Goal: Transaction & Acquisition: Book appointment/travel/reservation

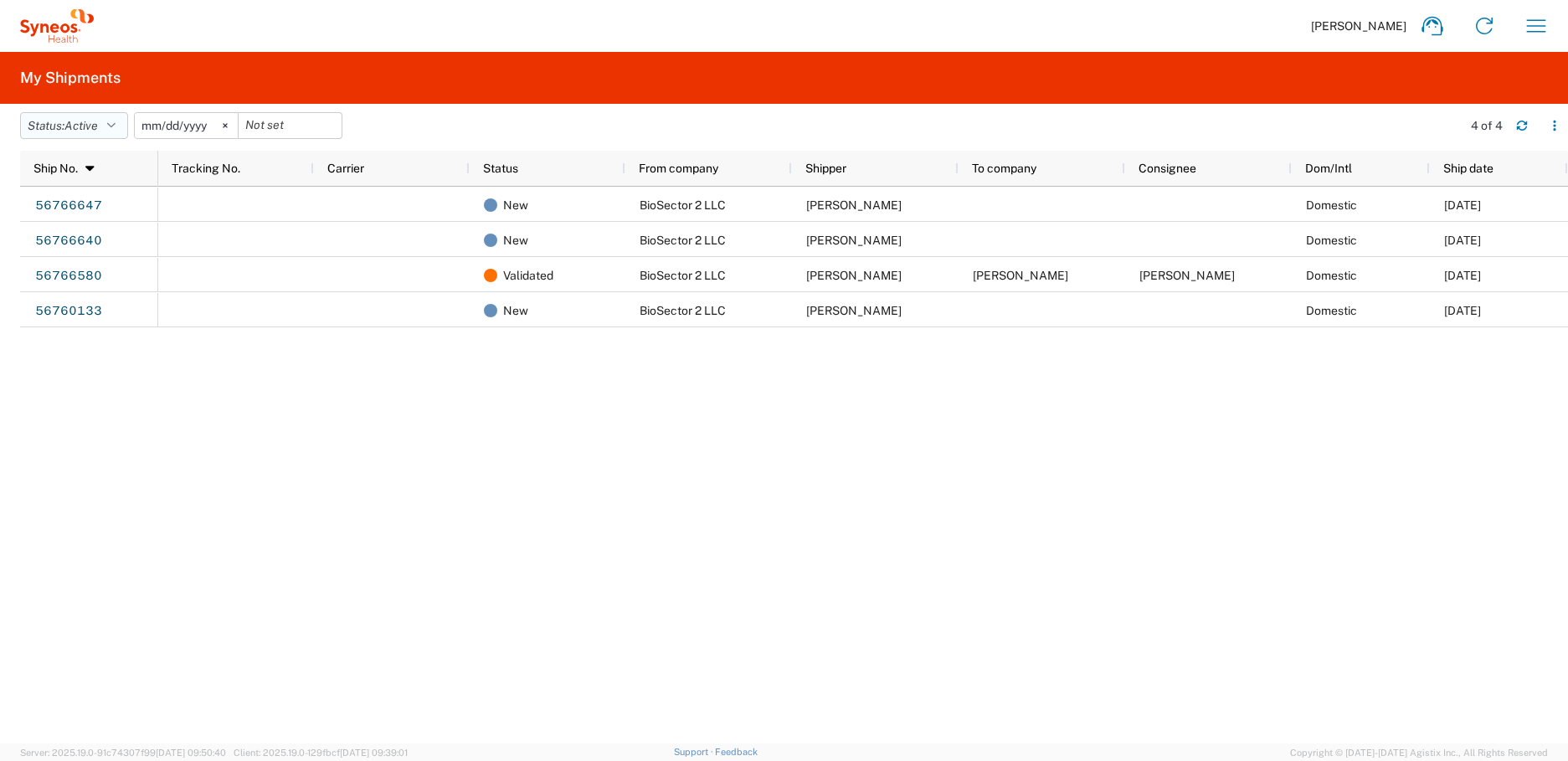
click at [79, 129] on span "Active" at bounding box center [81, 125] width 34 height 13
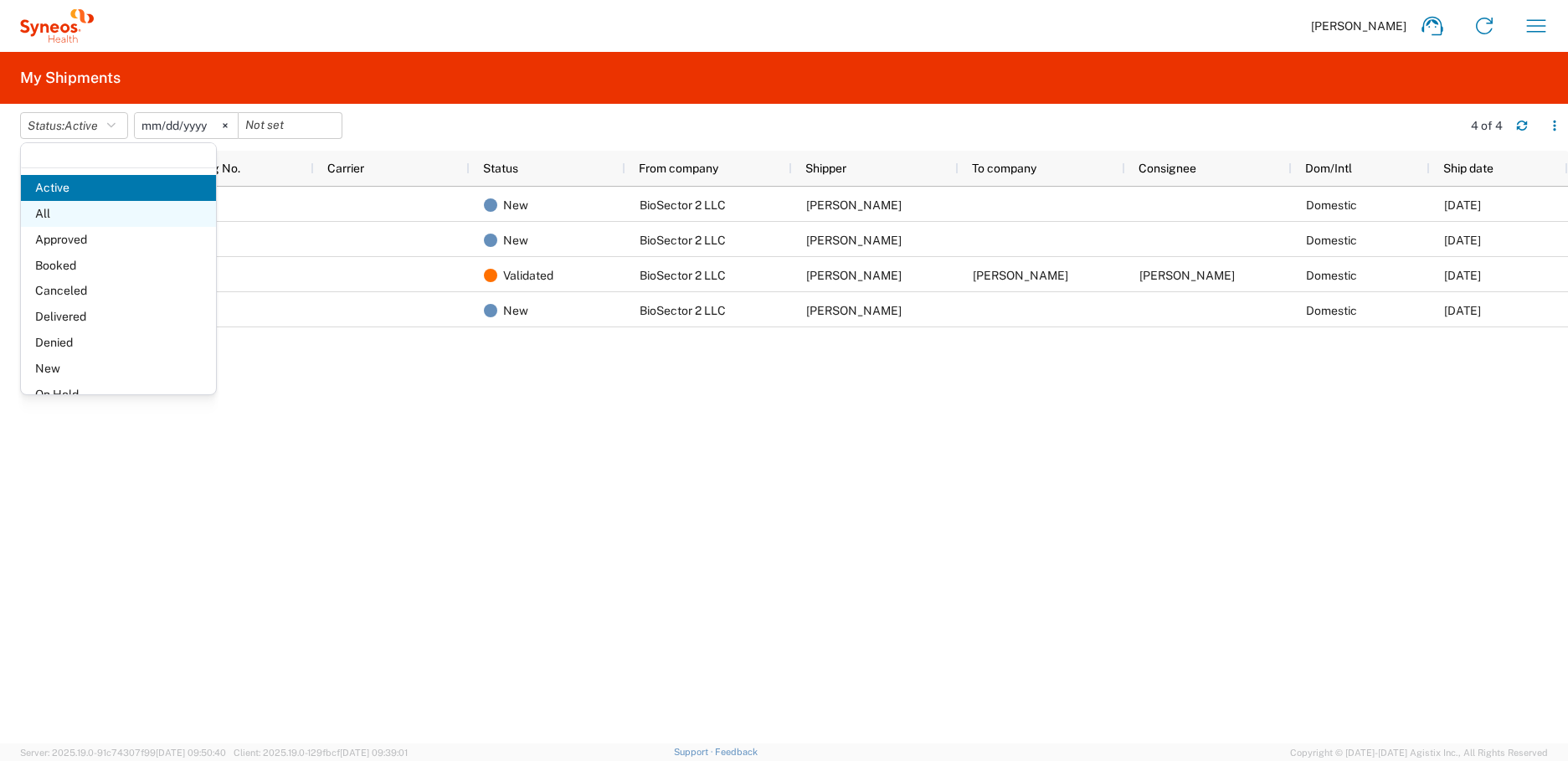
click at [76, 204] on span "All" at bounding box center [118, 214] width 195 height 26
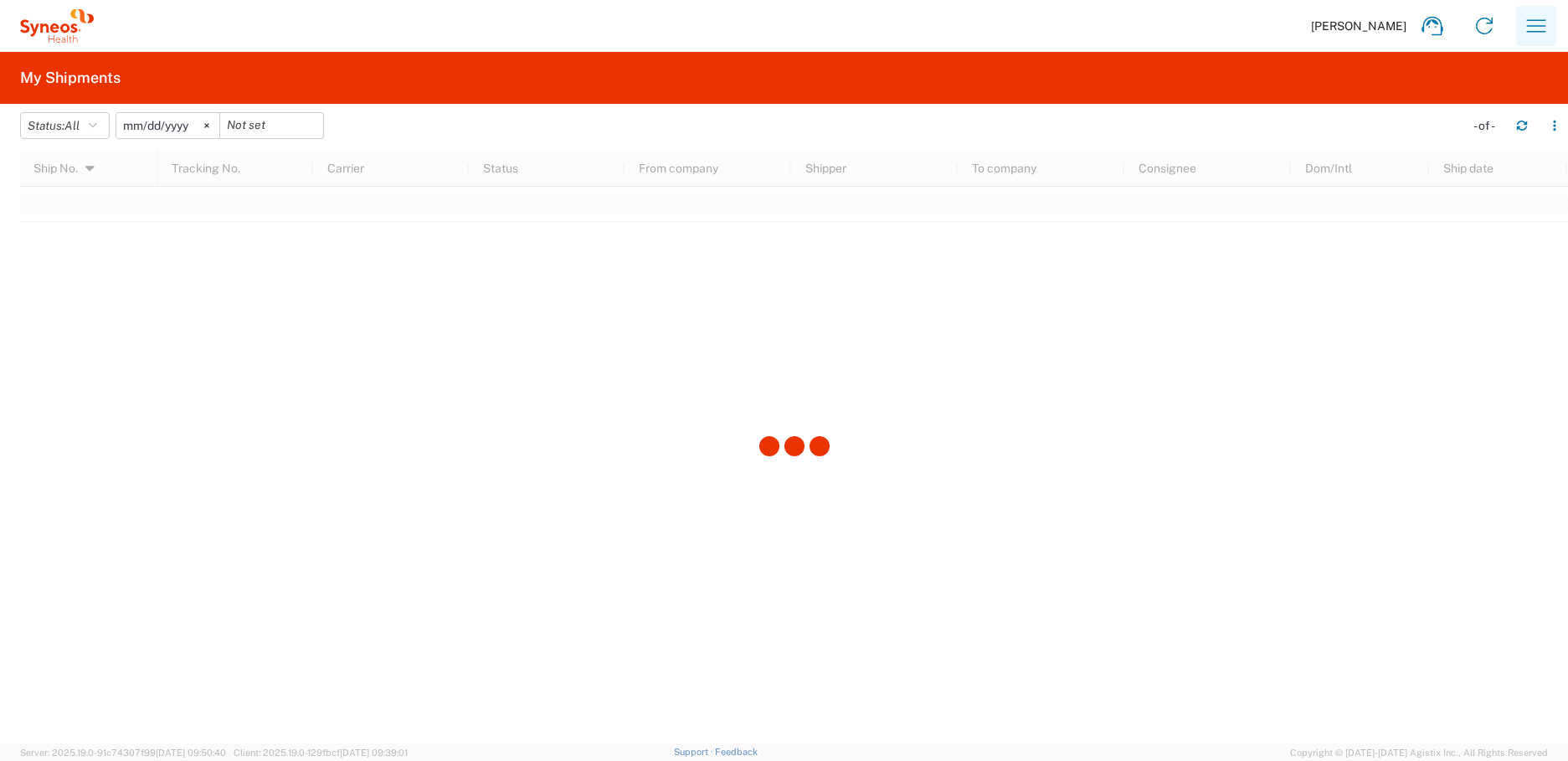
click at [1517, 20] on button "button" at bounding box center [1535, 25] width 40 height 40
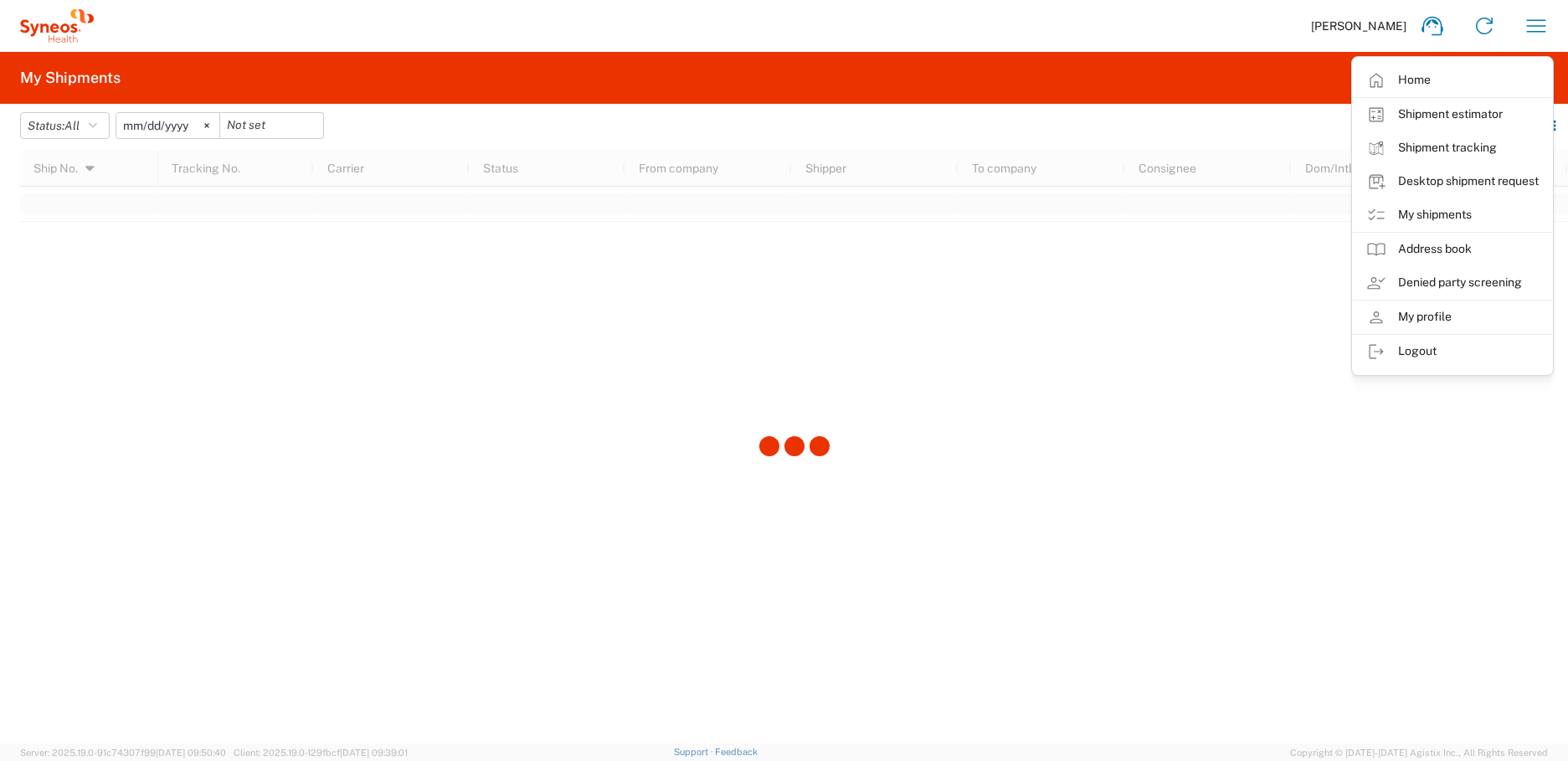
click at [1232, 259] on div at bounding box center [793, 447] width 1547 height 593
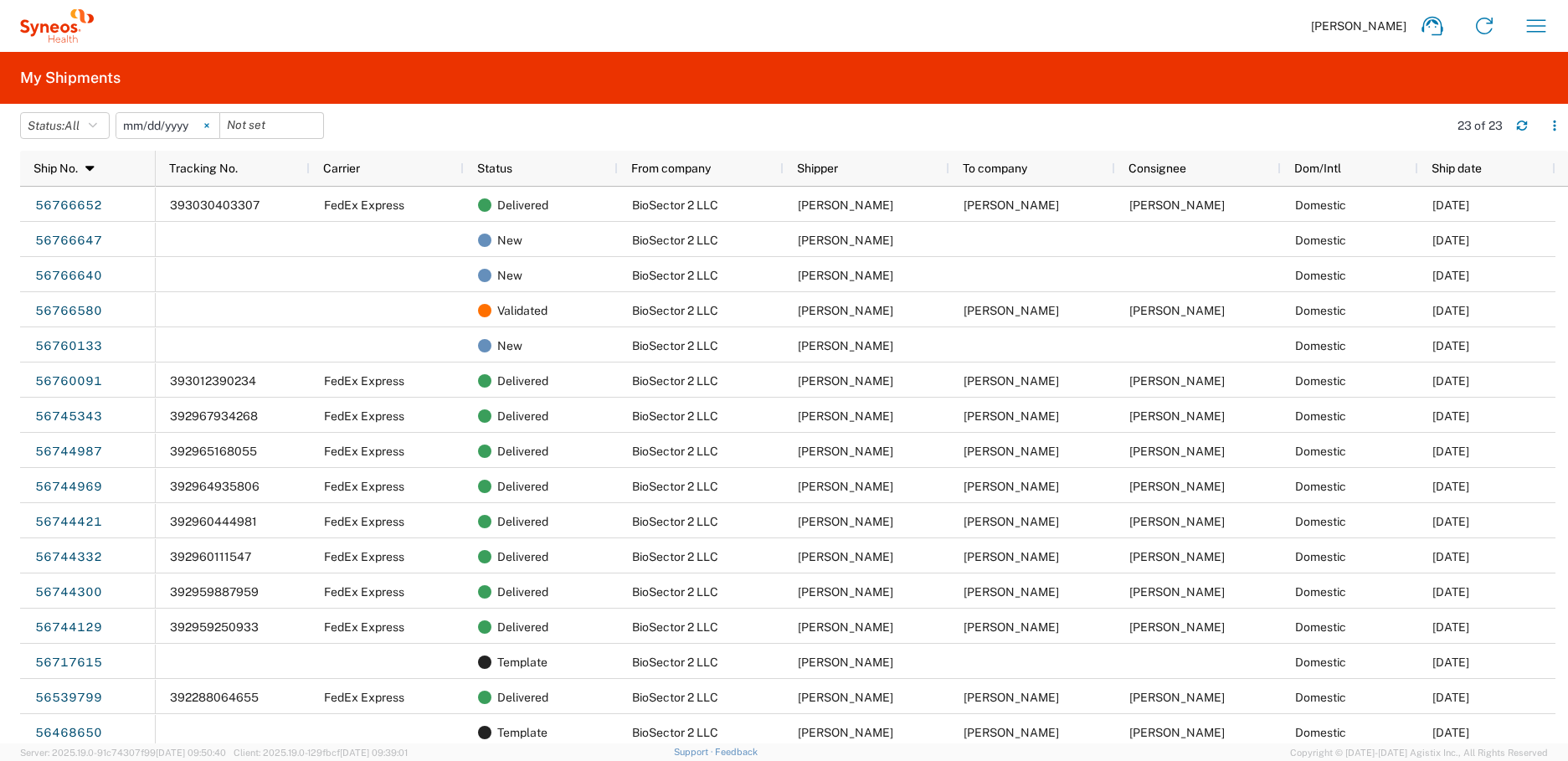
click at [209, 129] on svg-icon at bounding box center [207, 125] width 25 height 25
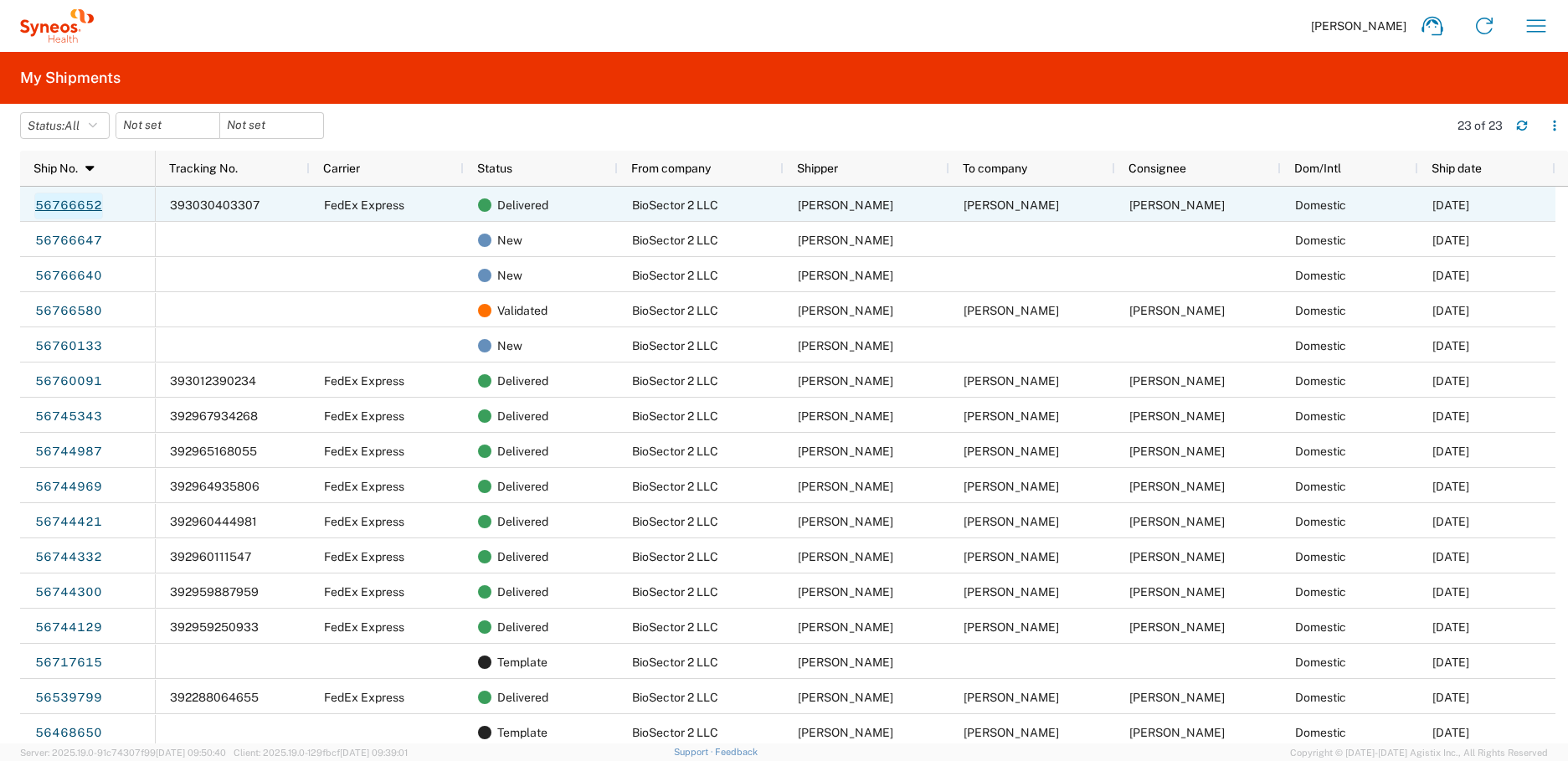
click at [82, 193] on link "56766652" at bounding box center [68, 206] width 68 height 27
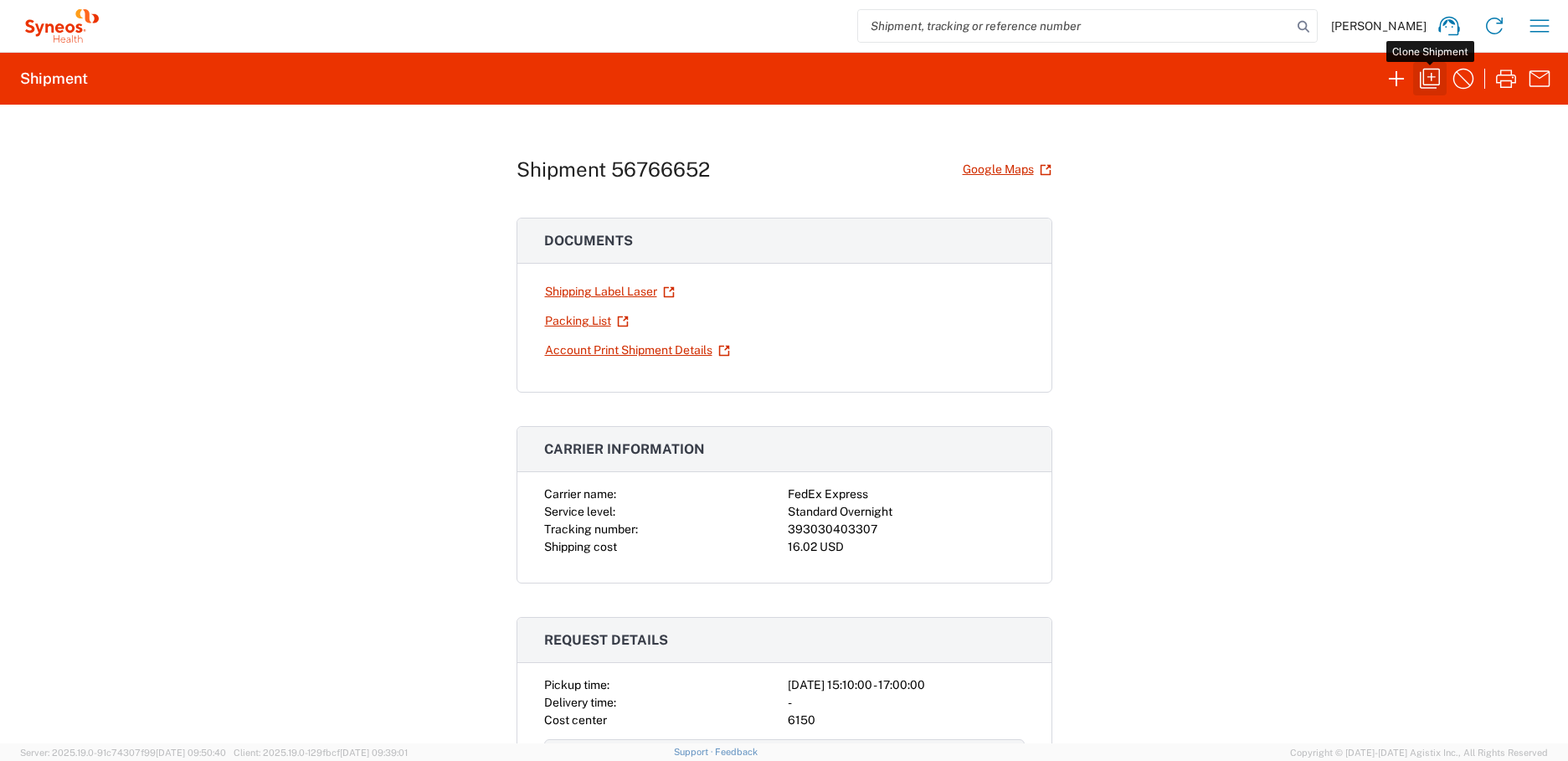
click at [1415, 83] on button "button" at bounding box center [1430, 79] width 34 height 34
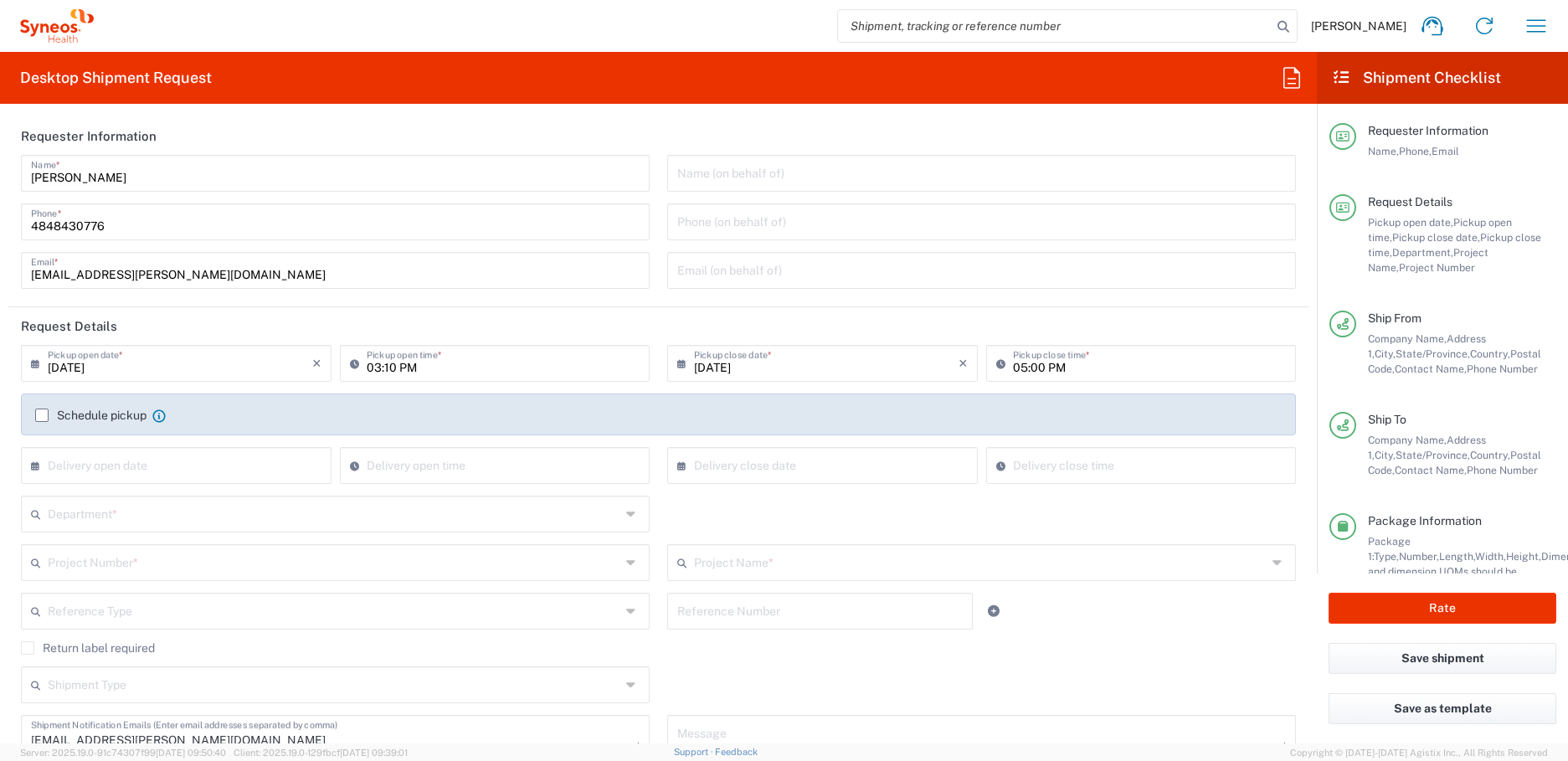
type input "New York"
type input "United States"
type input "Business (General)"
type input "Pennsylvania"
type input "PRUS.B2NY.CL.7071183"
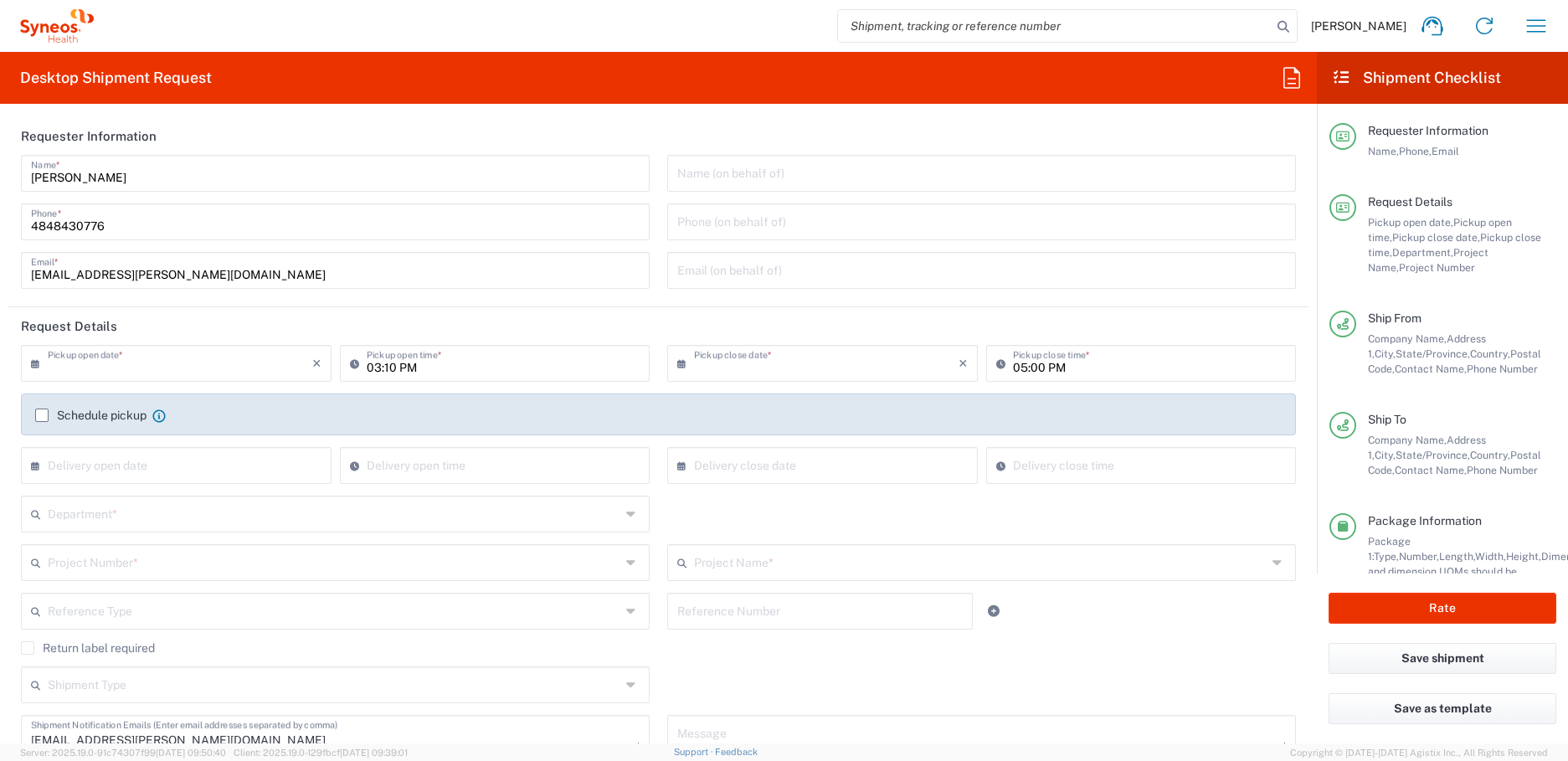
type input "Medium Box"
type input "USD"
type input "Galderma.GALALA.25.7071183"
type input "BioSector 2 LLC- New York US"
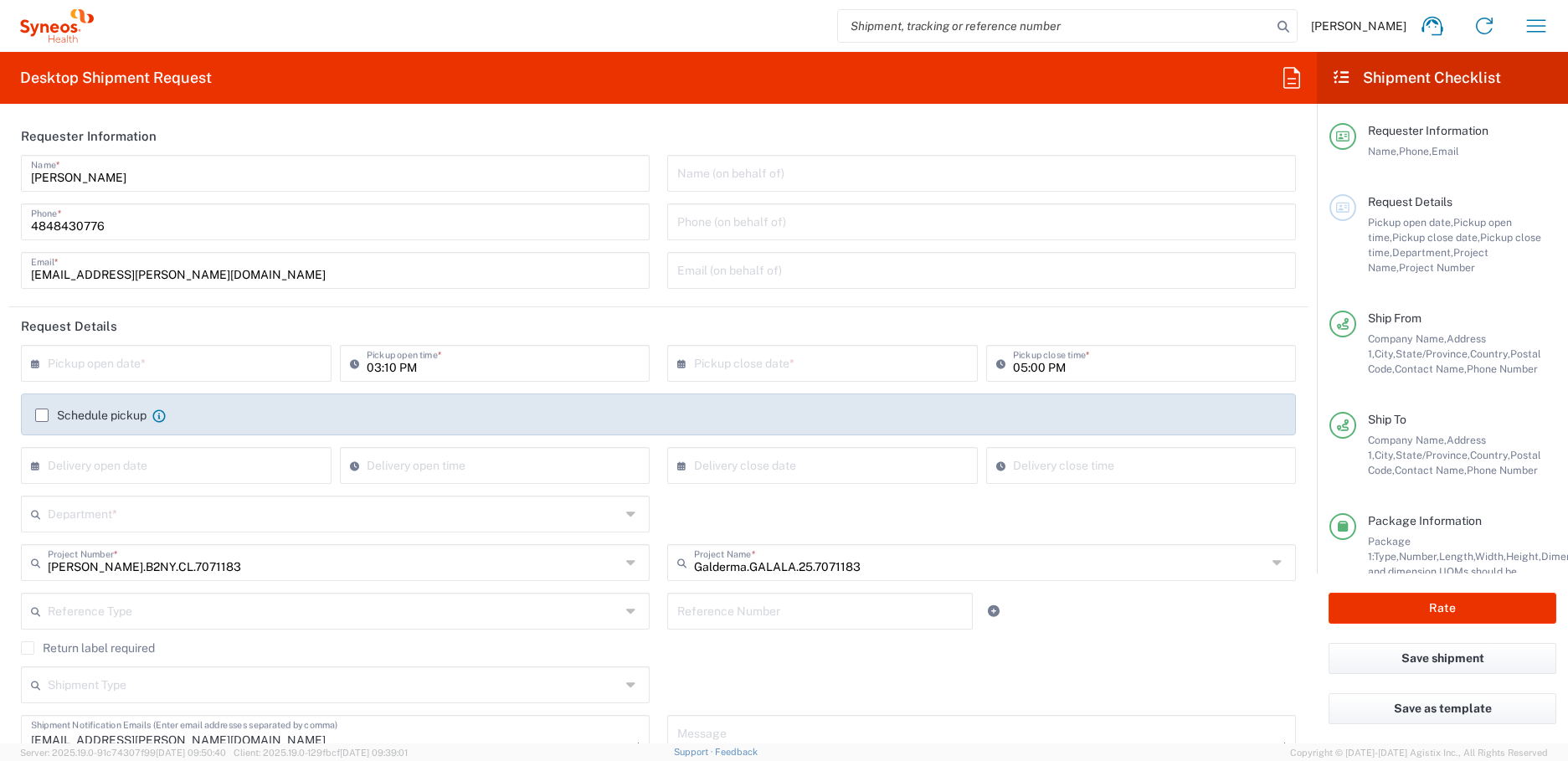
type input "6150"
click at [180, 359] on input "text" at bounding box center [180, 361] width 265 height 29
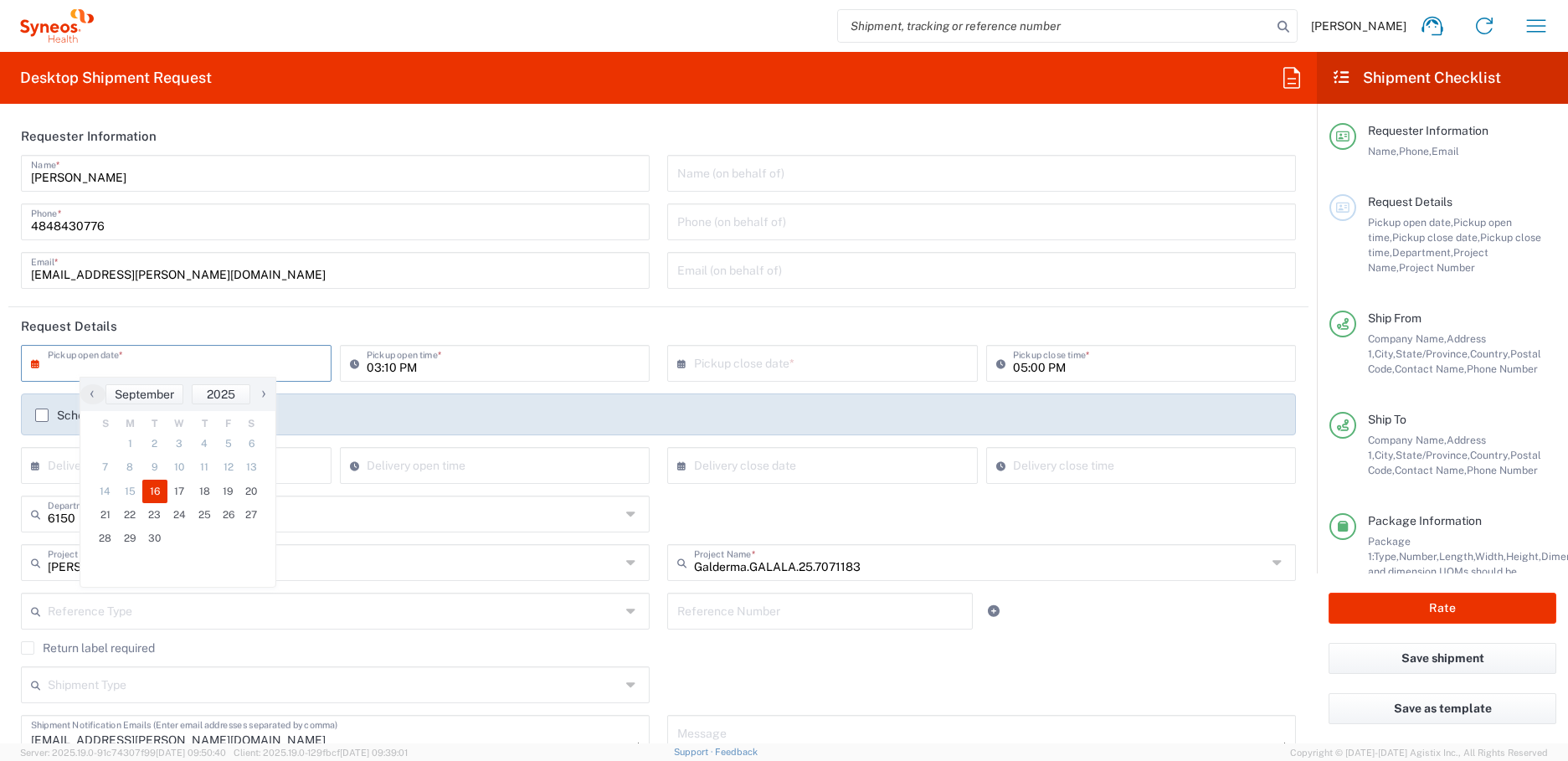
click at [151, 481] on span "16" at bounding box center [154, 491] width 25 height 23
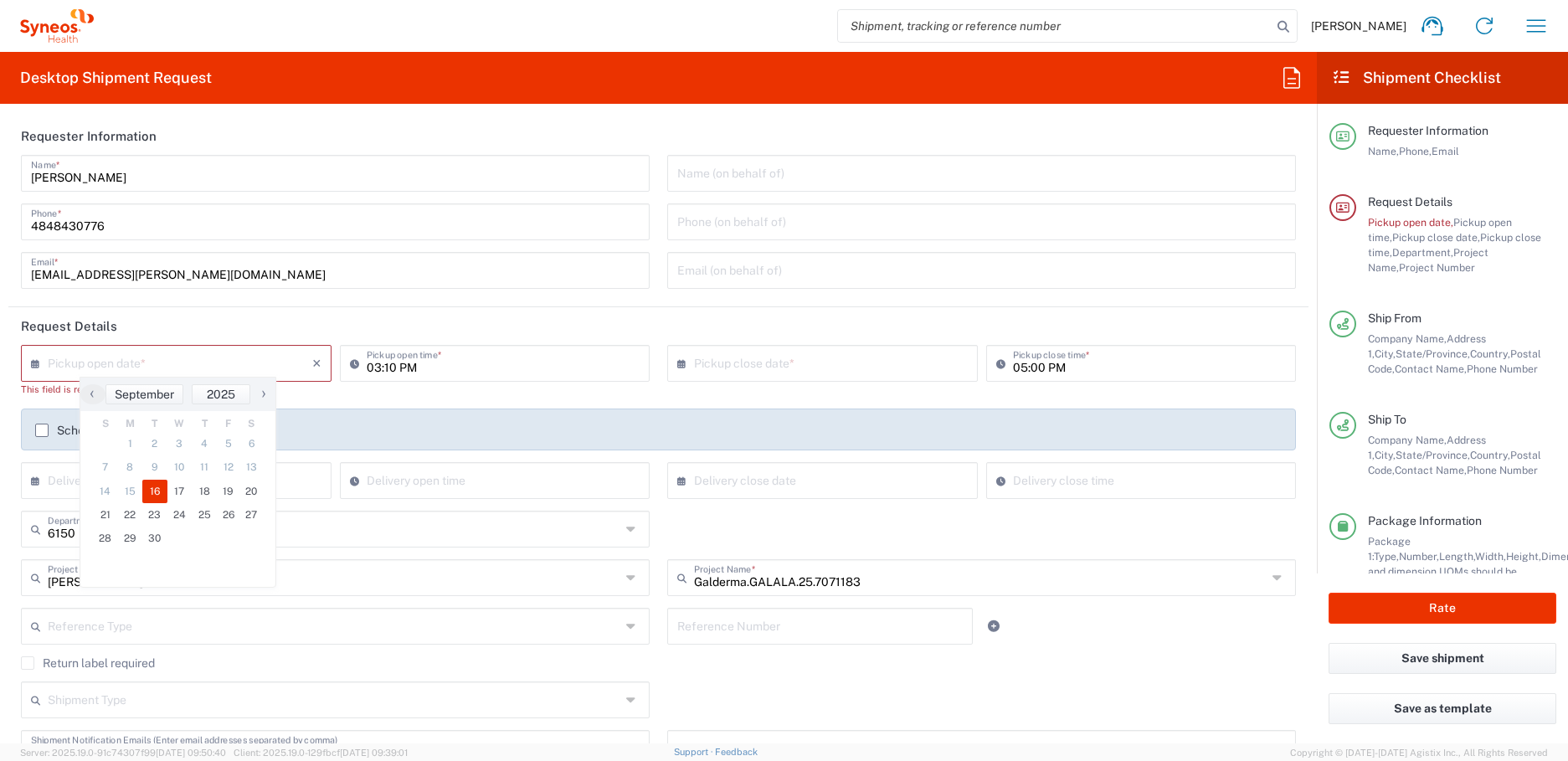
type input "09/16/2025"
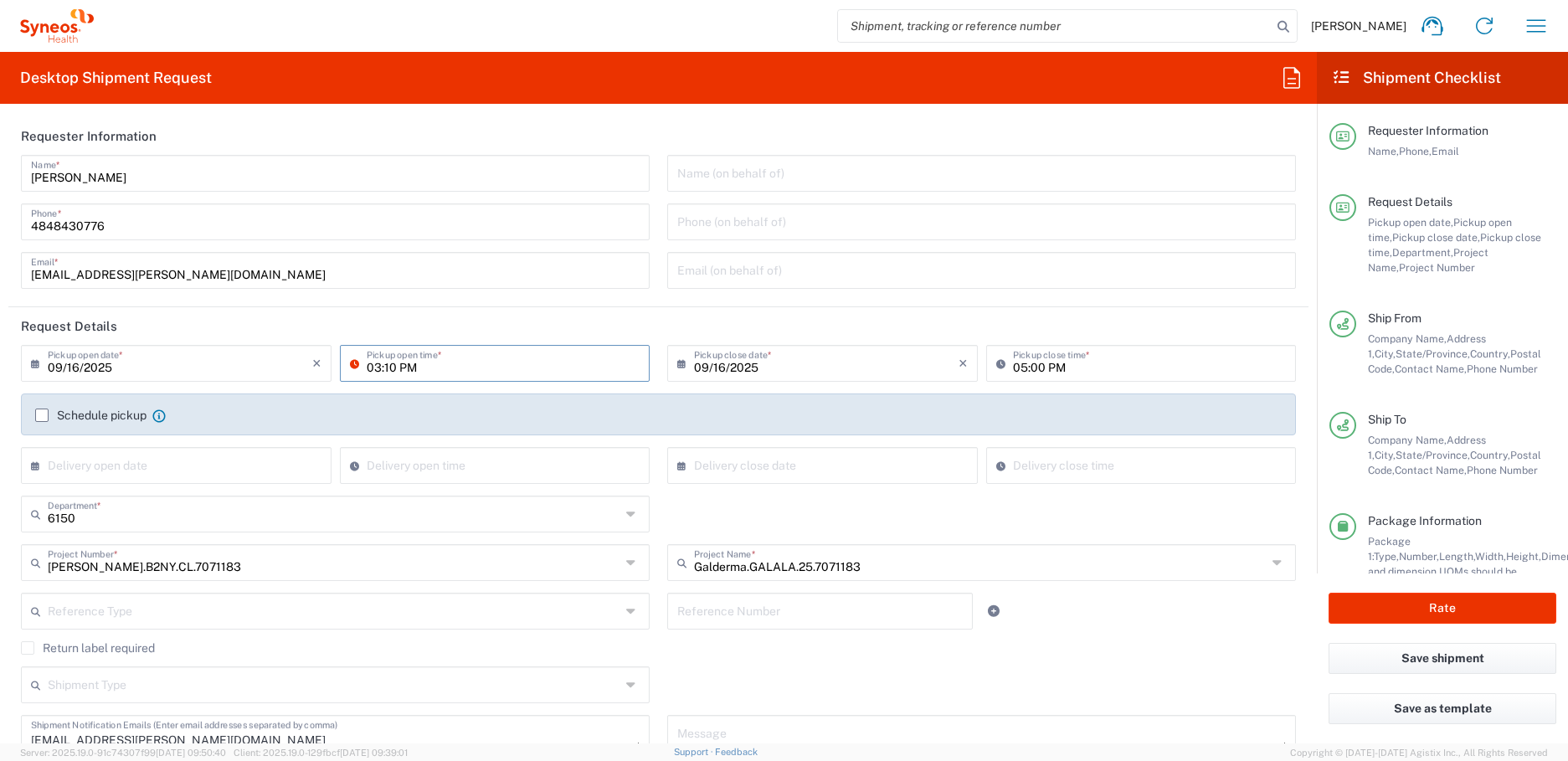
click at [396, 360] on input "03:10 PM" at bounding box center [503, 361] width 274 height 29
type input "12:10 PM"
click at [488, 382] on div "12:10 PM Pickup open time *" at bounding box center [495, 369] width 319 height 49
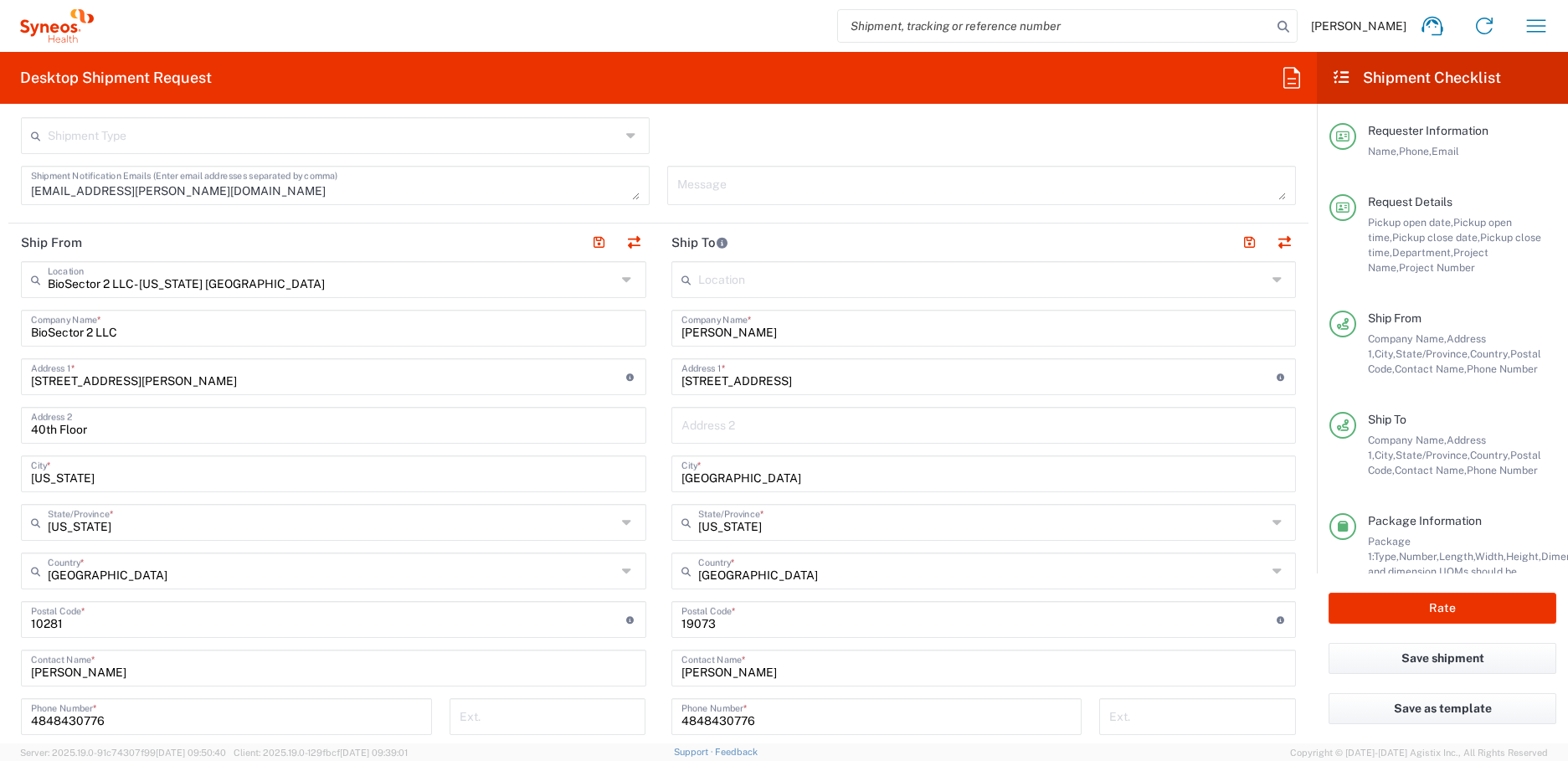
scroll to position [586, 0]
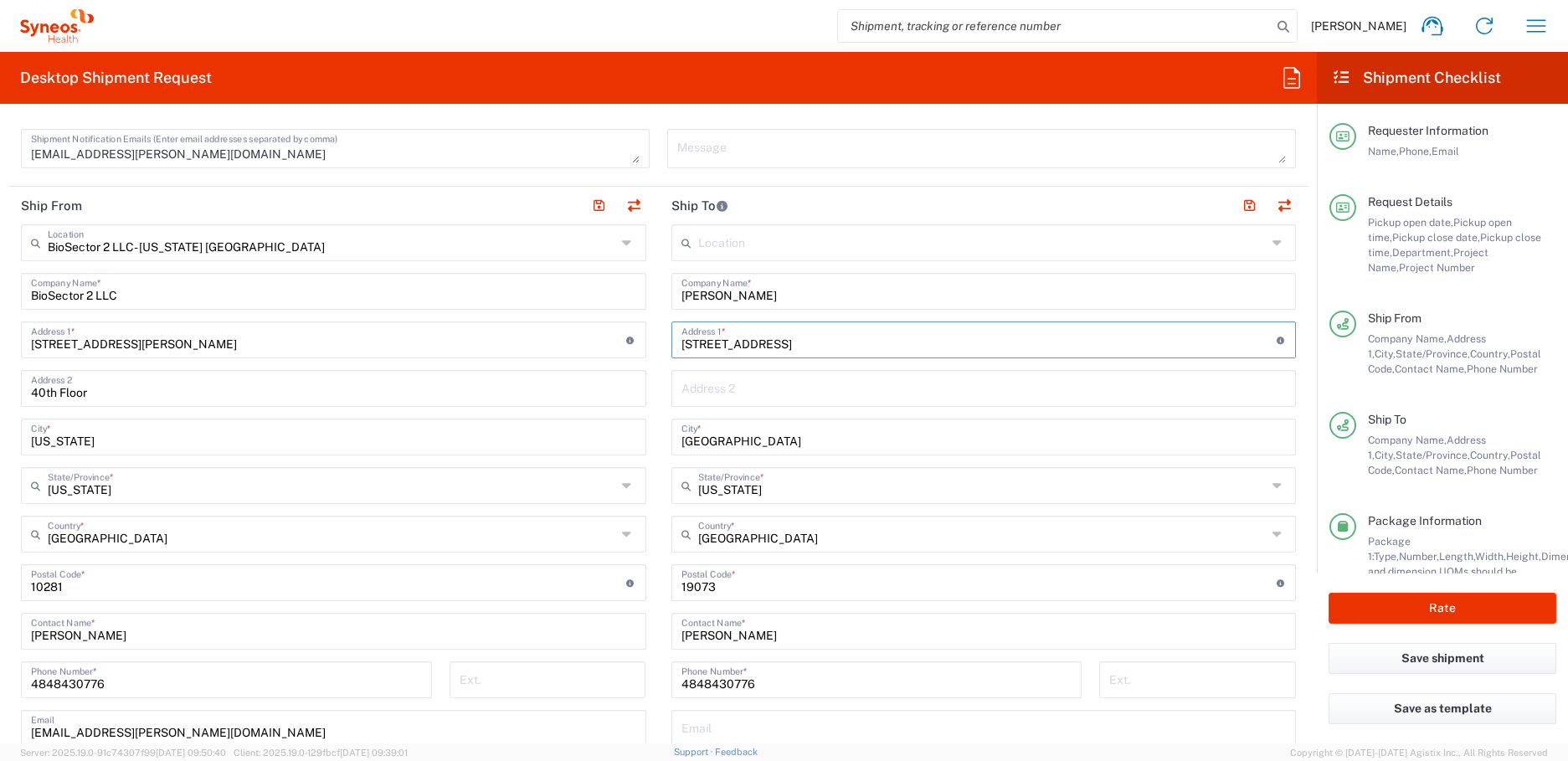
click at [755, 338] on input "405 Timber Lane" at bounding box center [979, 337] width 595 height 29
click at [750, 347] on input "405 Timber Lane" at bounding box center [979, 337] width 595 height 29
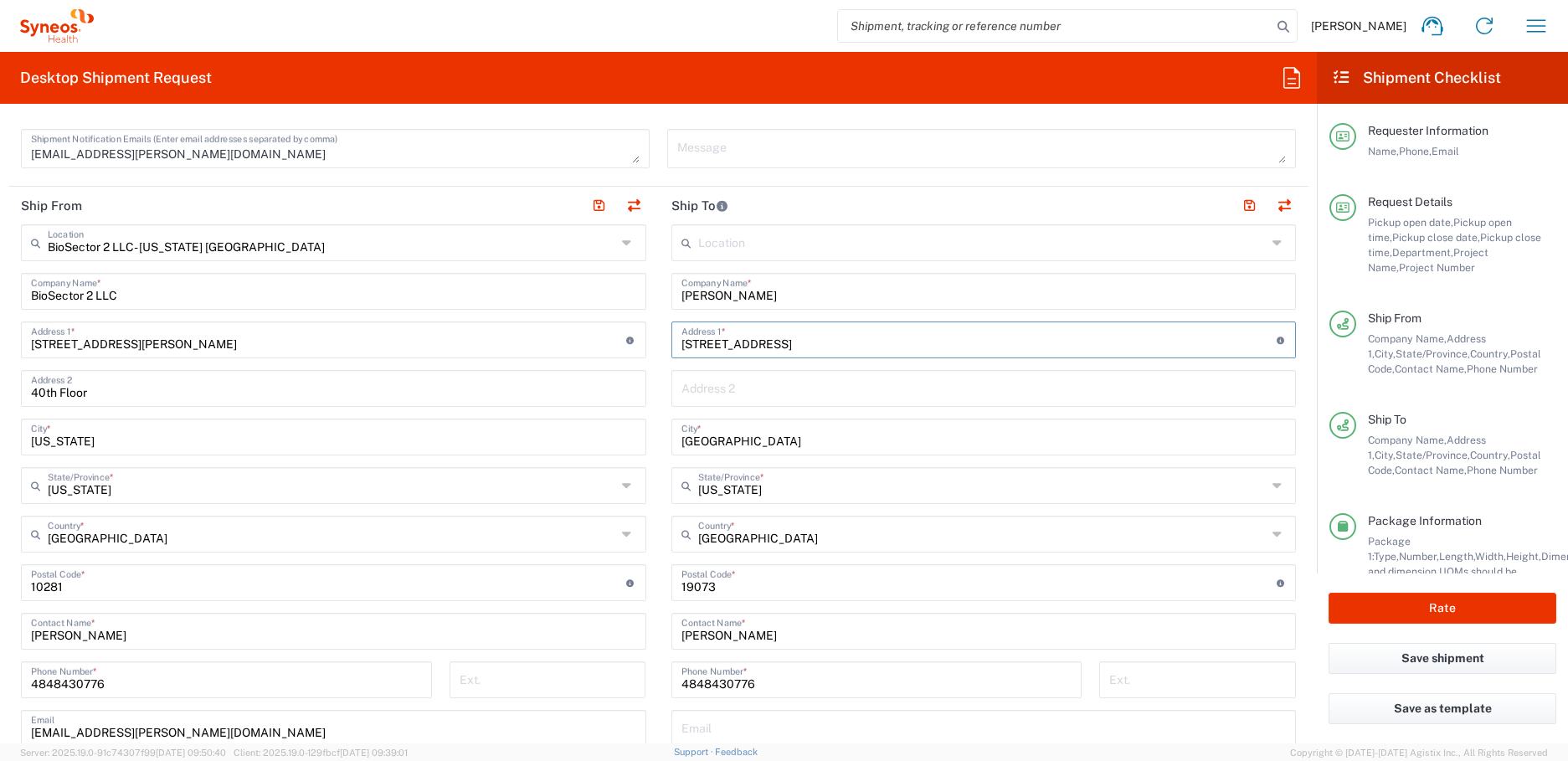
click at [750, 347] on input "405 Timber Lane" at bounding box center [979, 337] width 595 height 29
paste input "1335 Sagebrook Way"
type input "1335 Sagebrook Way"
click at [683, 293] on input "Grace Hennigan" at bounding box center [984, 290] width 605 height 29
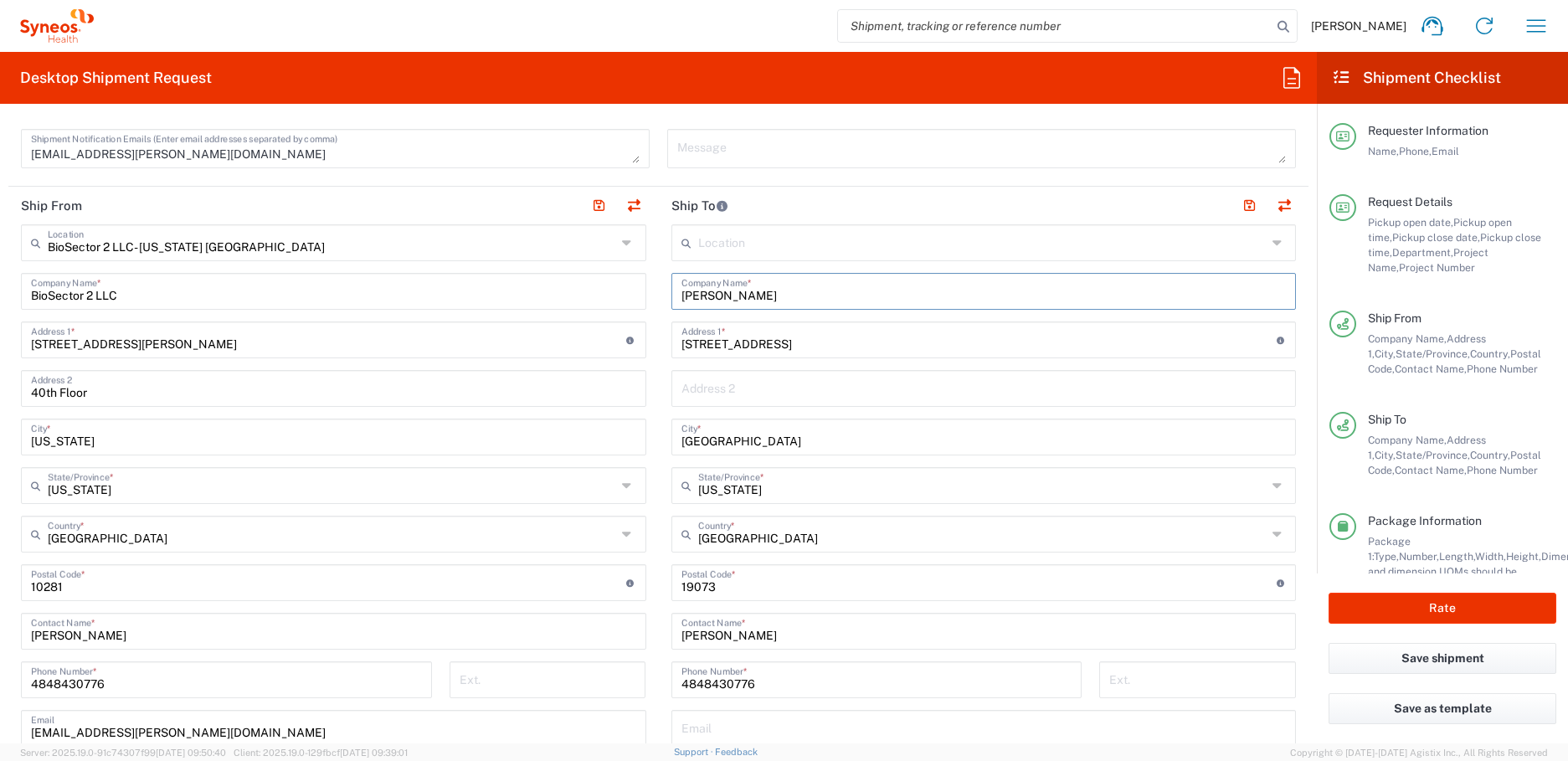
click at [683, 293] on input "Grace Hennigan" at bounding box center [984, 290] width 605 height 29
type input "Marcie Doser"
click at [693, 442] on input "Newtown Square" at bounding box center [984, 435] width 605 height 29
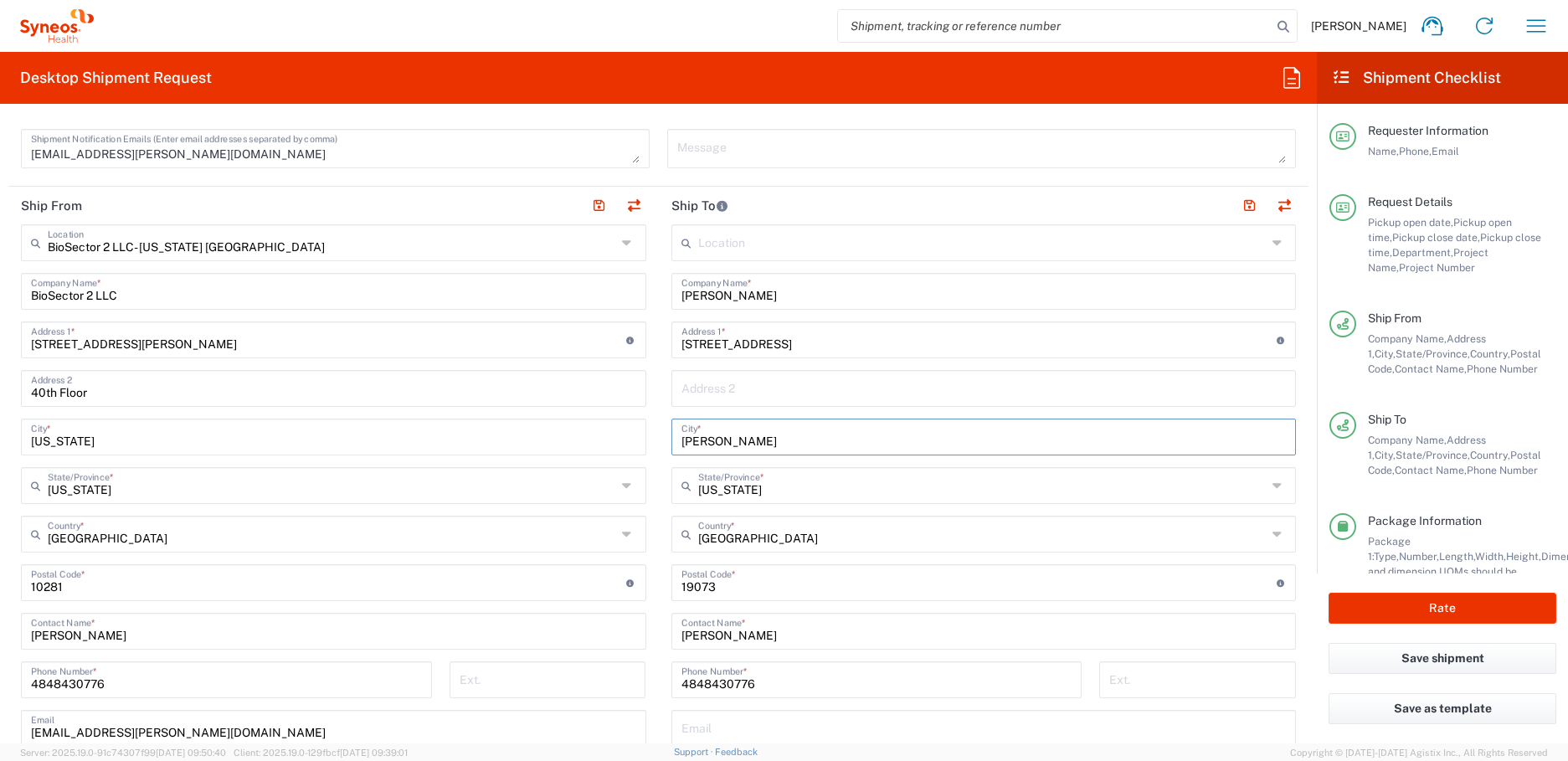
type input "Webster"
click at [741, 492] on input "Pennsylvania" at bounding box center [983, 483] width 568 height 29
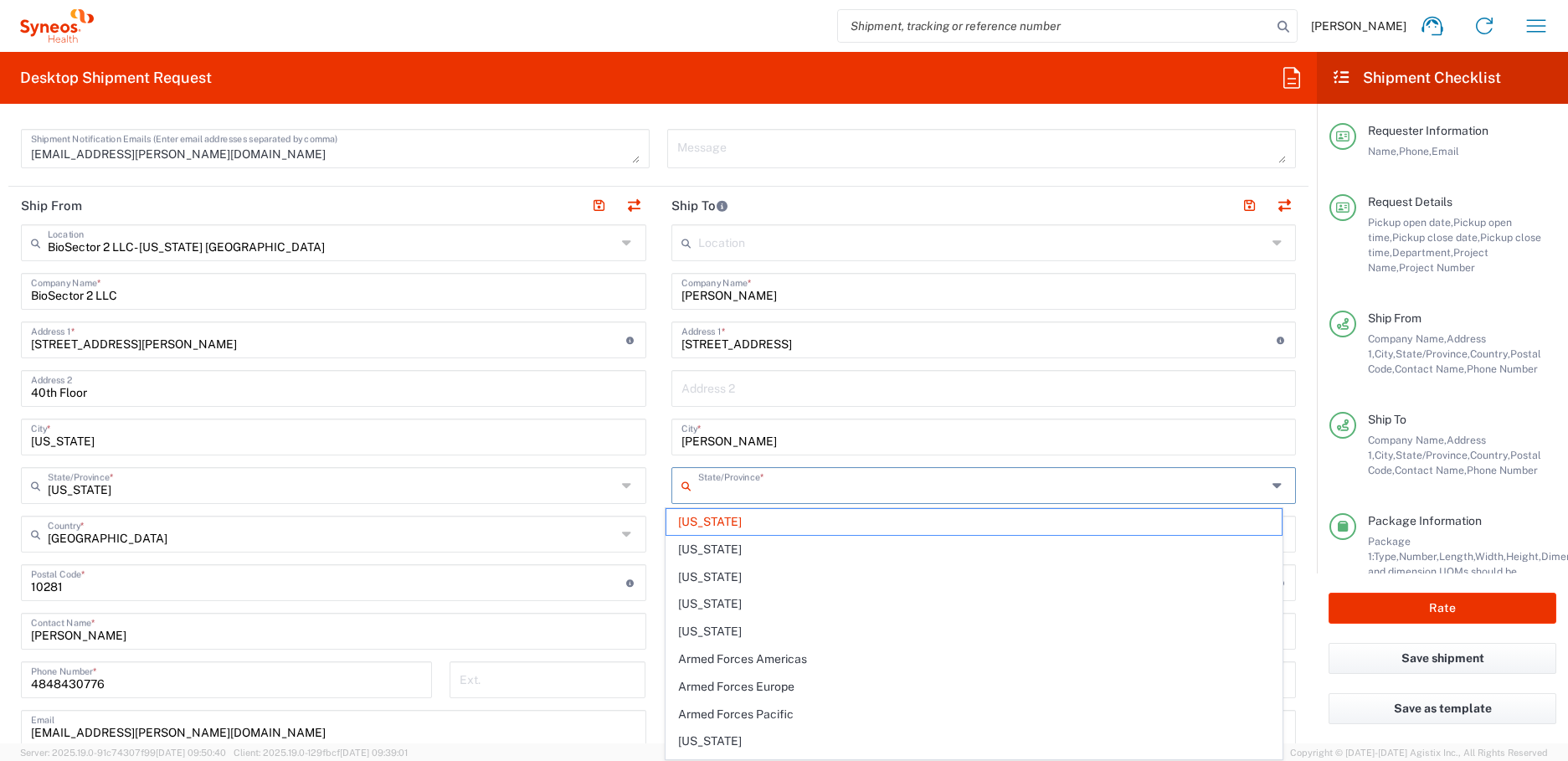
click at [741, 492] on input "text" at bounding box center [983, 483] width 568 height 29
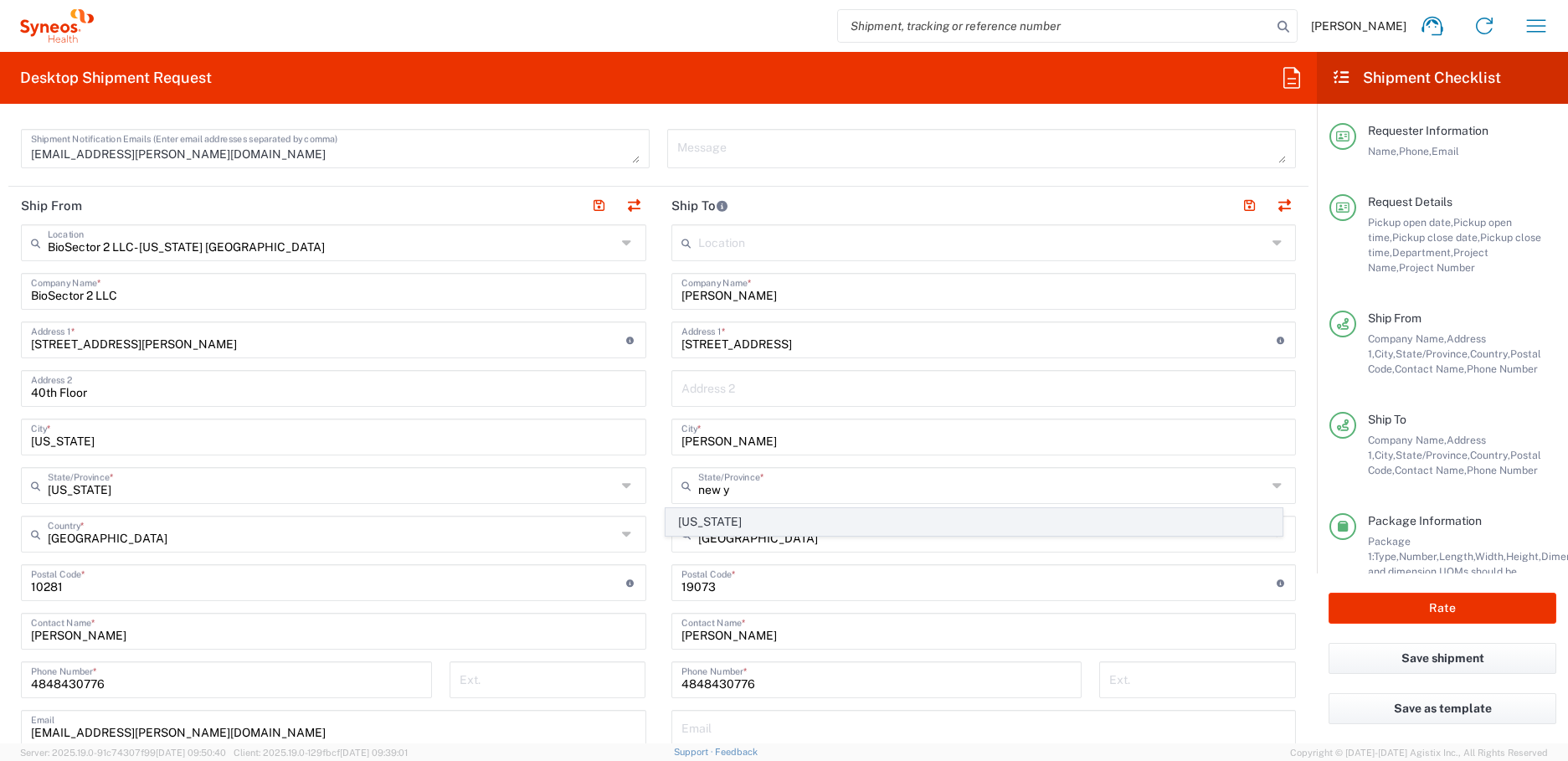
click at [730, 517] on span "New York" at bounding box center [974, 522] width 615 height 26
type input "New York"
click at [697, 584] on input "undefined" at bounding box center [979, 581] width 595 height 29
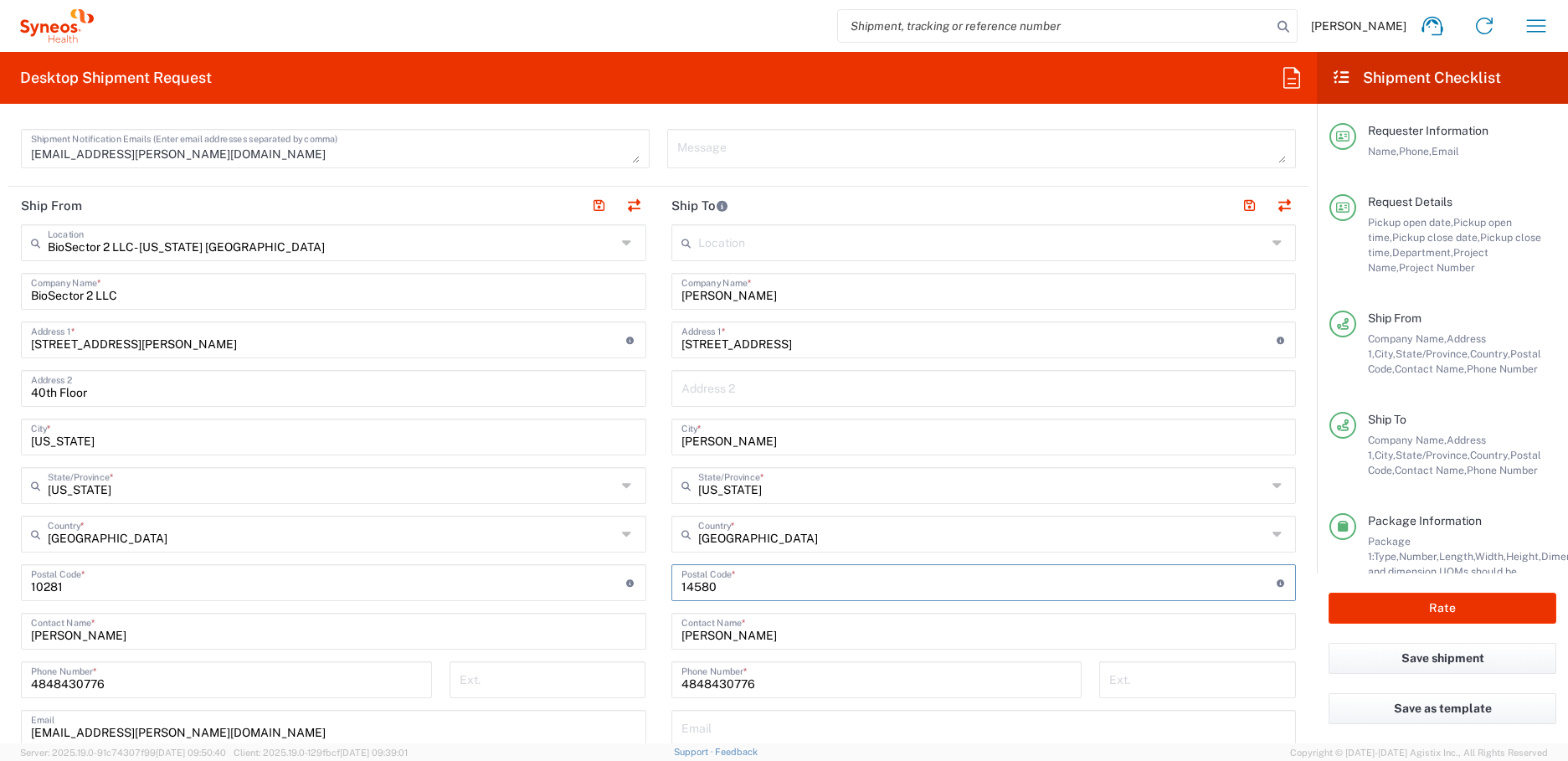
type input "14580"
click at [726, 637] on input "Grace Hennigan" at bounding box center [984, 629] width 605 height 29
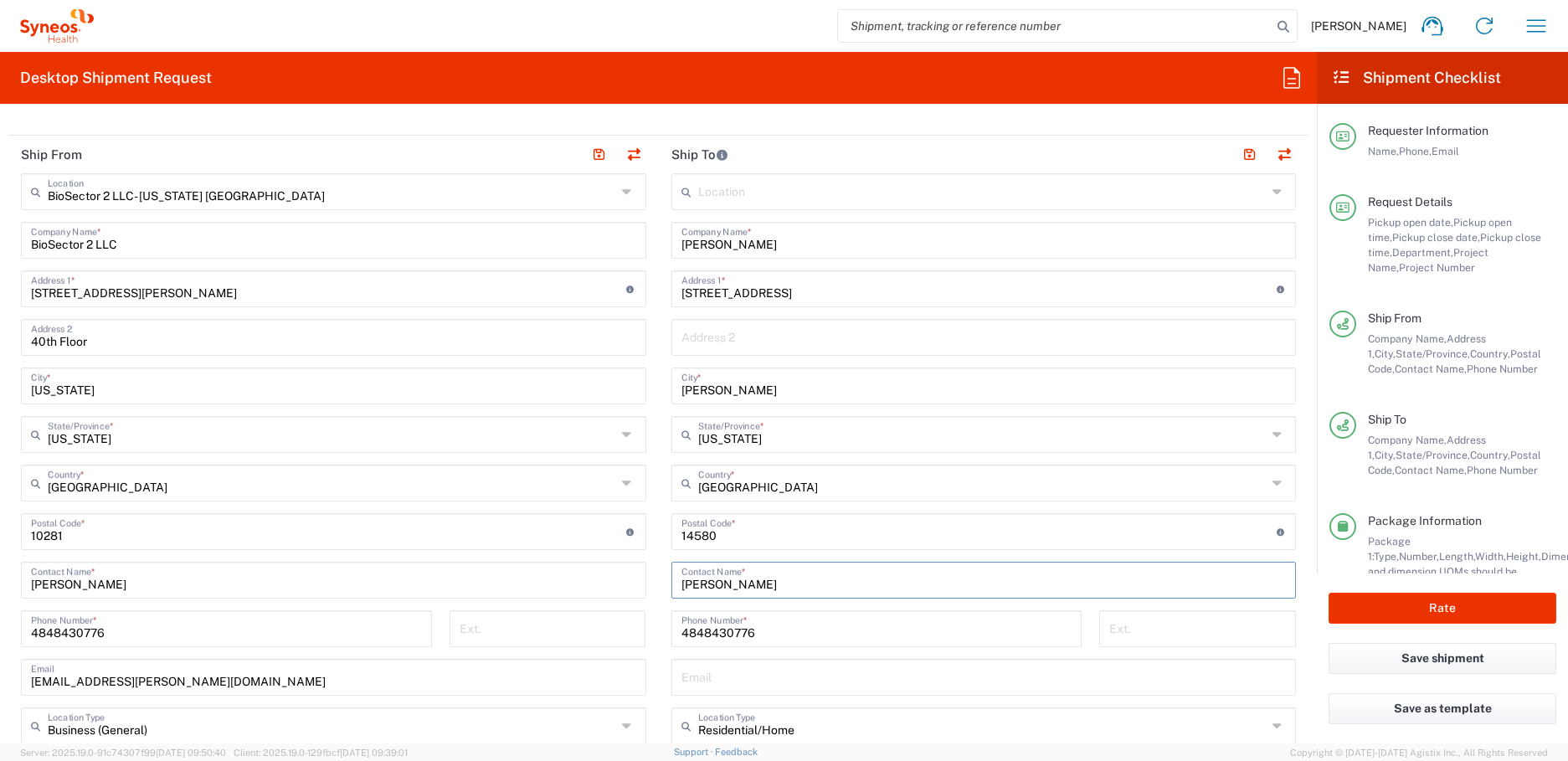
scroll to position [502, 0]
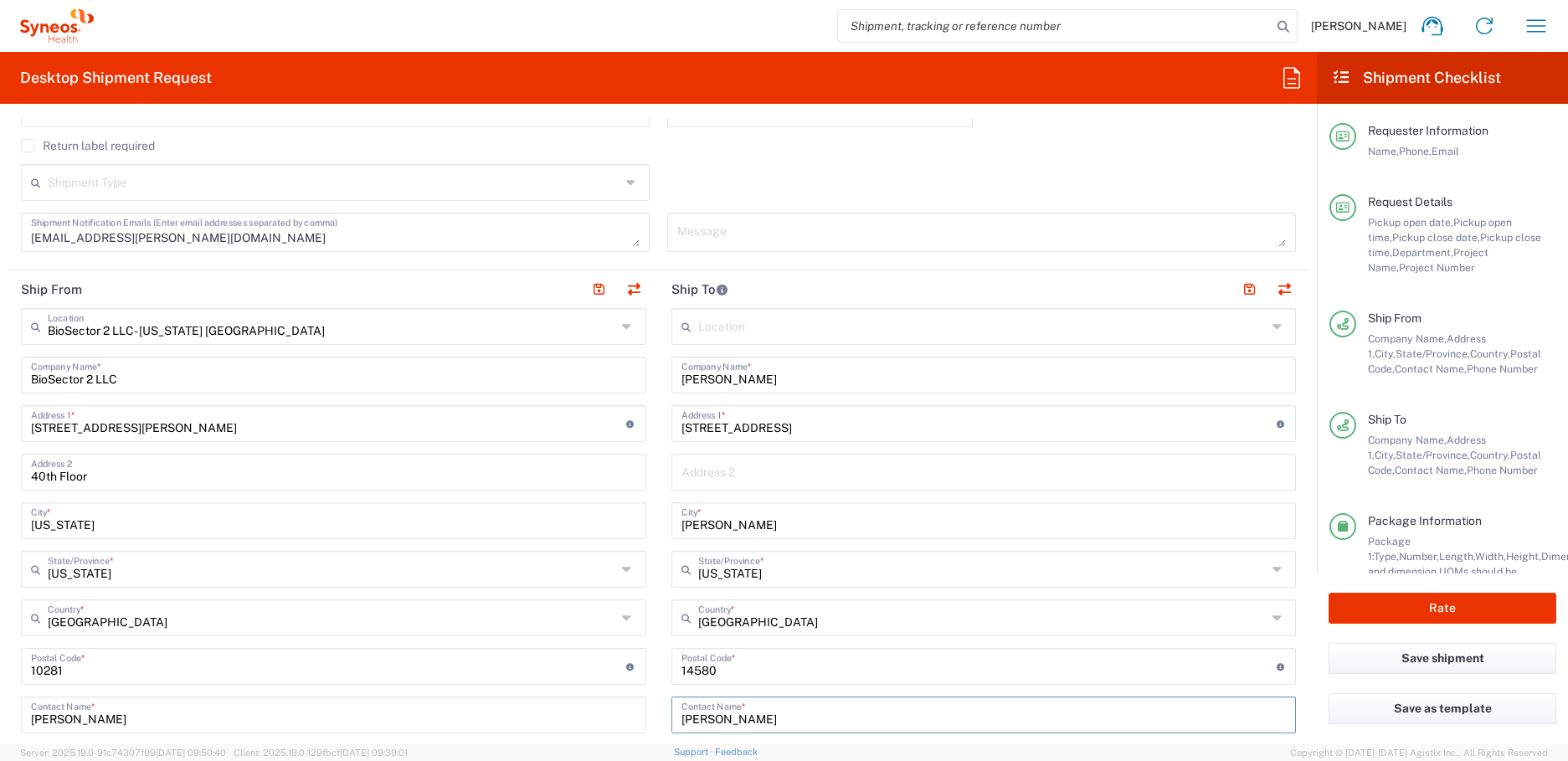
type input "Marcie Doser"
click at [692, 418] on input "1335 Sagebrook Way" at bounding box center [979, 422] width 595 height 29
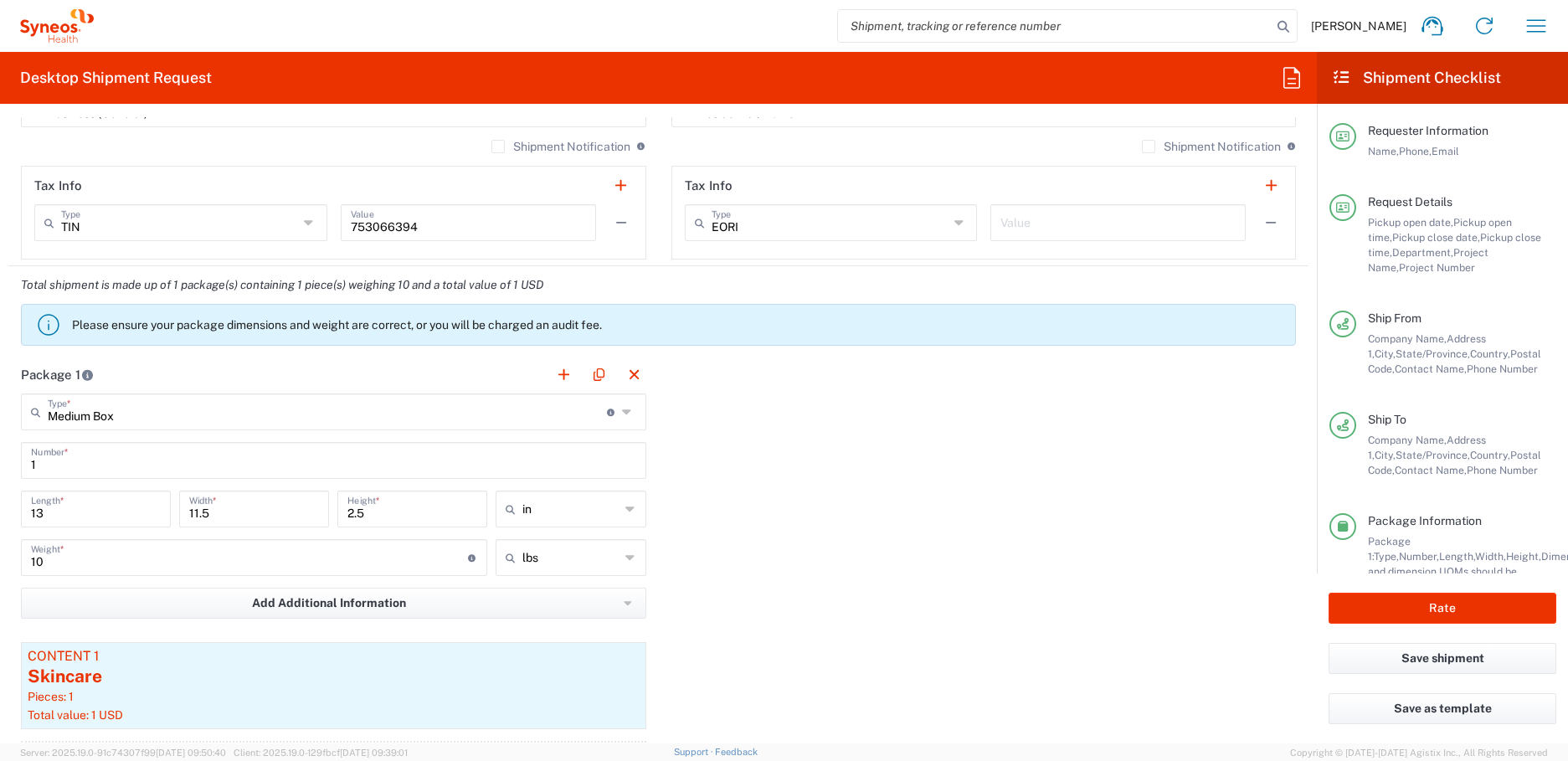
scroll to position [1758, 0]
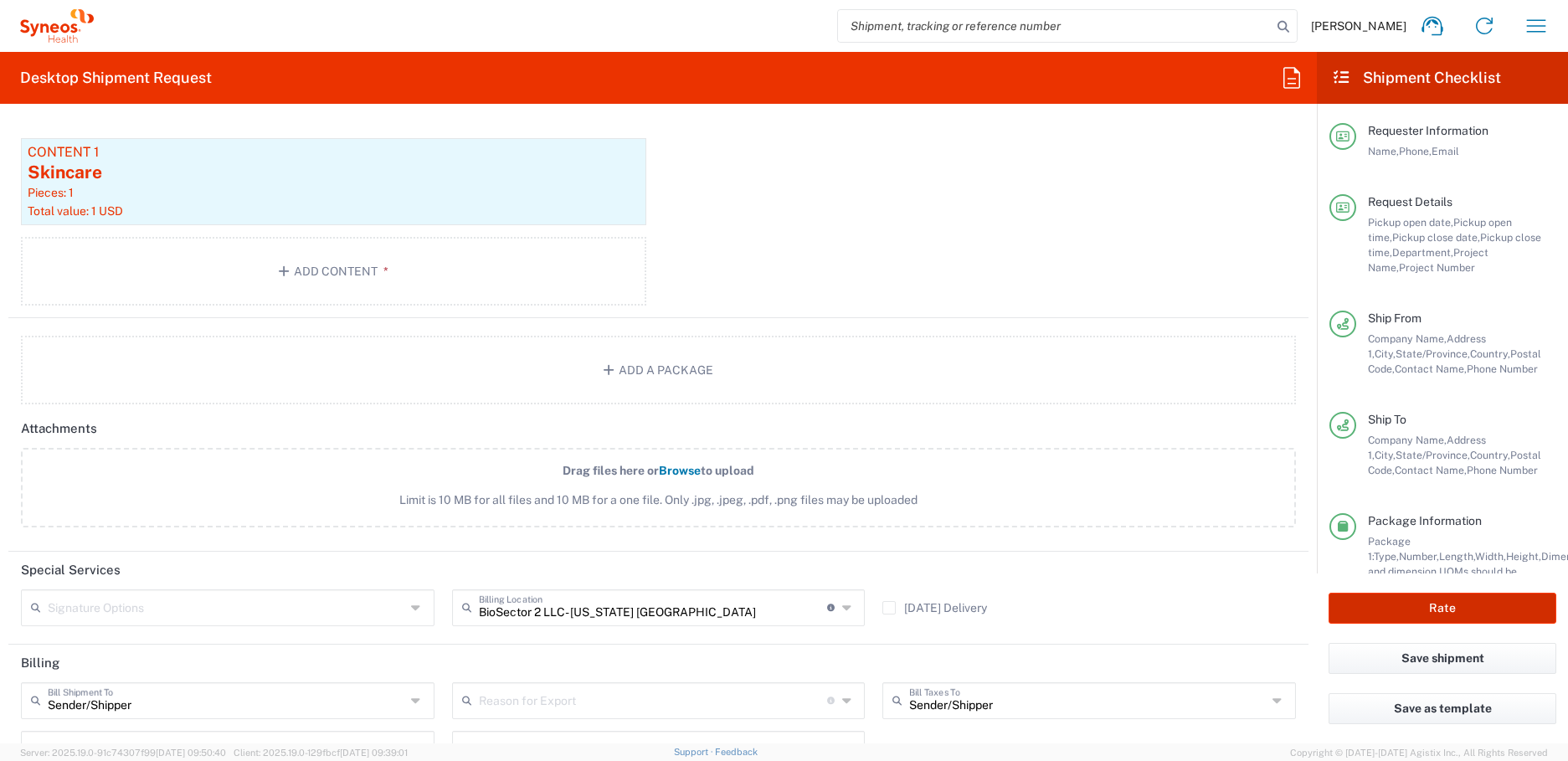
click at [1485, 598] on button "Rate" at bounding box center [1442, 608] width 227 height 31
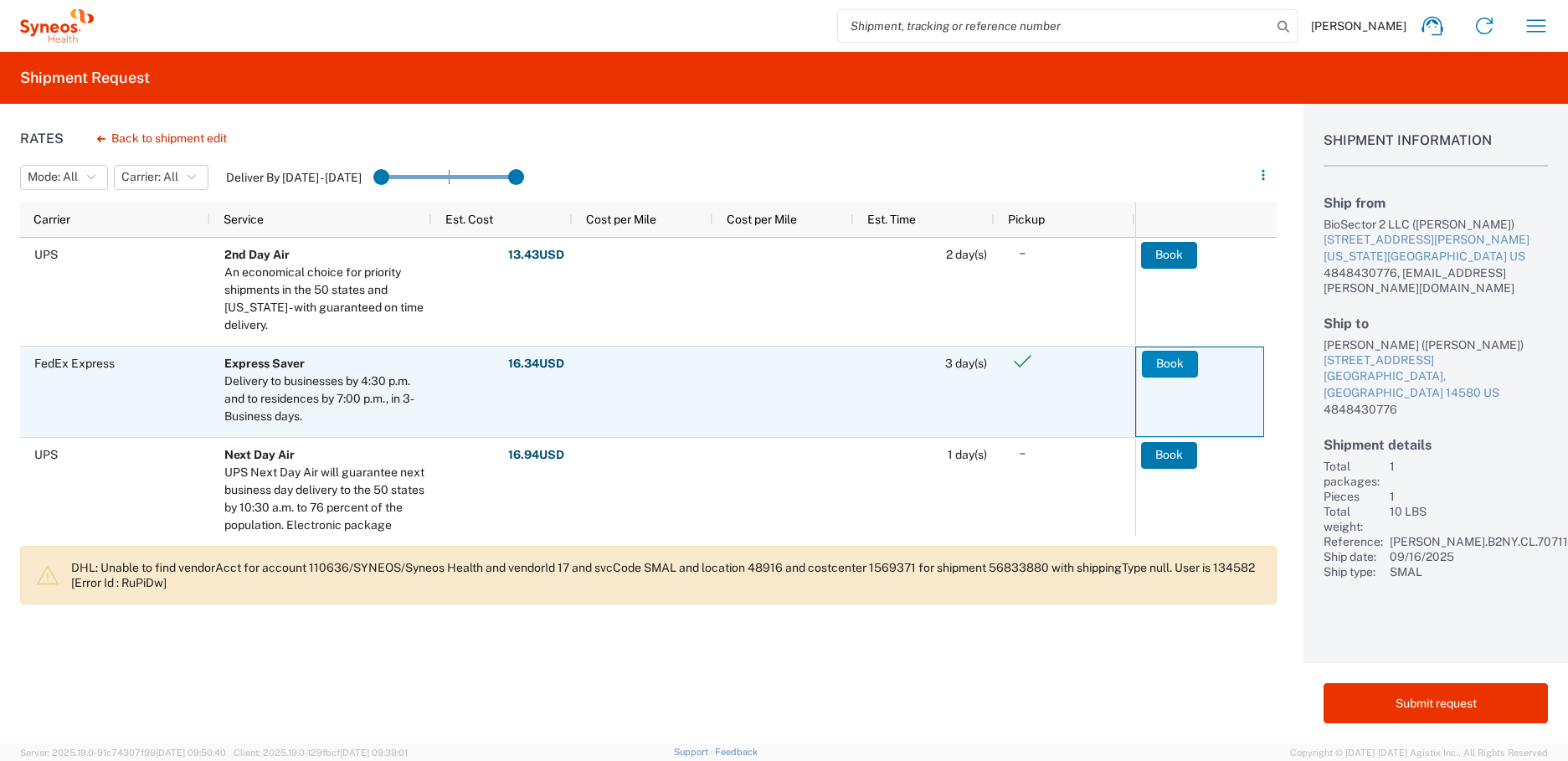
click at [1160, 363] on button "Book" at bounding box center [1170, 364] width 56 height 27
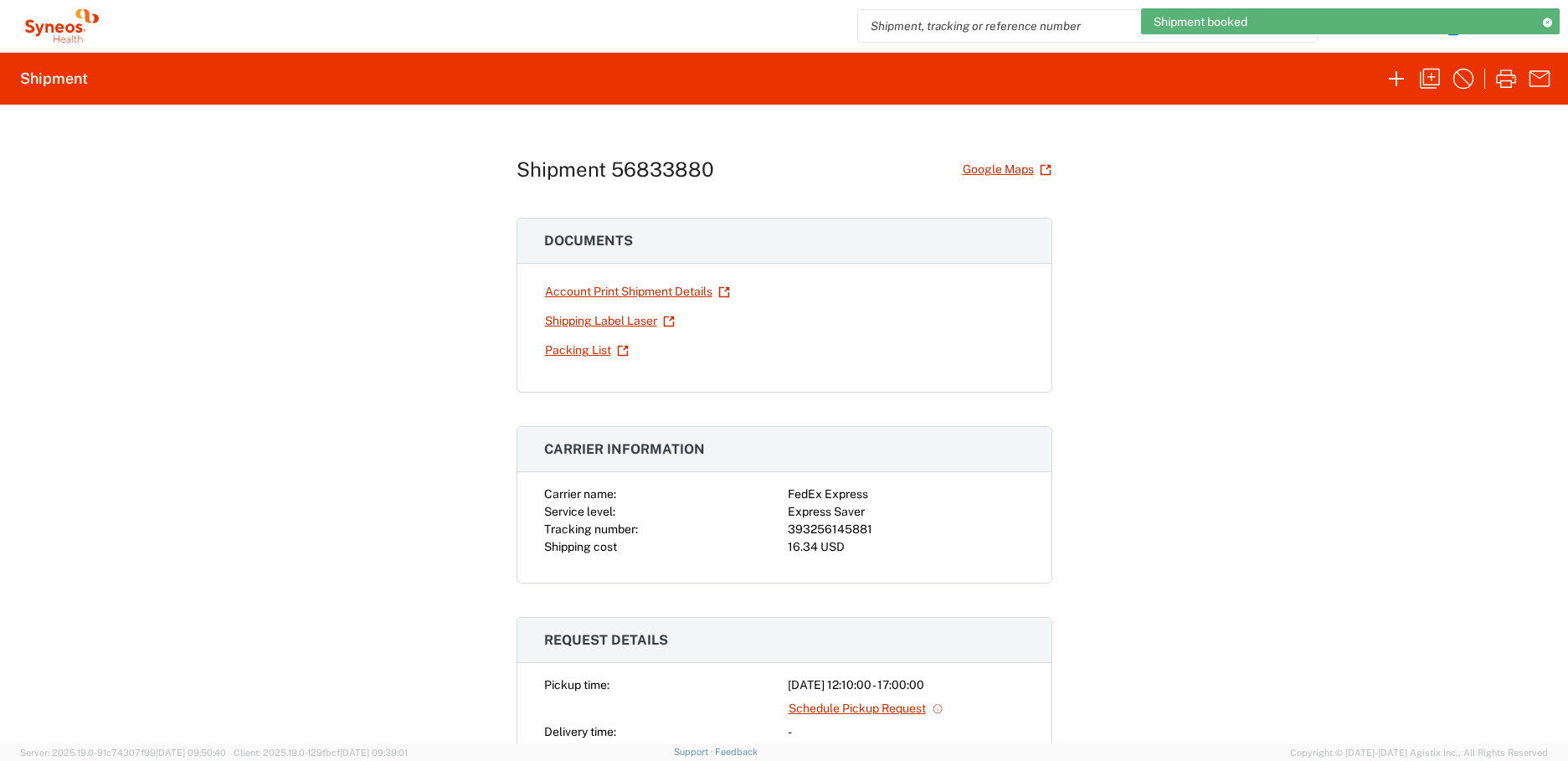
click at [821, 527] on div "393256145881" at bounding box center [905, 529] width 237 height 18
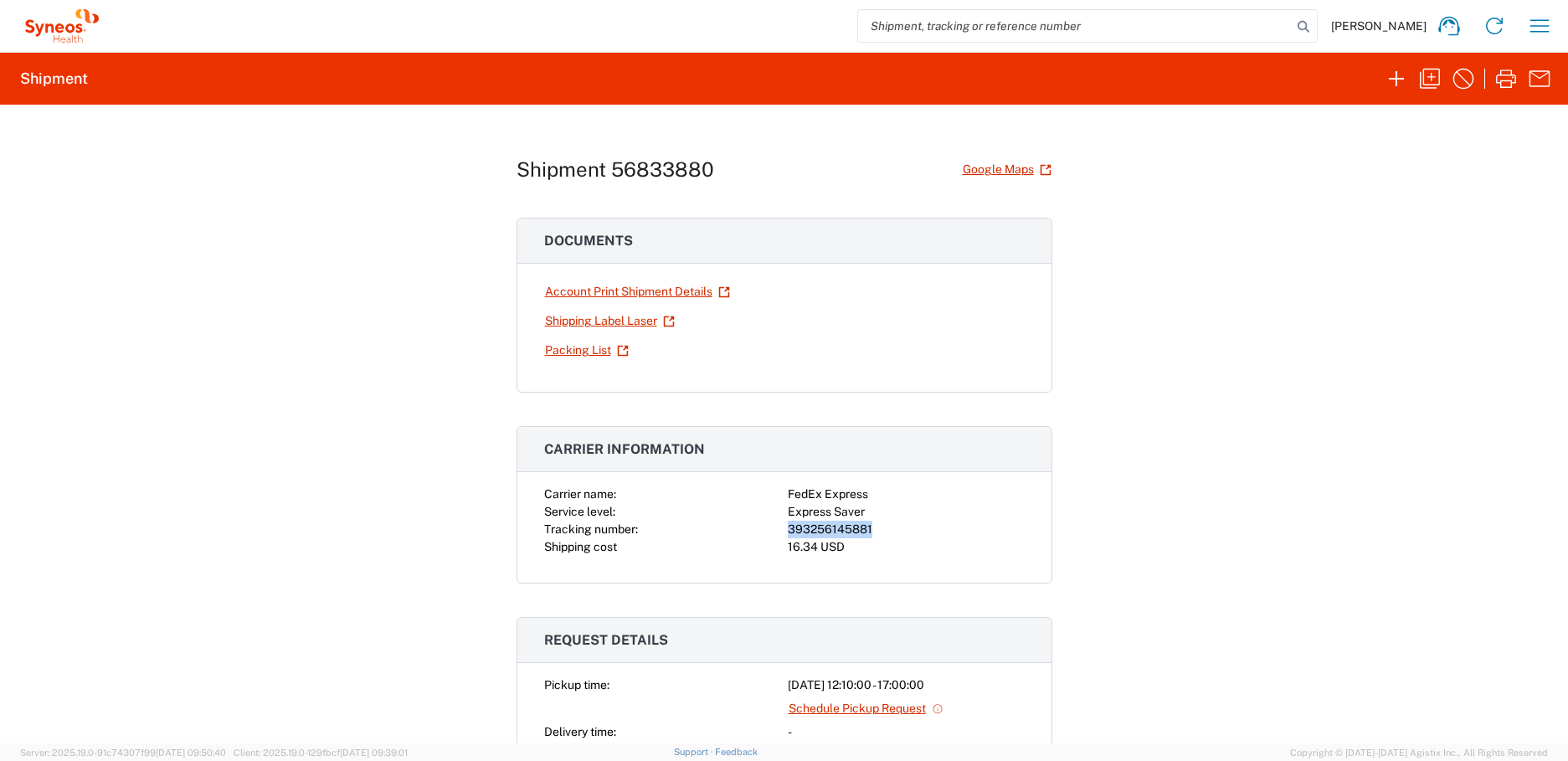
copy div "393256145881"
click at [622, 325] on link "Shipping Label Laser" at bounding box center [610, 321] width 132 height 29
click at [845, 332] on div at bounding box center [905, 321] width 237 height 29
click at [1431, 86] on icon "button" at bounding box center [1430, 79] width 27 height 27
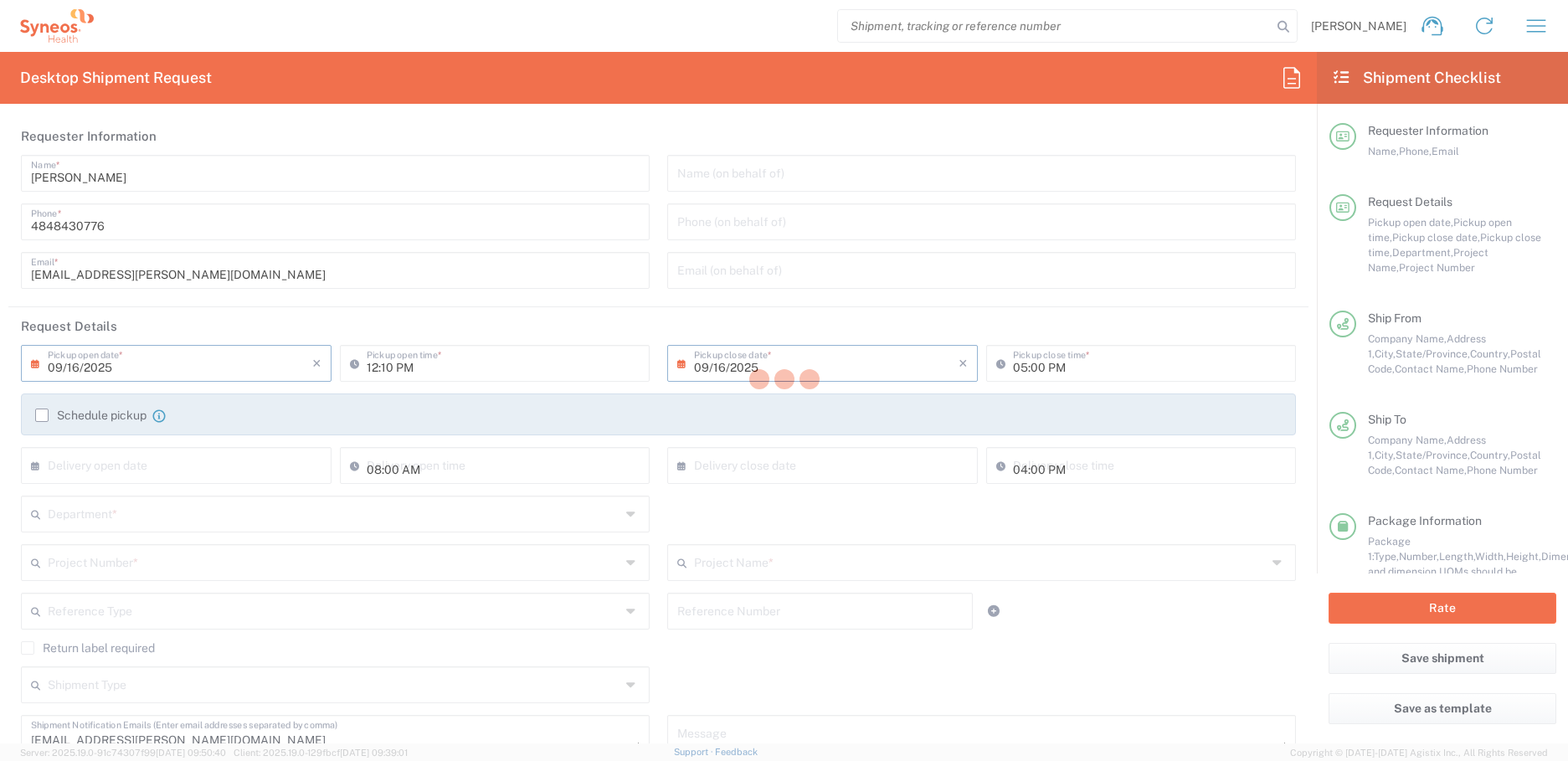
type input "New York"
type input "Medium Box"
type input "6150"
type input "PRUS.B2NY.CL.7071183"
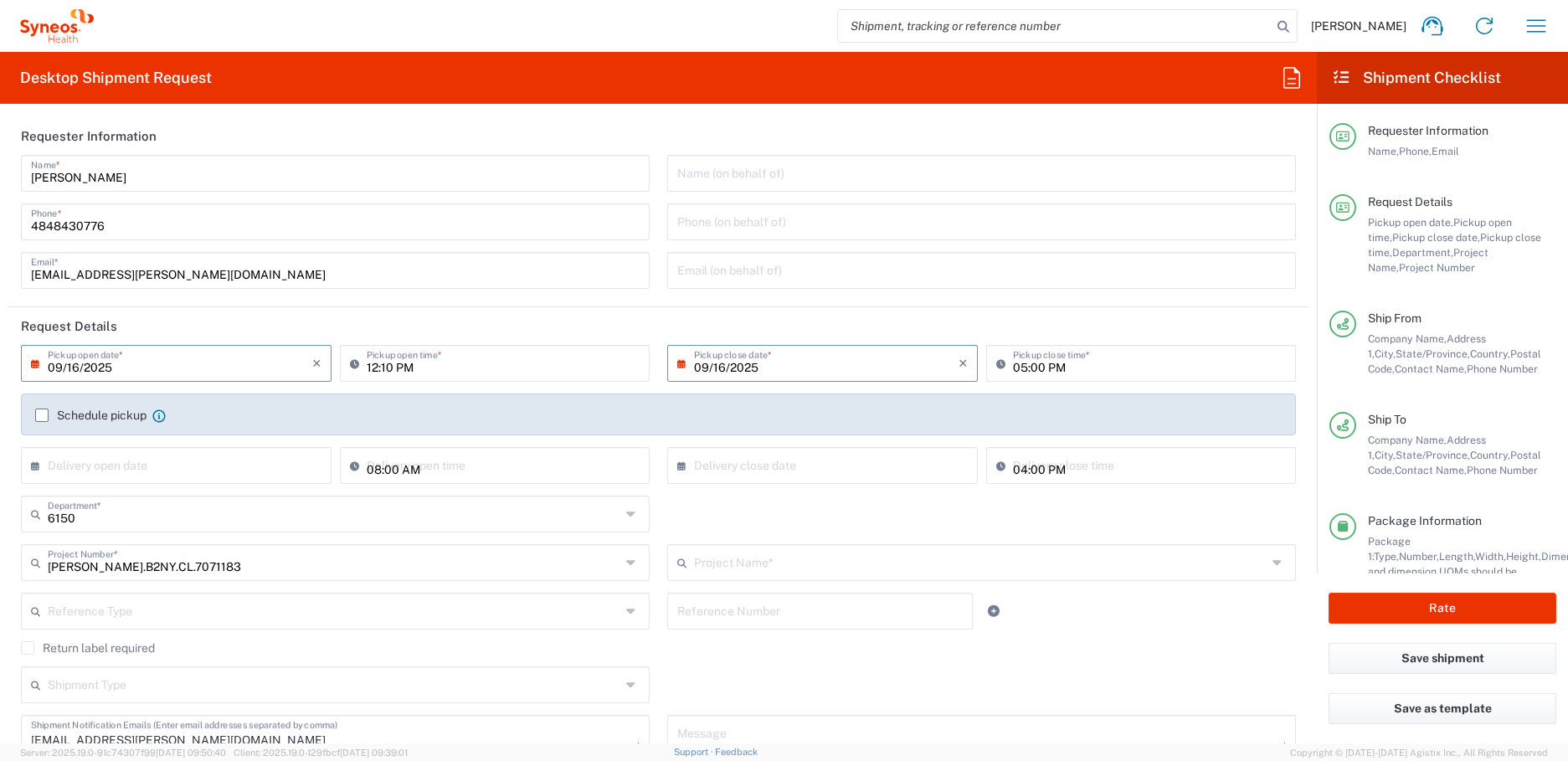
type input "Galderma.GALALA.25.7071183"
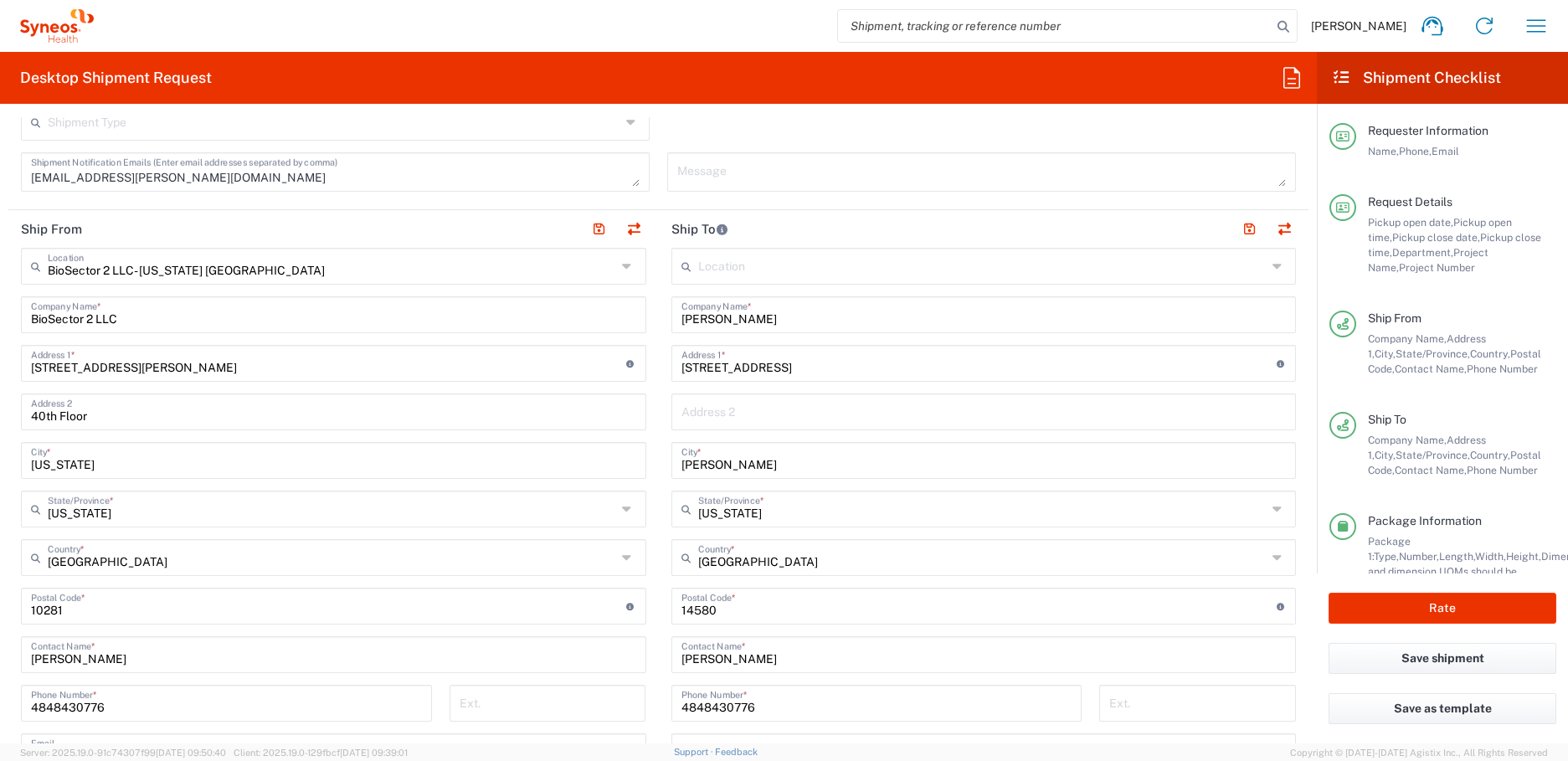
scroll to position [565, 0]
click at [731, 314] on input "Marcie Doser" at bounding box center [984, 310] width 605 height 29
type input "Jenny Bailly"
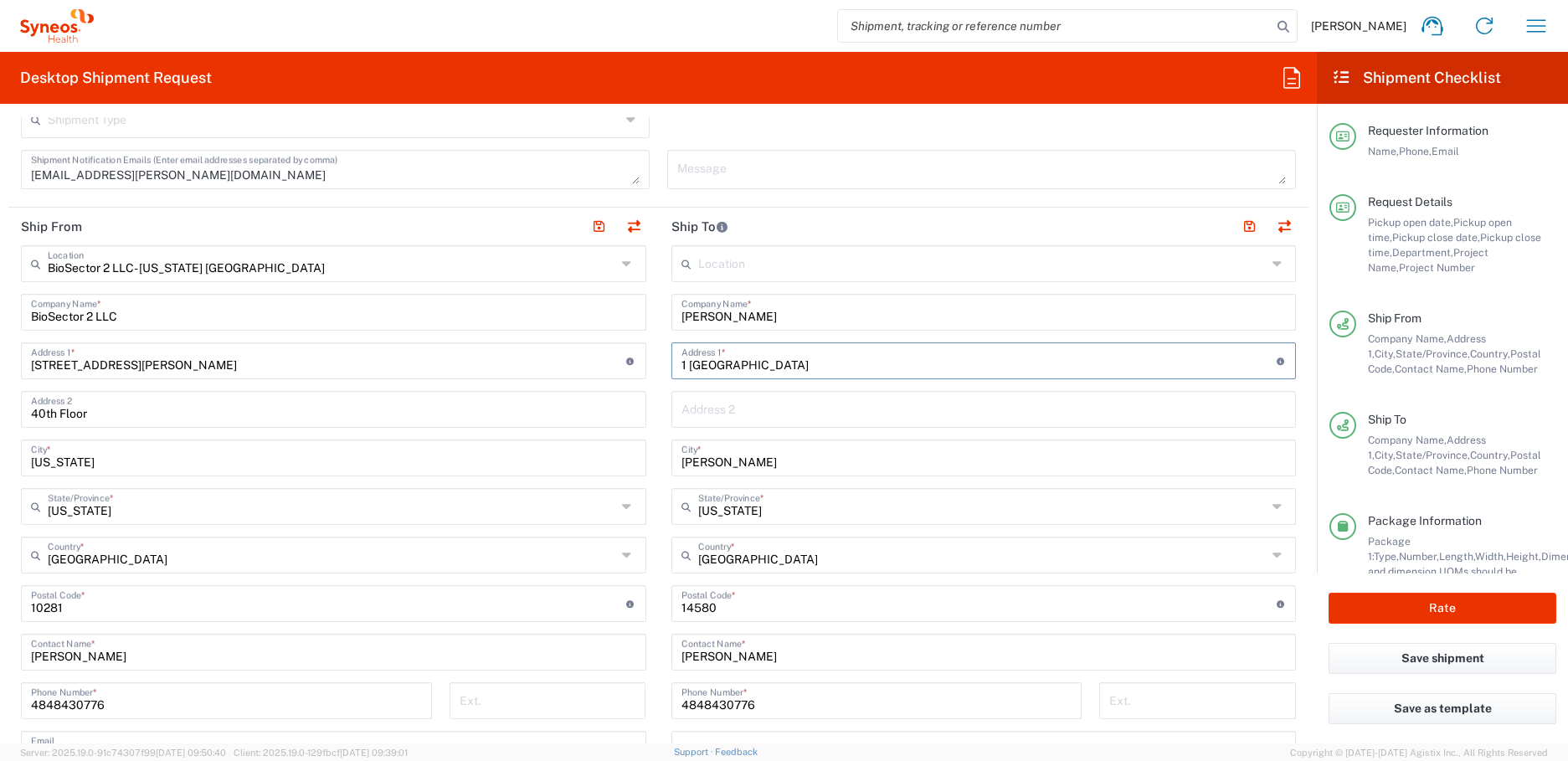
type input "1 World Trader Center"
type input "New York"
click at [701, 609] on input "undefined" at bounding box center [979, 601] width 595 height 29
type input "10007"
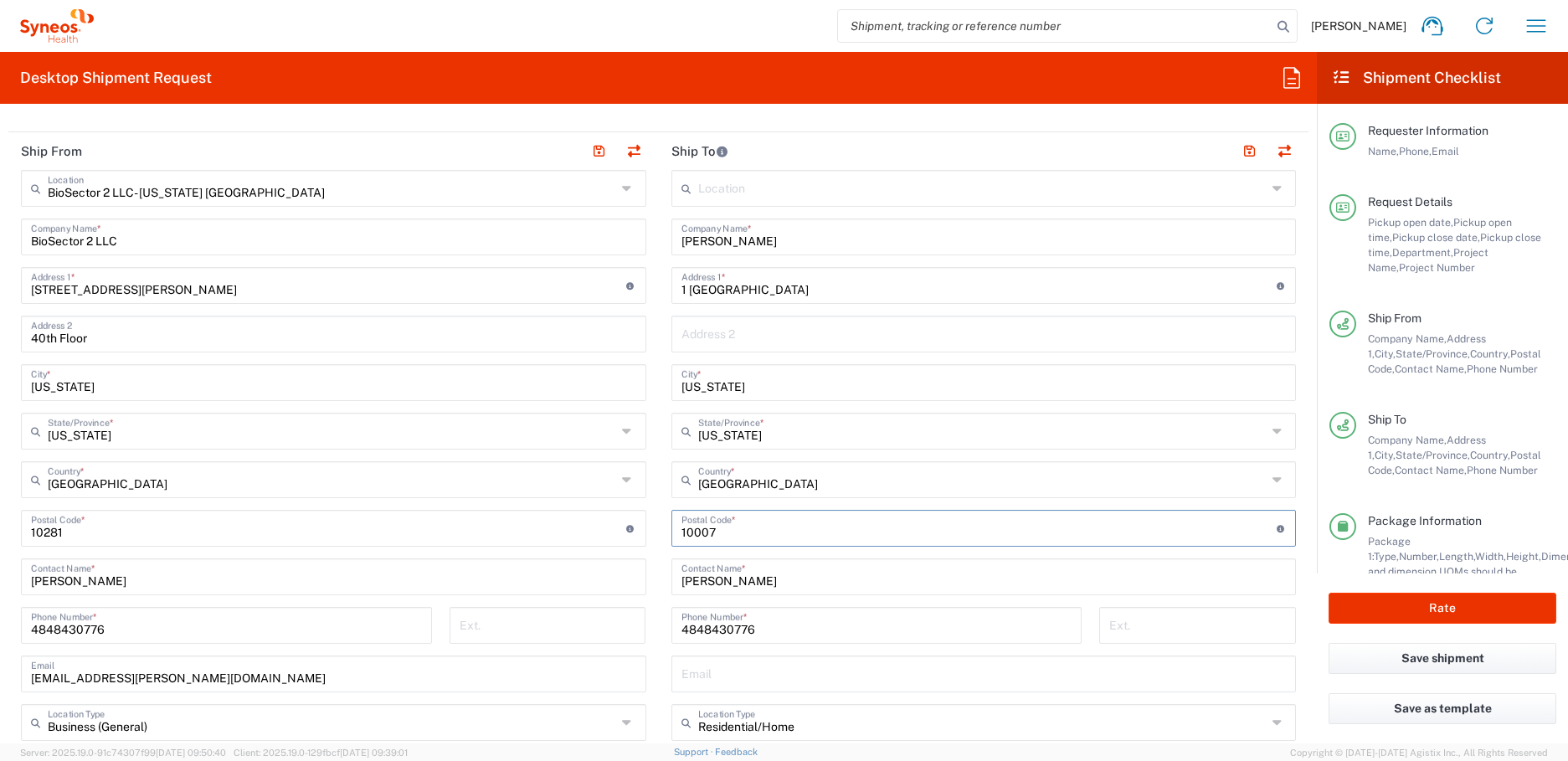
scroll to position [641, 0]
click at [701, 609] on input "4848430776" at bounding box center [877, 623] width 391 height 29
click at [714, 233] on input "Jenny Bailly" at bounding box center [984, 234] width 605 height 29
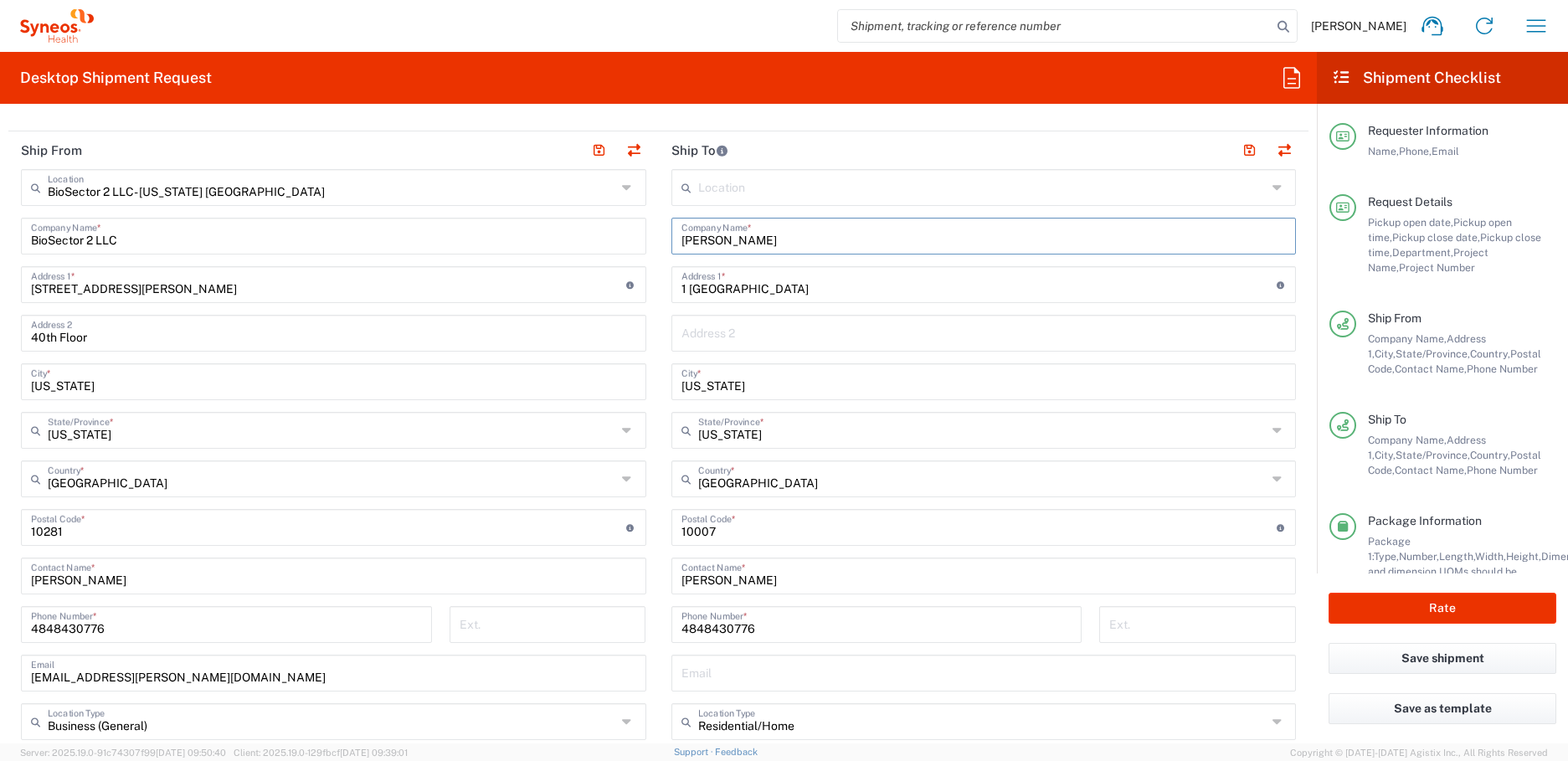
click at [701, 586] on input "Marcie Doser" at bounding box center [984, 574] width 605 height 29
paste input "Jenny Bailly"
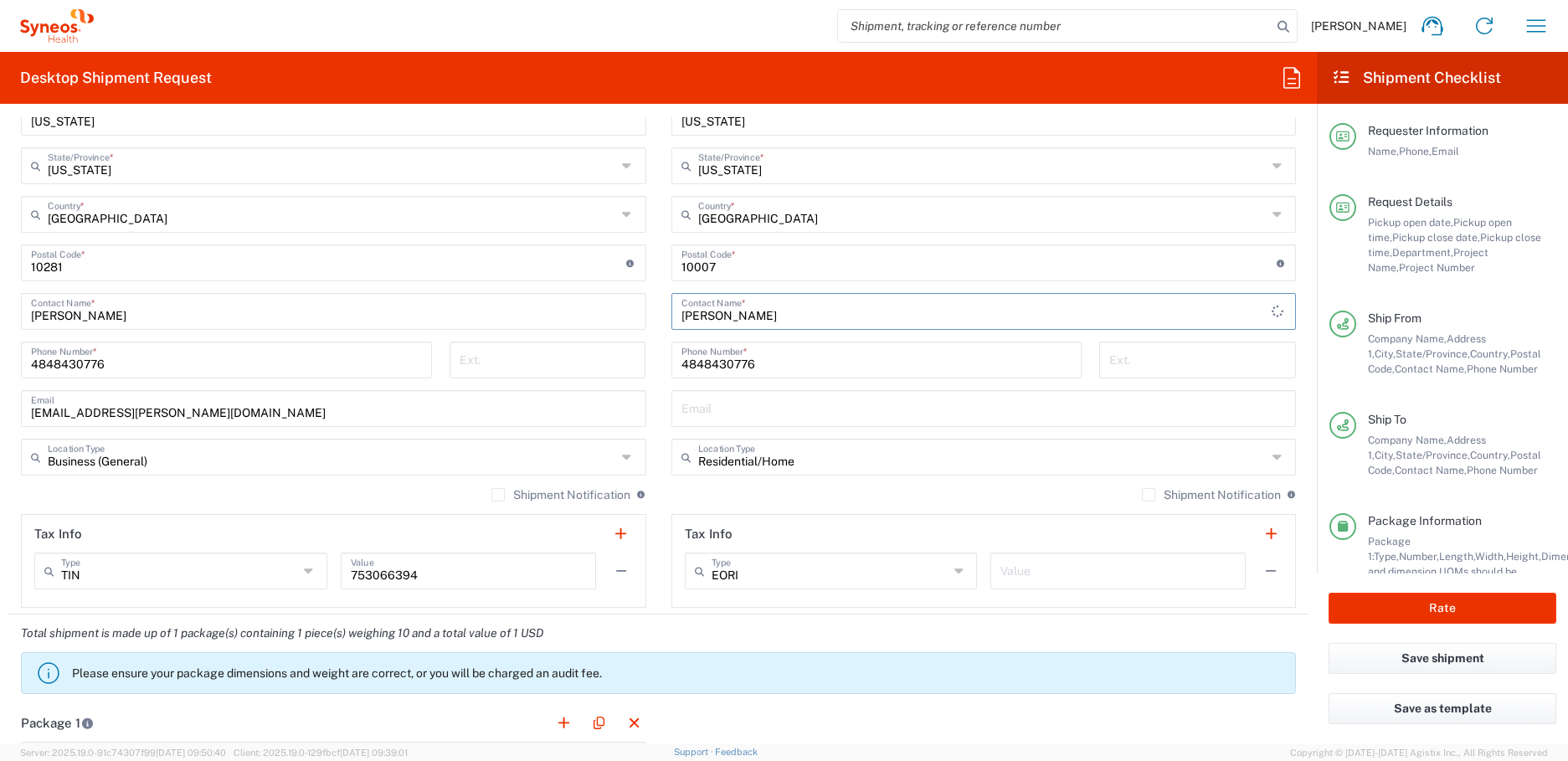
scroll to position [962, 0]
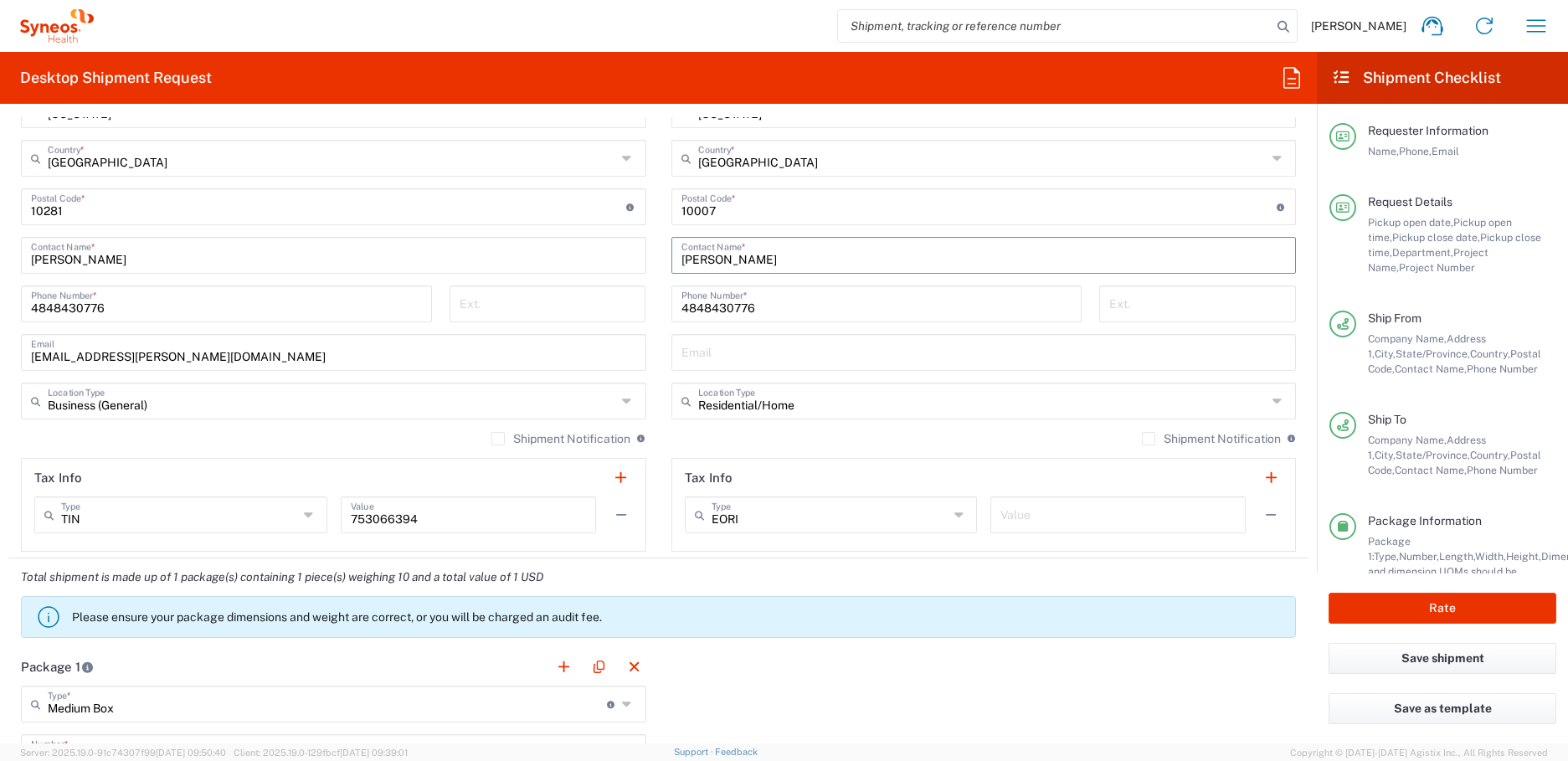
type input "Jenny Bailly"
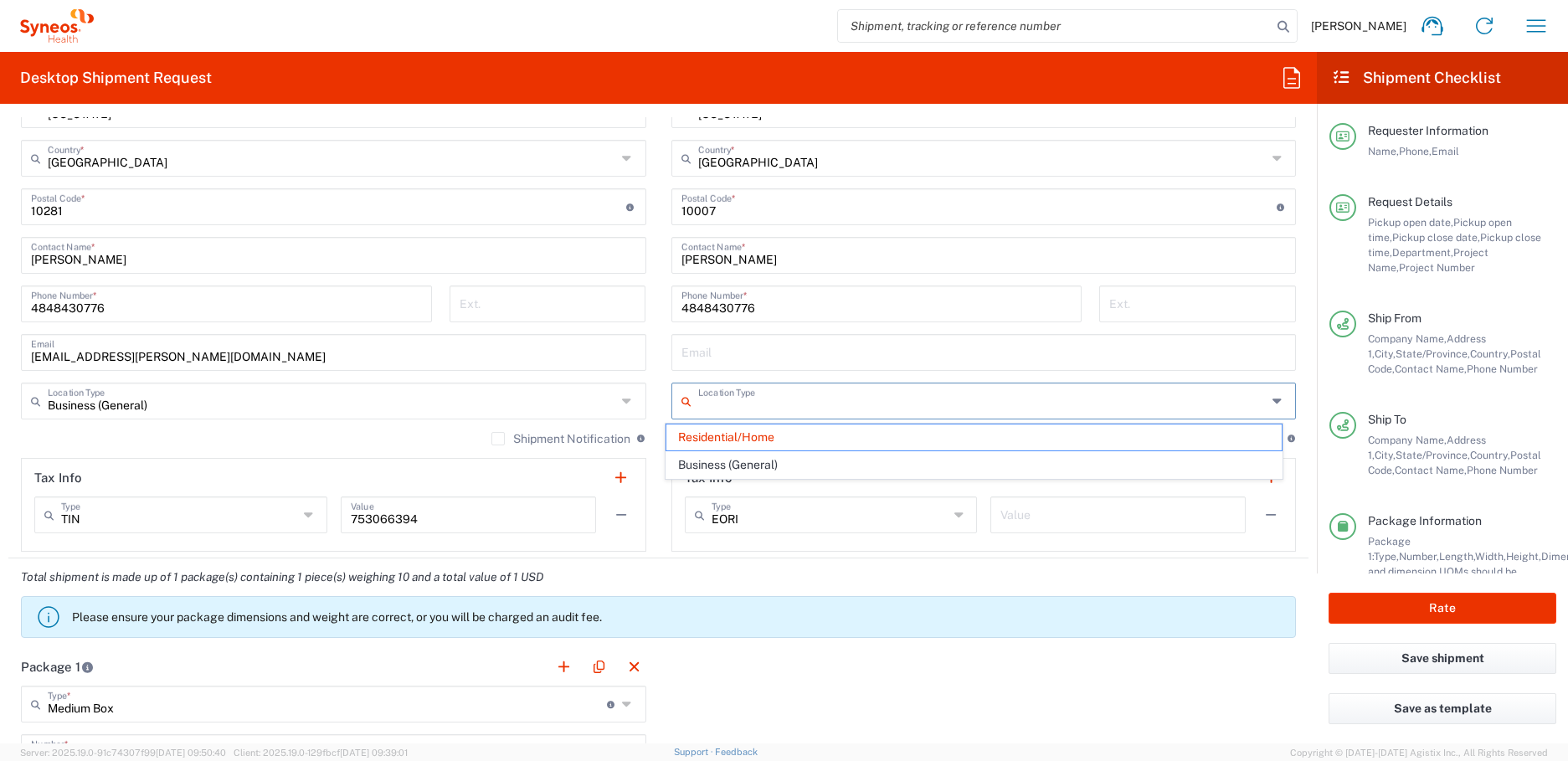
click at [716, 405] on input "text" at bounding box center [983, 399] width 568 height 29
click at [714, 459] on span "Business (General)" at bounding box center [974, 465] width 615 height 26
type input "Business (General)"
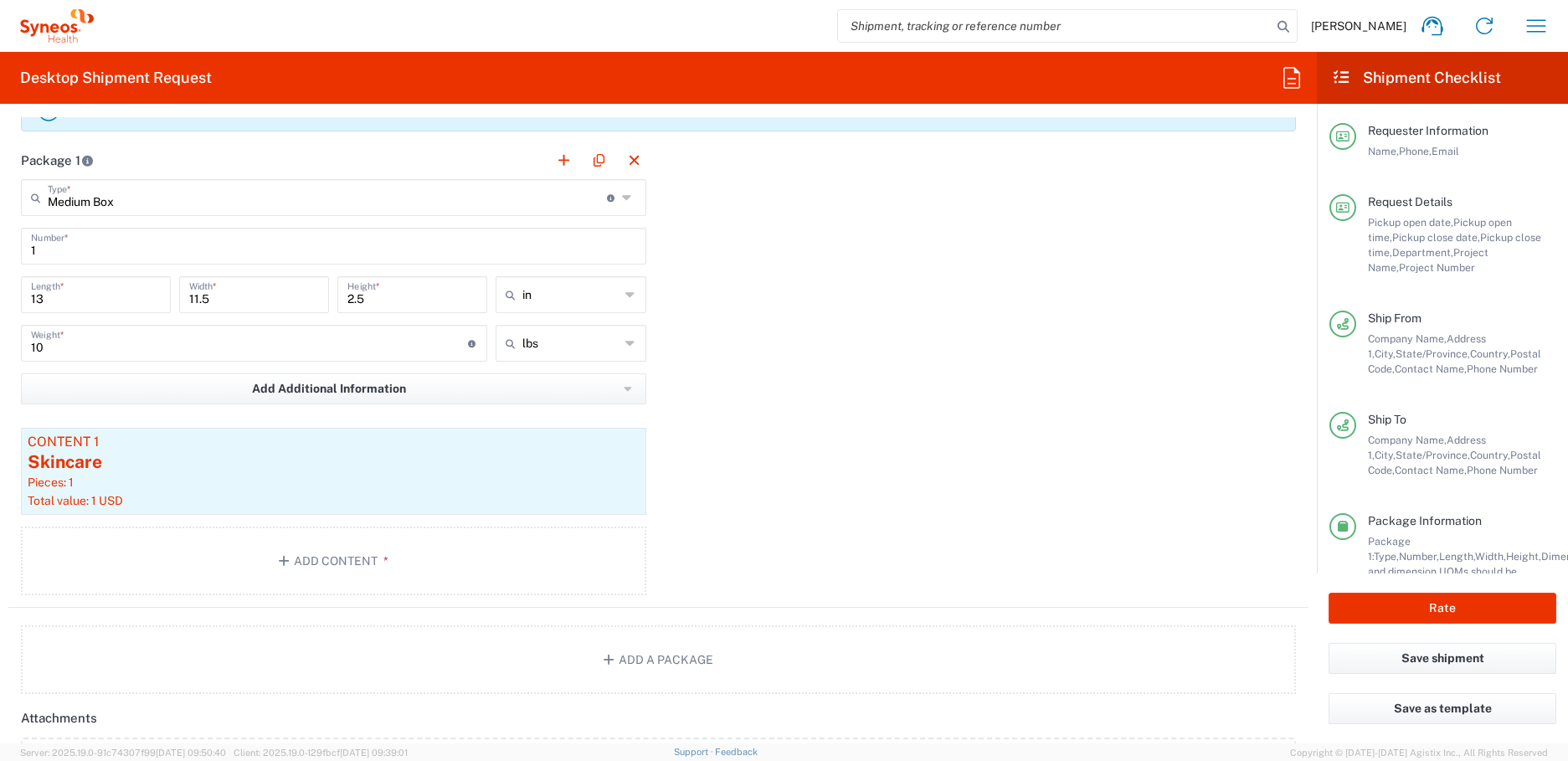
scroll to position [1467, 0]
click at [126, 200] on input "text" at bounding box center [327, 196] width 559 height 29
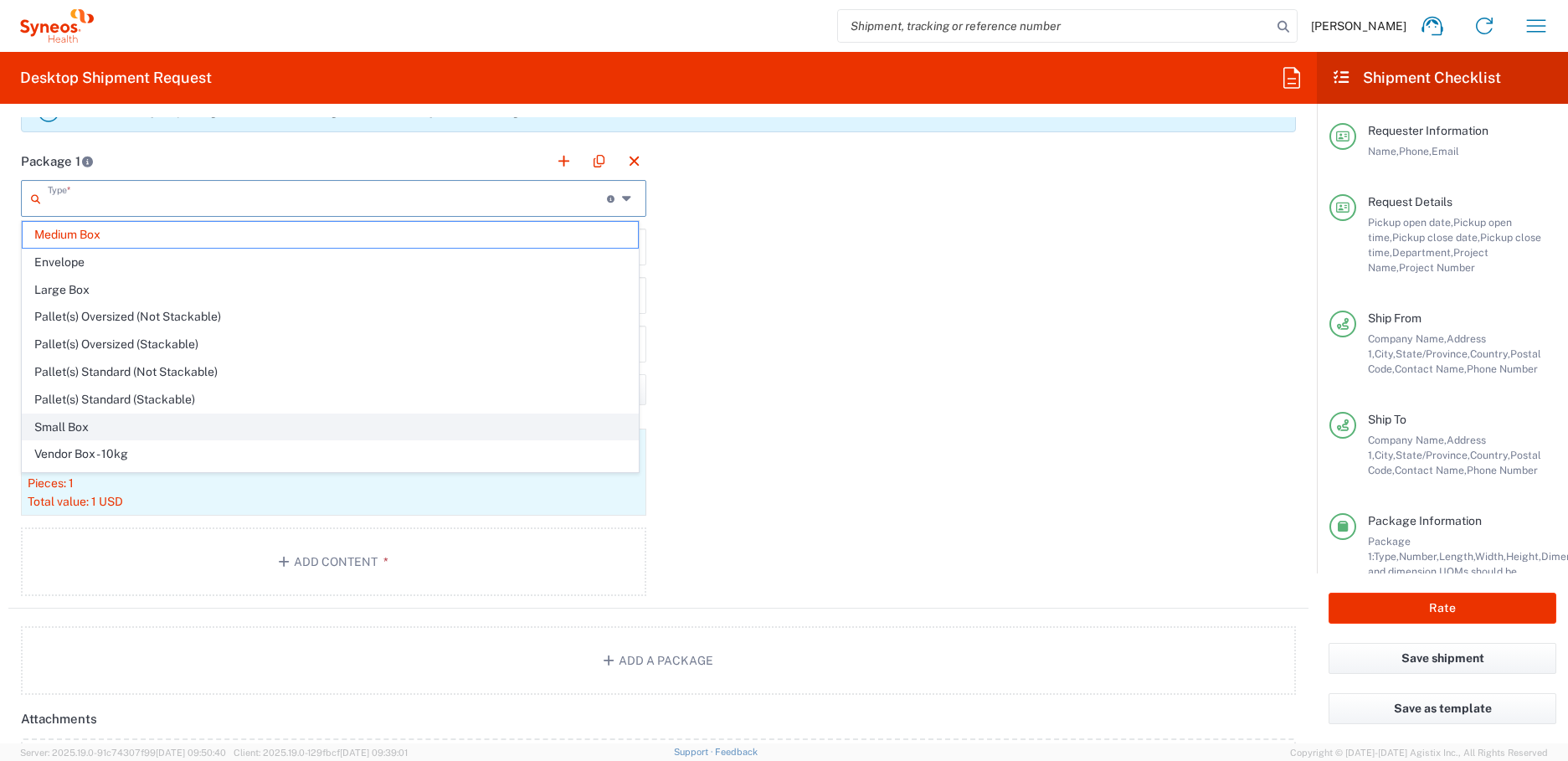
click at [78, 425] on span "Small Box" at bounding box center [330, 427] width 615 height 26
type input "Small Box"
type input "12.25"
type input "11"
type input "1.5"
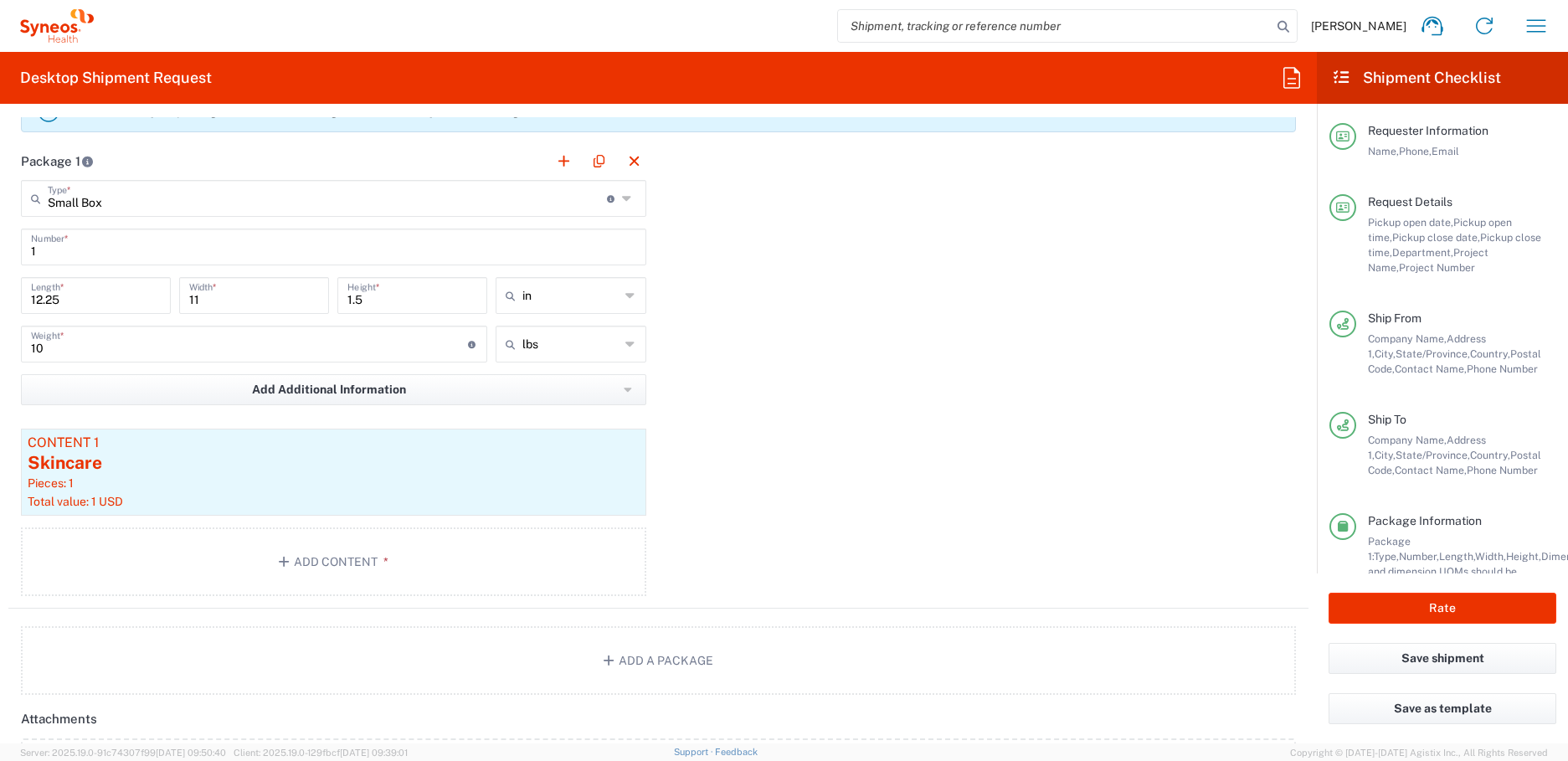
click at [144, 360] on div "10 Weight * Total weight of package(s) in pounds or kilograms" at bounding box center [253, 343] width 467 height 36
type input "1"
type input "4"
click at [892, 511] on div "Package 1 Small Box Type * Material used to package goods Medium Box Envelope L…" at bounding box center [658, 375] width 1300 height 467
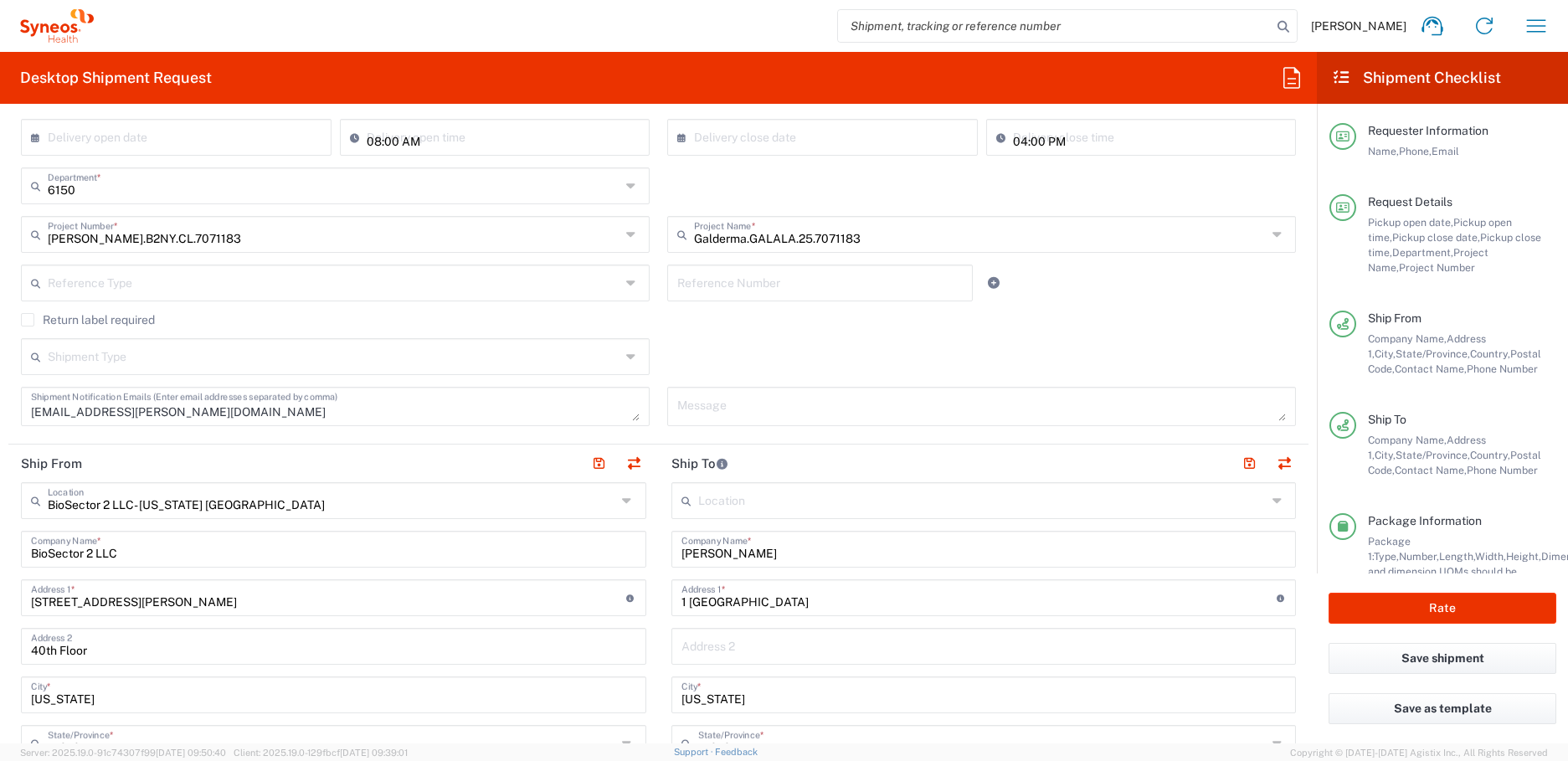
scroll to position [306, 0]
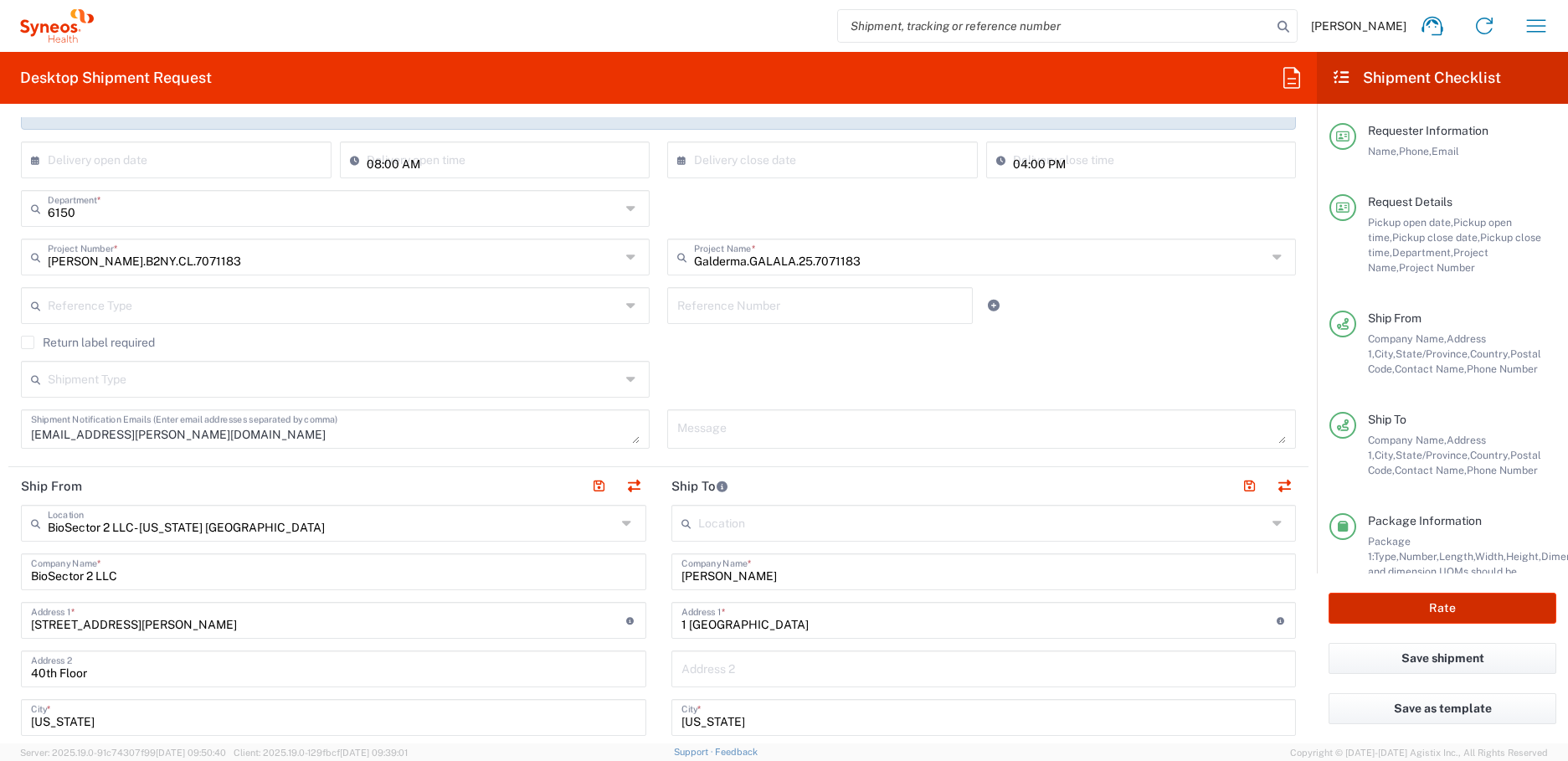
click at [1441, 610] on button "Rate" at bounding box center [1442, 608] width 227 height 31
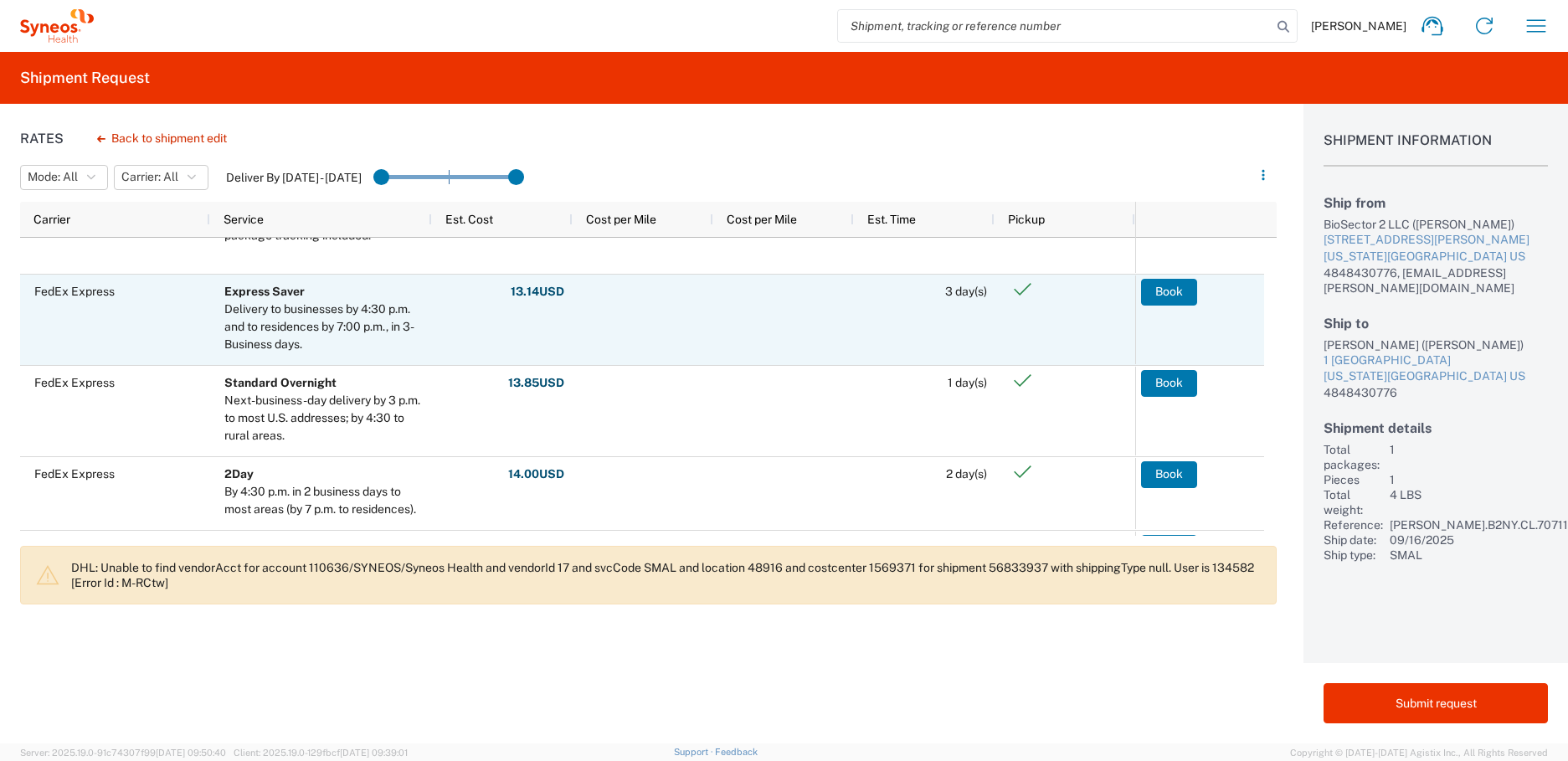
scroll to position [361, 0]
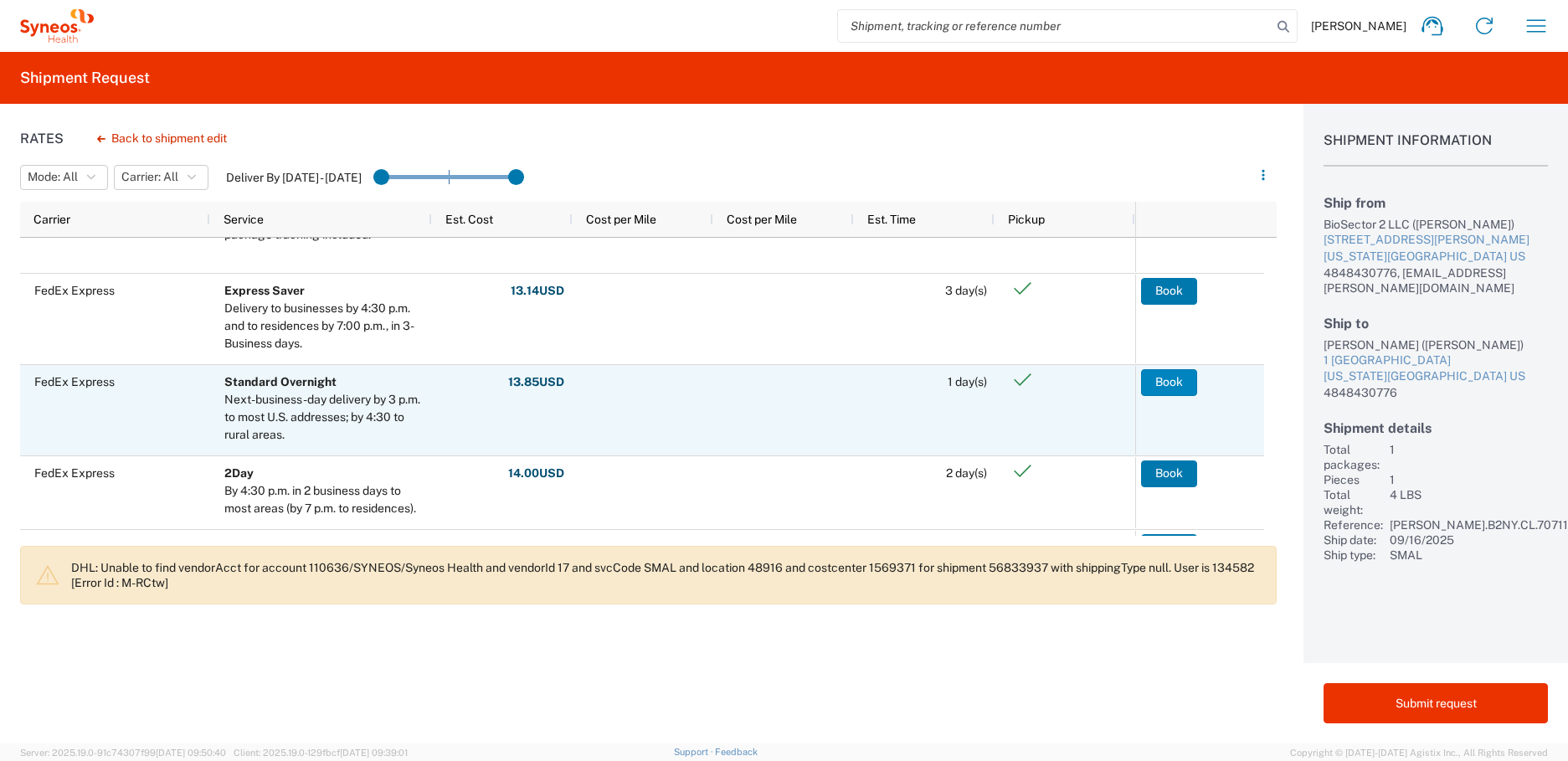
click at [1182, 384] on button "Book" at bounding box center [1169, 382] width 56 height 27
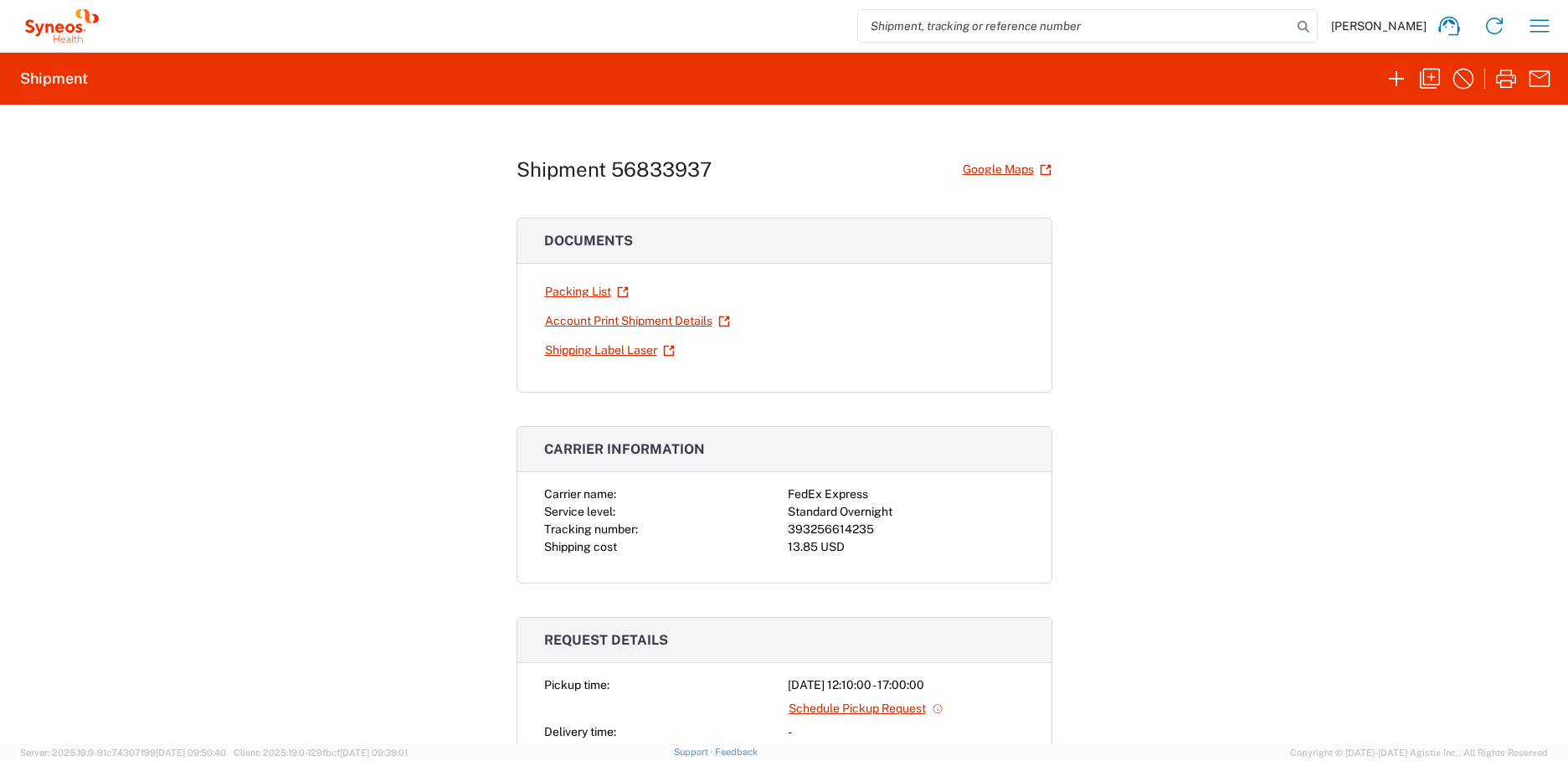
click at [808, 528] on div "393256614235" at bounding box center [905, 529] width 237 height 18
copy div "393256614235"
click at [580, 347] on link "Shipping Label Laser" at bounding box center [610, 350] width 132 height 29
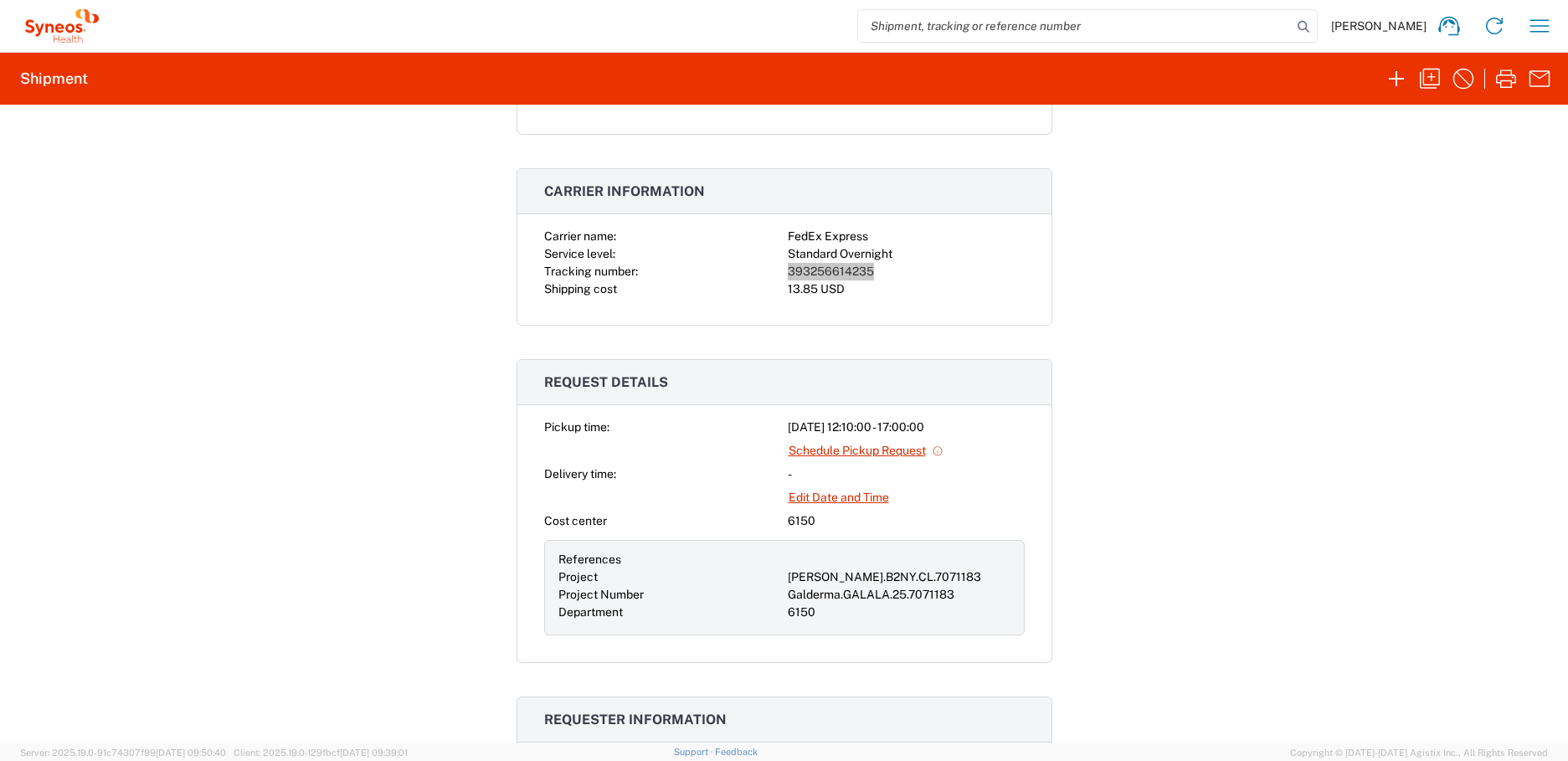
scroll to position [257, 0]
click at [1427, 80] on icon "button" at bounding box center [1430, 79] width 27 height 27
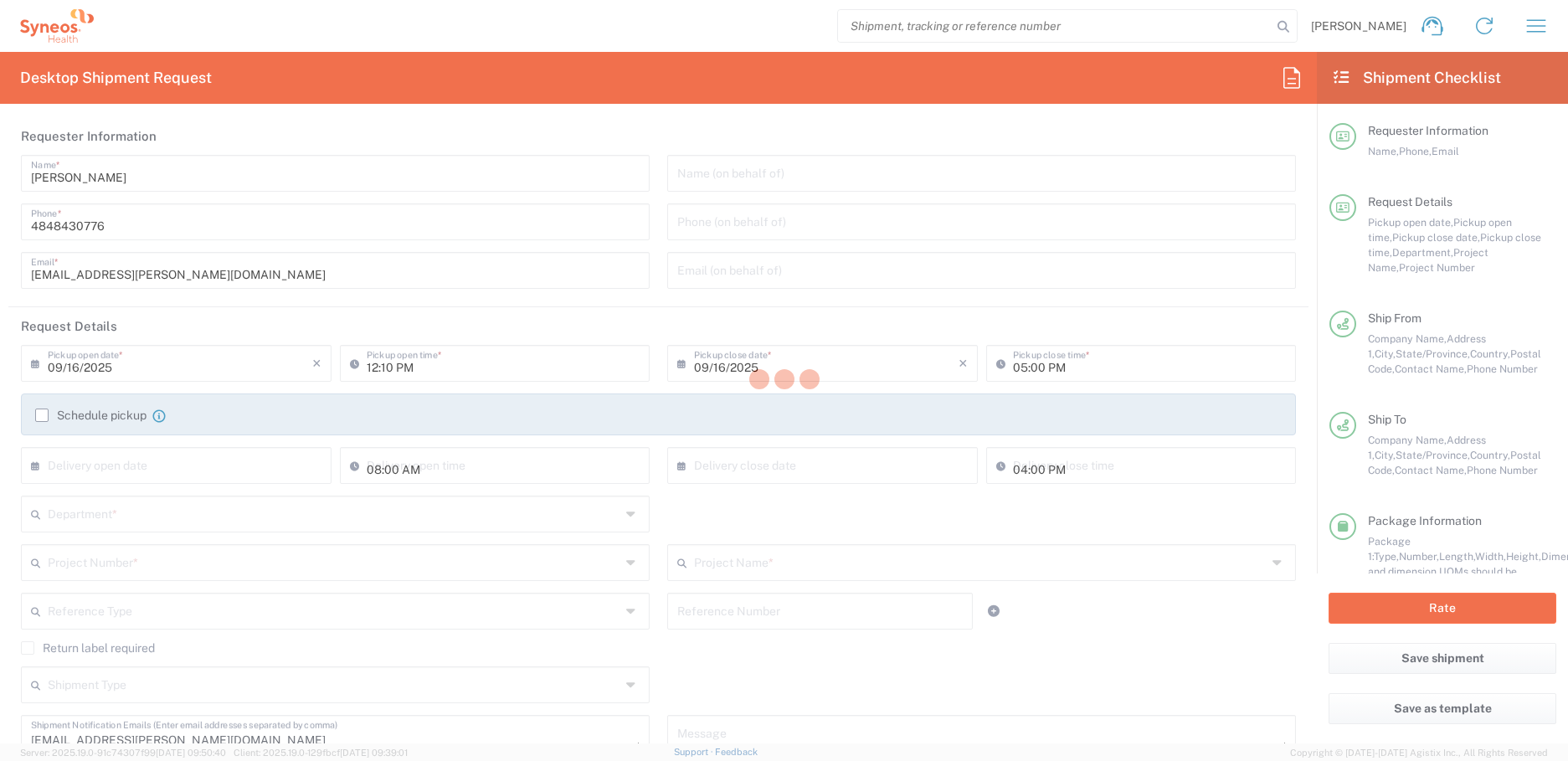
type input "New York"
type input "PRUS.B2NY.CL.7071183"
type input "Small Box"
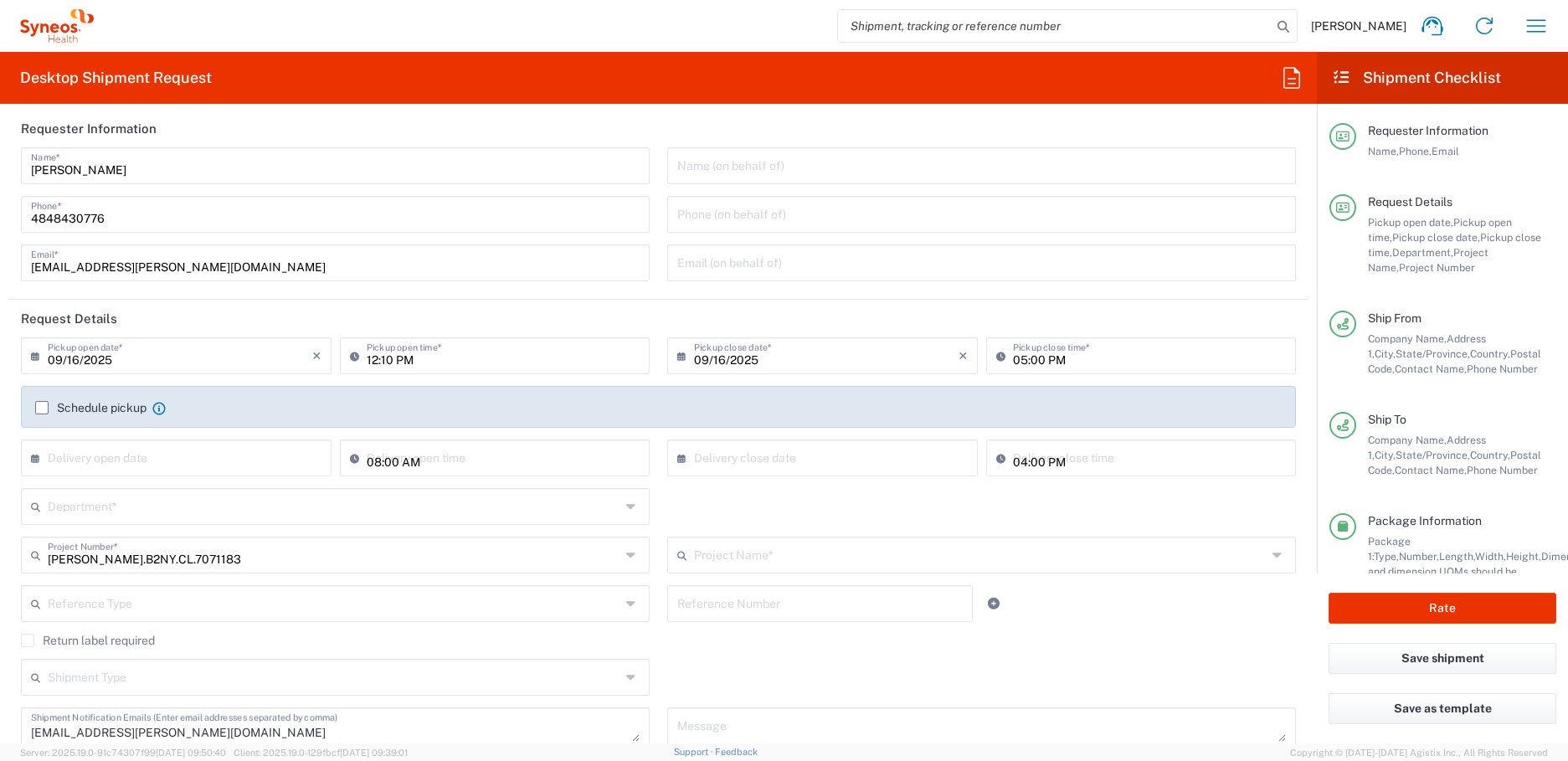
type input "Galderma.GALALA.25.7071183"
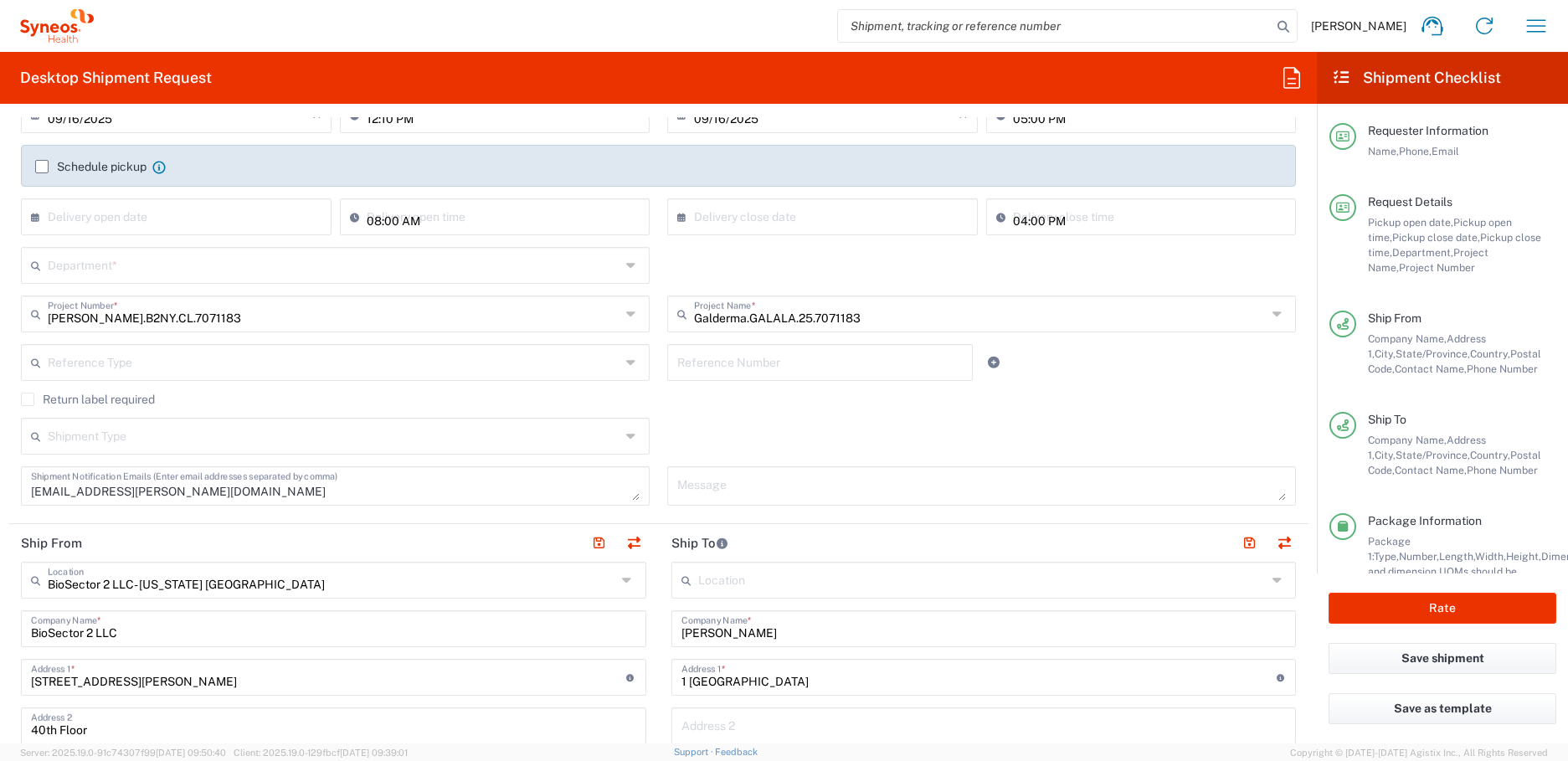
type input "6150"
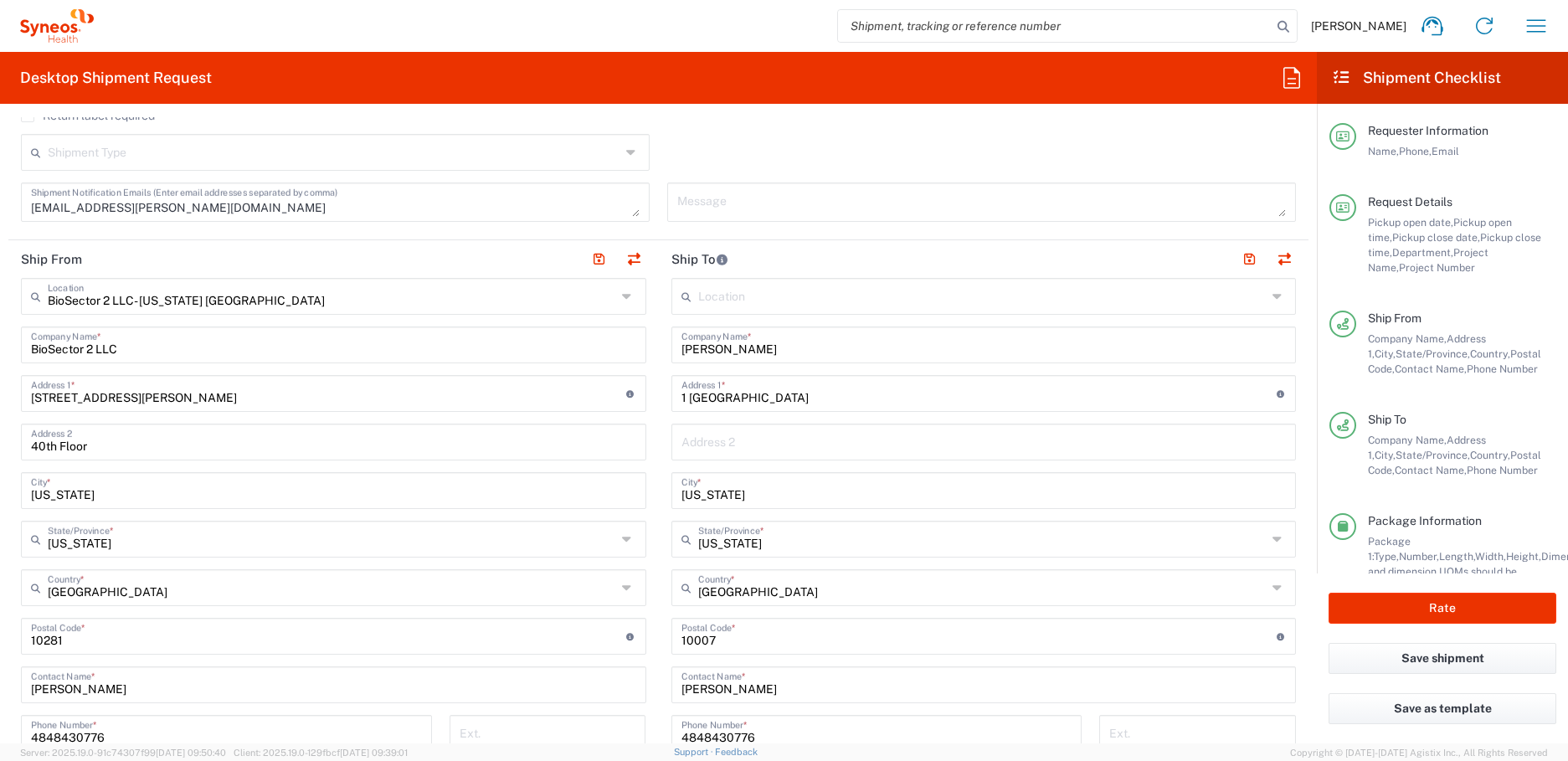
scroll to position [531, 0]
click at [725, 354] on input "Jenny Bailly" at bounding box center [984, 344] width 605 height 29
type input "Jennifer Graybeal"
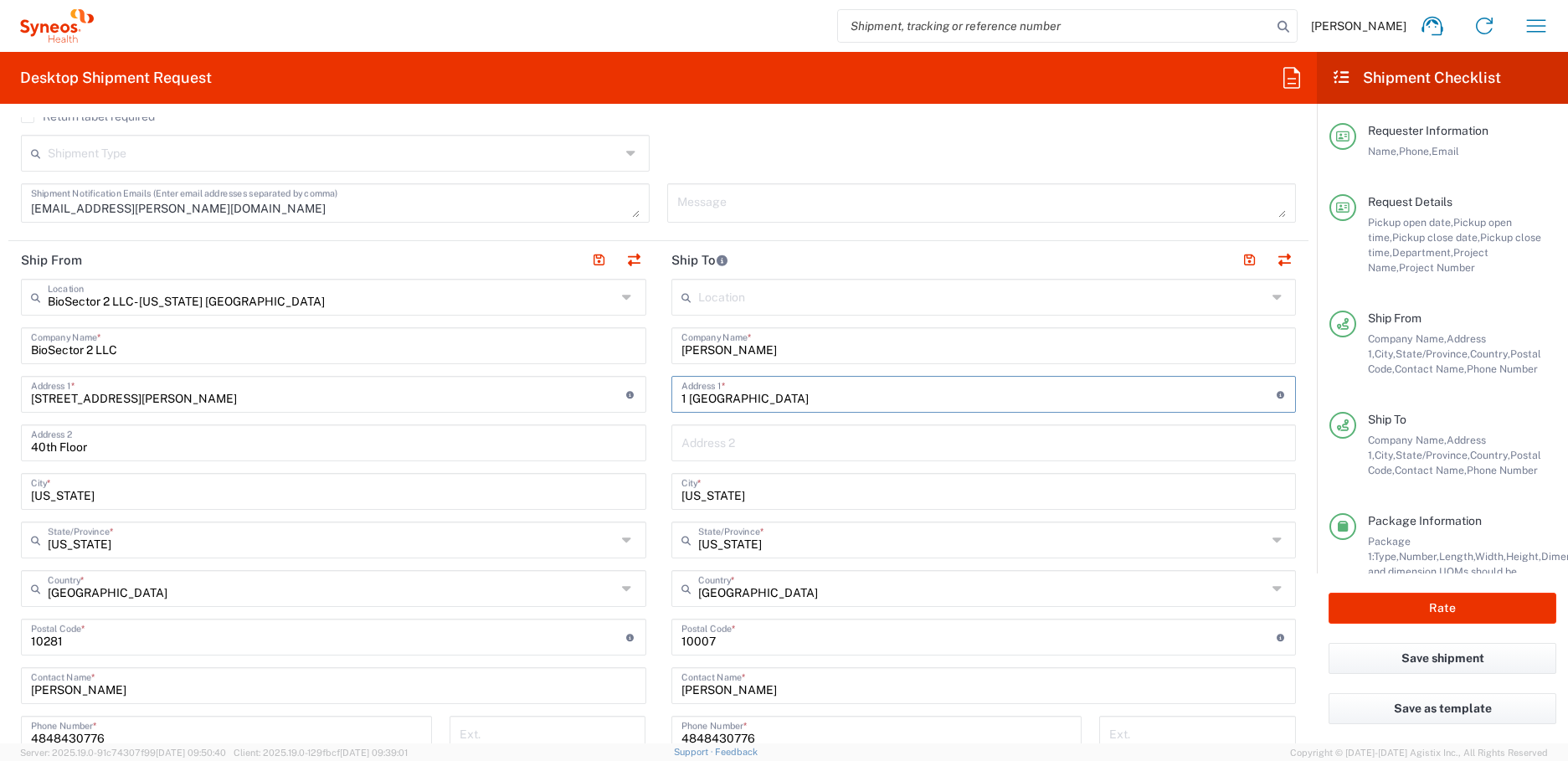
click at [802, 388] on input "1 World Trader Center" at bounding box center [979, 393] width 595 height 29
paste input "4 Maiden Circle"
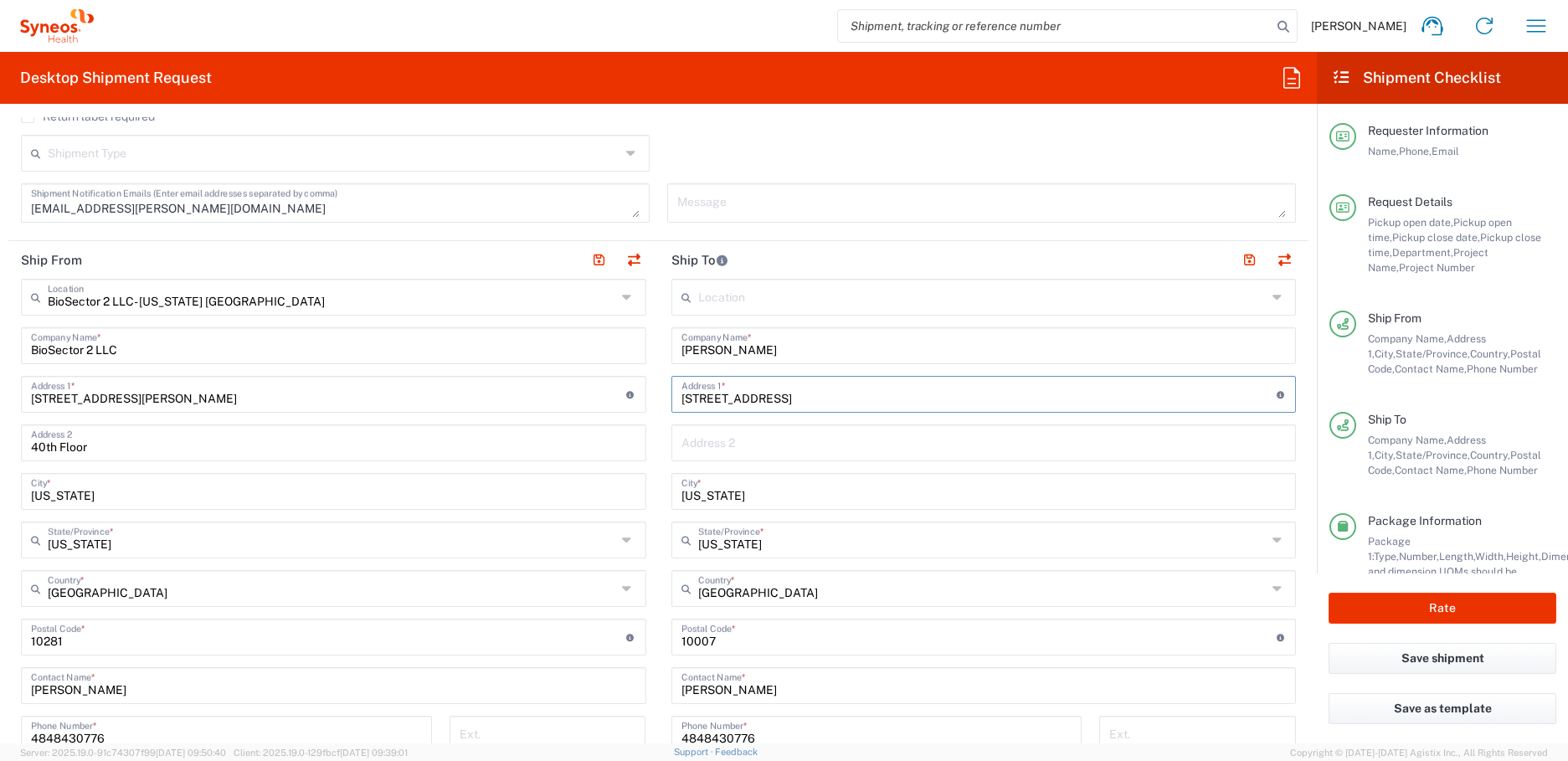
type input "4 Maiden Circle"
click at [740, 493] on input "New York" at bounding box center [984, 489] width 605 height 29
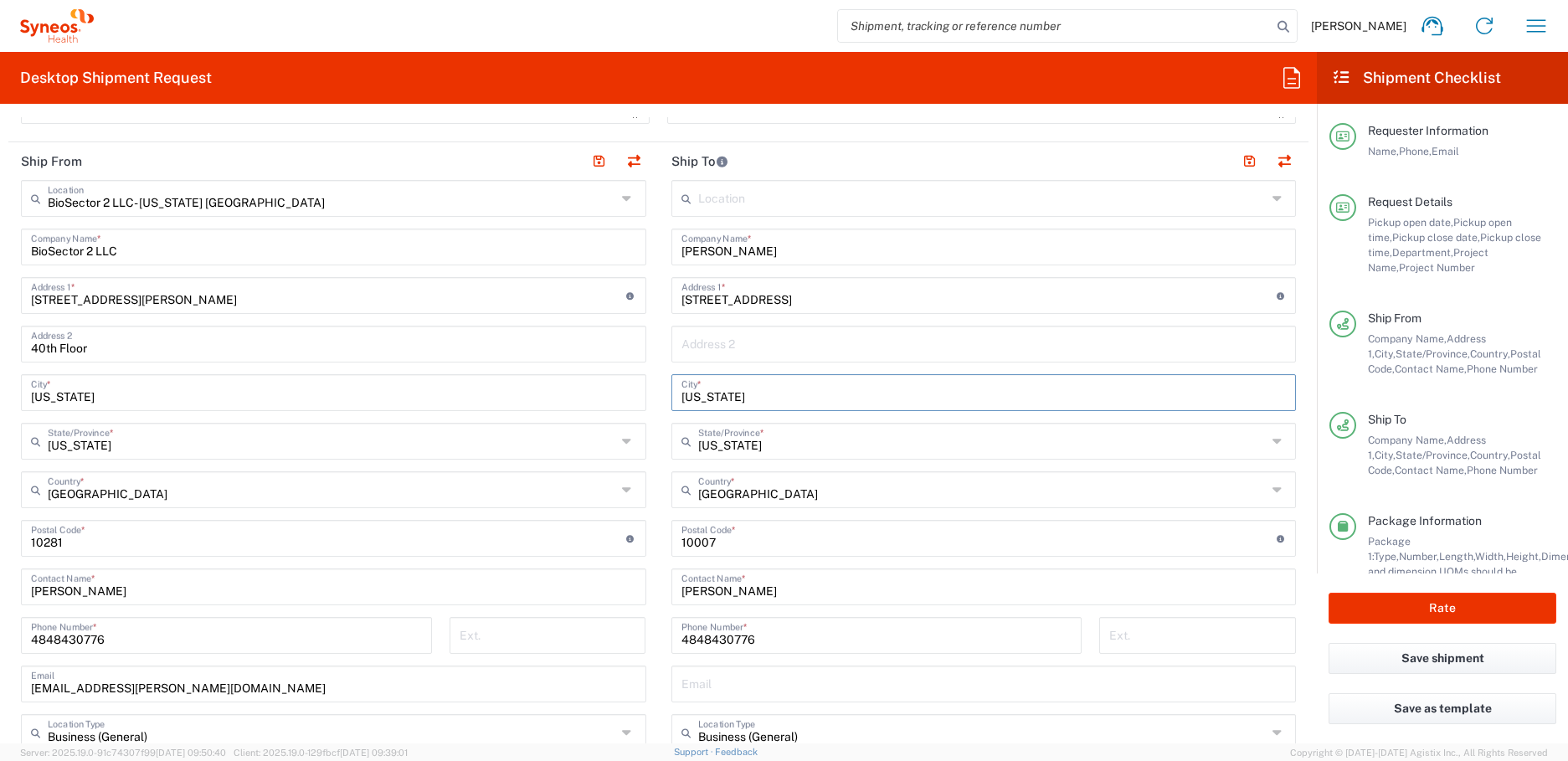
scroll to position [628, 0]
click at [701, 411] on div "New York City *" at bounding box center [984, 394] width 626 height 36
click at [693, 403] on input "New York" at bounding box center [984, 393] width 605 height 29
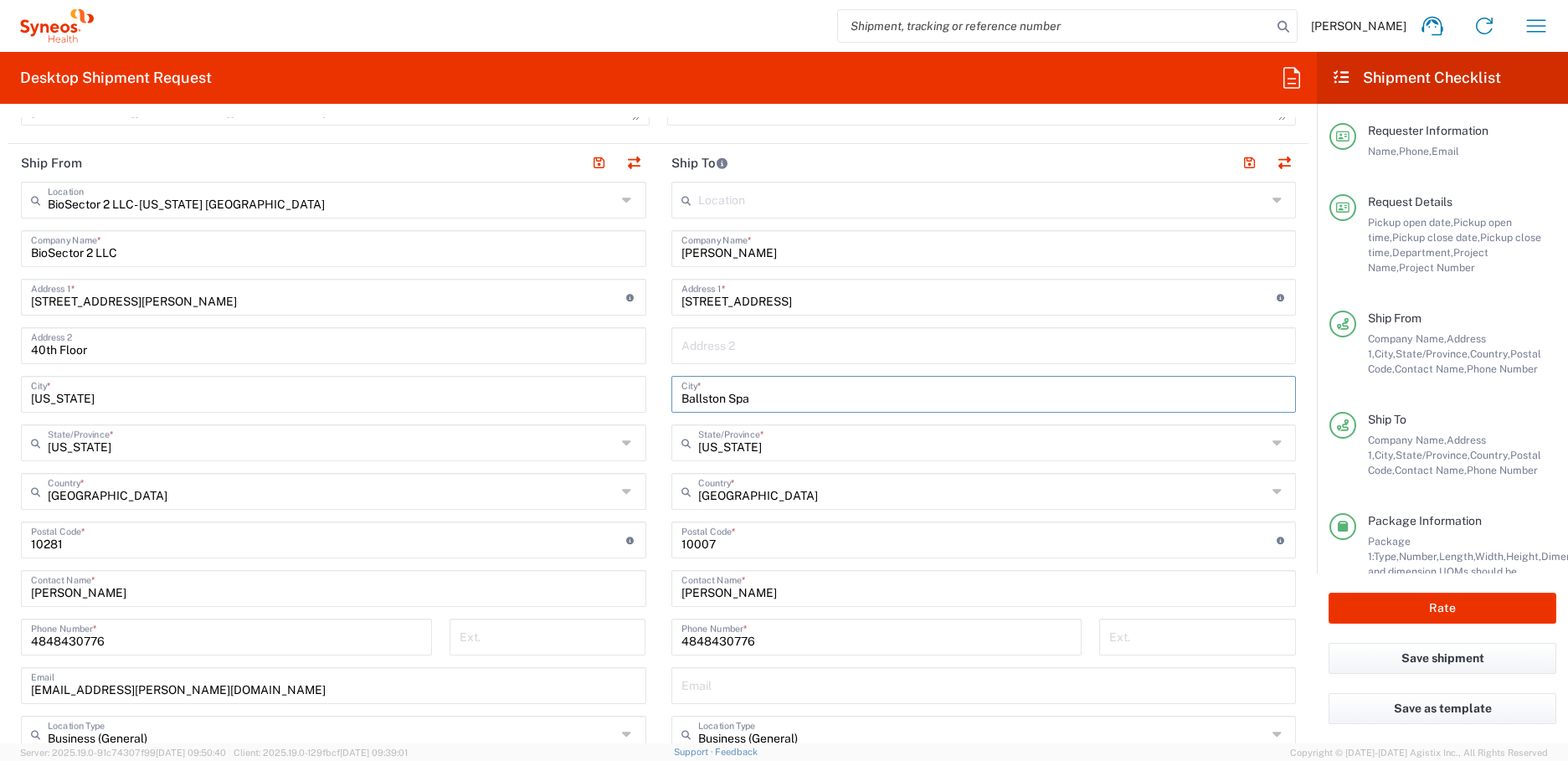
type input "Ballston Spa"
click at [723, 301] on input "4 Maiden Circle" at bounding box center [979, 295] width 595 height 29
click at [712, 548] on input "undefined" at bounding box center [979, 538] width 595 height 29
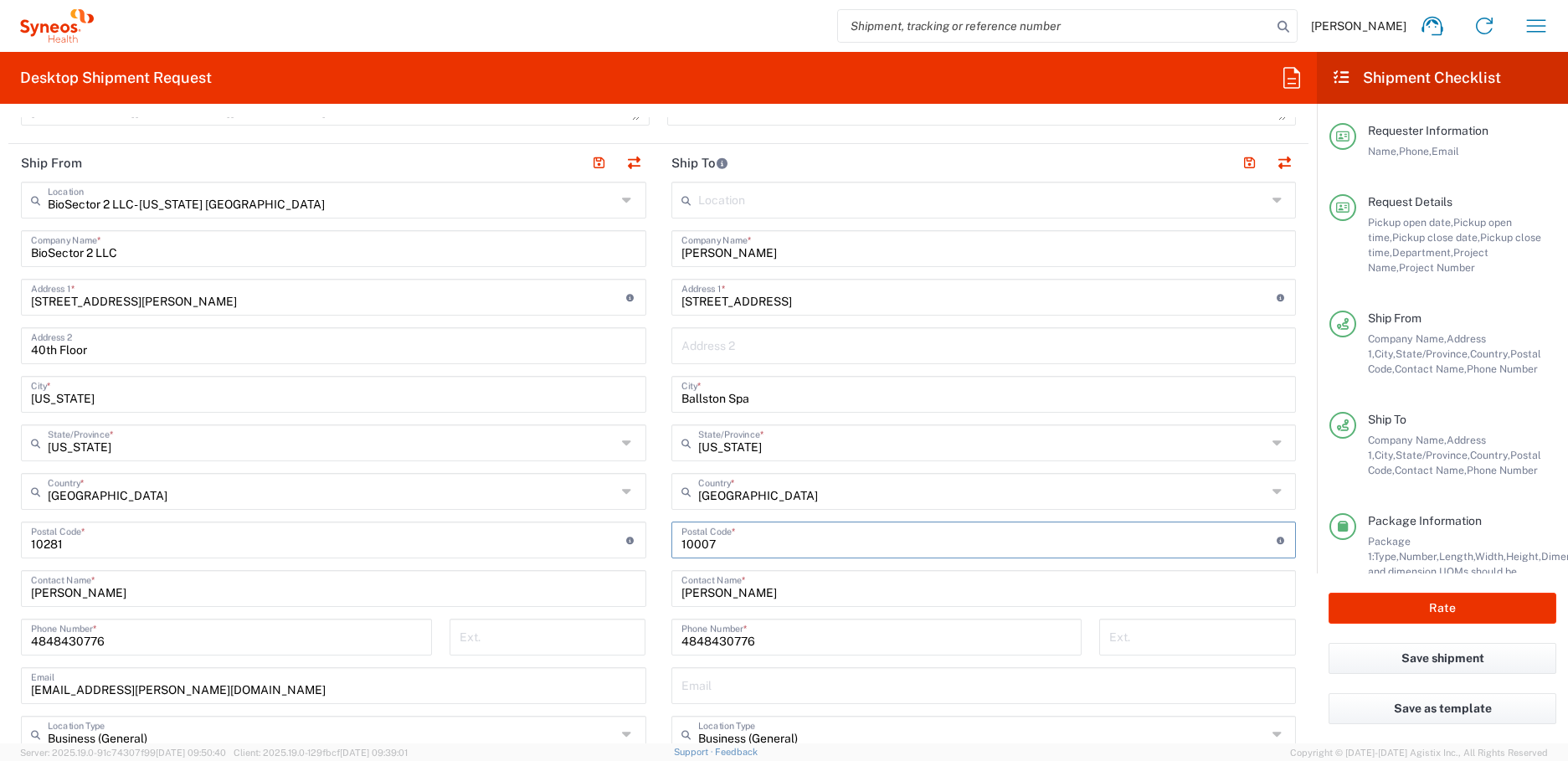
click at [712, 548] on input "undefined" at bounding box center [979, 538] width 595 height 29
type input "12020"
click at [716, 266] on div "Jennifer Graybeal Company Name *" at bounding box center [984, 248] width 626 height 36
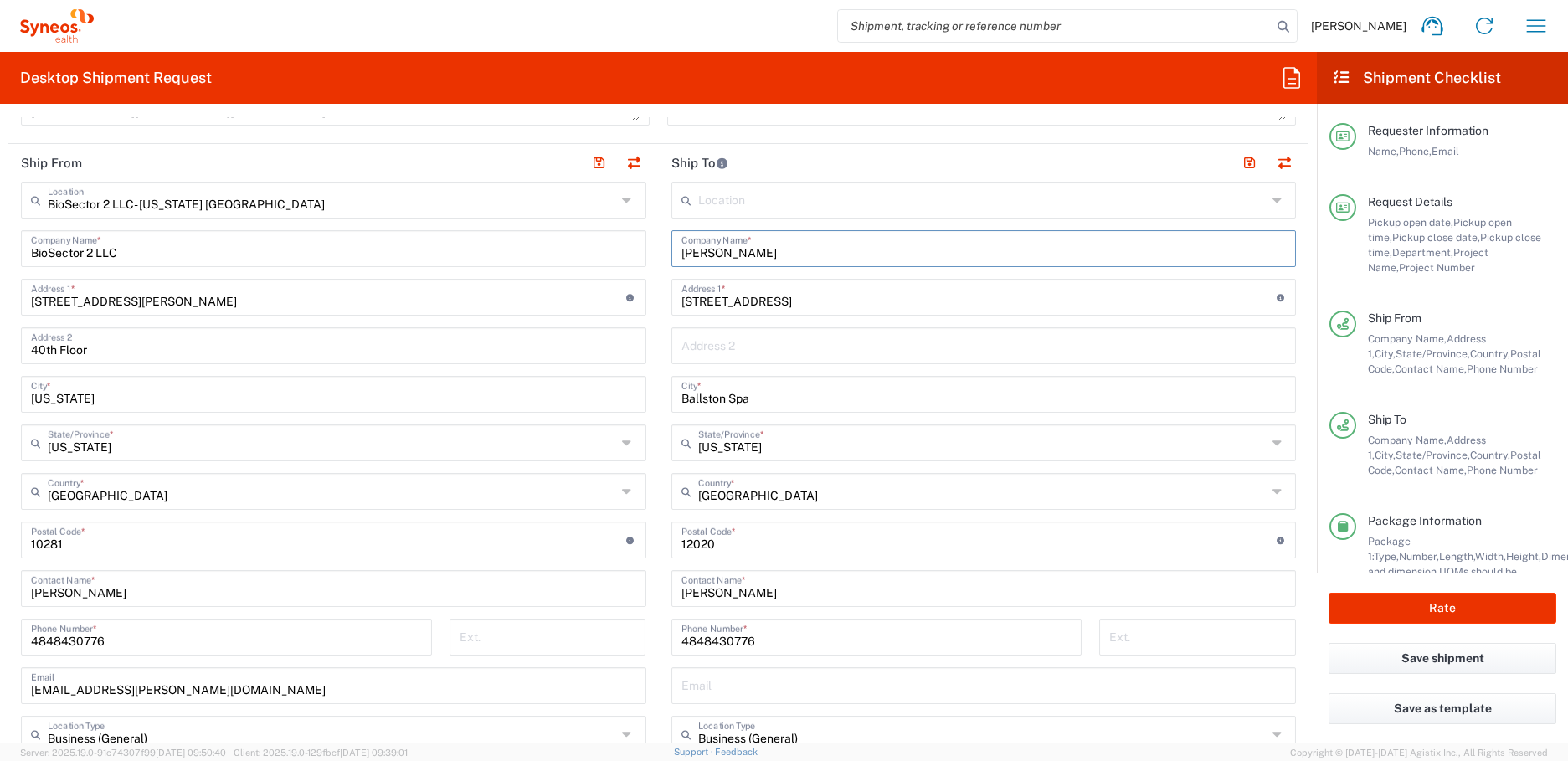
click at [706, 260] on input "Jennifer Graybeal" at bounding box center [984, 247] width 605 height 29
click at [707, 543] on input "undefined" at bounding box center [979, 538] width 595 height 29
click at [690, 605] on div "Jenny Bailly Contact Name *" at bounding box center [984, 588] width 626 height 36
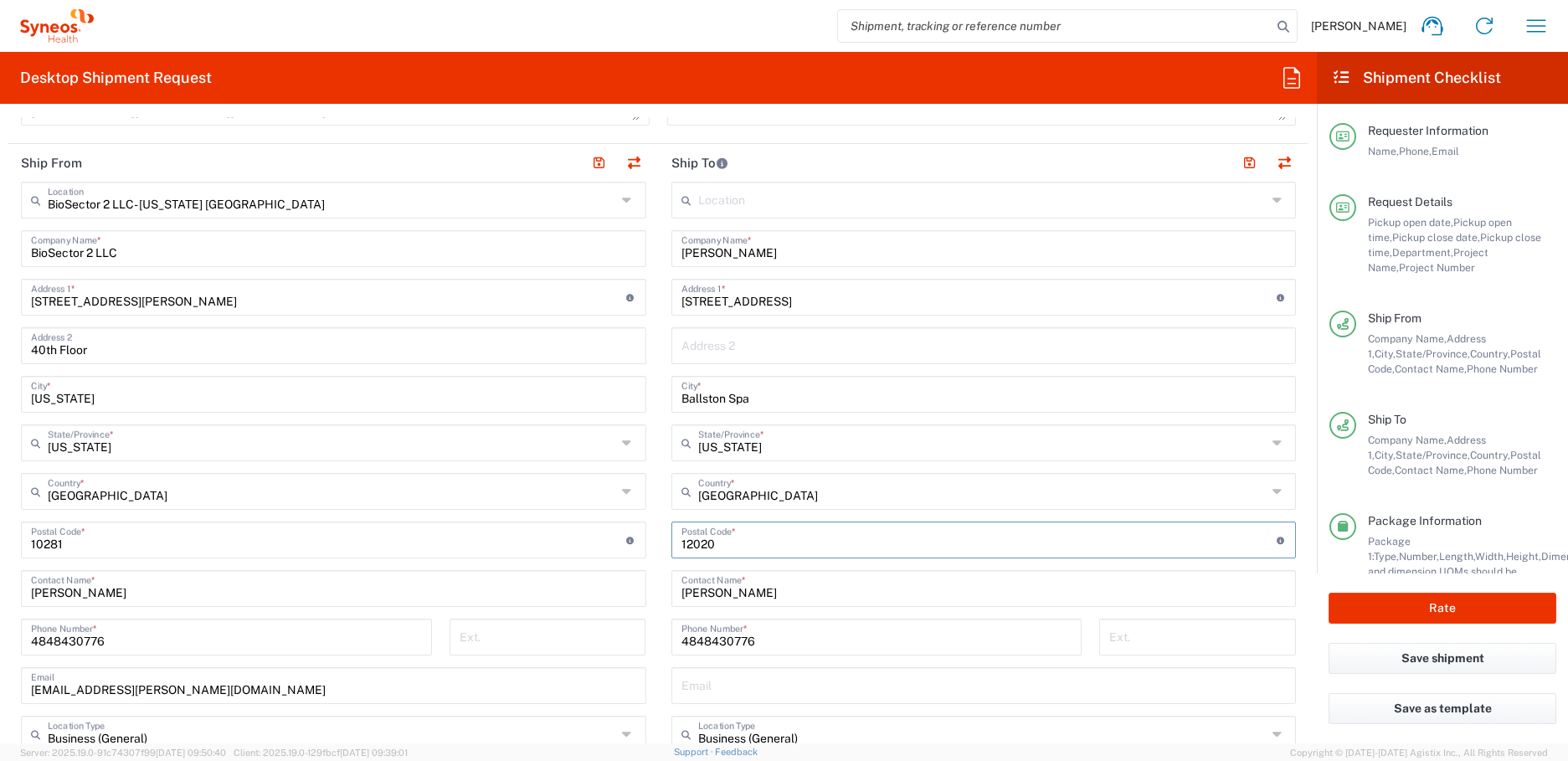
click at [690, 605] on div "Jenny Bailly Contact Name *" at bounding box center [984, 588] width 626 height 36
click at [695, 598] on input "Jenny Bailly" at bounding box center [984, 586] width 605 height 29
paste input "ifer Graybeal"
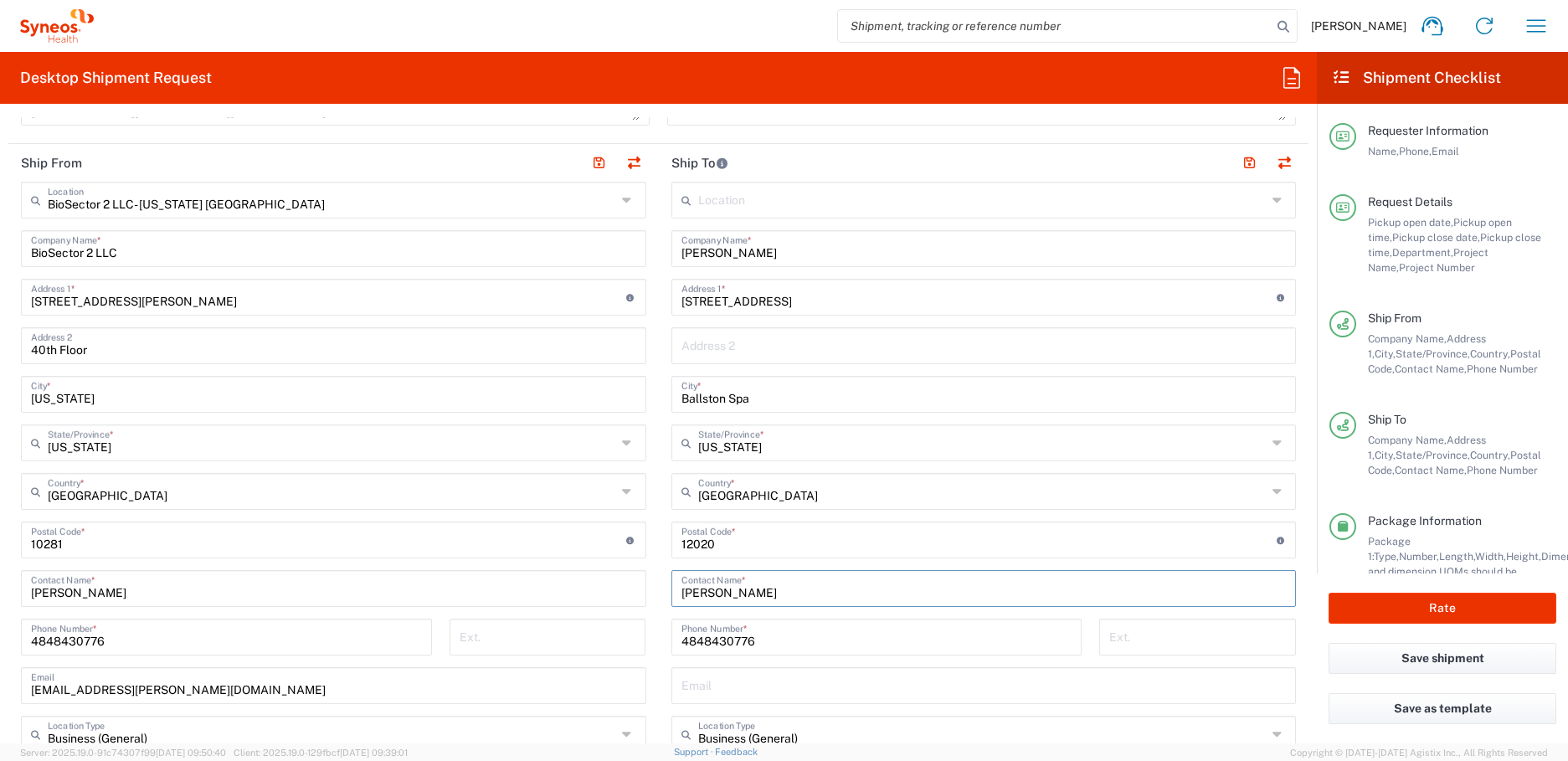
type input "Jennifer Graybeal"
click at [782, 644] on input "4848430776" at bounding box center [877, 635] width 391 height 29
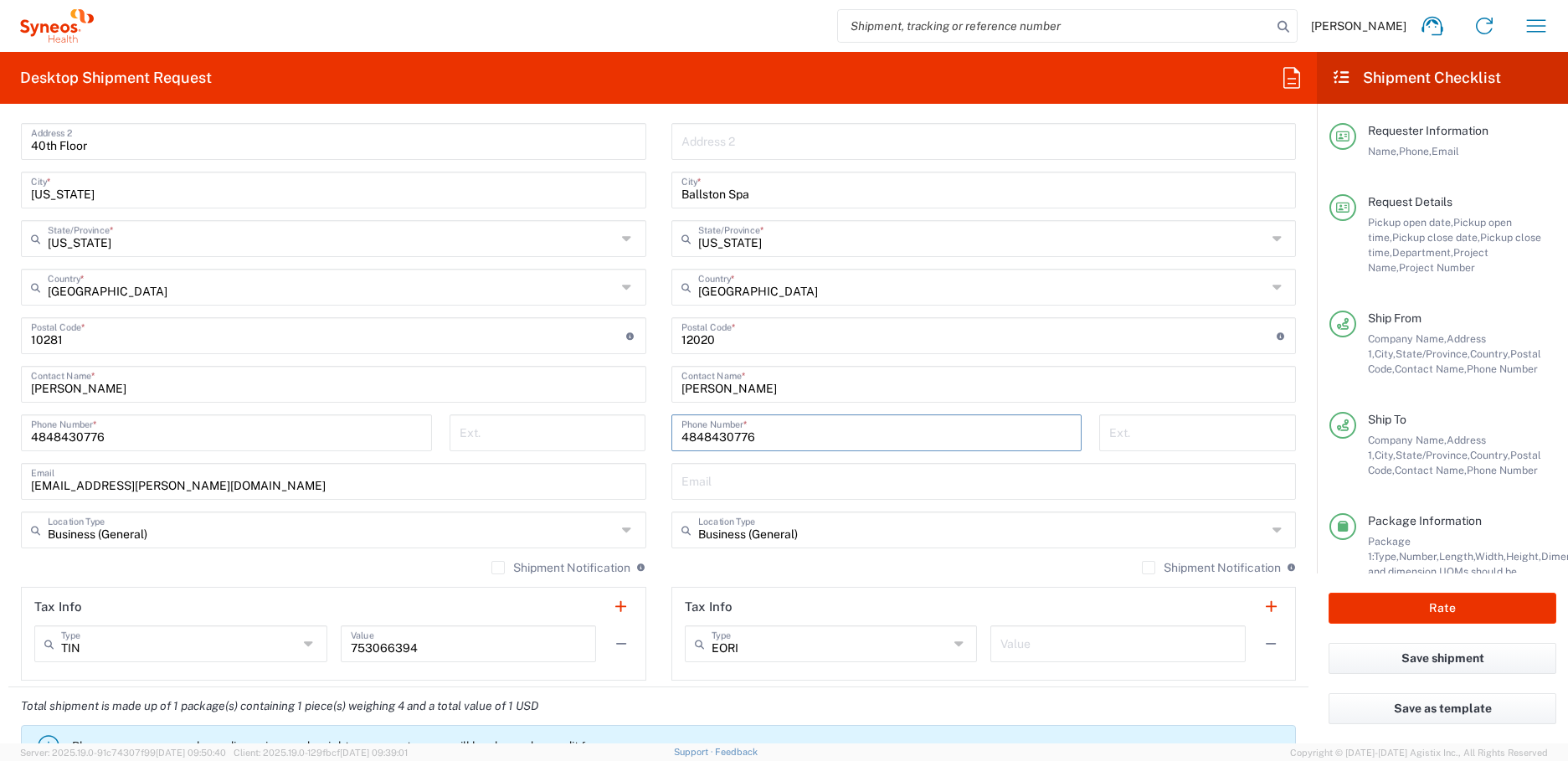
click at [698, 504] on div "Location Addison Whitney LLC-Morrisvile NC US Barcelona-Syneos Health BioSector…" at bounding box center [984, 329] width 626 height 703
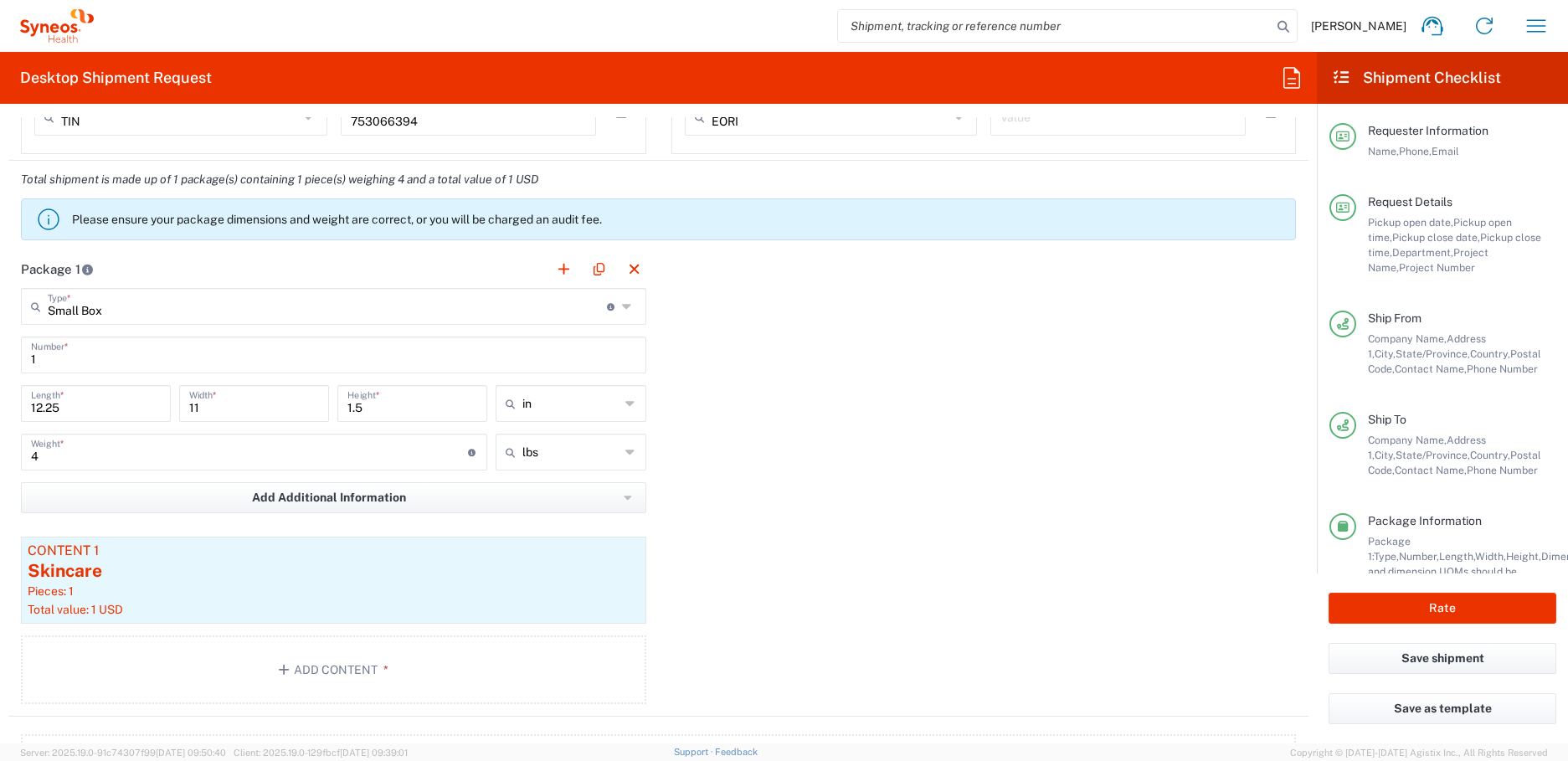
scroll to position [1360, 0]
click at [105, 462] on input "4" at bounding box center [249, 449] width 437 height 29
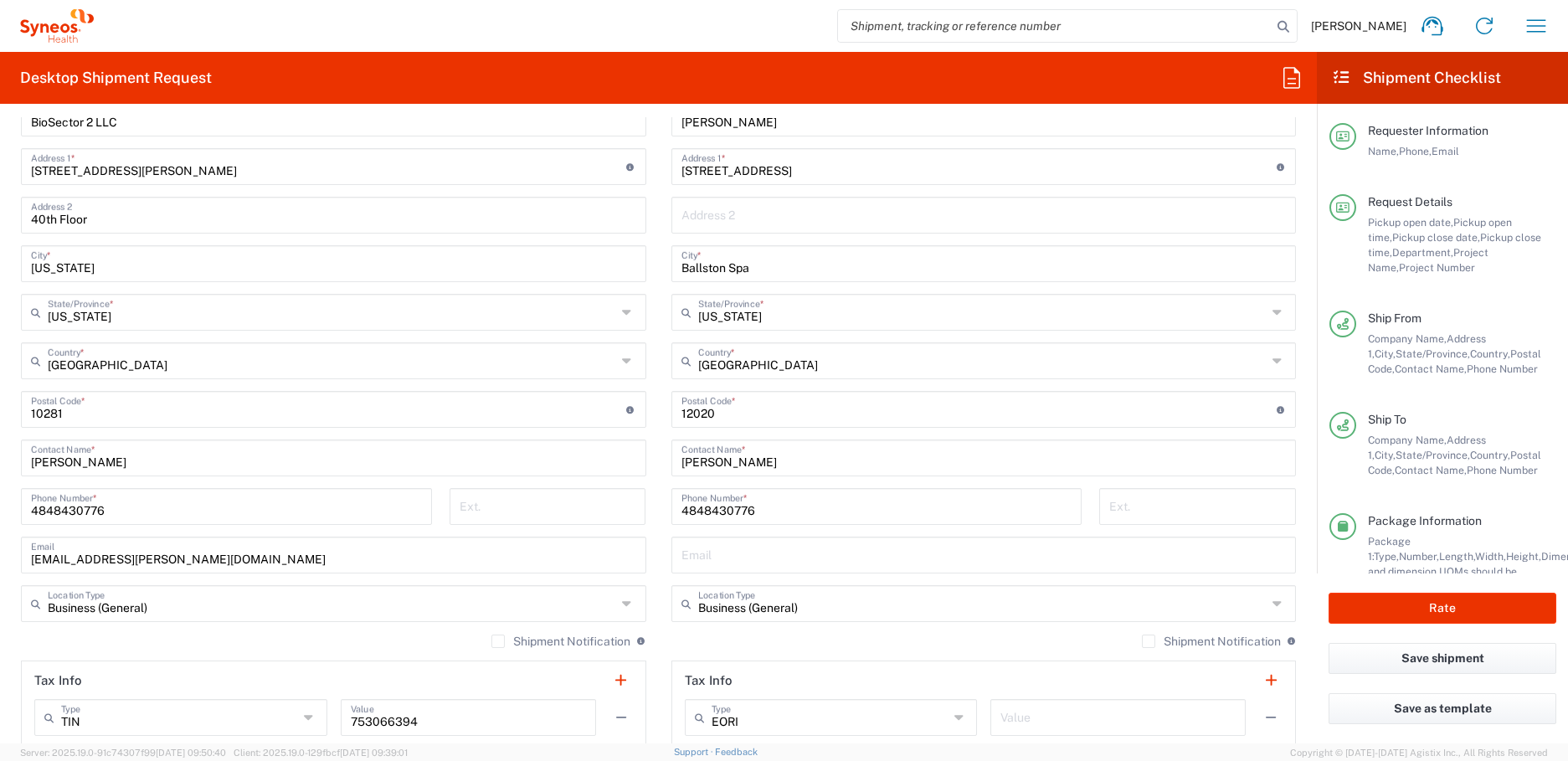
scroll to position [759, 0]
type input "5"
click at [178, 465] on input "Grace Hennigan" at bounding box center [333, 456] width 605 height 29
type input "Grace Hennigan - ALASTIN Skincare"
click at [1369, 605] on button "Rate" at bounding box center [1442, 608] width 227 height 31
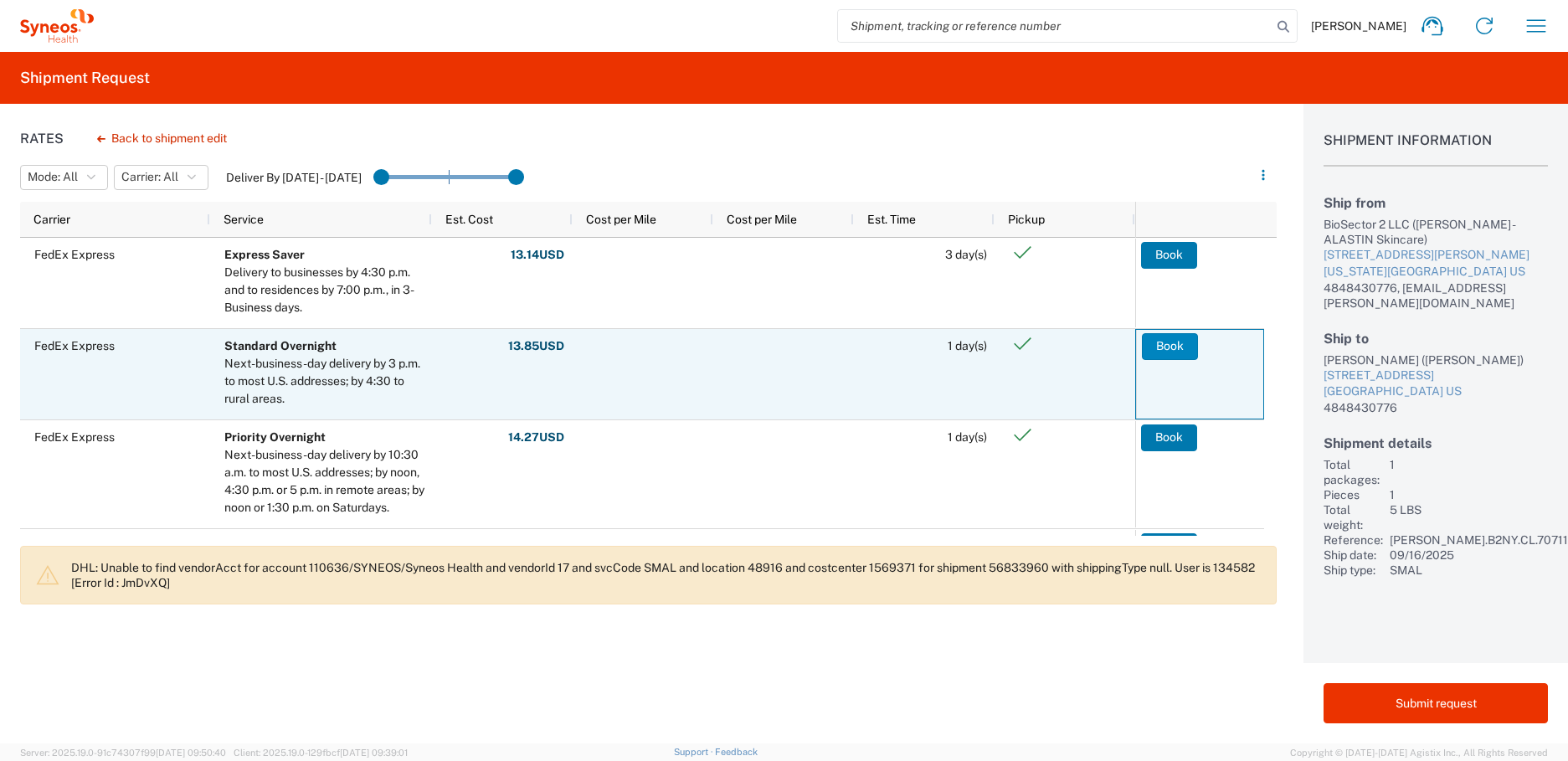
click at [1163, 345] on button "Book" at bounding box center [1170, 346] width 56 height 27
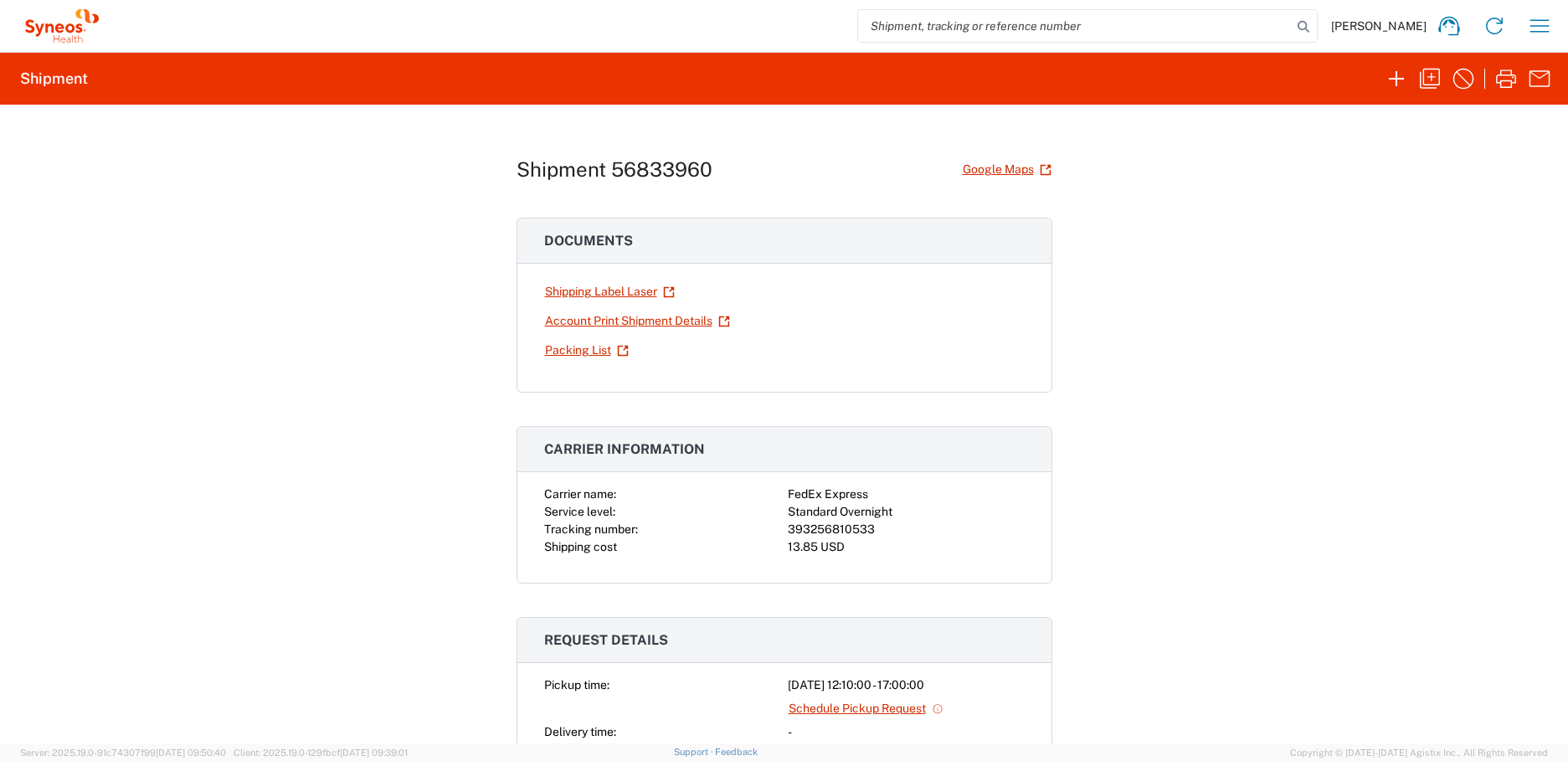
click at [842, 526] on div "393256810533" at bounding box center [905, 529] width 237 height 18
copy div "393256810533"
click at [613, 291] on link "Shipping Label Laser" at bounding box center [610, 291] width 132 height 29
click at [1538, 33] on icon "button" at bounding box center [1539, 25] width 27 height 27
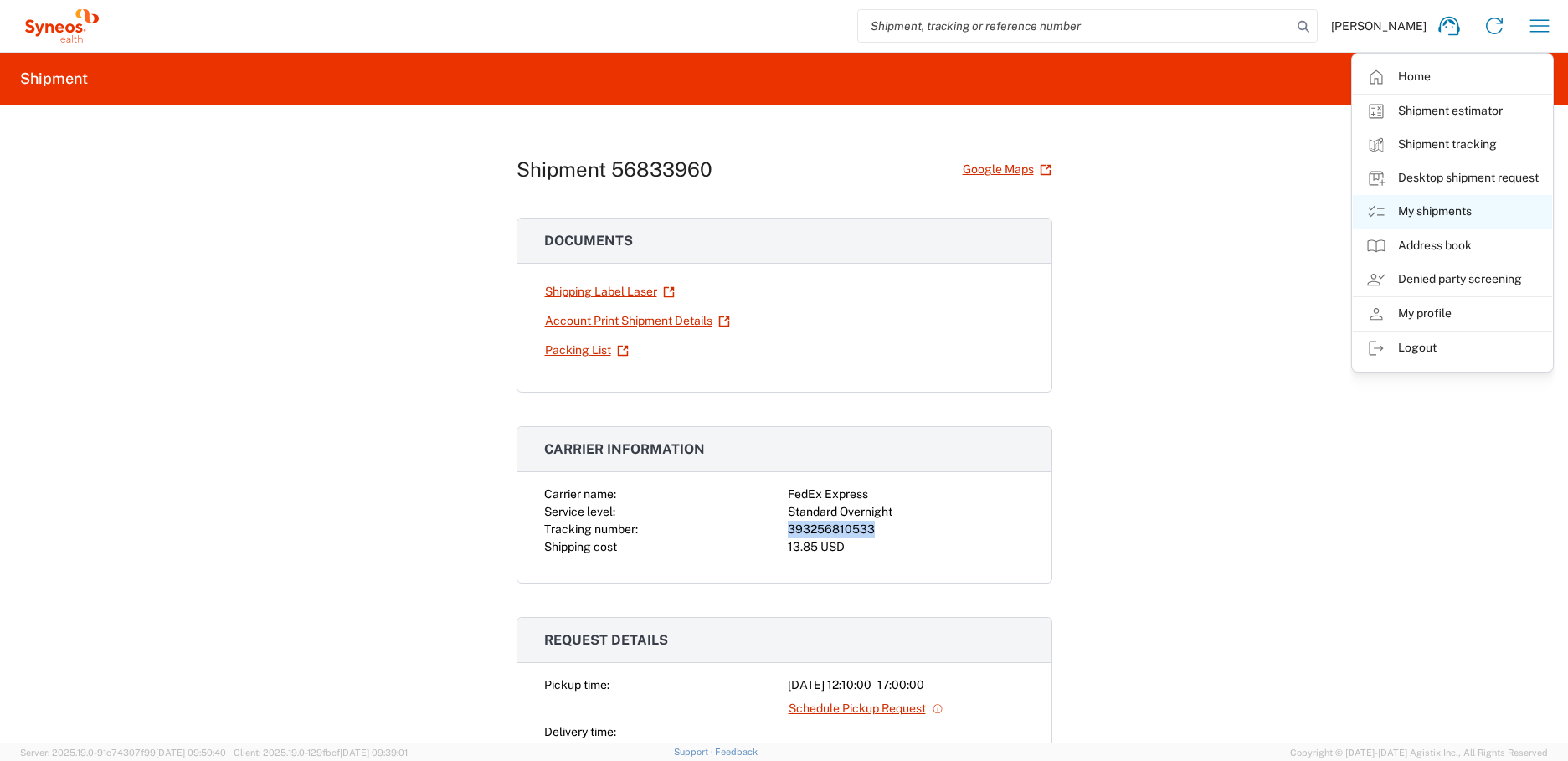
click at [1408, 201] on link "My shipments" at bounding box center [1452, 212] width 199 height 34
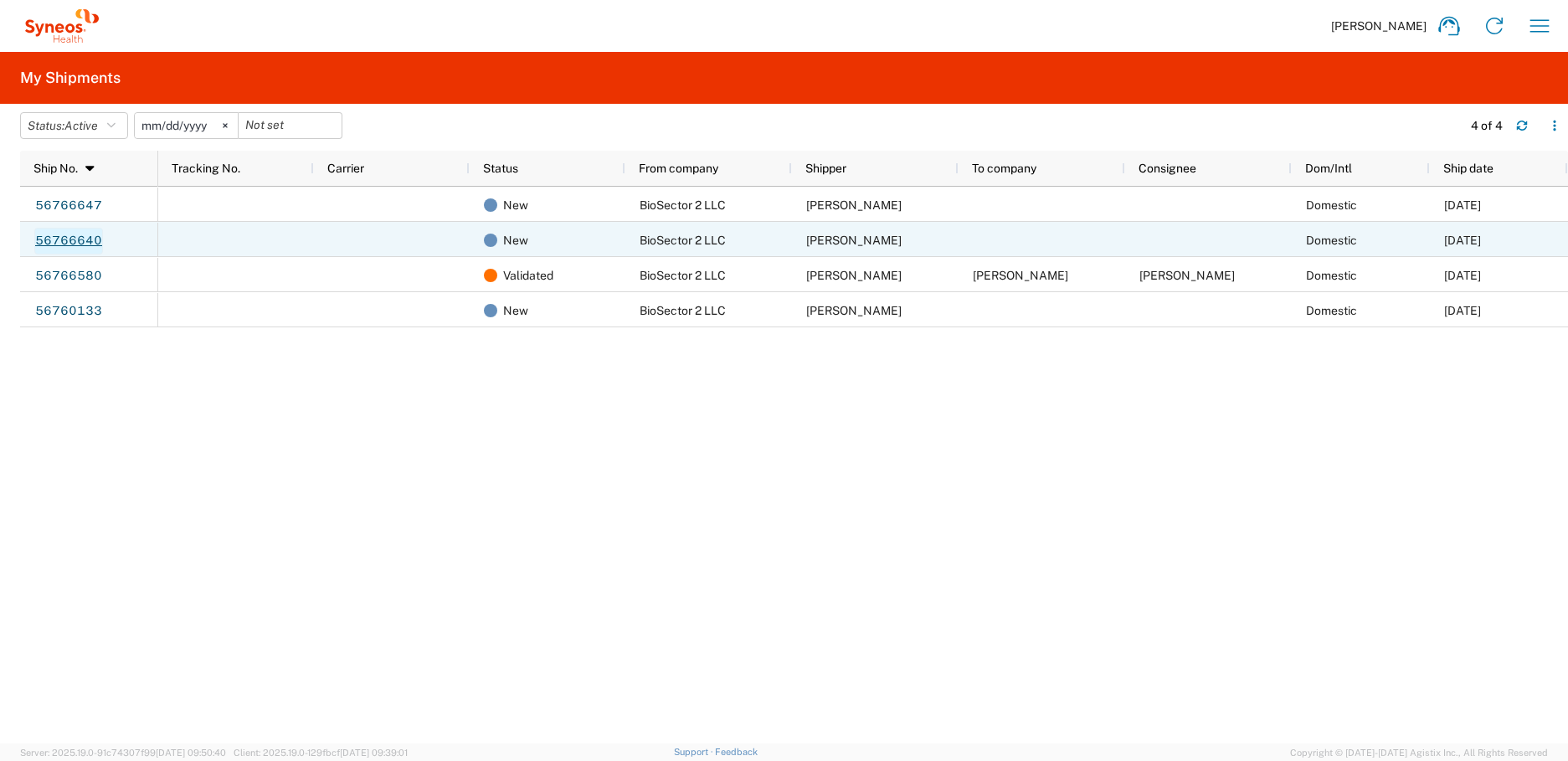
click at [63, 245] on link "56766640" at bounding box center [68, 240] width 68 height 27
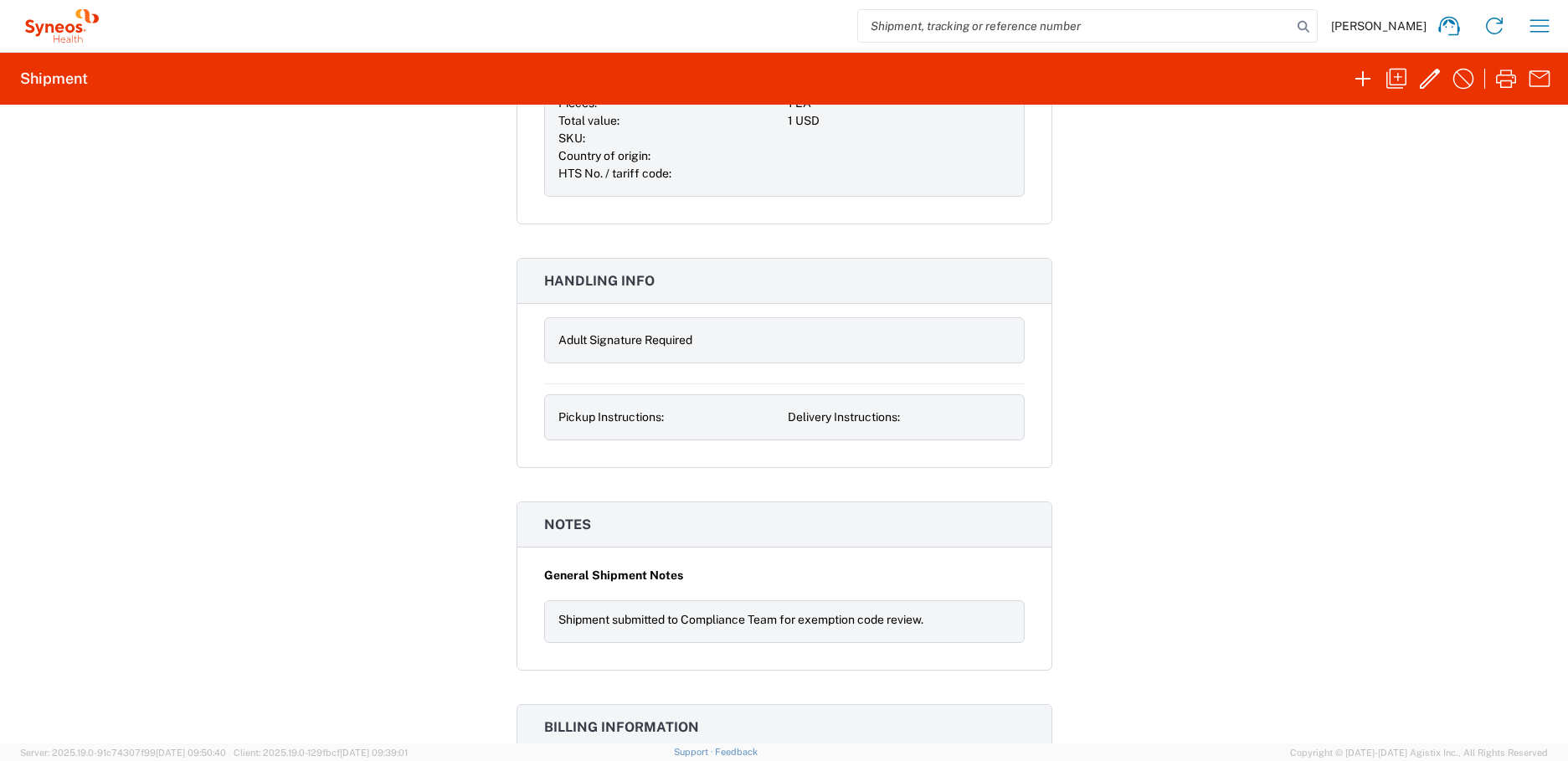
scroll to position [1220, 0]
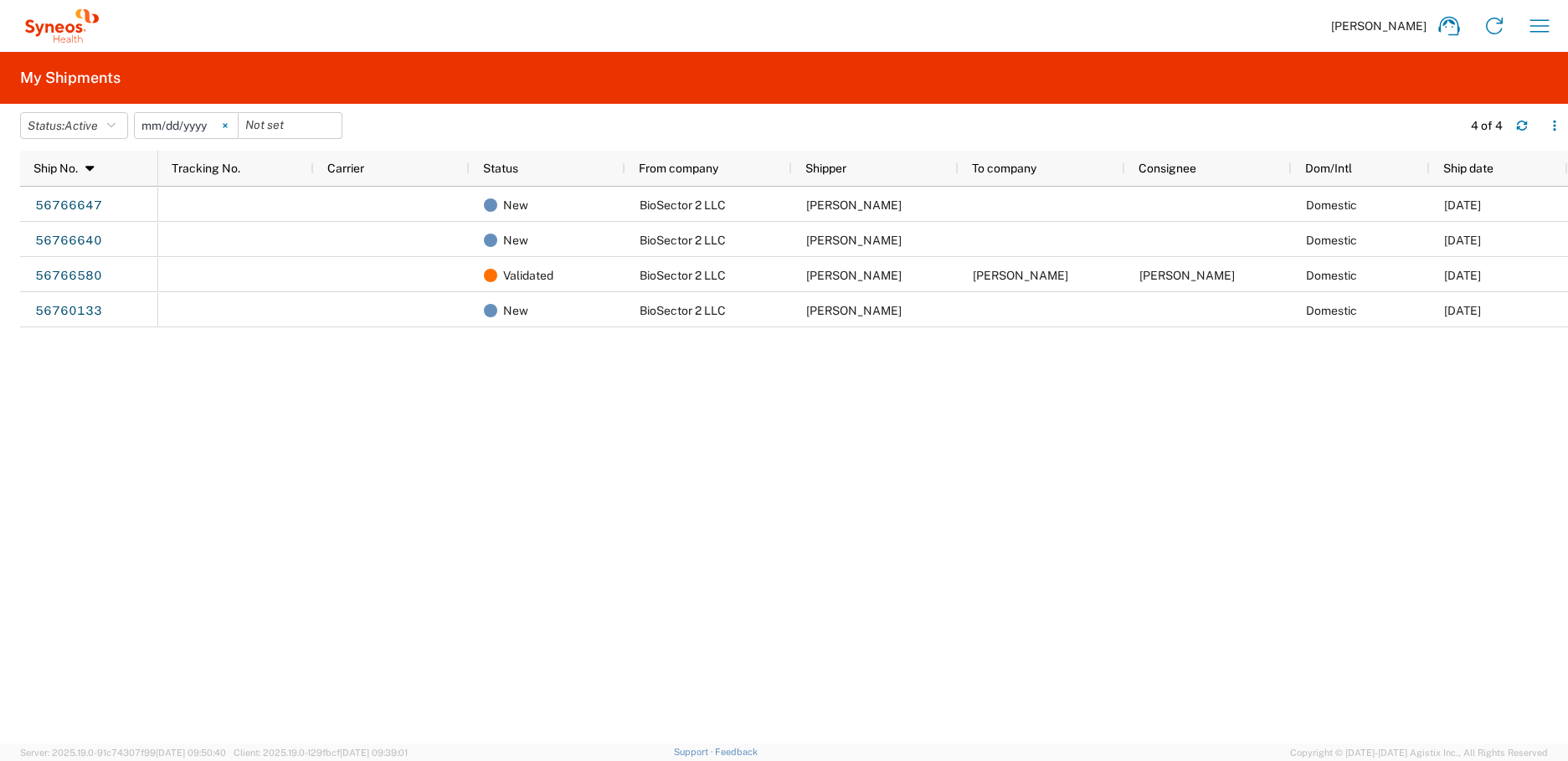
click at [234, 132] on svg-icon at bounding box center [224, 125] width 25 height 25
click at [82, 131] on span "Active" at bounding box center [81, 125] width 34 height 13
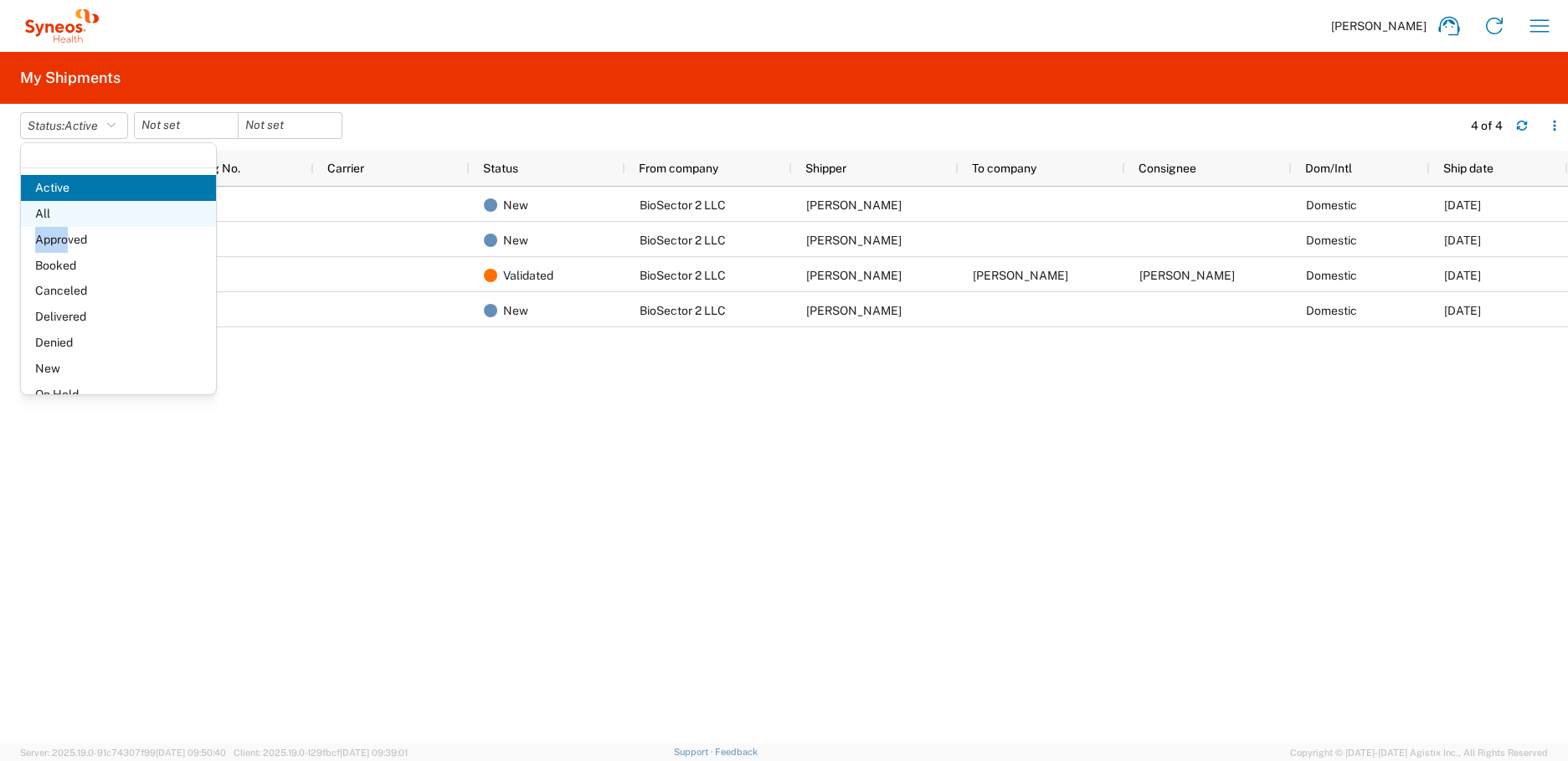
drag, startPoint x: 66, startPoint y: 232, endPoint x: 48, endPoint y: 215, distance: 24.8
click at [48, 215] on ul "Active All Approved Booked Canceled Delivered Denied New On Hold Pending Return…" at bounding box center [118, 329] width 195 height 309
click at [48, 215] on span "All" at bounding box center [118, 214] width 195 height 26
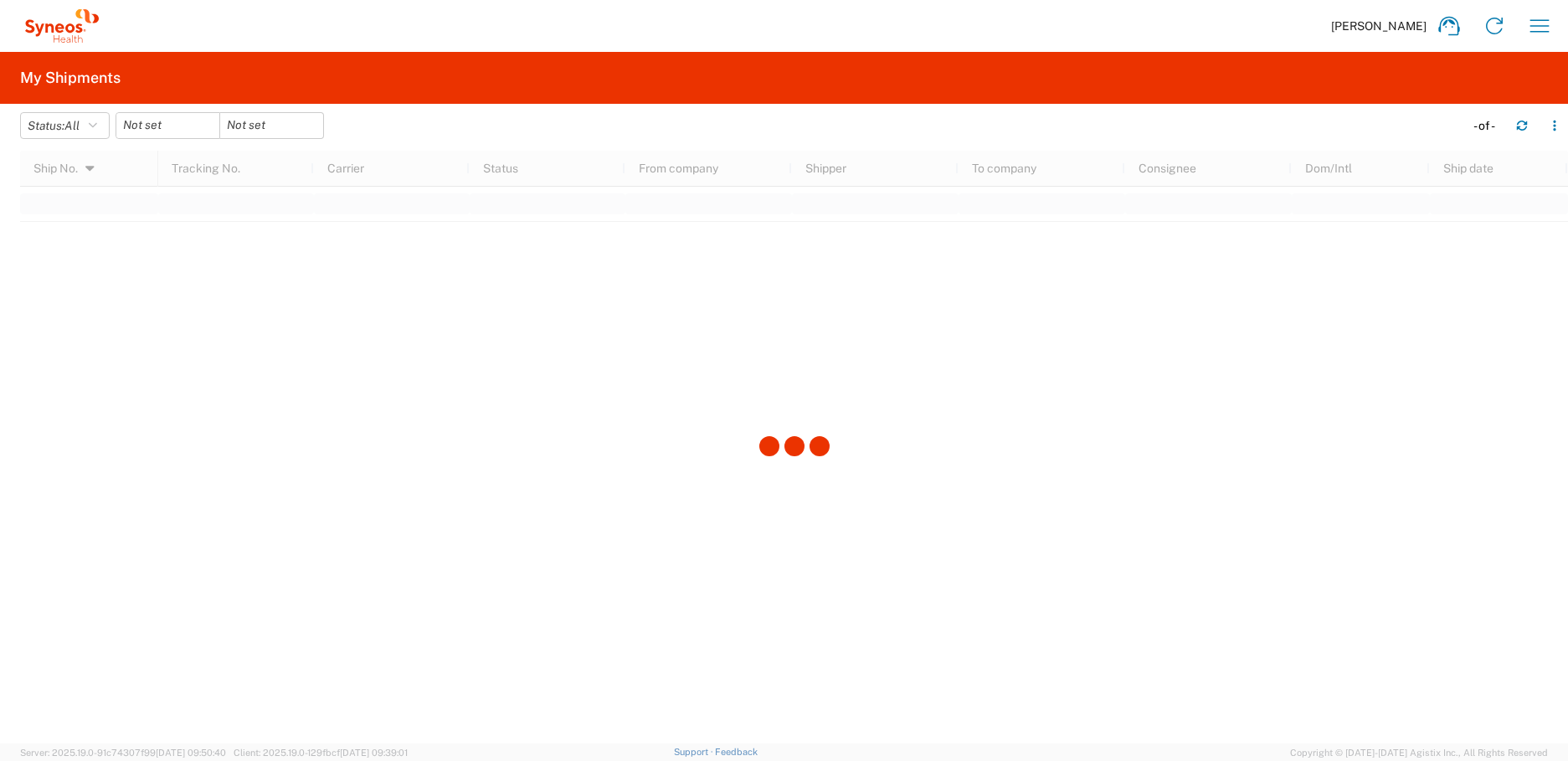
click at [48, 215] on div "Ship No. 1 Tracking No. Carrier Status From company Shipper To company Consigne…" at bounding box center [793, 447] width 1547 height 593
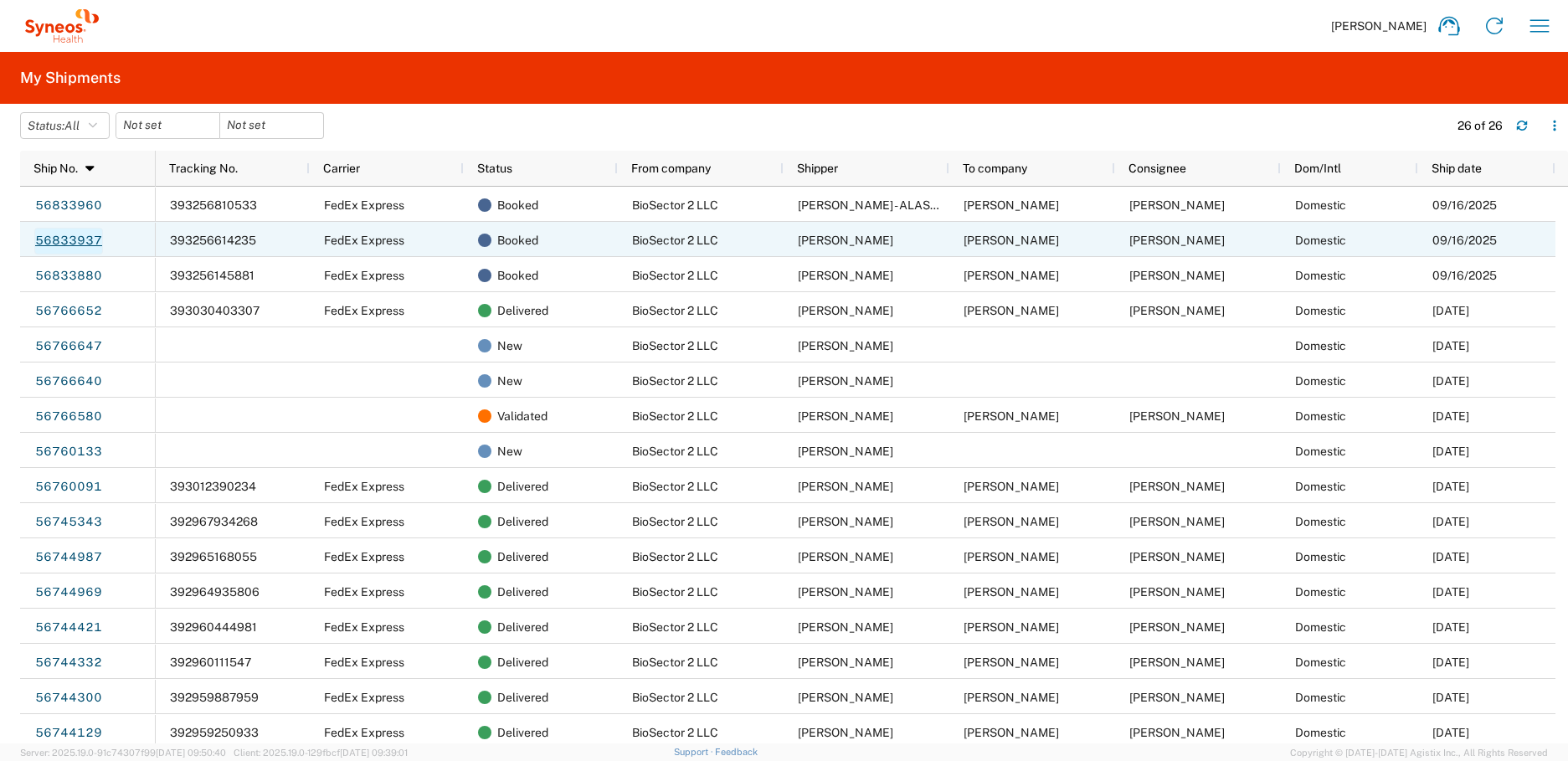
click at [70, 253] on link "56833937" at bounding box center [68, 240] width 68 height 27
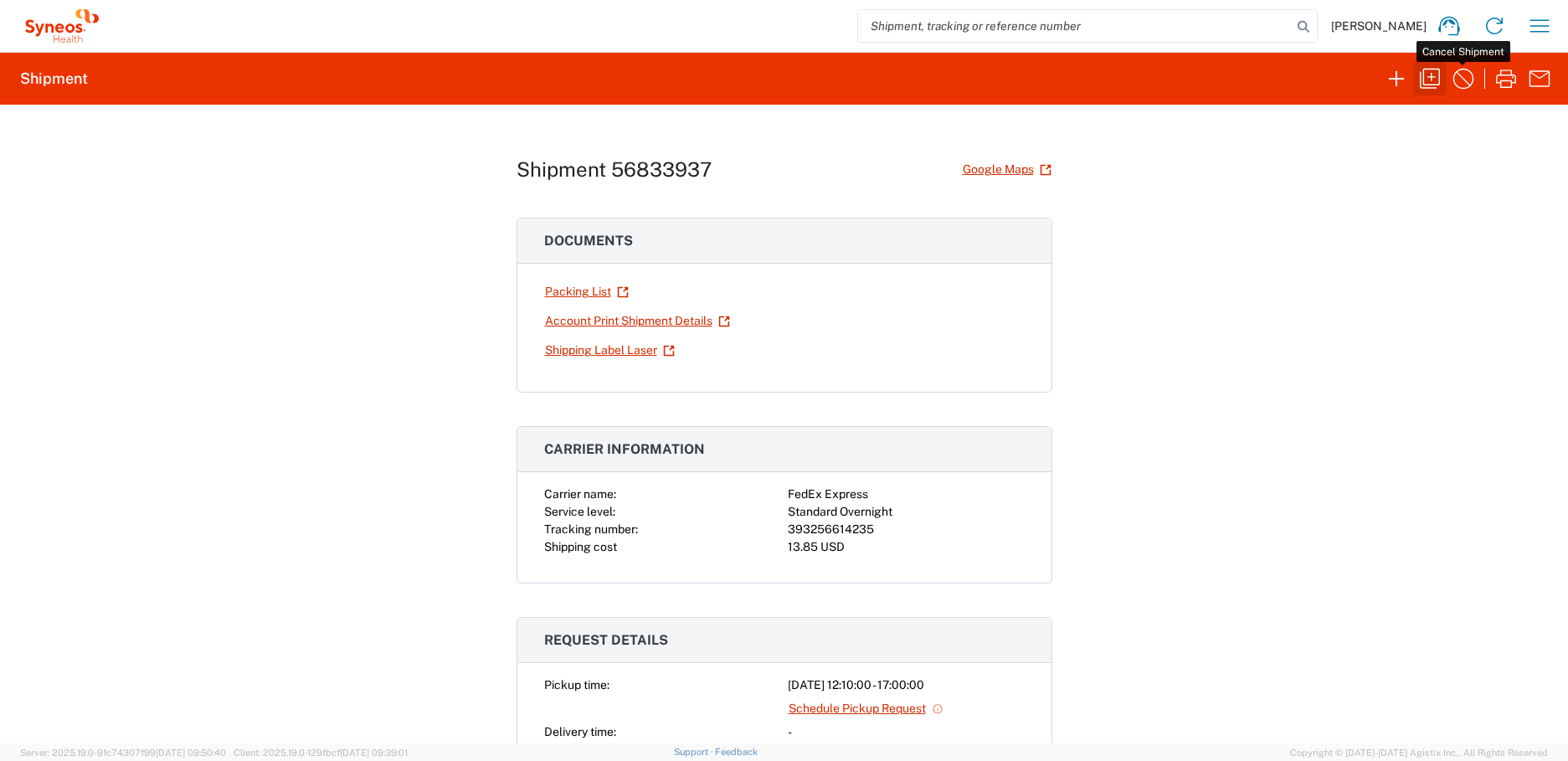
click at [1424, 73] on icon "button" at bounding box center [1429, 78] width 20 height 20
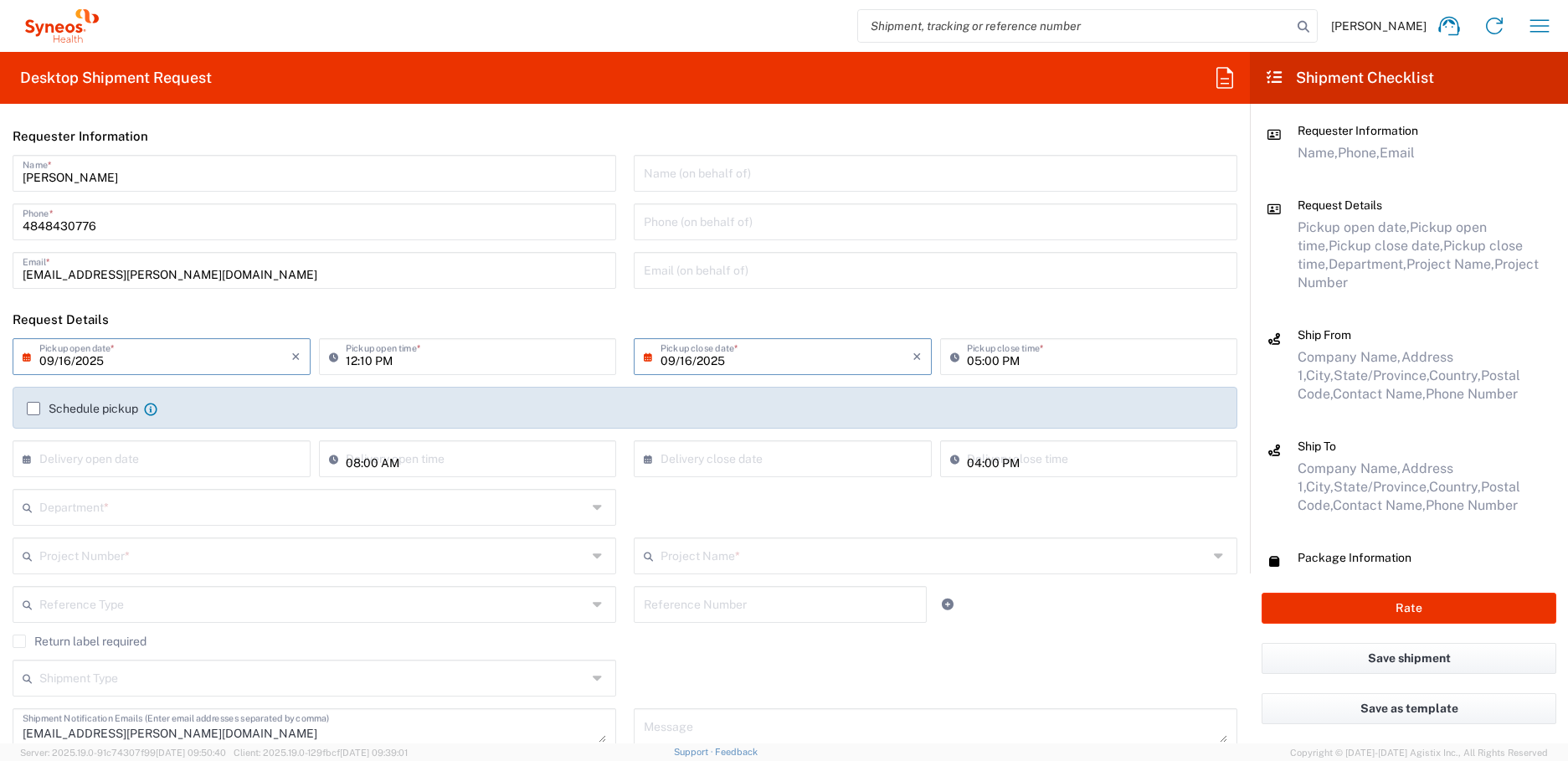
type input "New York"
type input "PRUS.B2NY.CL.7071183"
type input "Small Box"
type input "Galderma.GALALA.25.7071183"
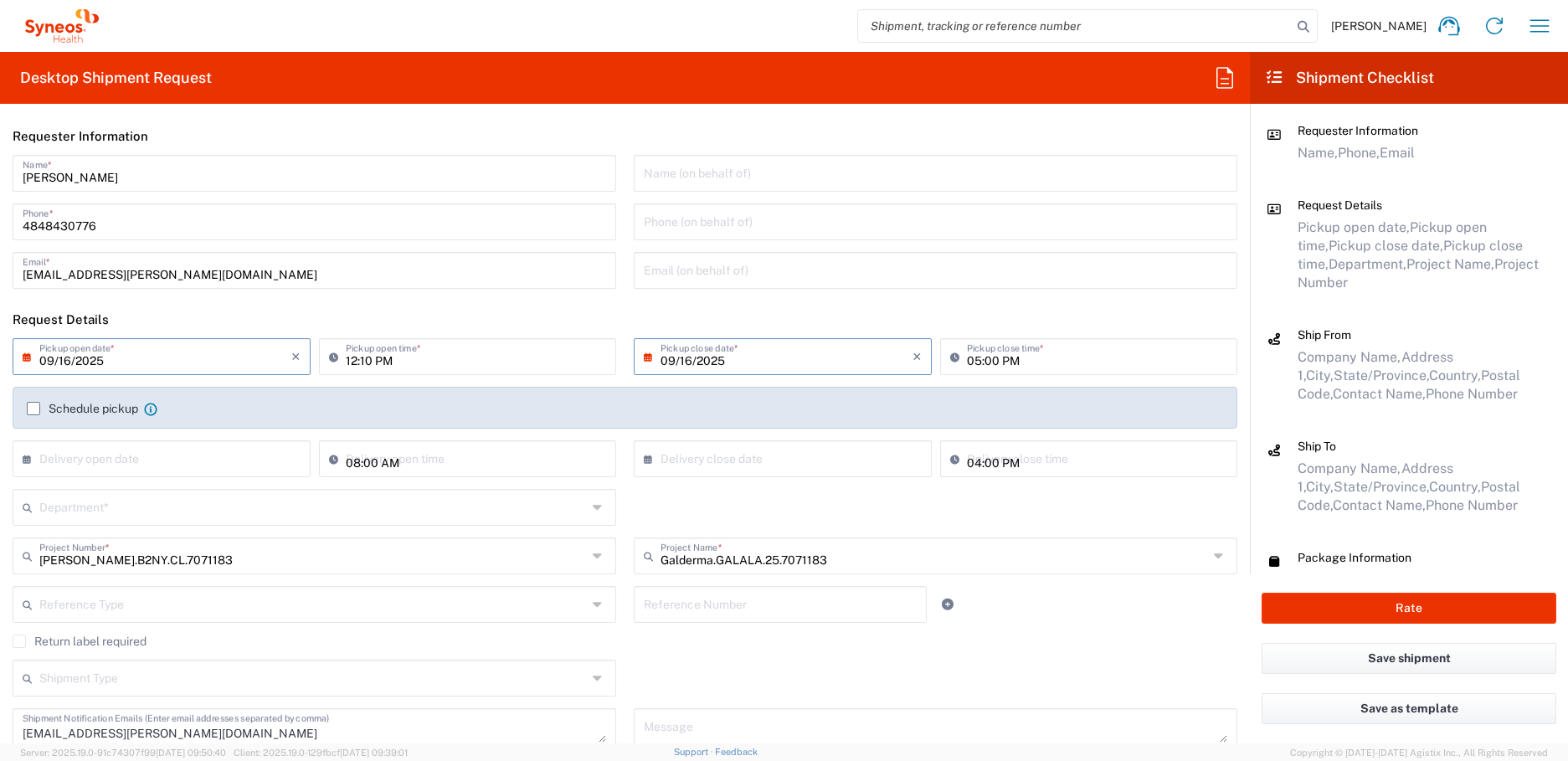
type input "6150"
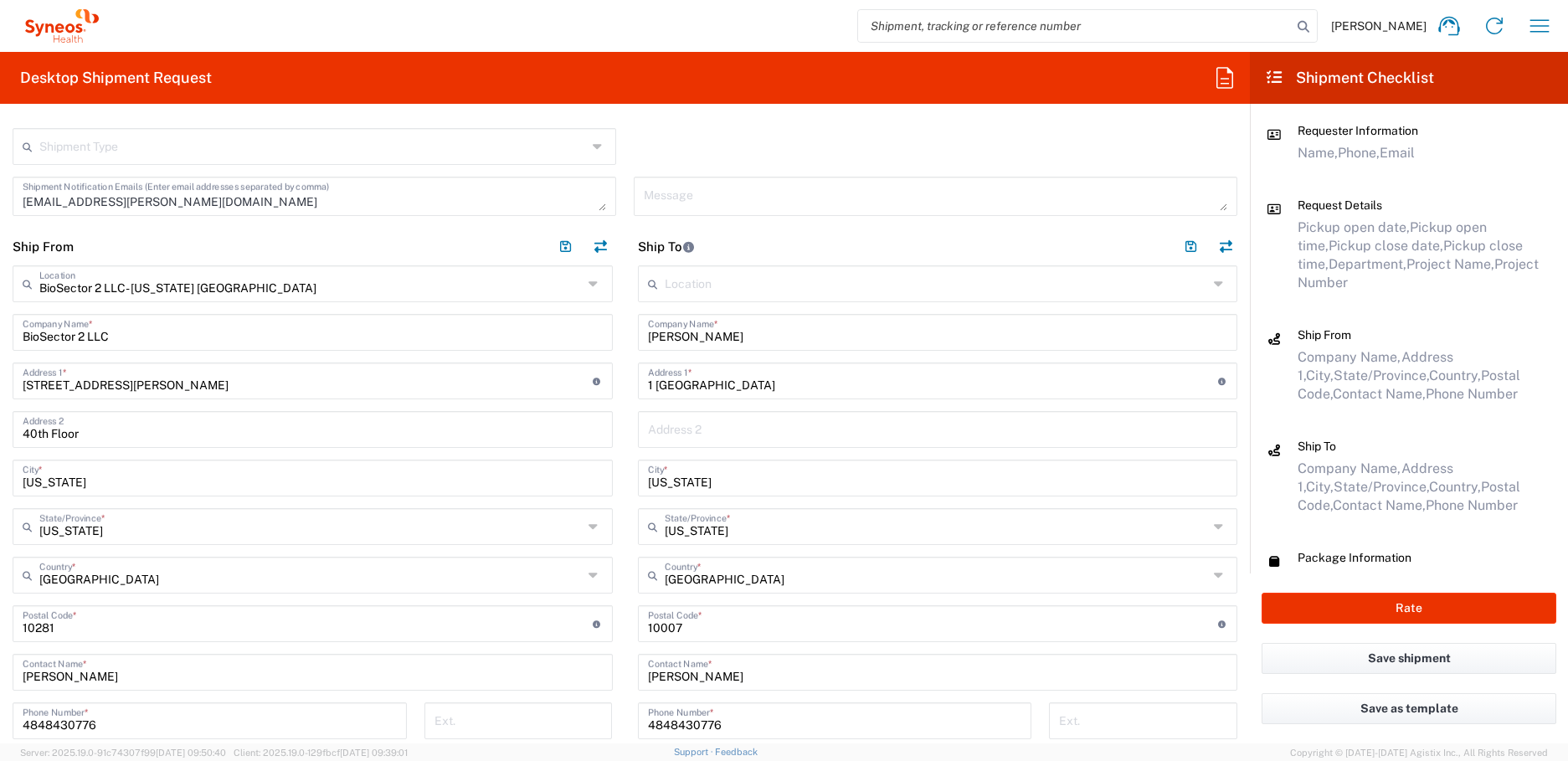
scroll to position [539, 0]
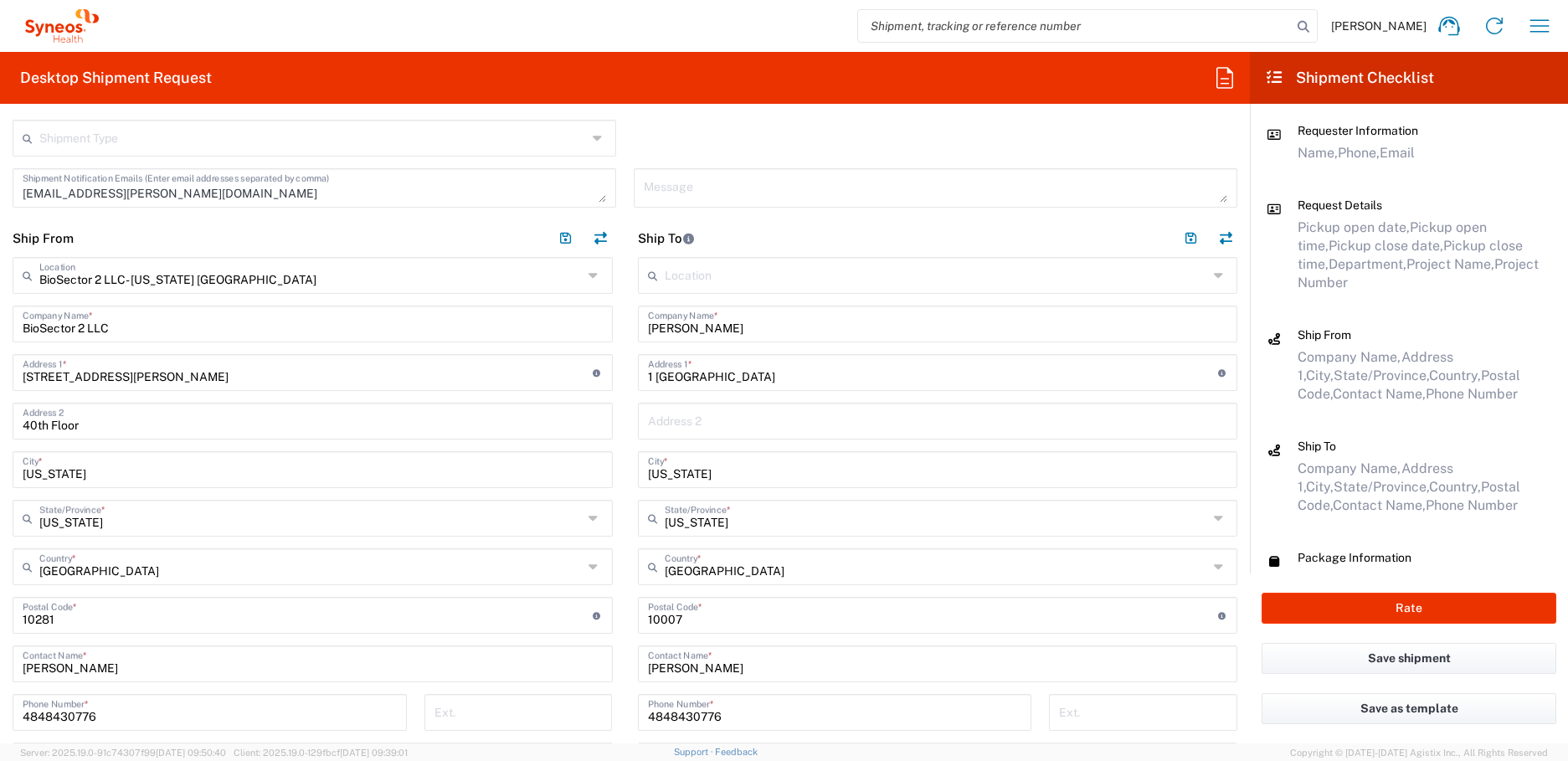
click at [717, 378] on input "1 World Trader Center" at bounding box center [933, 370] width 570 height 29
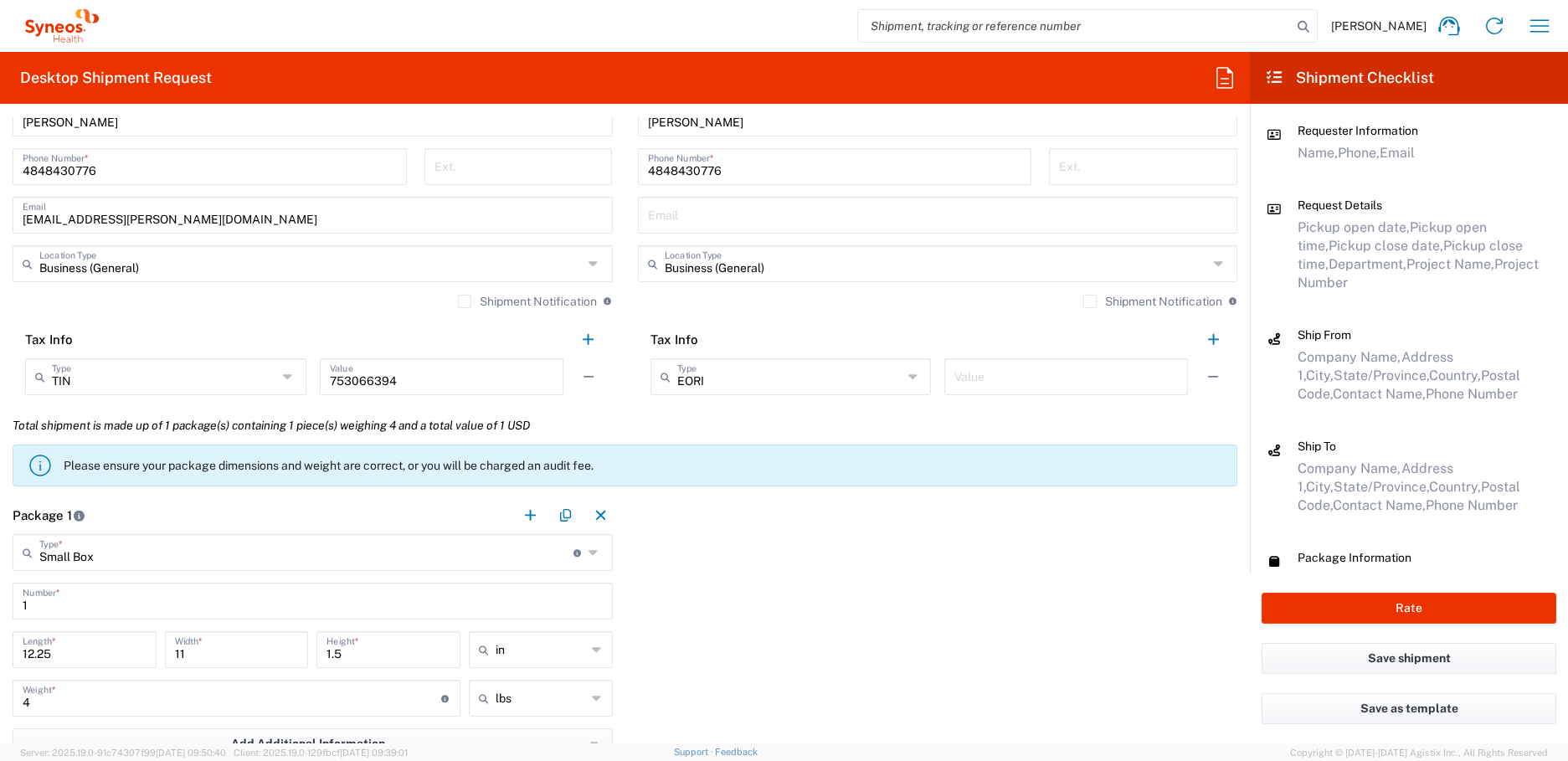
scroll to position [1086, 0]
type input "1 World Trade Center"
click at [1401, 603] on button "Rate" at bounding box center [1408, 608] width 295 height 31
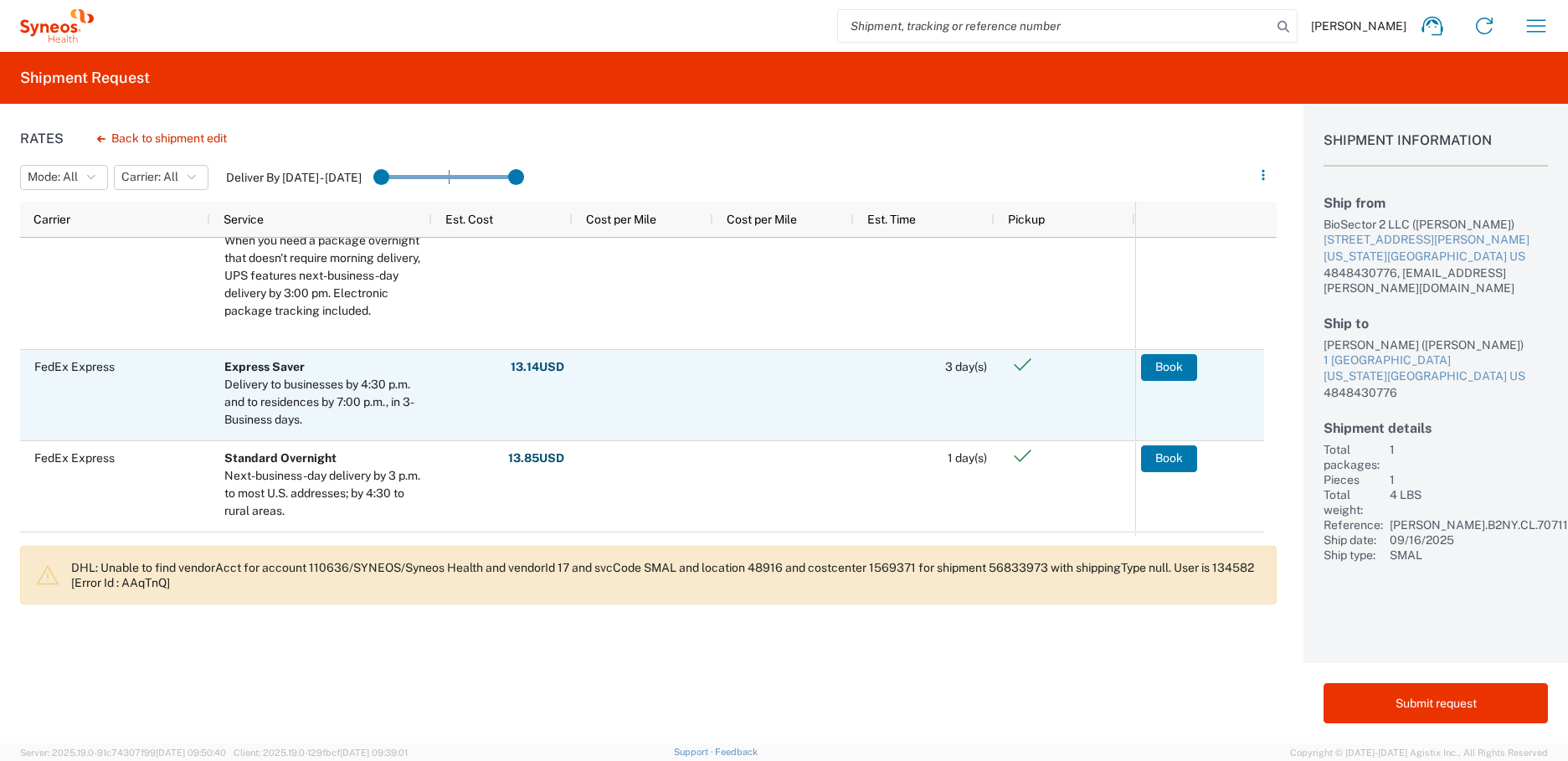
scroll to position [285, 0]
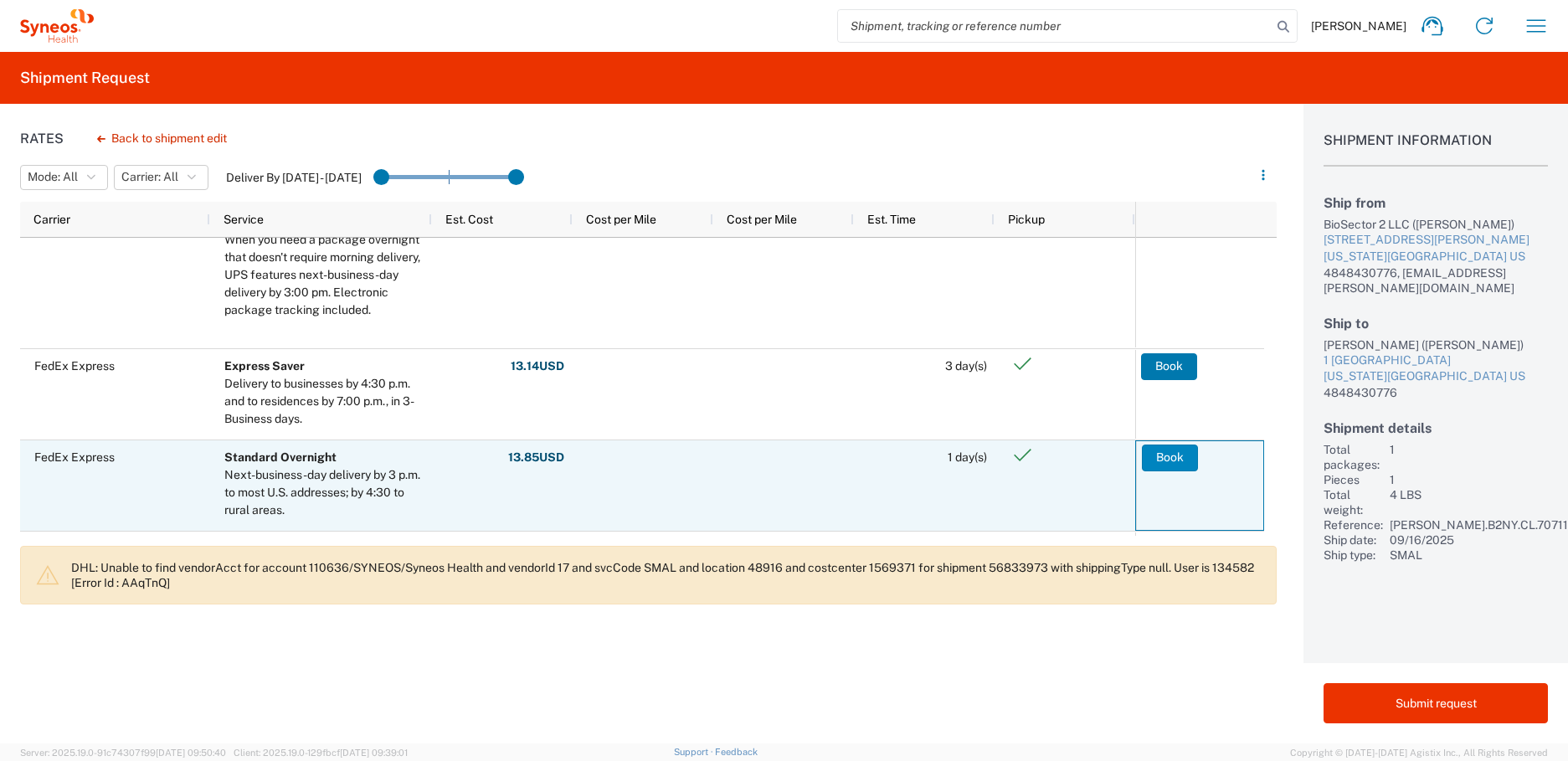
click at [1174, 459] on button "Book" at bounding box center [1170, 457] width 56 height 27
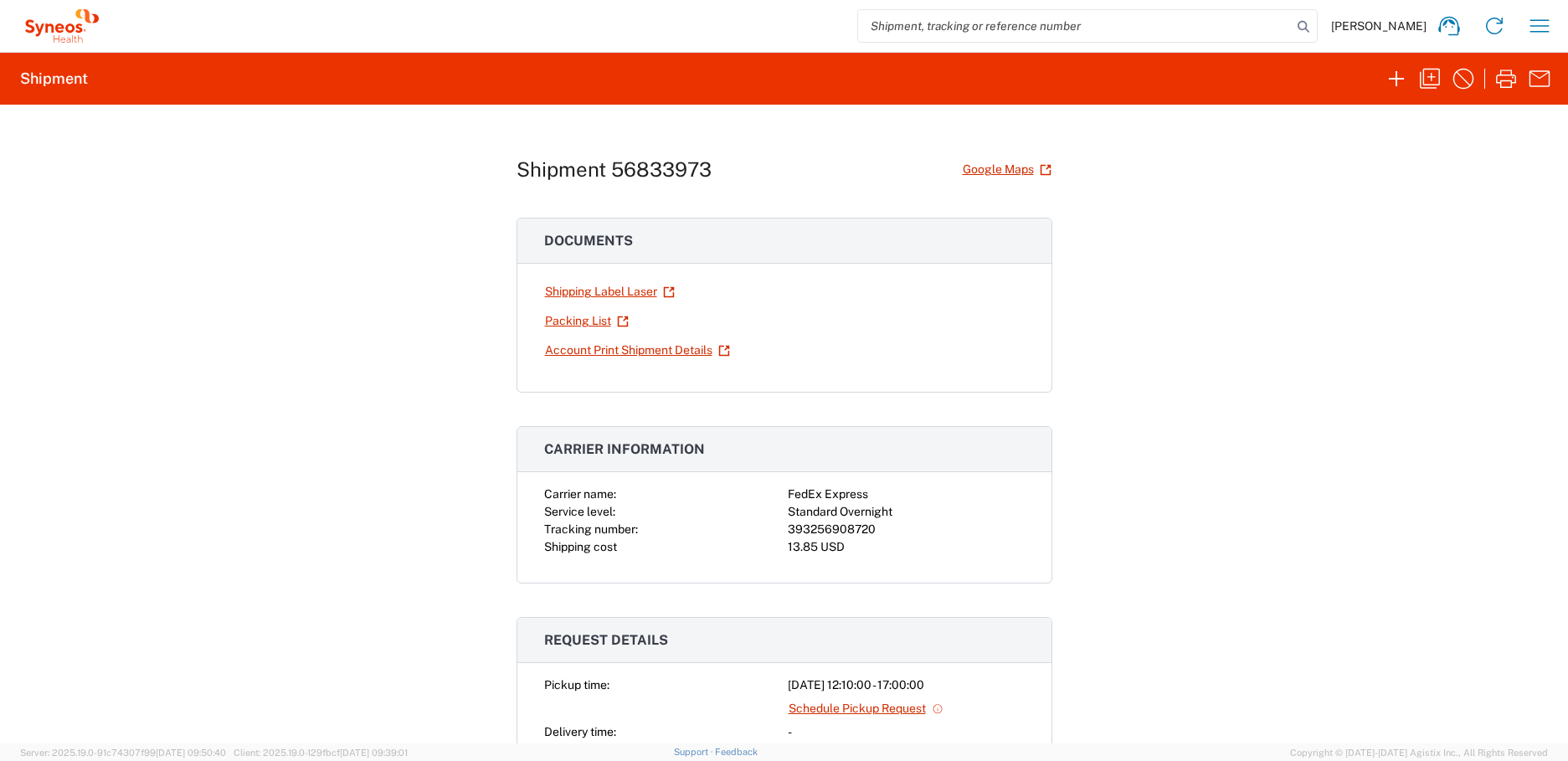
click at [822, 528] on div "393256908720" at bounding box center [905, 529] width 237 height 18
copy div "393256908720"
click at [638, 287] on link "Shipping Label Laser" at bounding box center [610, 291] width 132 height 29
click at [800, 533] on div "393256908720" at bounding box center [905, 529] width 237 height 18
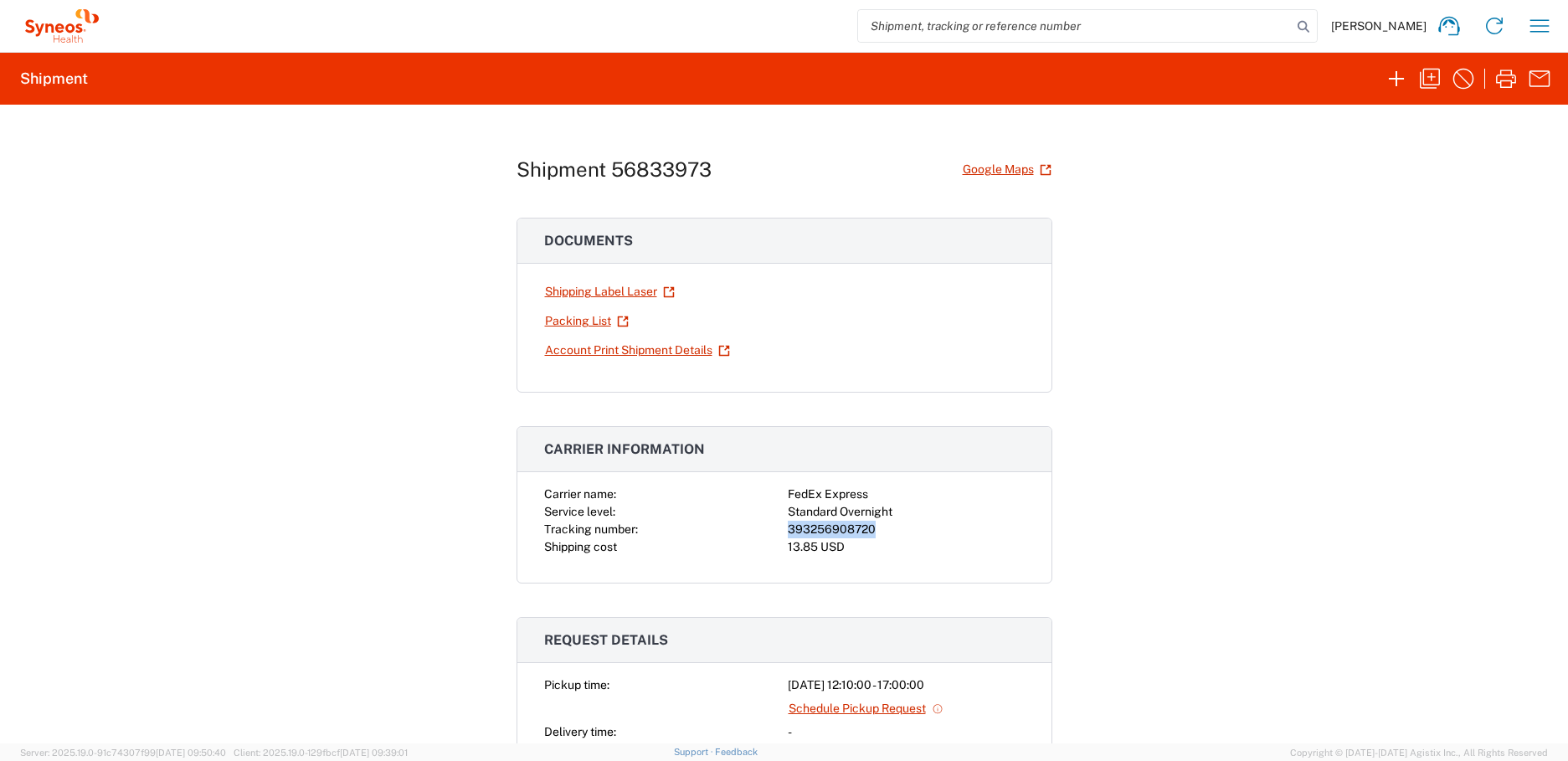
click at [800, 533] on div "393256908720" at bounding box center [905, 529] width 237 height 18
click at [1545, 28] on icon "button" at bounding box center [1539, 25] width 27 height 27
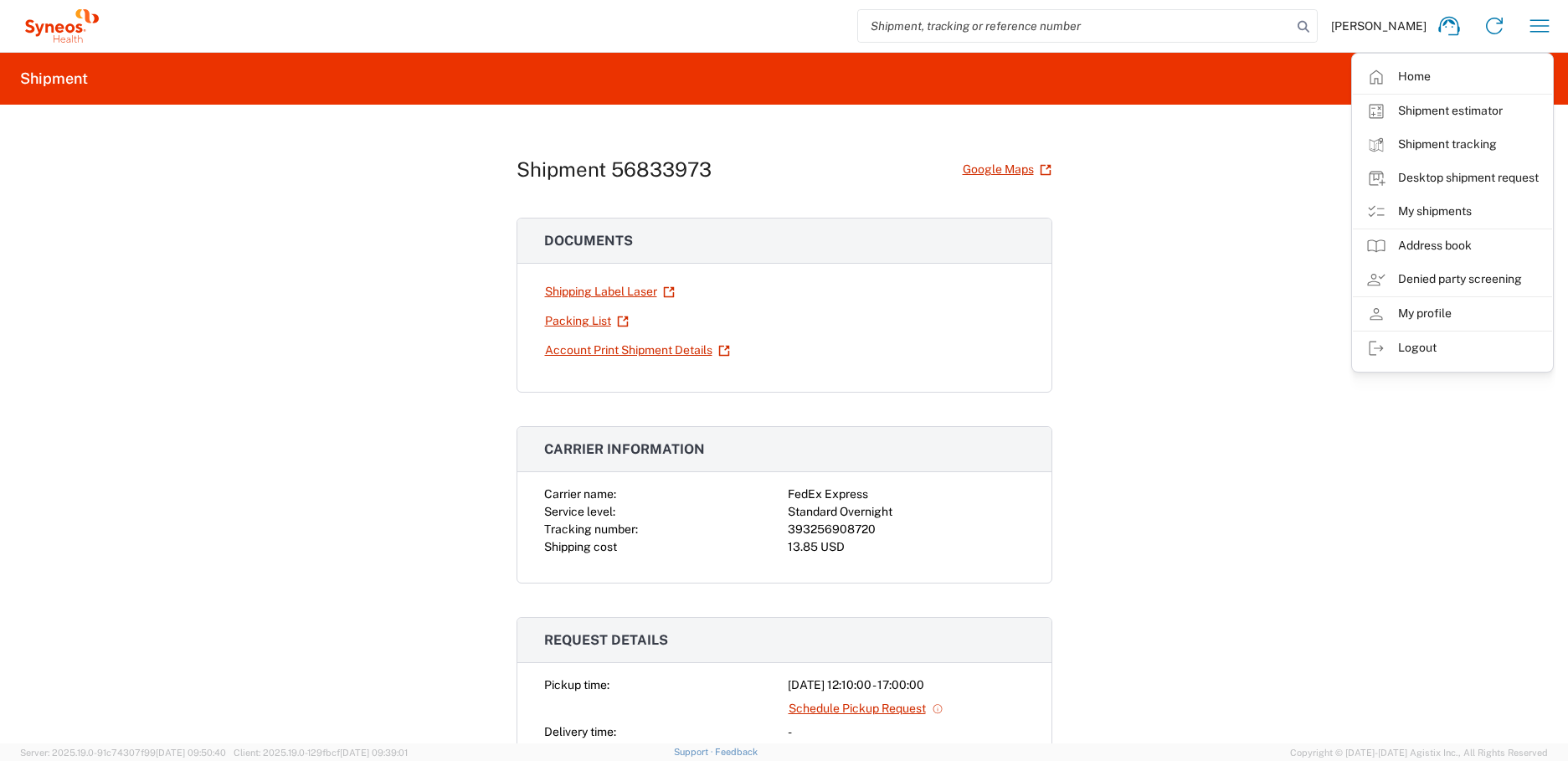
click at [997, 285] on div at bounding box center [905, 291] width 237 height 29
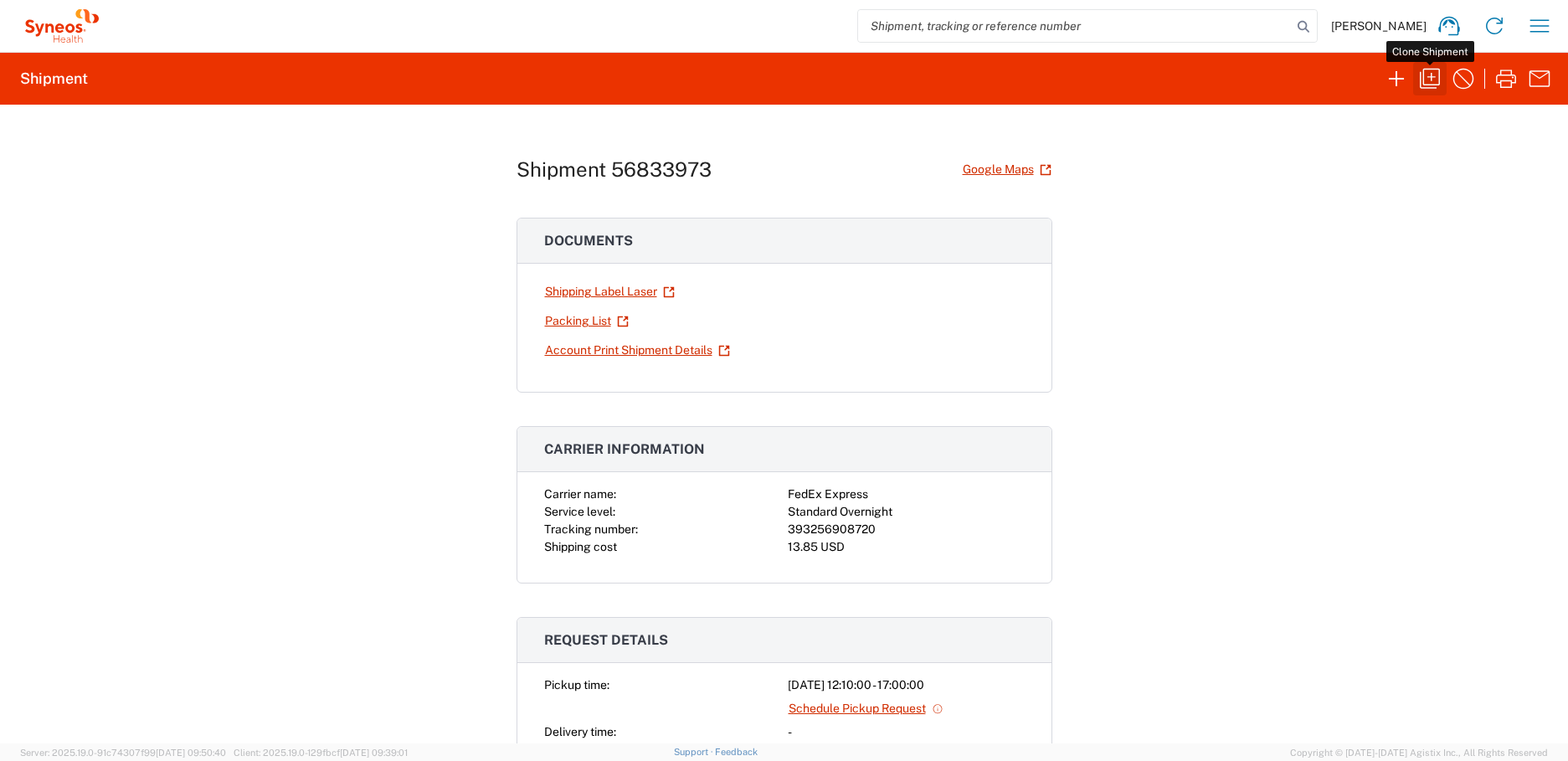
click at [1430, 79] on icon "button" at bounding box center [1430, 79] width 27 height 27
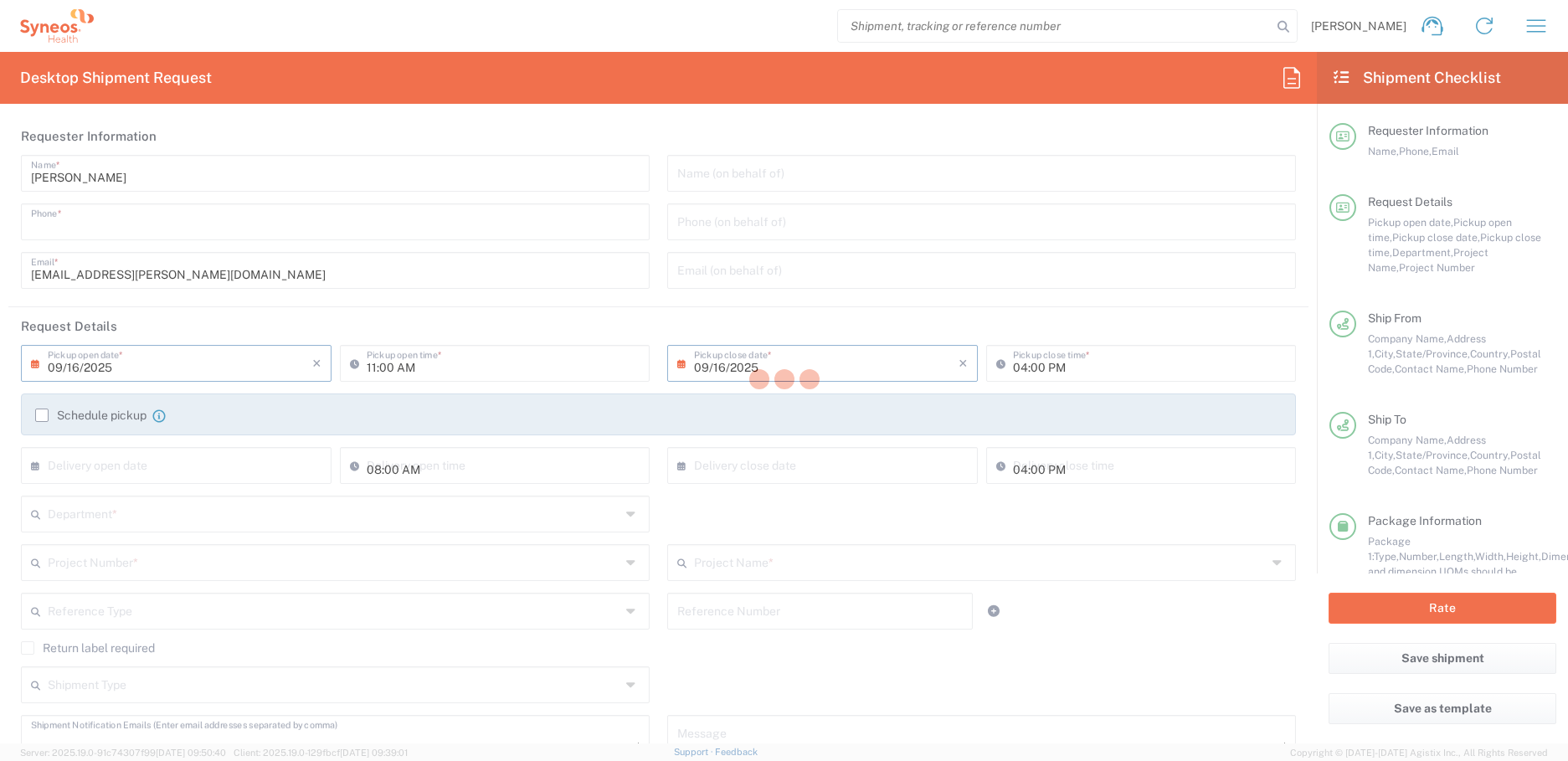
type input "4848430776"
type input "12:10 PM"
type input "05:00 PM"
type textarea "grace.hennigan@syneoshealth.com"
type input "BioSector 2 LLC- New York US"
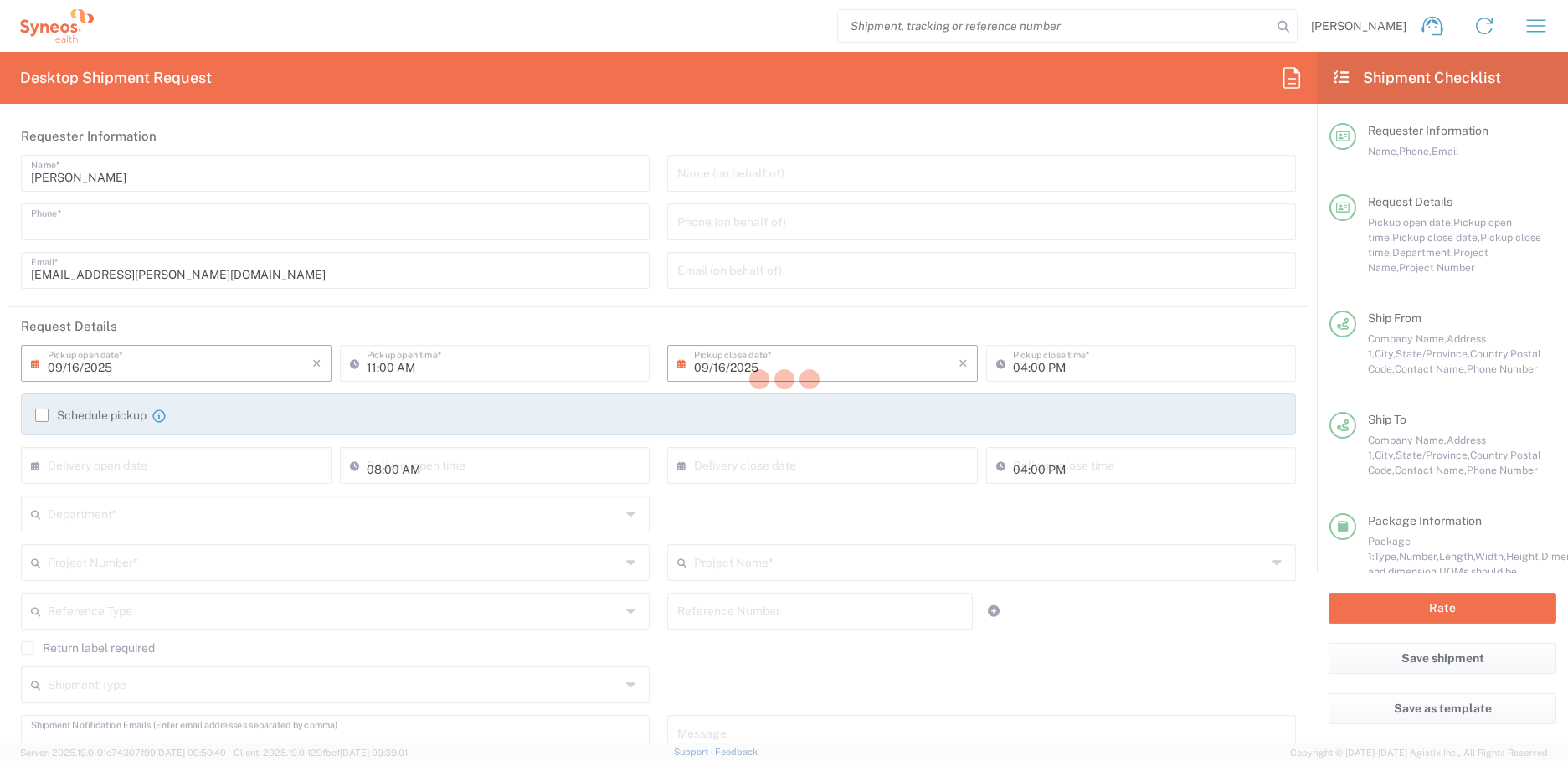
type input "BioSector 2 LLC"
type input "200 Vesey Street"
type input "40th Floor"
type input "New York"
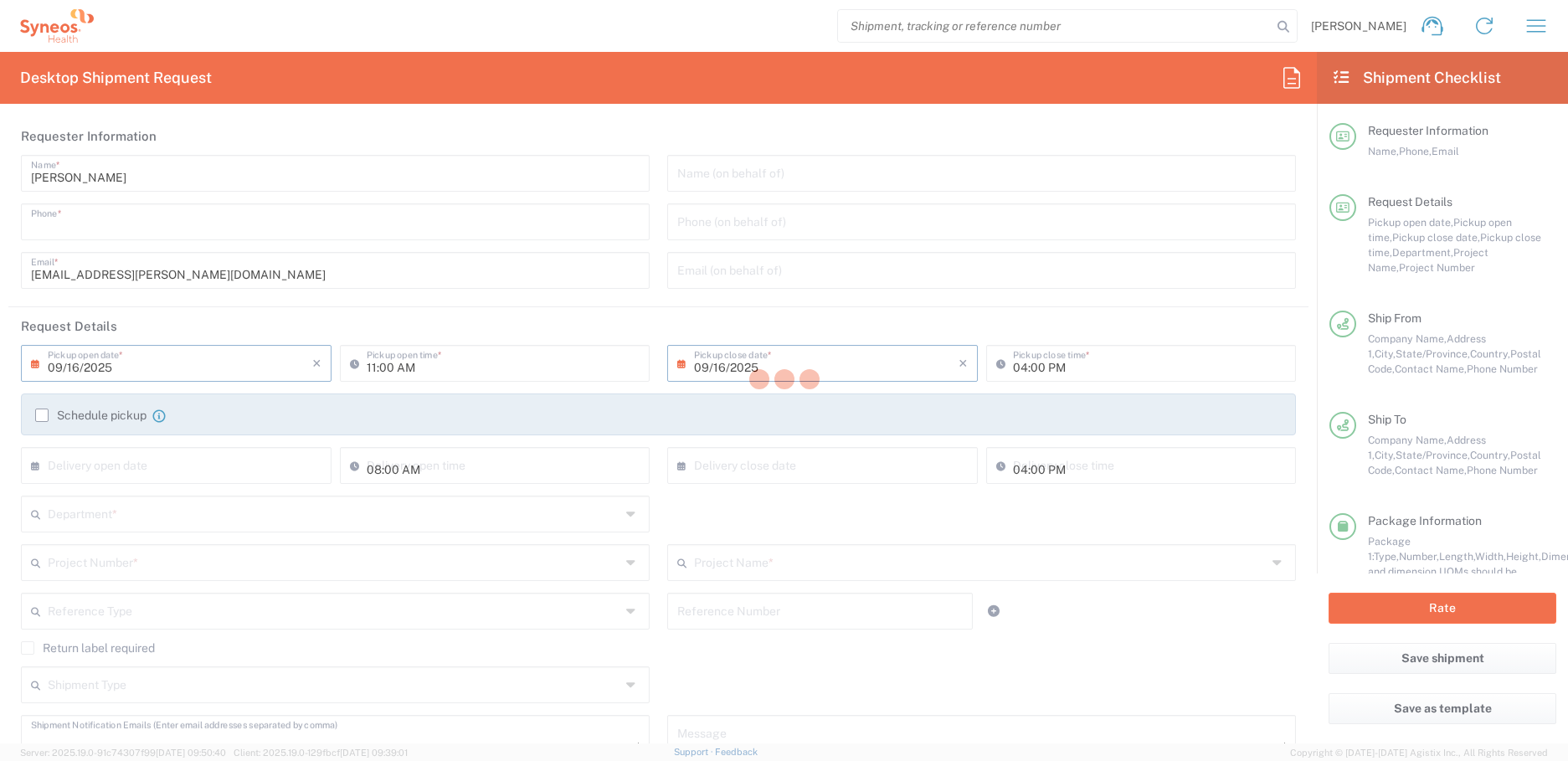
type input "10281"
type input "Grace Hennigan"
type input "4848430776"
type input "grace.hennigan@syneoshealth.com"
type input "Business (General)"
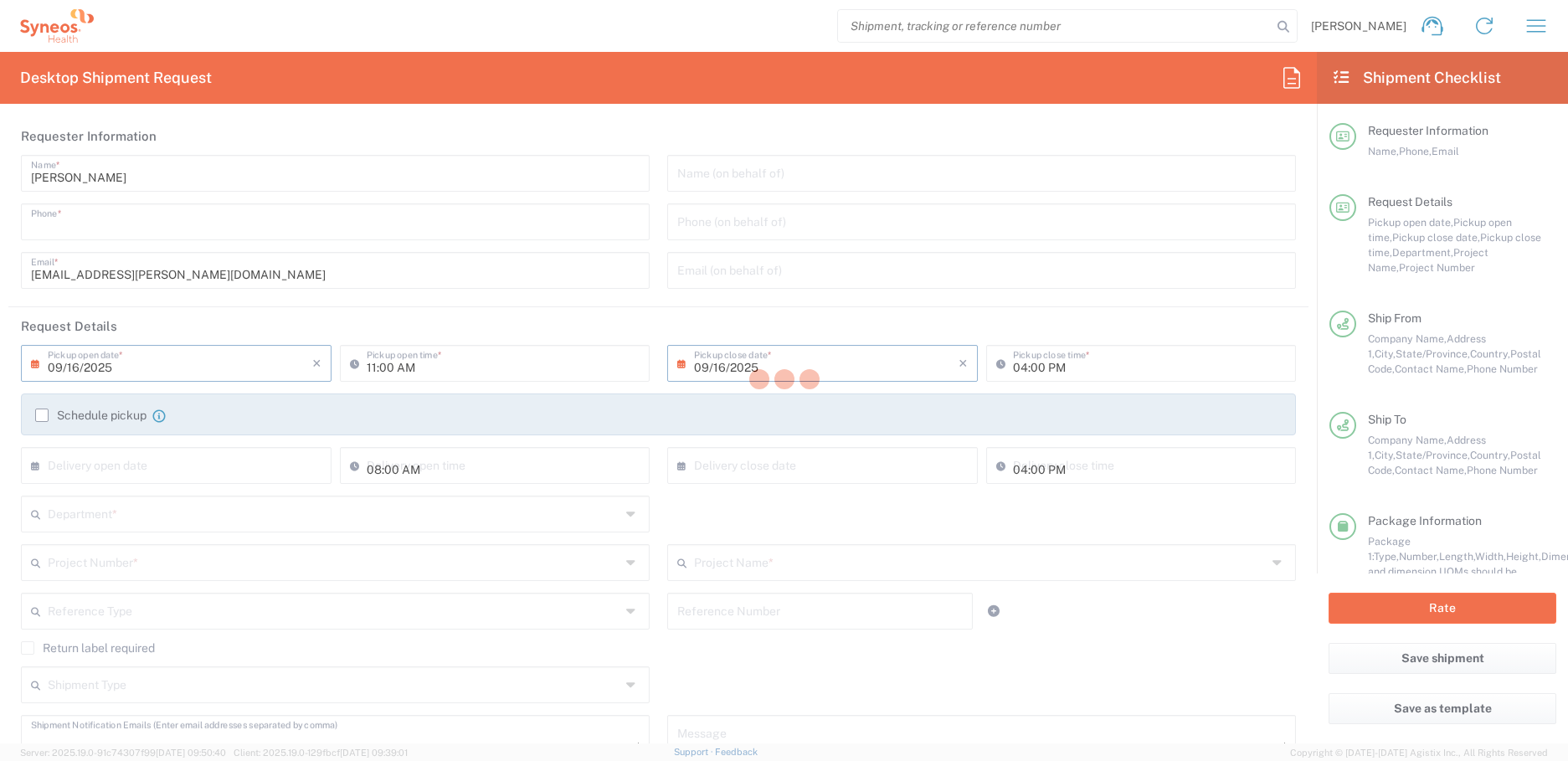
type input "Jenny Bailly"
type input "1 World Trade Center"
type input "New York"
type input "United States"
type input "10007"
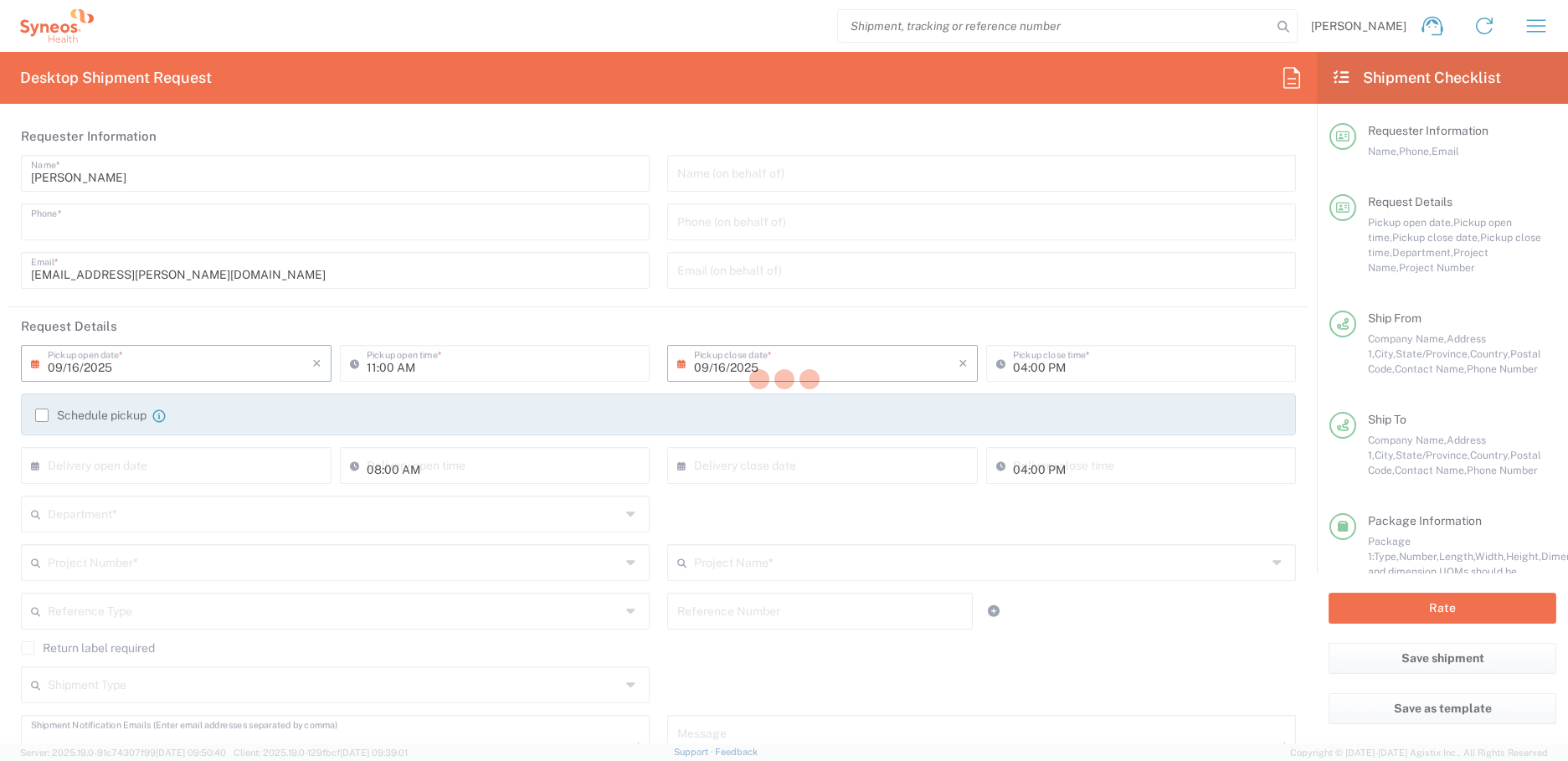
type input "Jenny Bailly"
type input "4848430776"
type input "Business (General)"
type input "BioSector 2 LLC- New York US"
type input "Sender/Shipper"
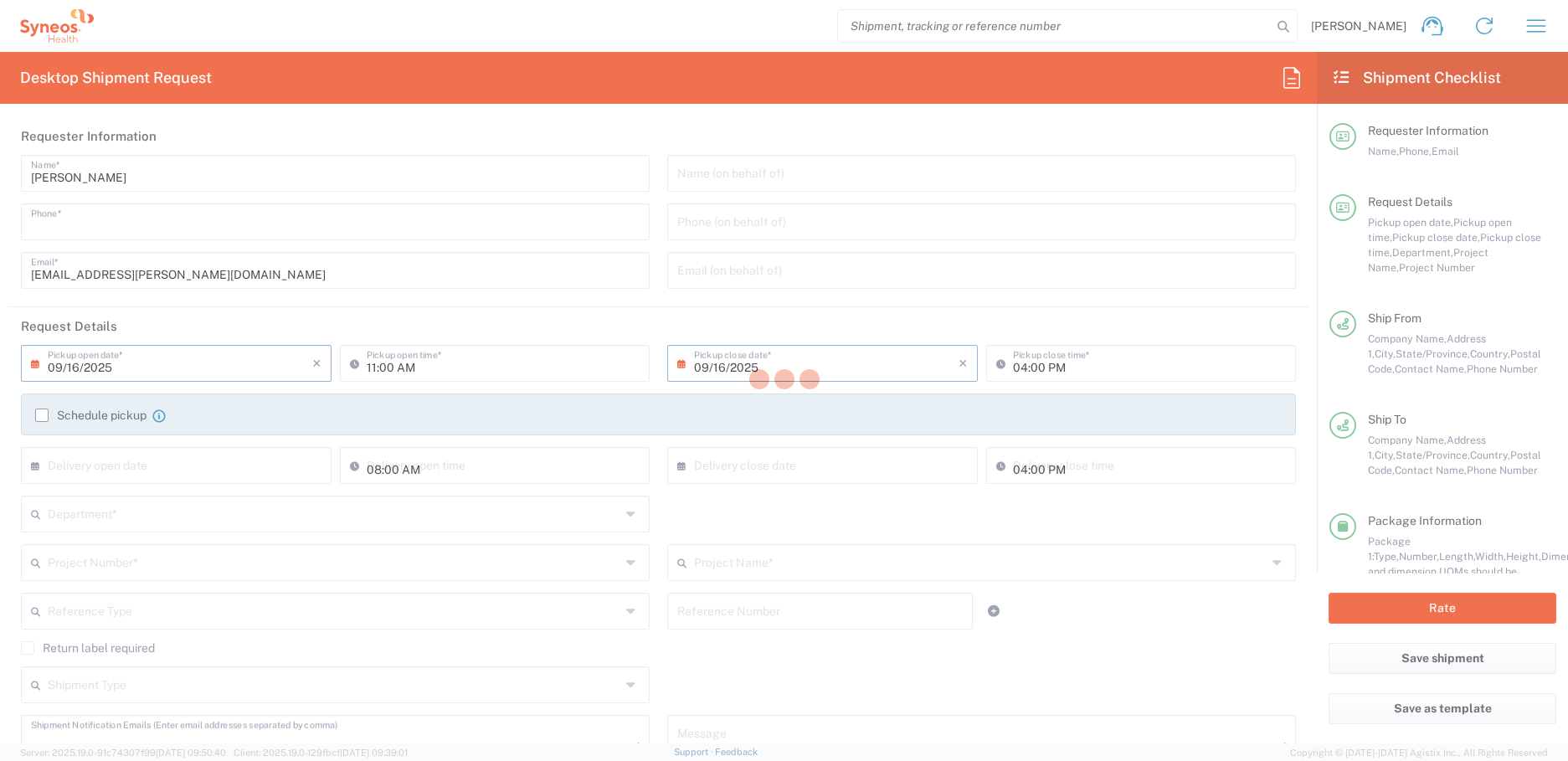
type input "Sender/Shipper"
type input "Yes"
type input "PRUS.B2NY.CL.7071183"
type input "New York"
type input "Small Box"
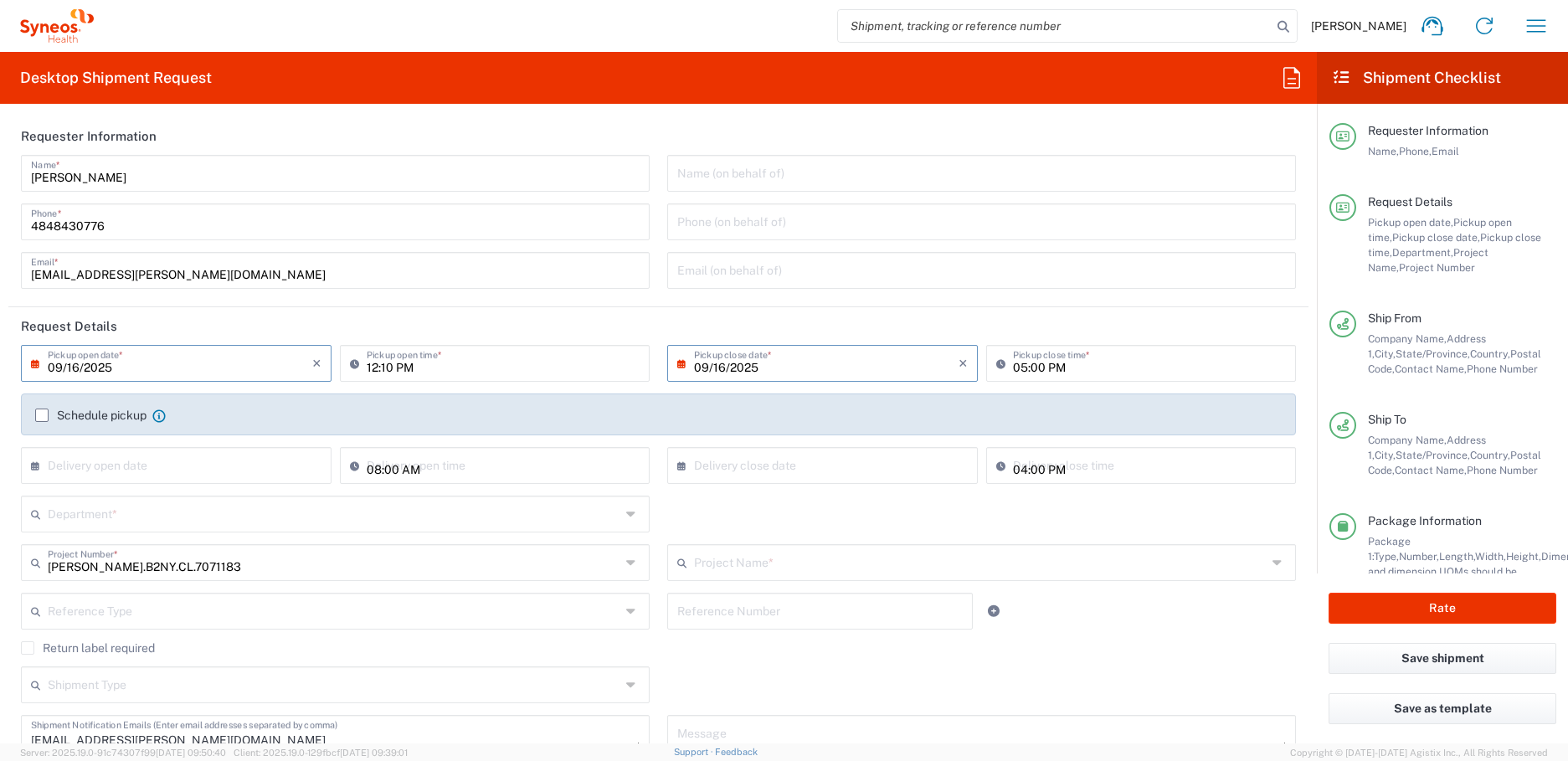
type input "Galderma.GALALA.25.7071183"
type input "6150"
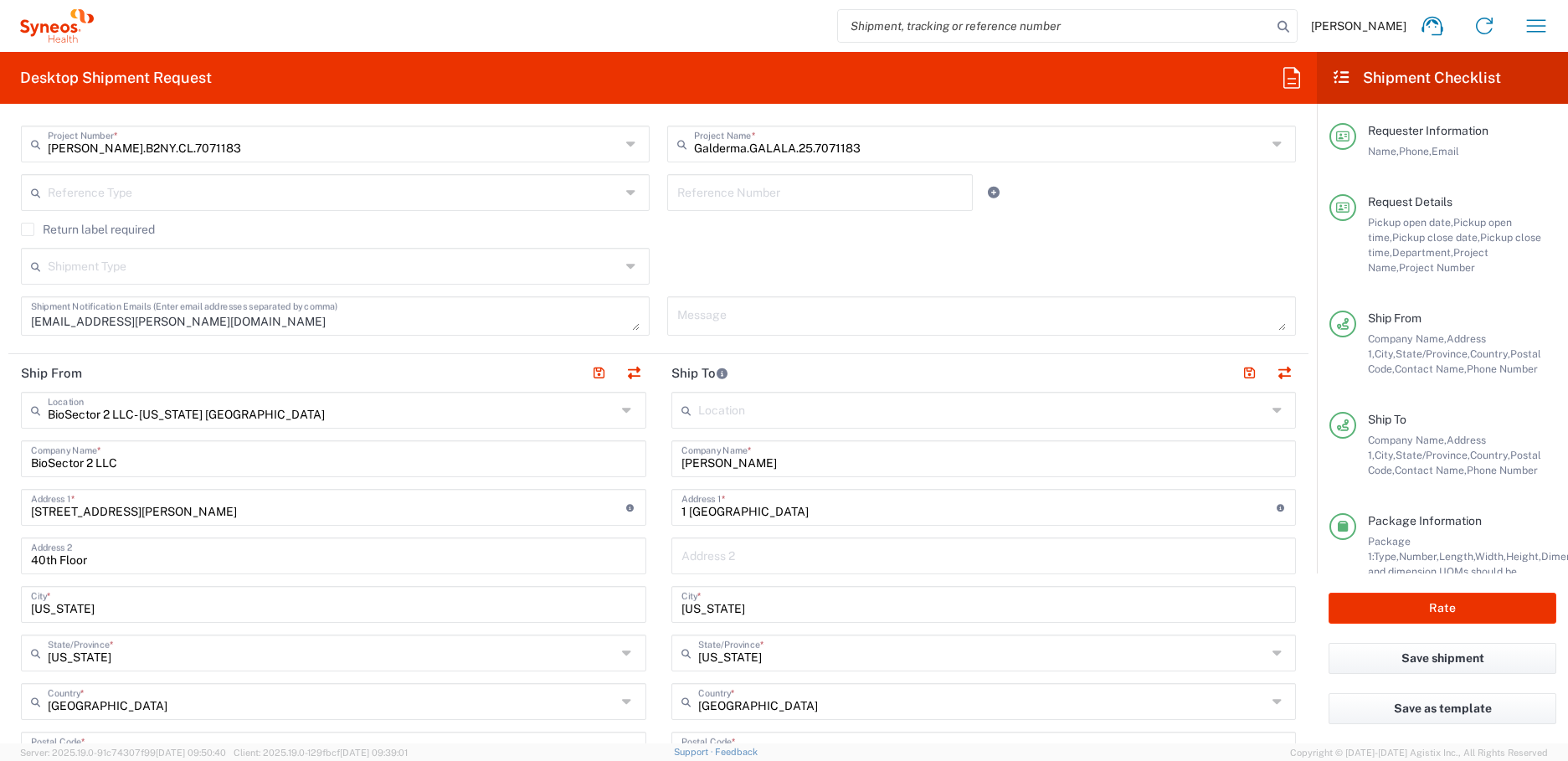
scroll to position [437, 0]
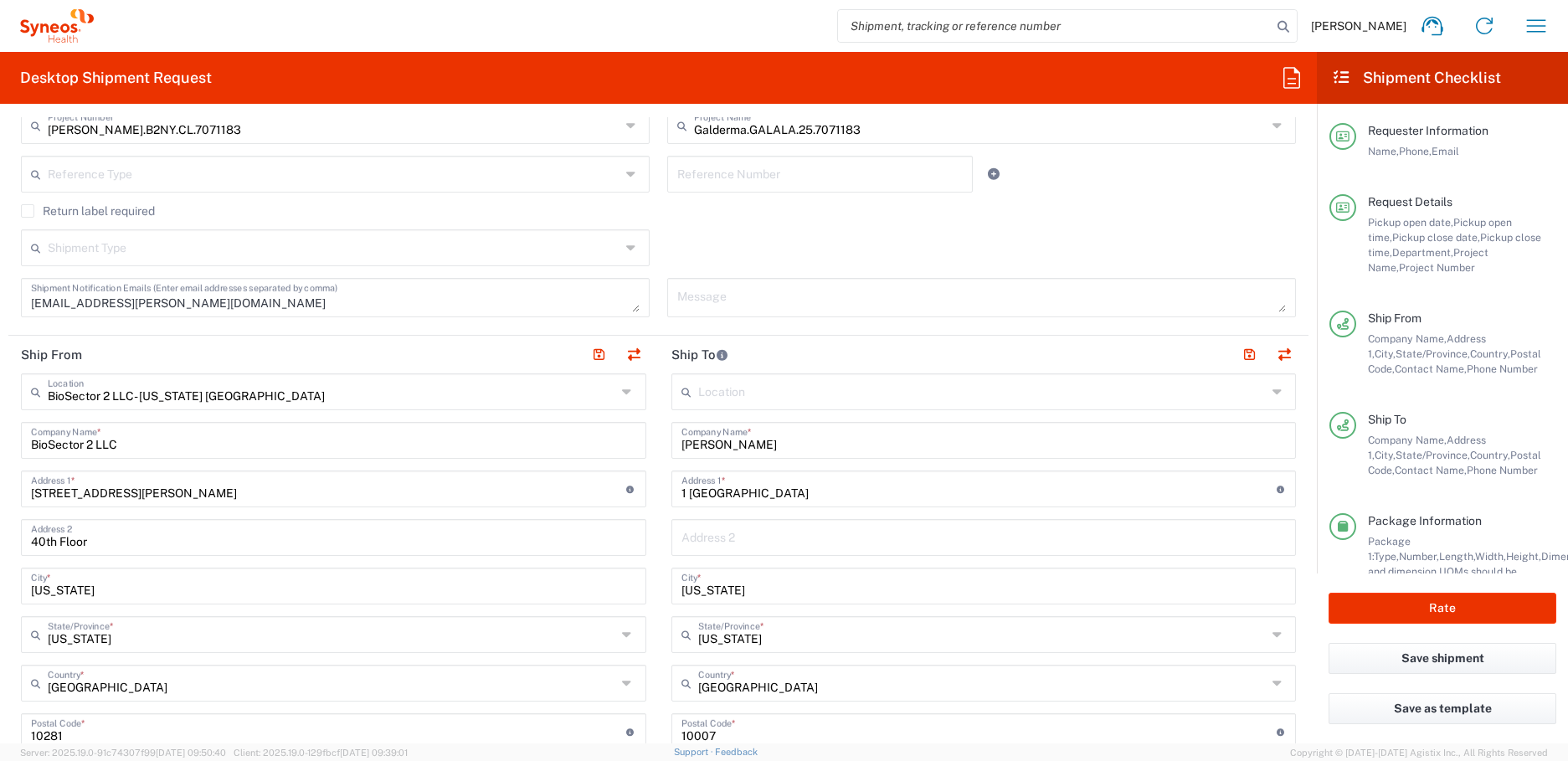
click at [710, 456] on div "Jenny Bailly Company Name *" at bounding box center [984, 439] width 626 height 36
click at [698, 443] on input "Jenny Bailly" at bounding box center [984, 438] width 605 height 29
click at [698, 443] on input "Shannon Kew" at bounding box center [984, 438] width 605 height 29
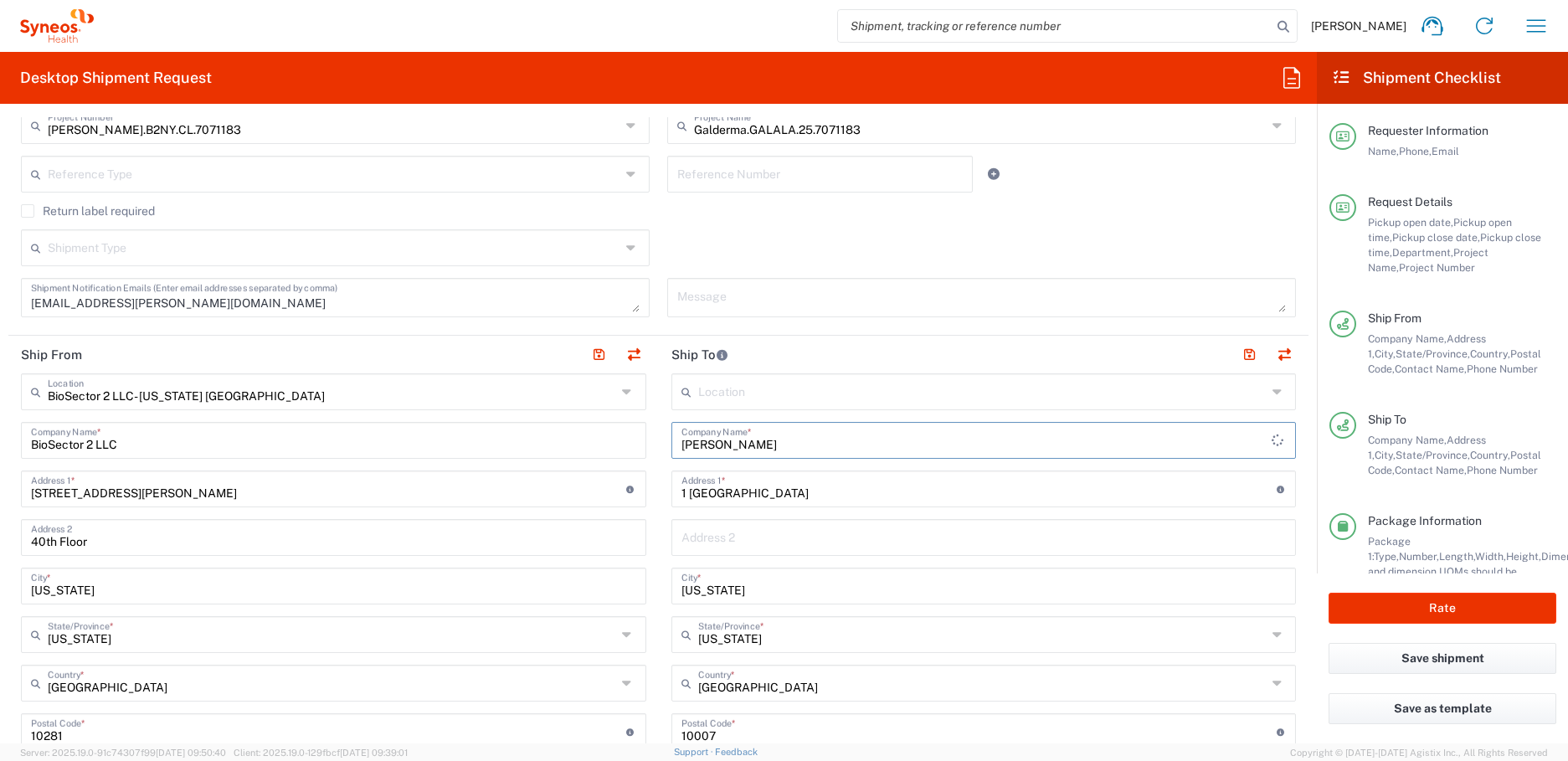
click at [698, 443] on input "Shannon Kew" at bounding box center [976, 438] width 590 height 29
click at [698, 443] on input "Shannon Kew" at bounding box center [984, 438] width 605 height 29
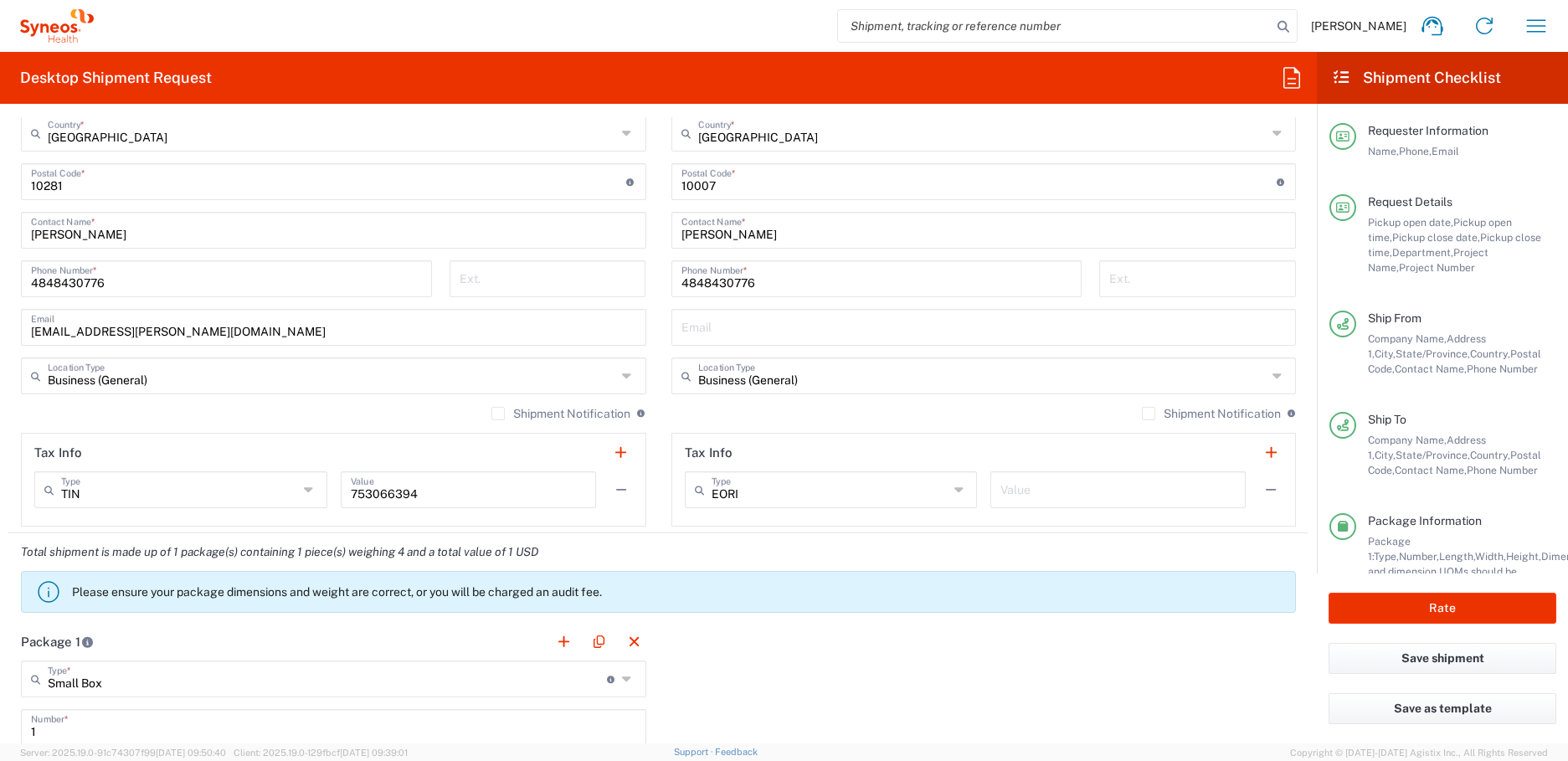
scroll to position [987, 0]
type input "Shannon Kew"
drag, startPoint x: 739, startPoint y: 243, endPoint x: 723, endPoint y: 237, distance: 17.1
click at [723, 237] on div "Jenny Bailly Contact Name *" at bounding box center [984, 229] width 626 height 36
click at [723, 237] on input "Jenny Bailly" at bounding box center [984, 227] width 605 height 29
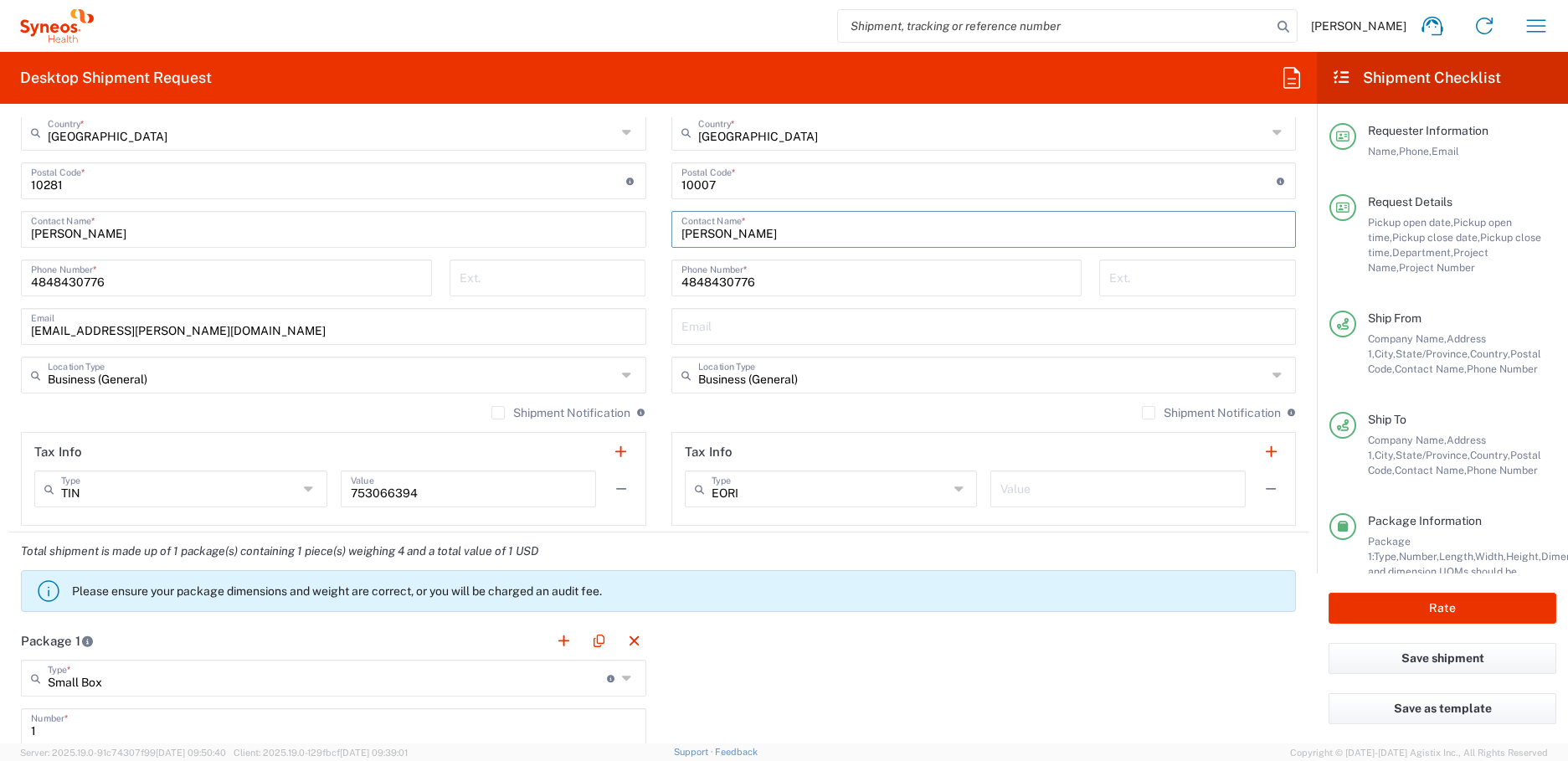
click at [723, 237] on input "Jenny Bailly" at bounding box center [984, 227] width 605 height 29
paste input "Shannon Kew"
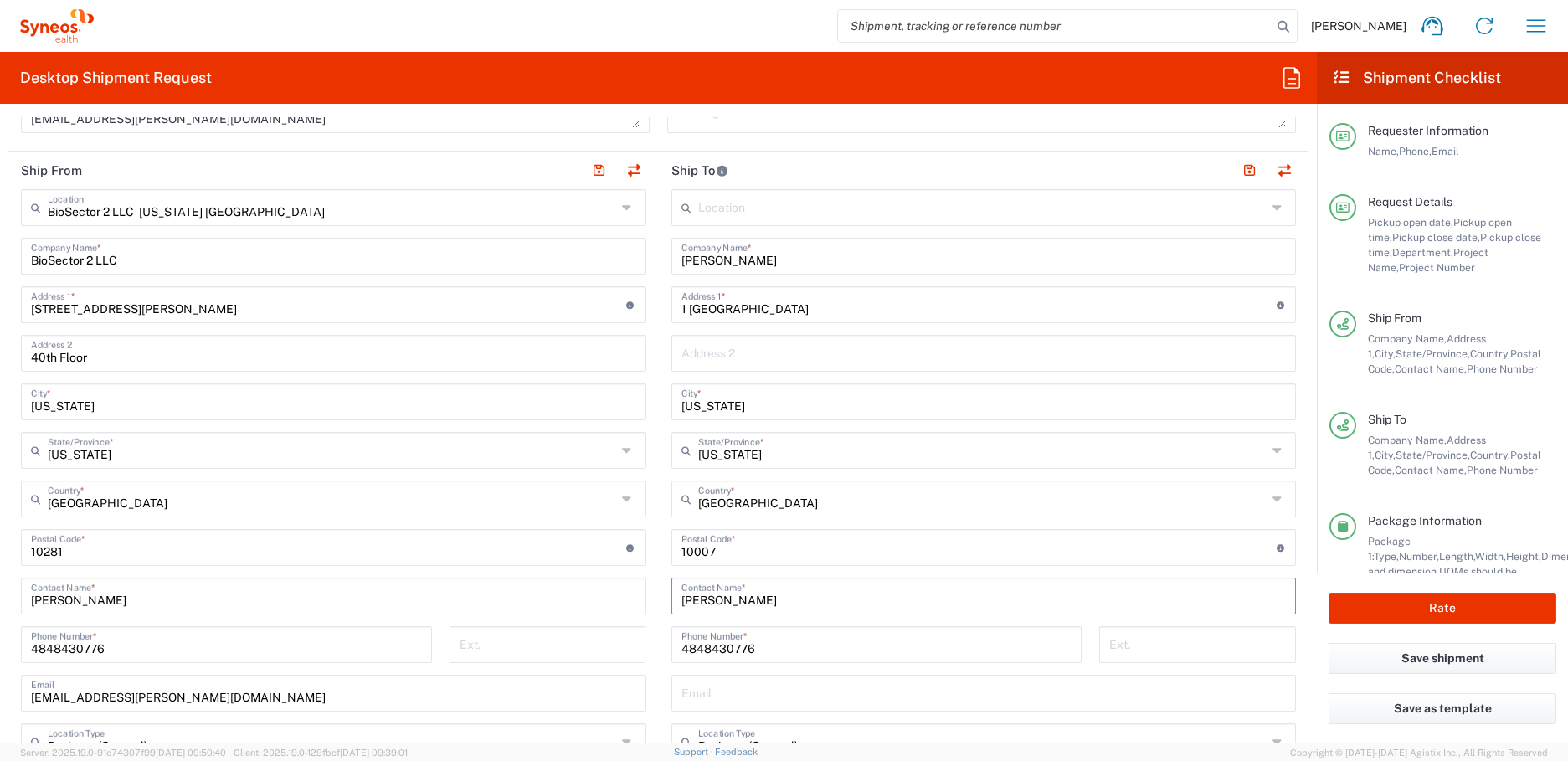
scroll to position [622, 0]
type input "Shannon Kew"
click at [700, 309] on input "1 World Trade Center" at bounding box center [979, 302] width 595 height 29
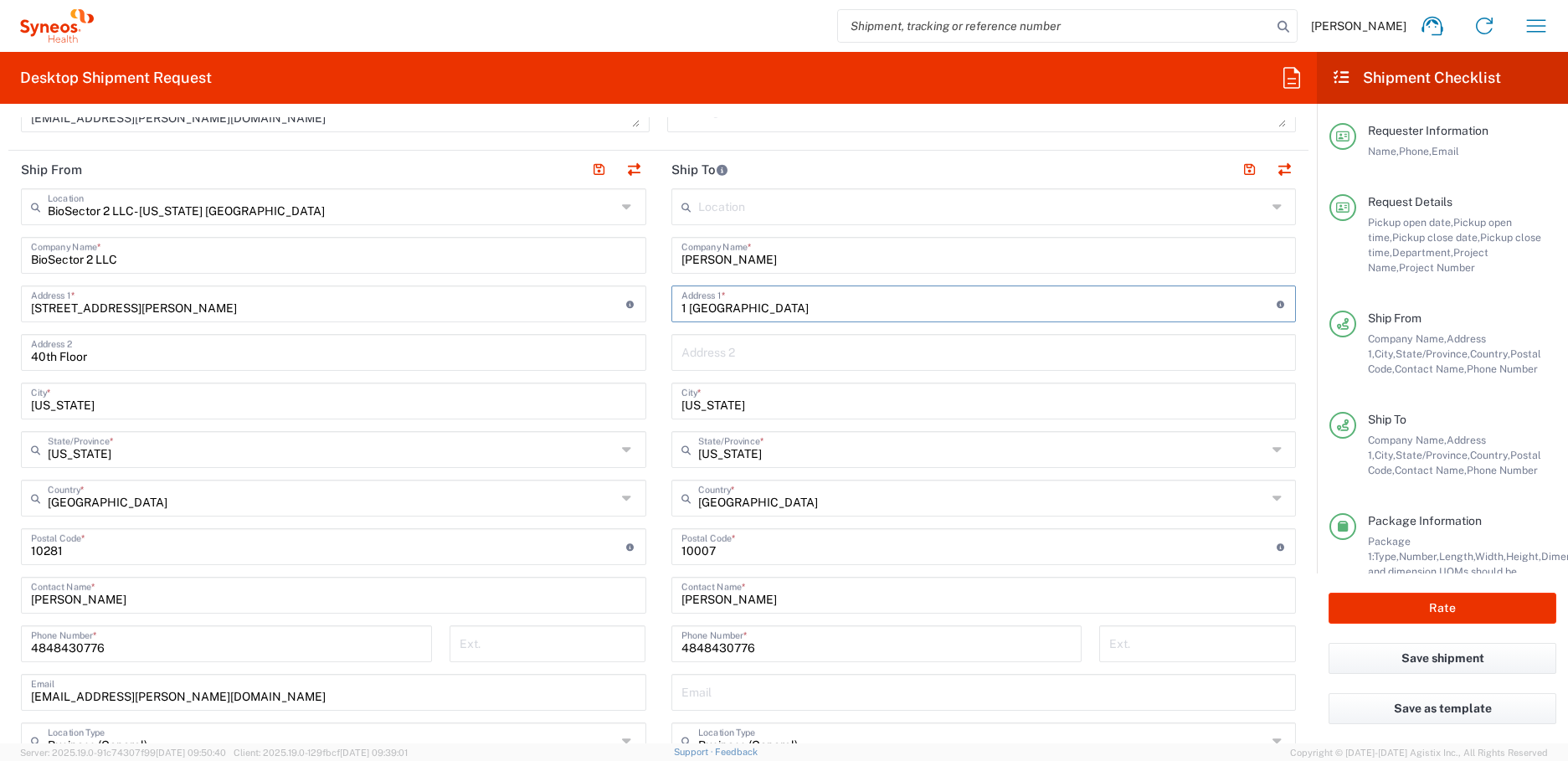
paste input "4735 Wilshire D"
type input "4735 Wilshire Dr"
click at [706, 404] on input "New York" at bounding box center [984, 399] width 605 height 29
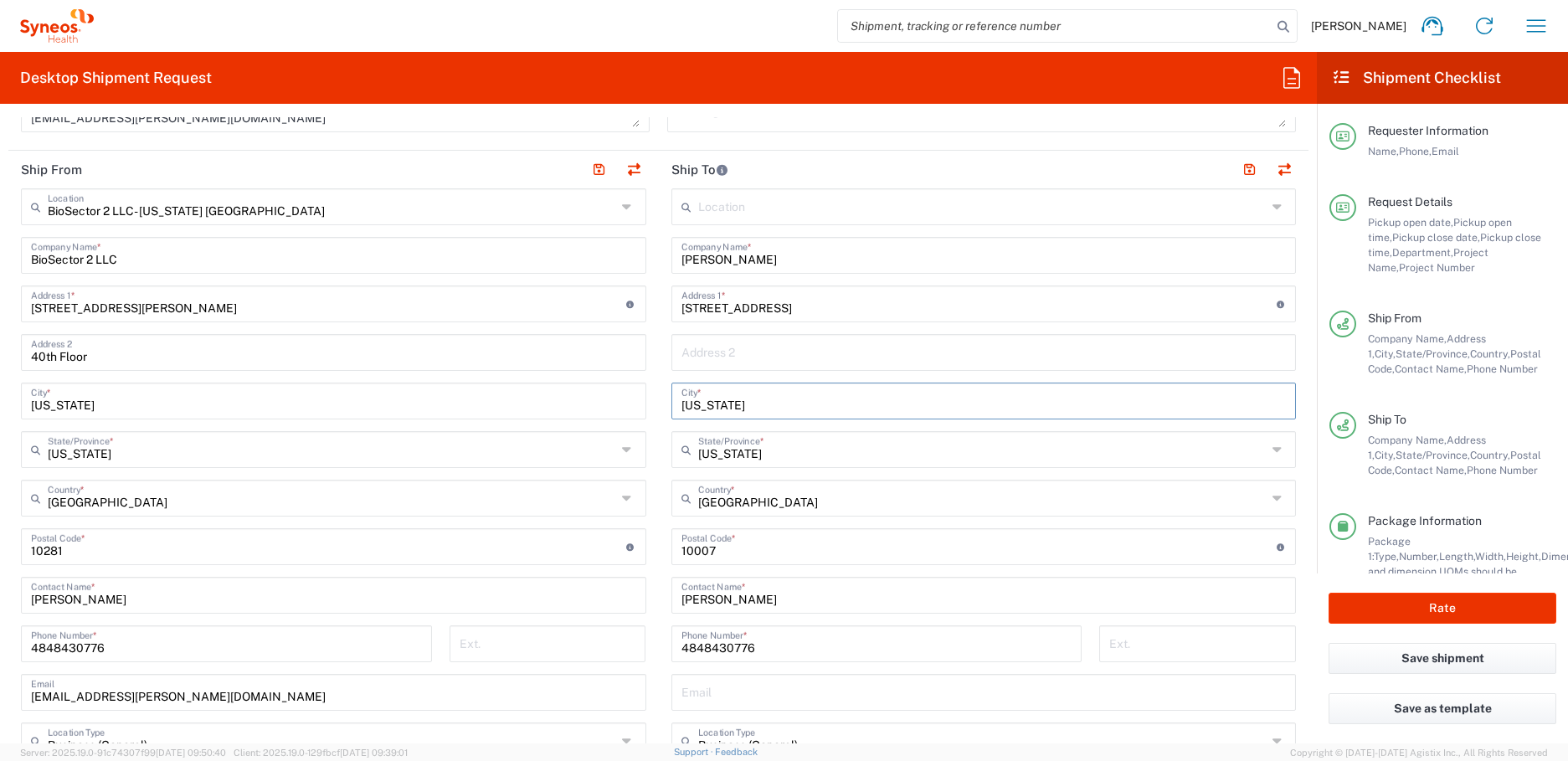
click at [706, 404] on input "New York" at bounding box center [984, 399] width 605 height 29
paste input "Copley"
type input "Copley"
drag, startPoint x: 721, startPoint y: 307, endPoint x: 579, endPoint y: 305, distance: 142.0
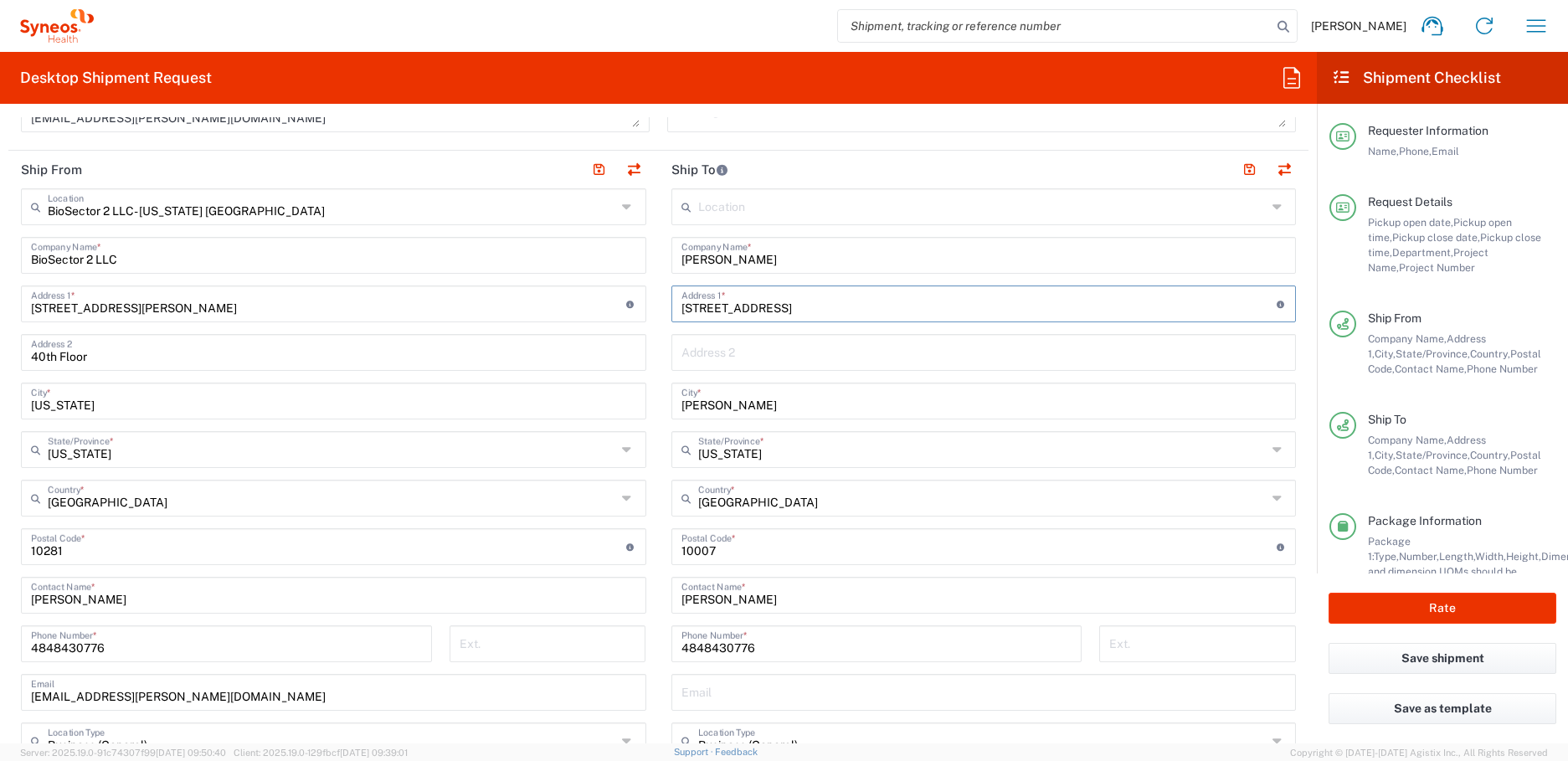
click at [579, 305] on div "Ship From BioSector 2 LLC- New York US Location BioSector 2 LLC- New York US Ad…" at bounding box center [658, 524] width 1300 height 747
type input "4735 Wilshire Dr"
click at [725, 454] on input "text" at bounding box center [983, 448] width 568 height 29
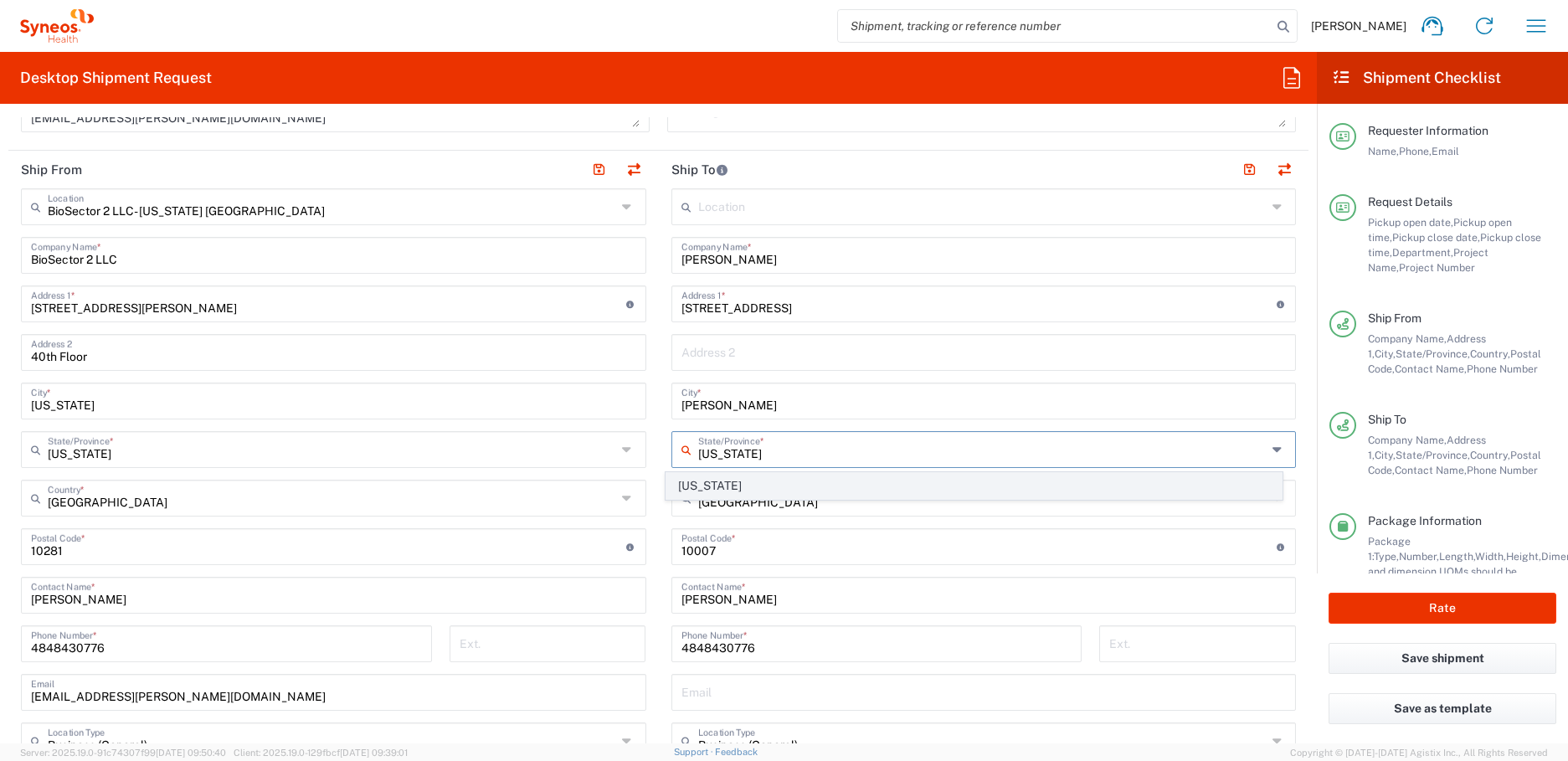
click at [712, 482] on span "Ohio" at bounding box center [974, 486] width 615 height 26
type input "Ohio"
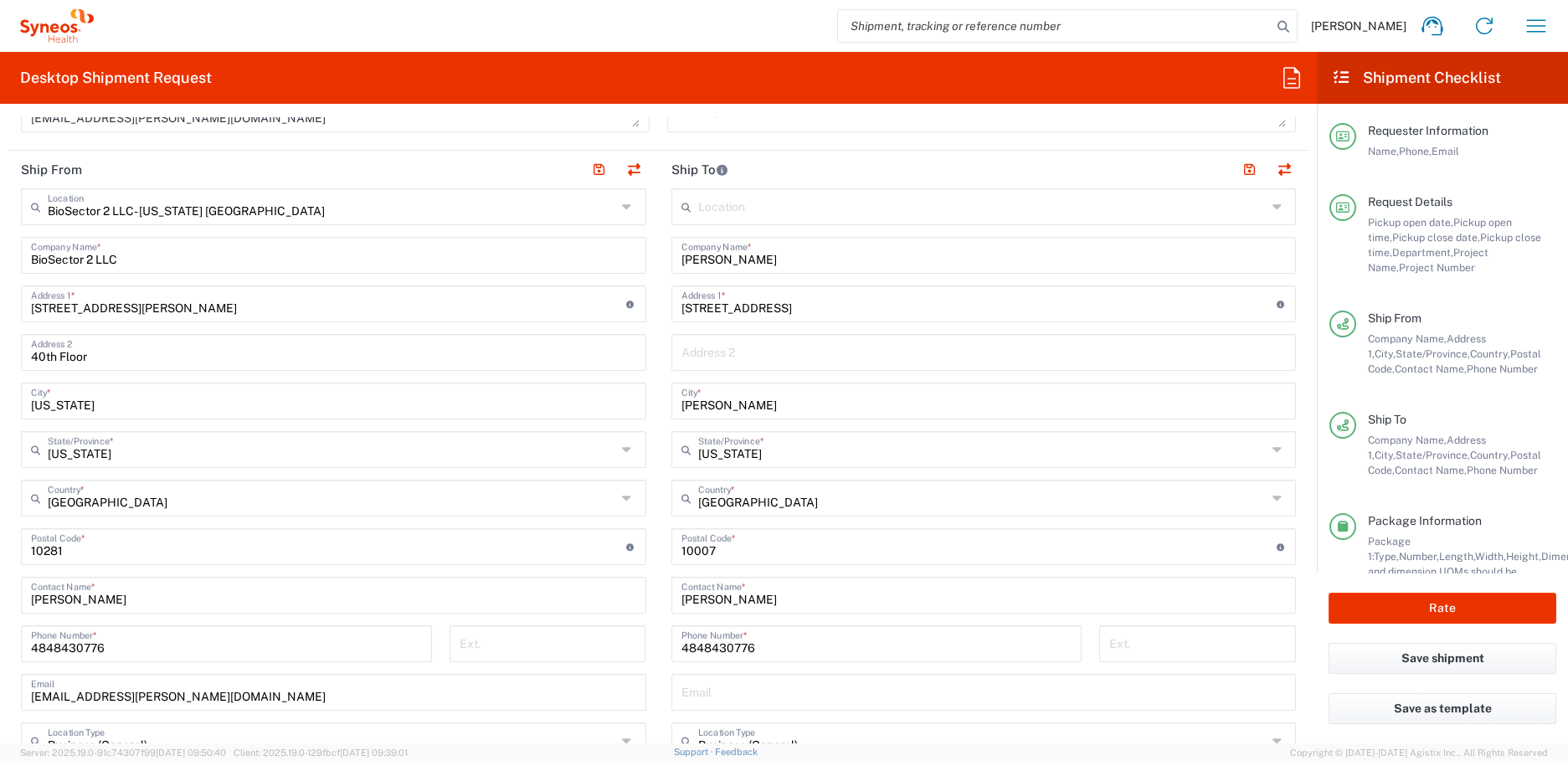
click at [686, 556] on input "undefined" at bounding box center [979, 545] width 595 height 29
paste input "44321"
type input "44321"
click at [968, 607] on input "Shannon Kew" at bounding box center [984, 593] width 605 height 29
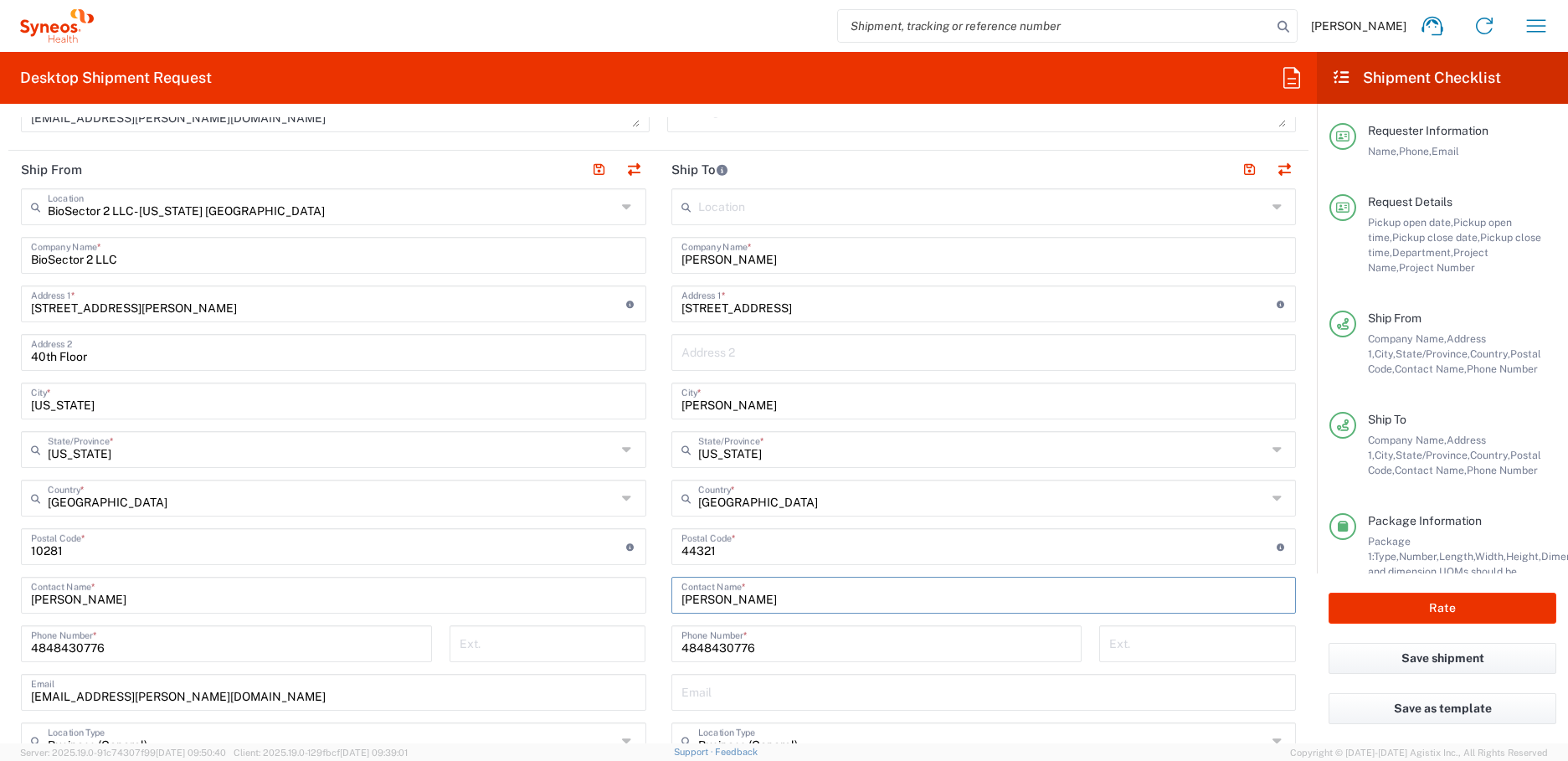
click at [994, 682] on input "text" at bounding box center [984, 690] width 605 height 29
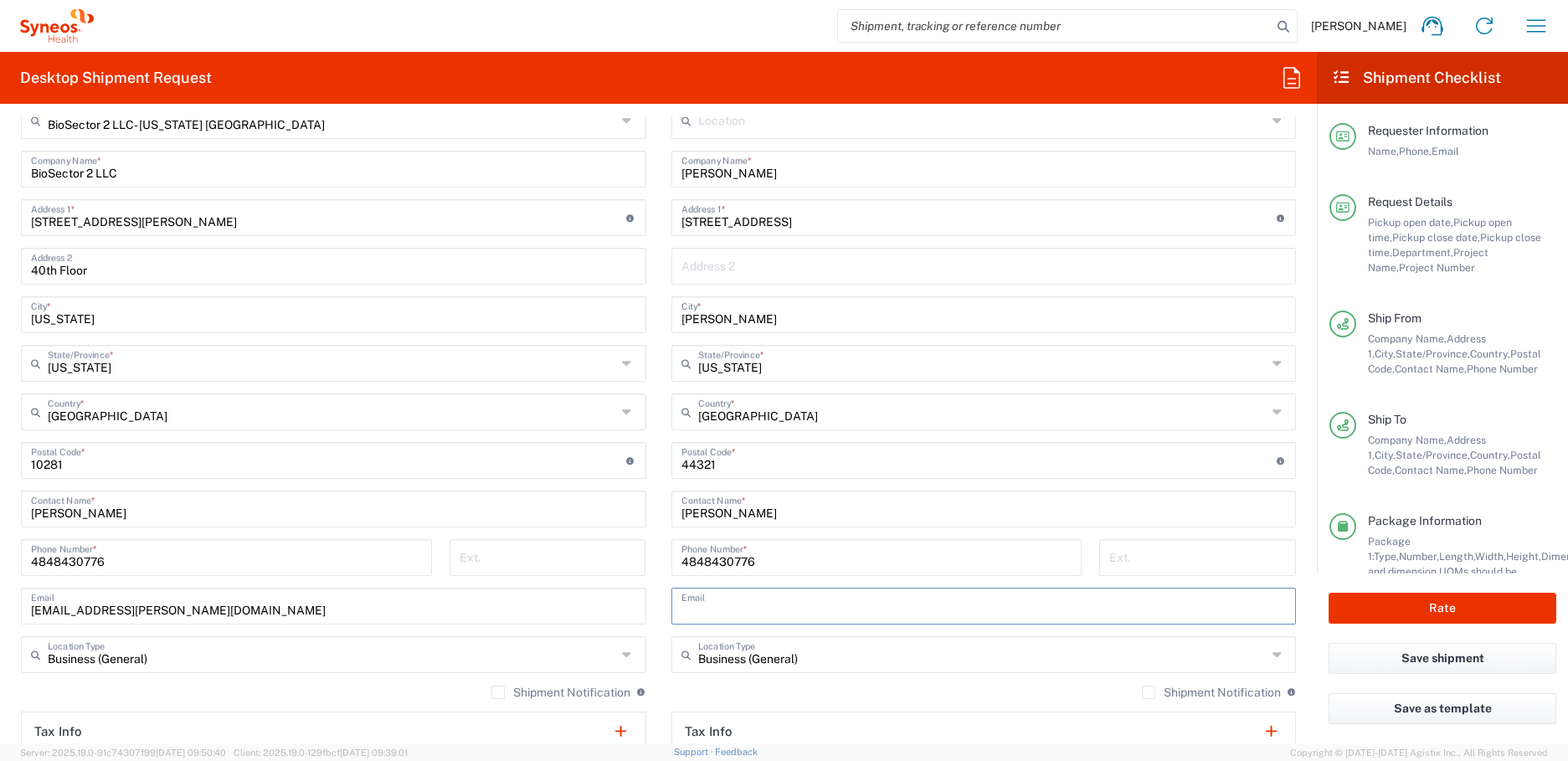
scroll to position [707, 0]
click at [994, 682] on div "Location Addison Whitney LLC-Morrisvile NC US Barcelona-Syneos Health BioSector…" at bounding box center [984, 454] width 626 height 703
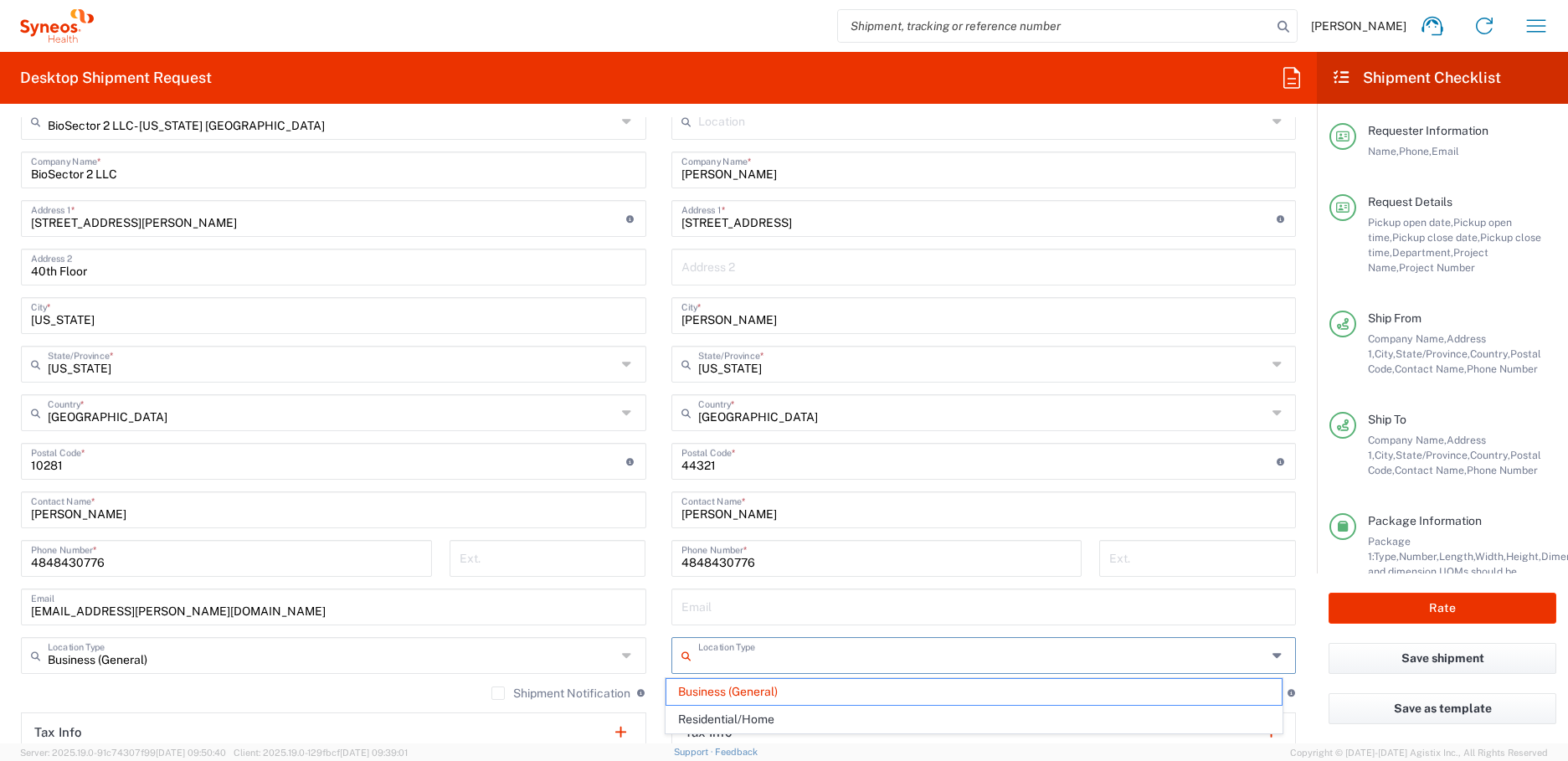
click at [855, 666] on input "text" at bounding box center [983, 653] width 568 height 29
click at [723, 725] on span "Residential/Home" at bounding box center [974, 719] width 615 height 26
type input "Residential/Home"
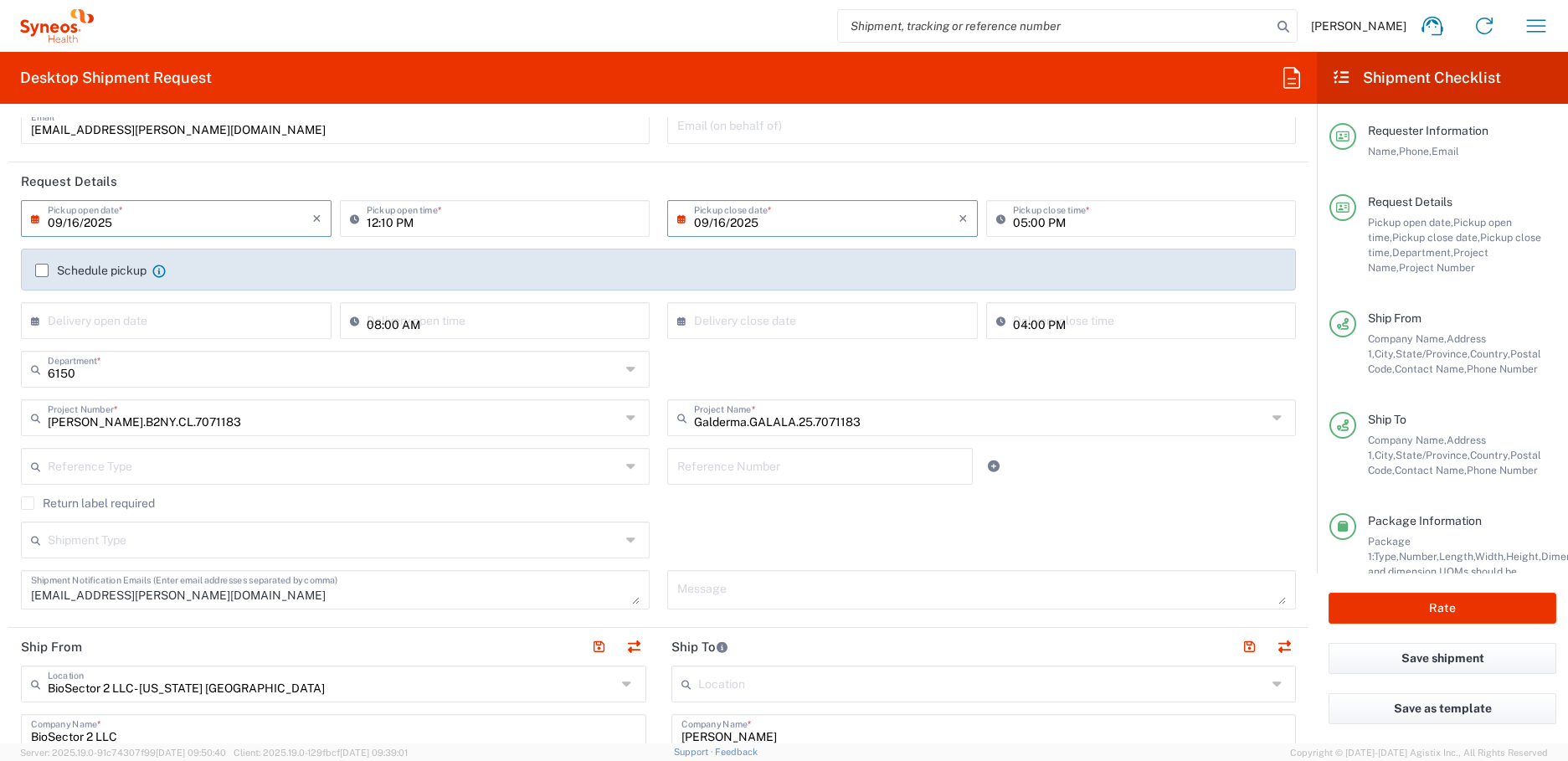
scroll to position [0, 0]
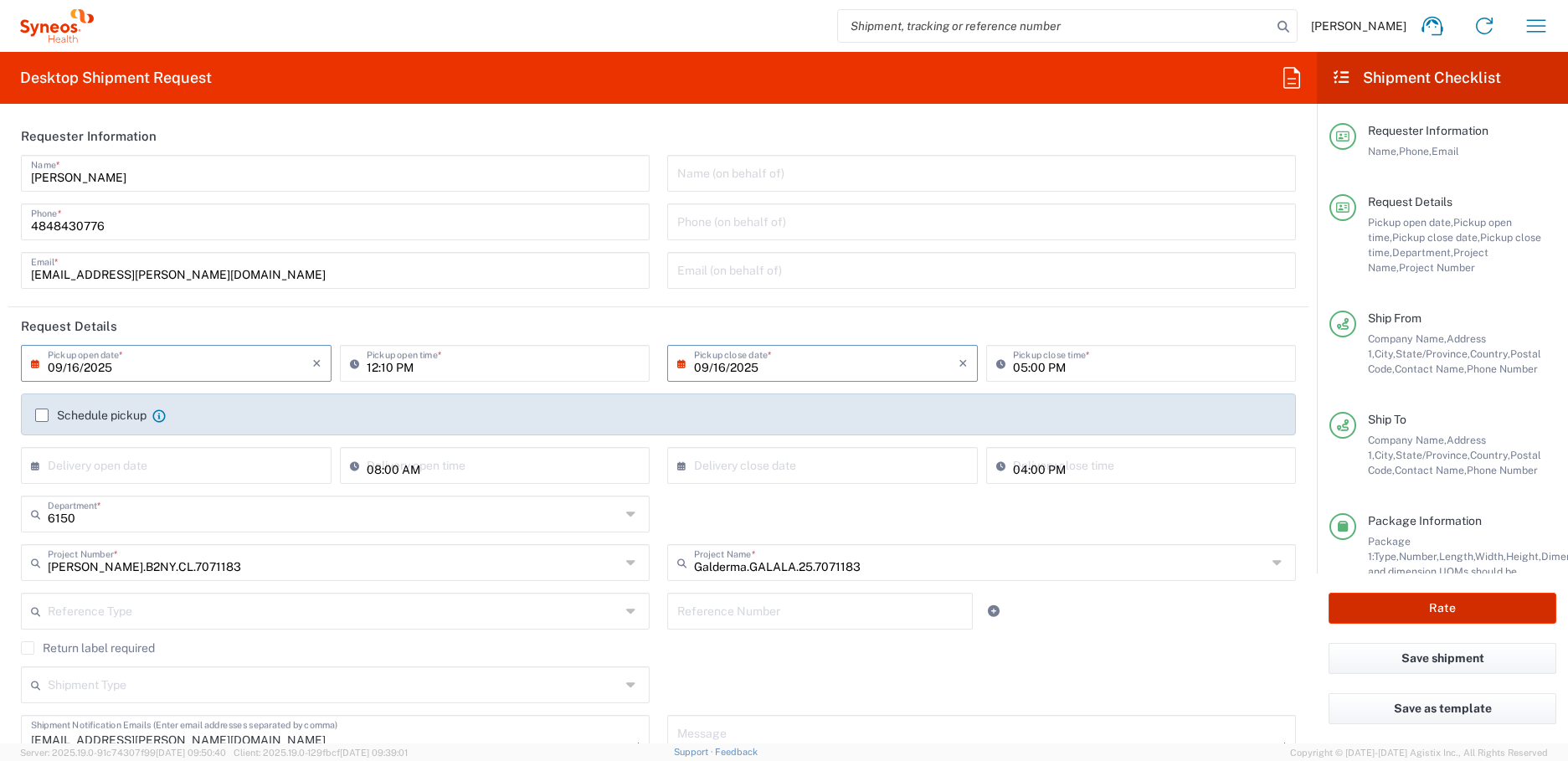
click at [1455, 610] on button "Rate" at bounding box center [1442, 608] width 227 height 31
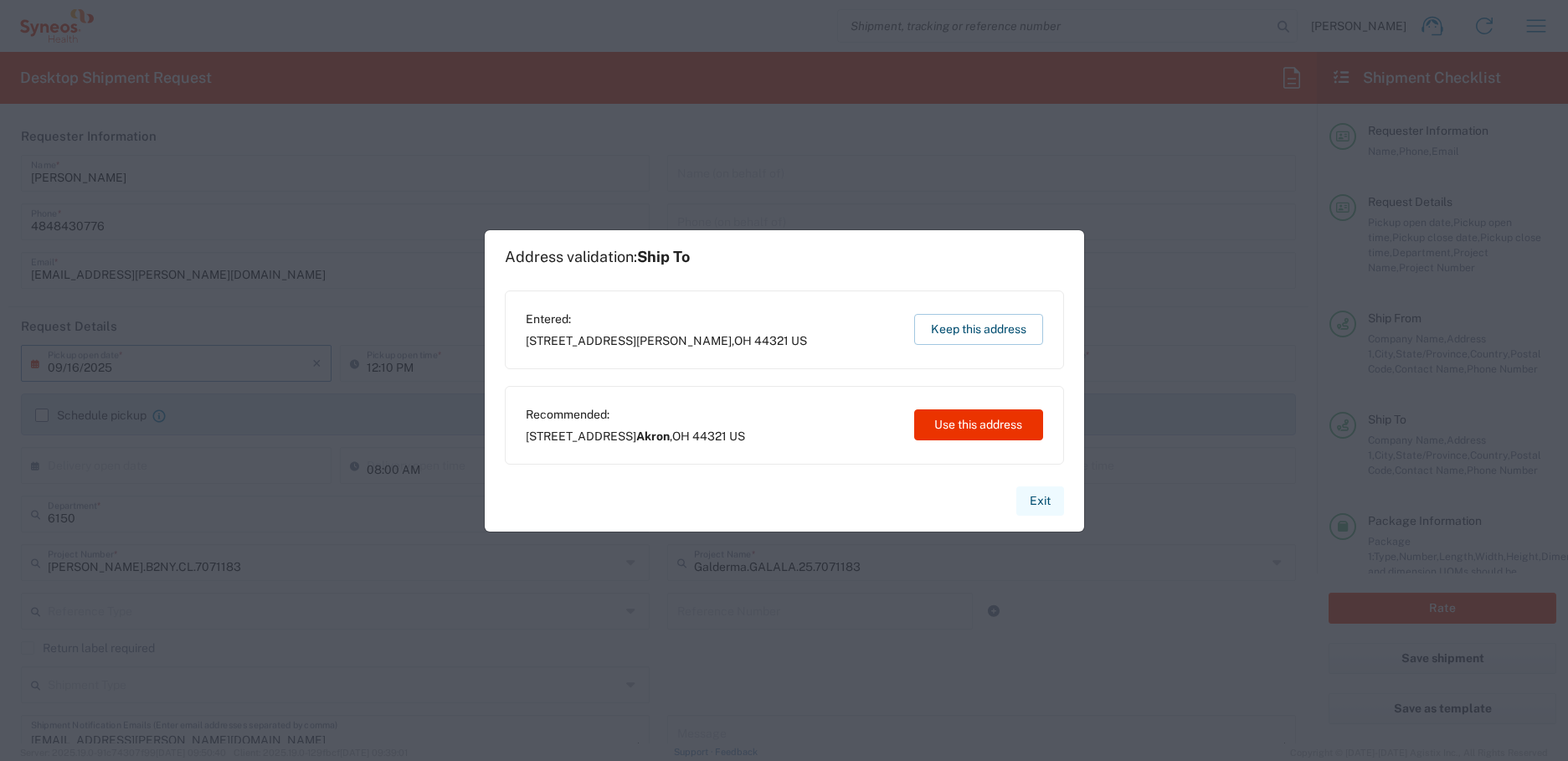
click at [1043, 504] on button "Exit" at bounding box center [1040, 500] width 48 height 29
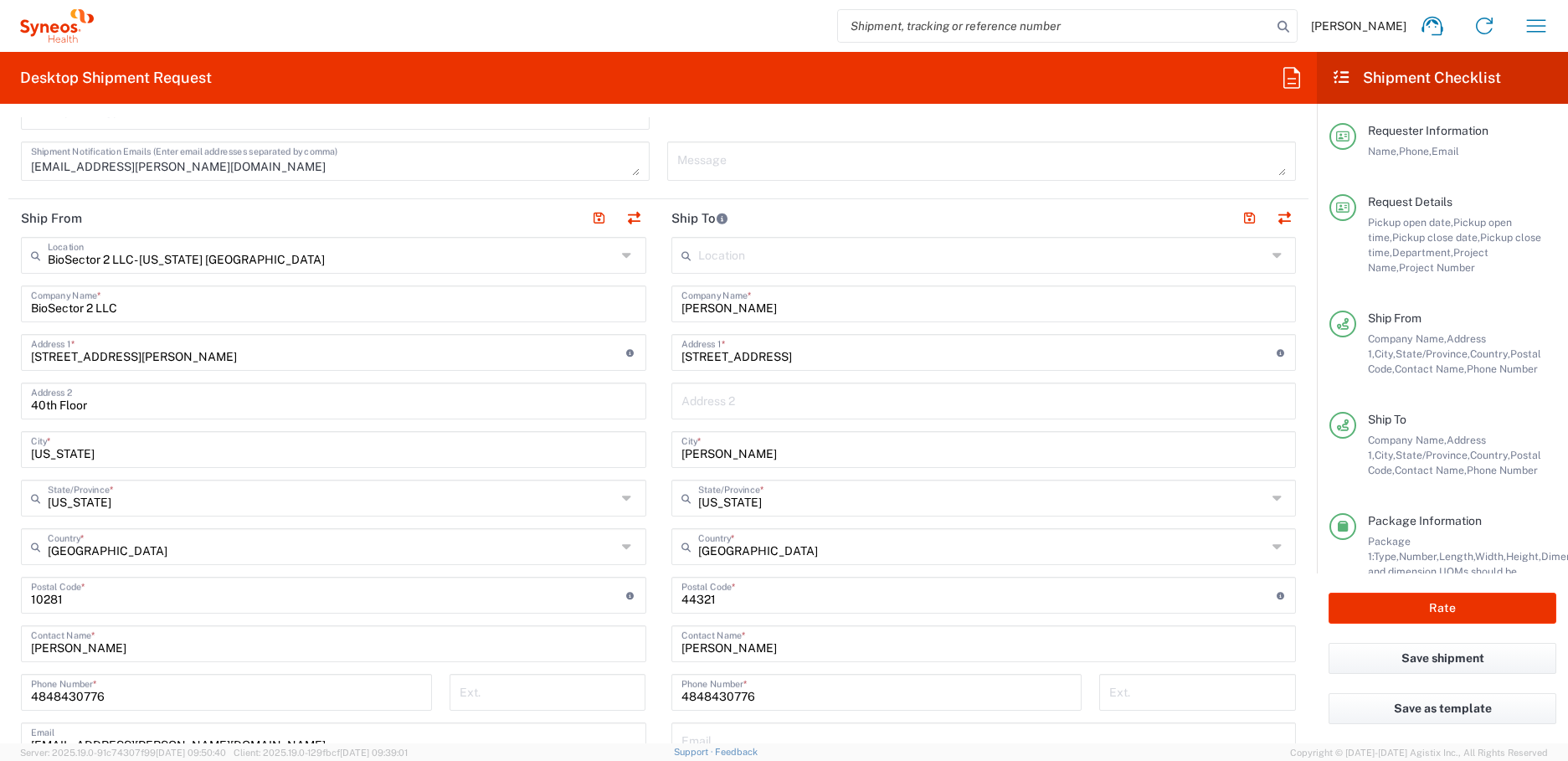
scroll to position [572, 0]
click at [765, 452] on input "Copley" at bounding box center [984, 449] width 605 height 29
type input "Copley"
click at [1510, 610] on button "Rate" at bounding box center [1442, 608] width 227 height 31
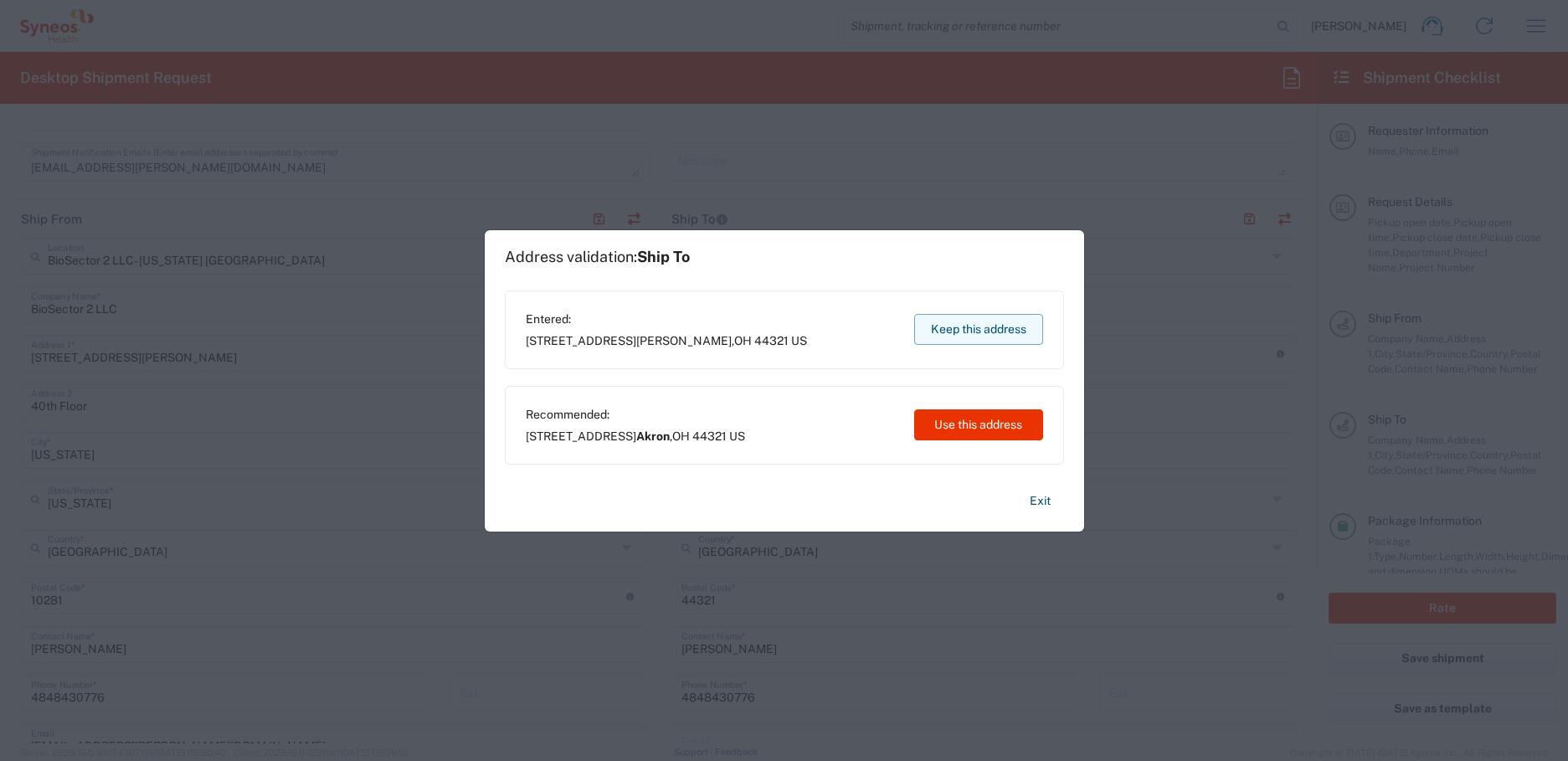
click at [981, 318] on button "Keep this address" at bounding box center [978, 329] width 129 height 31
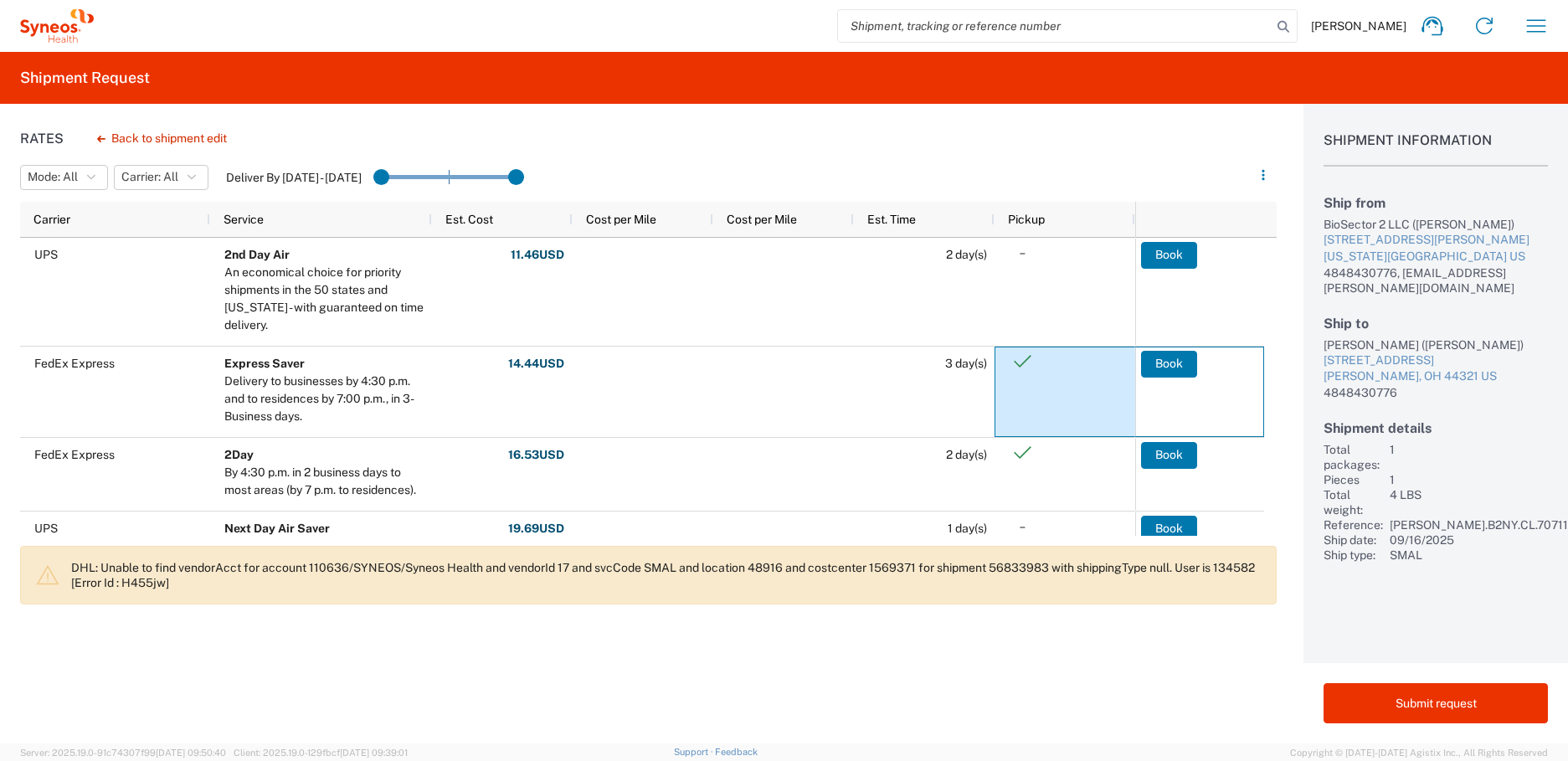
drag, startPoint x: 1150, startPoint y: 367, endPoint x: 1006, endPoint y: 392, distance: 146.2
click at [1006, 392] on div "UPS 2nd Day Air An economical choice for priority shipments in the 50 states an…" at bounding box center [641, 386] width 1244 height 298
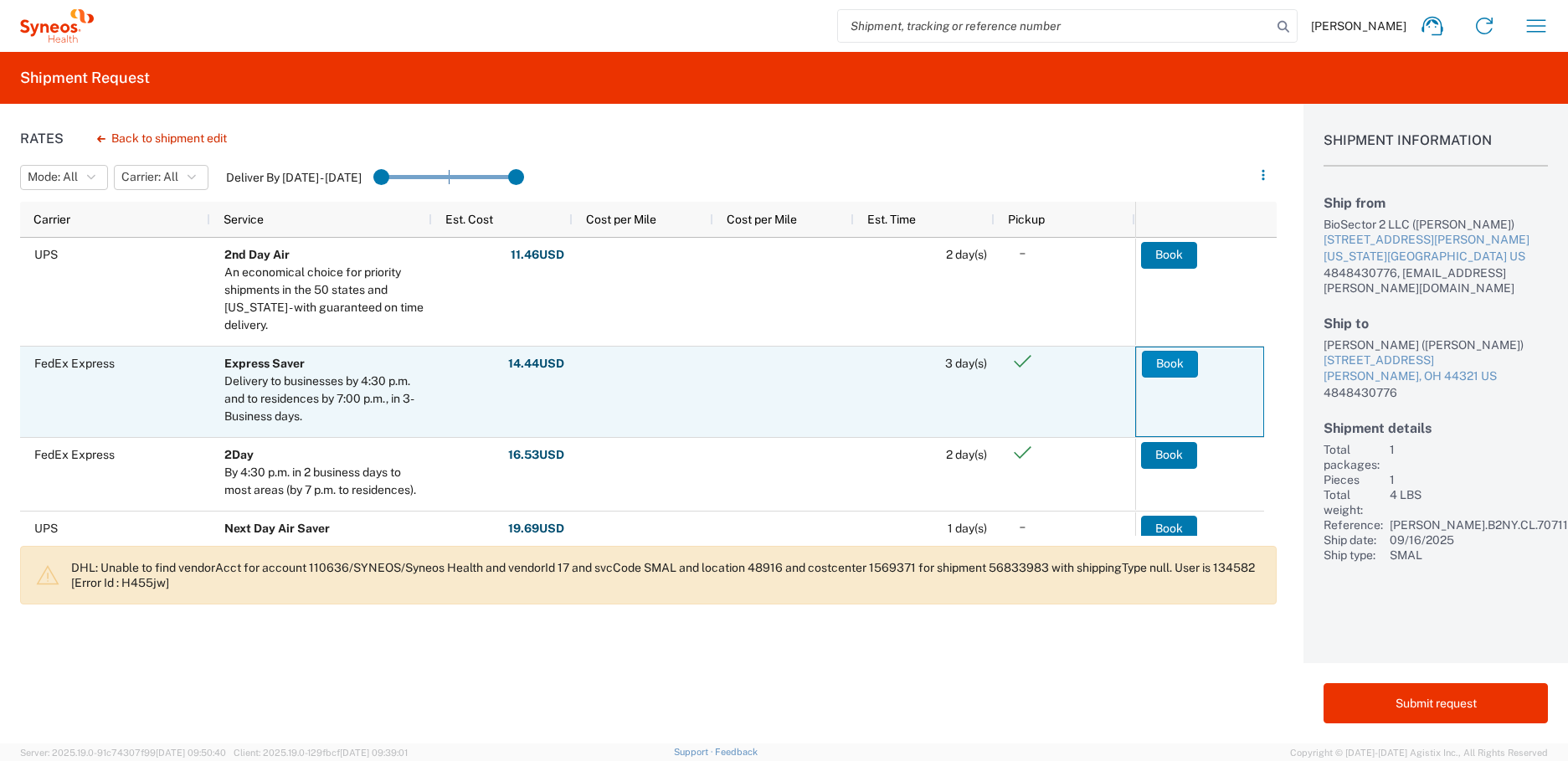
click at [1183, 362] on button "Book" at bounding box center [1170, 364] width 56 height 27
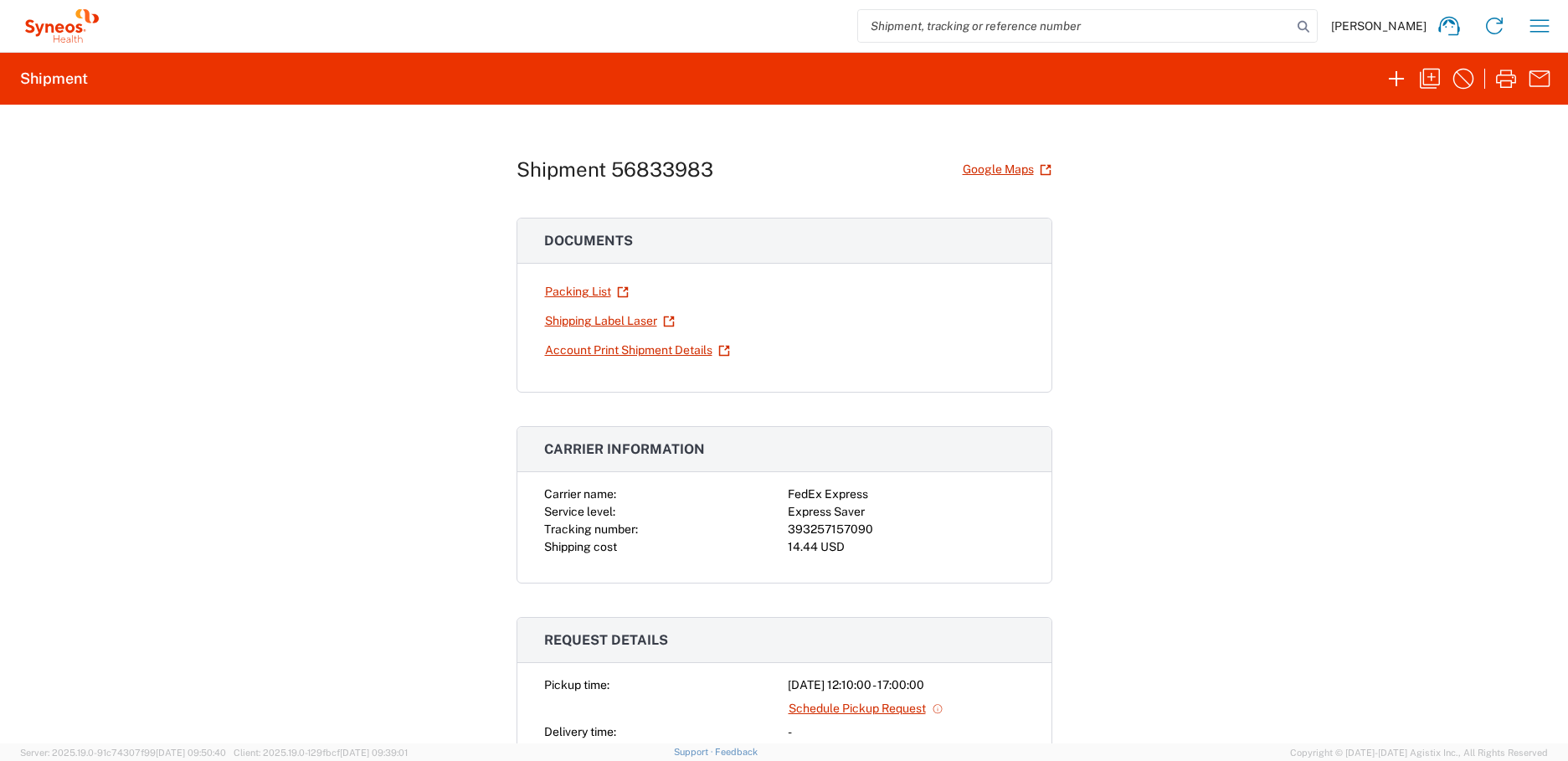
click at [794, 528] on div "393257157090" at bounding box center [905, 529] width 237 height 18
copy div "393257157090"
click at [576, 323] on link "Shipping Label Laser" at bounding box center [610, 321] width 132 height 29
click at [1527, 39] on button "button" at bounding box center [1539, 26] width 34 height 34
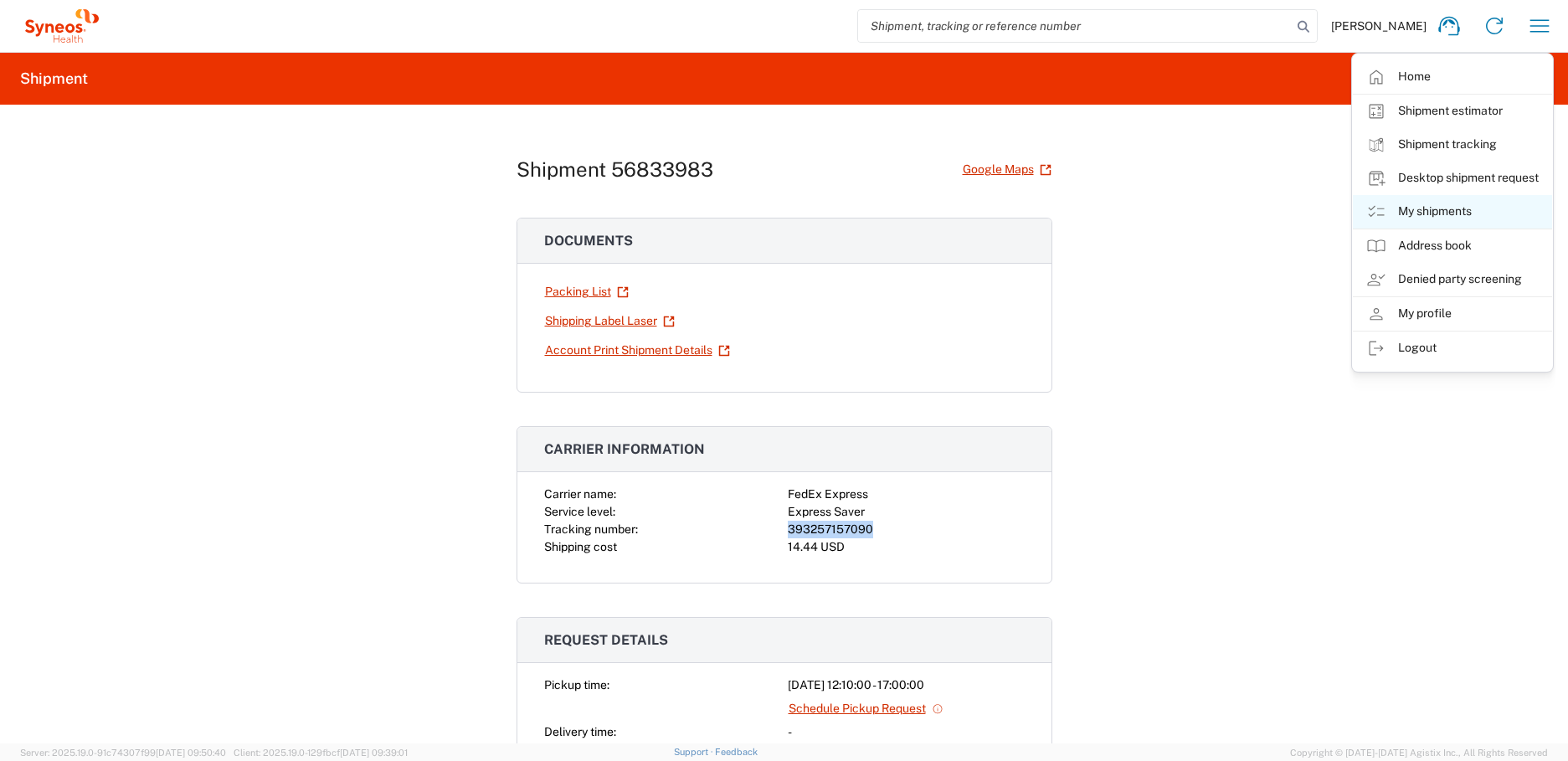
click at [1410, 206] on link "My shipments" at bounding box center [1452, 212] width 199 height 34
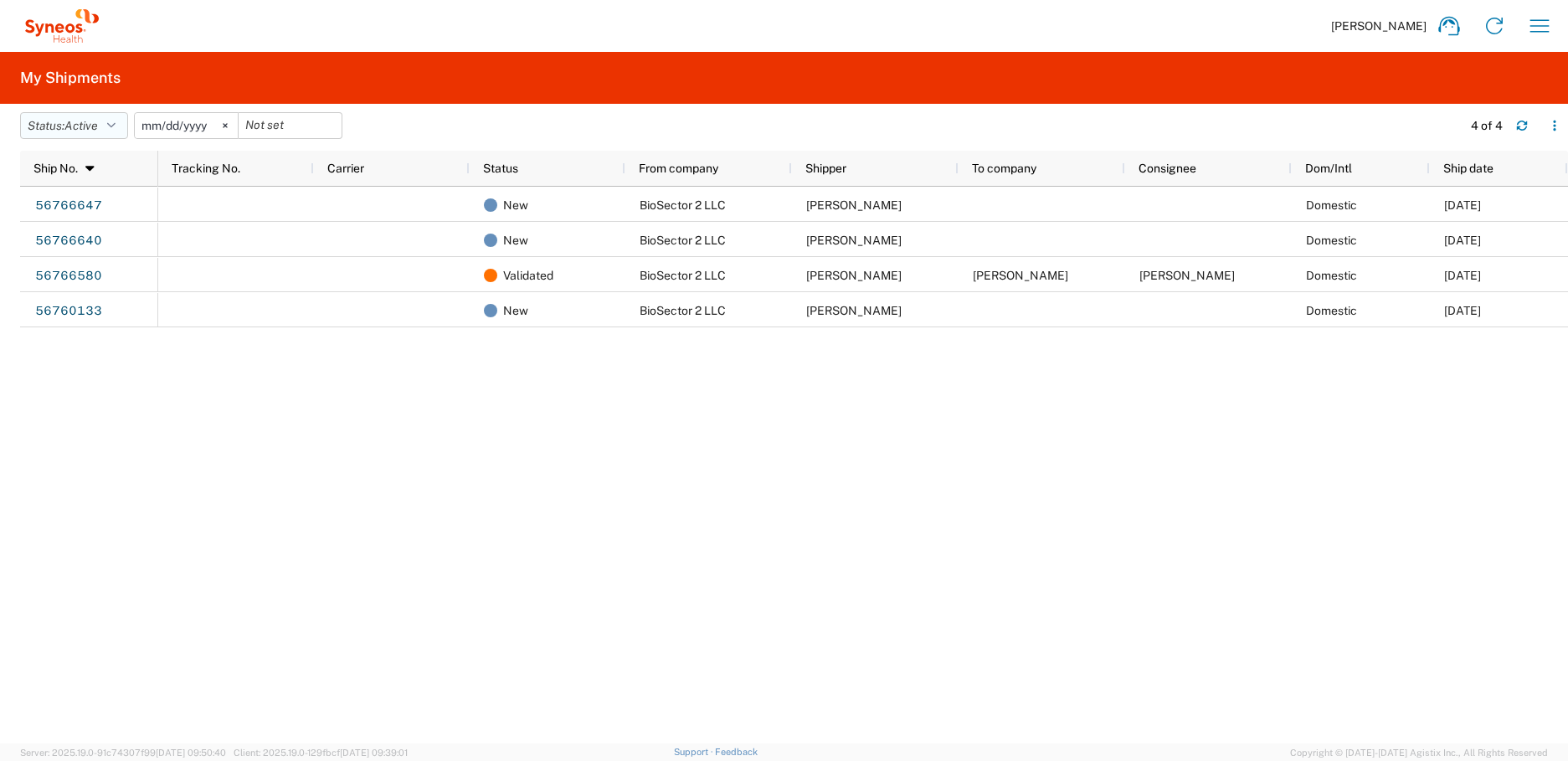
click at [94, 119] on span "Active" at bounding box center [81, 125] width 34 height 13
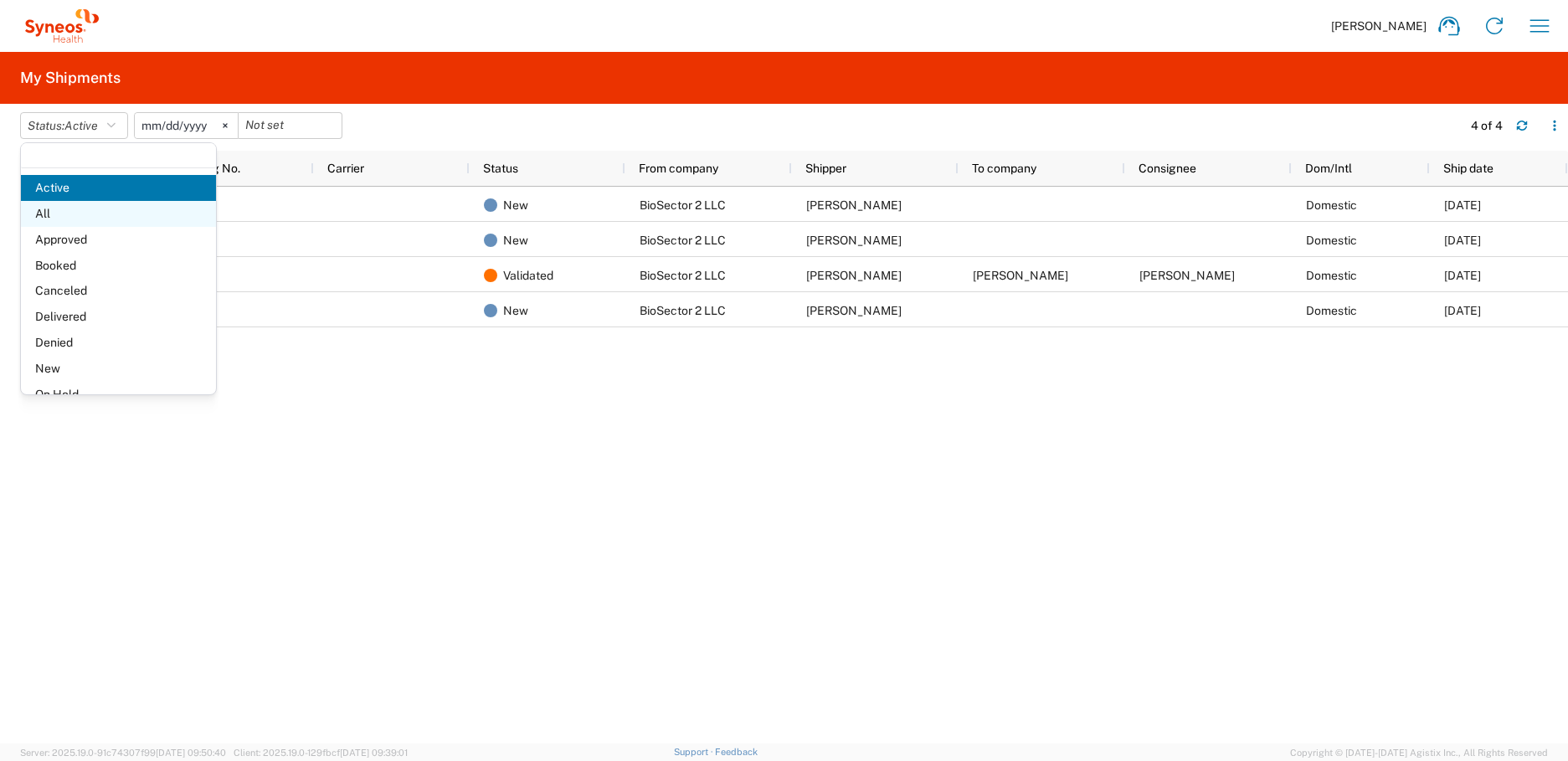
click at [89, 204] on span "All" at bounding box center [118, 214] width 195 height 26
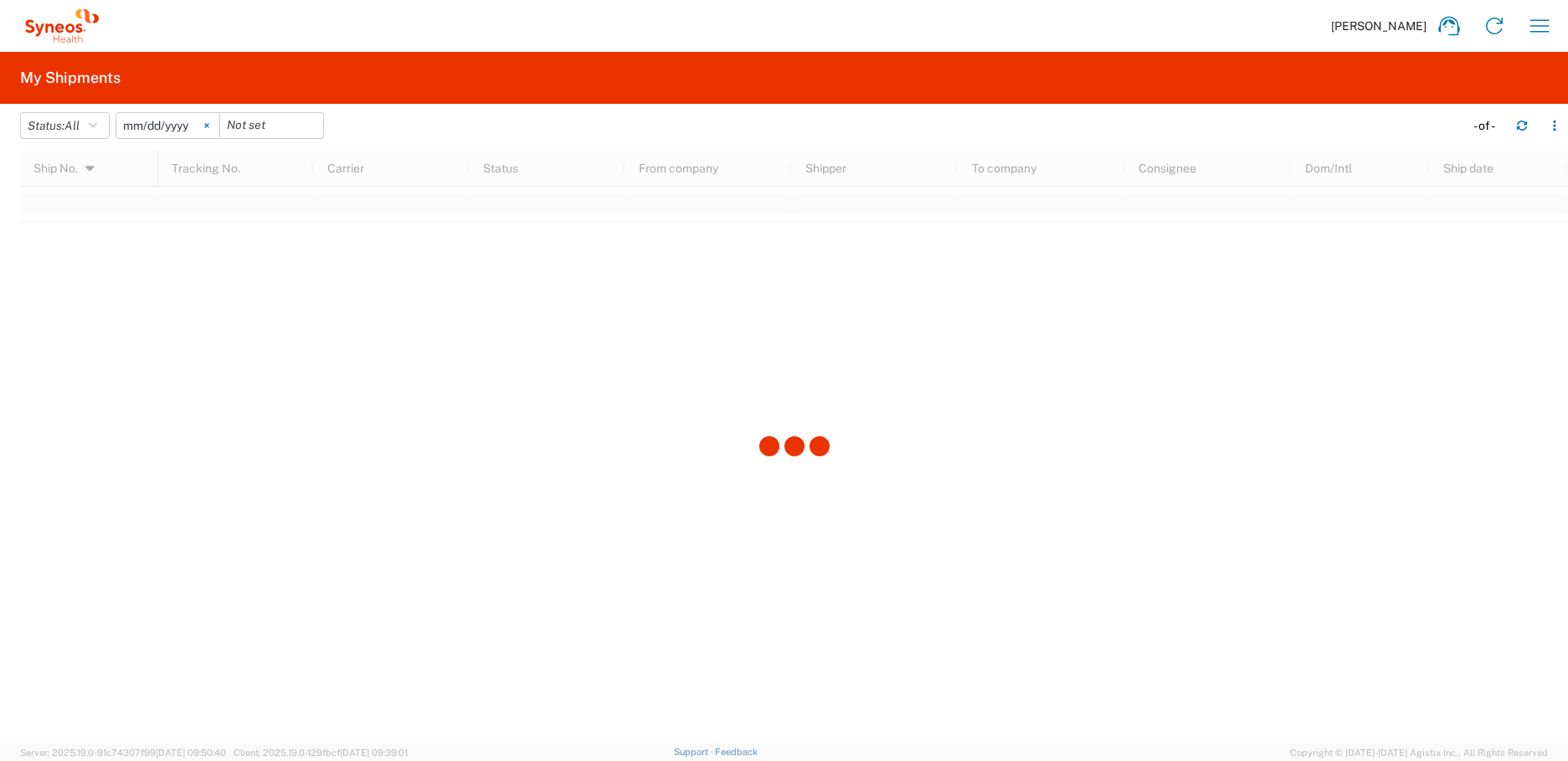
click at [209, 125] on icon at bounding box center [206, 125] width 5 height 5
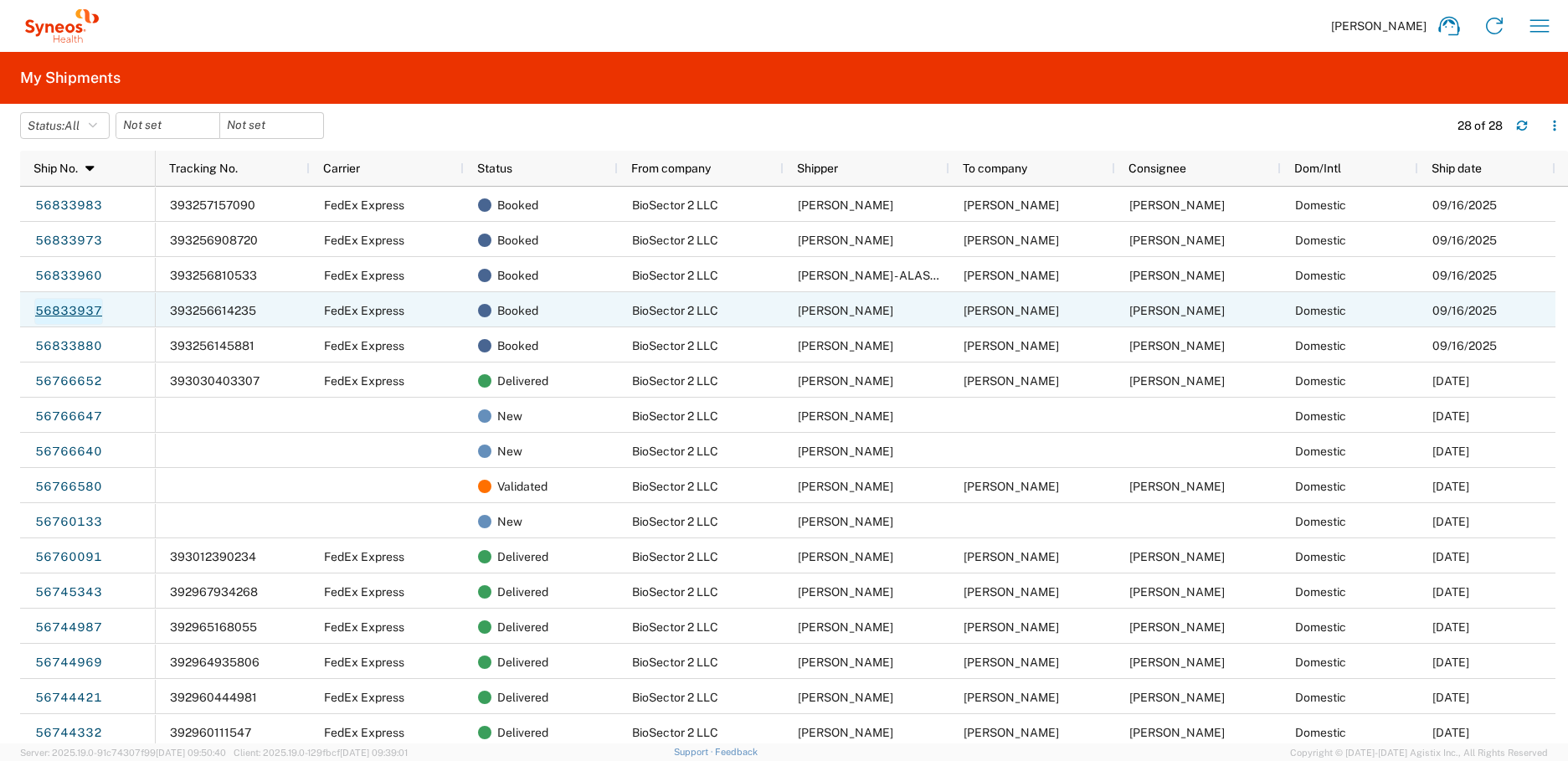
click at [81, 308] on link "56833937" at bounding box center [68, 311] width 68 height 27
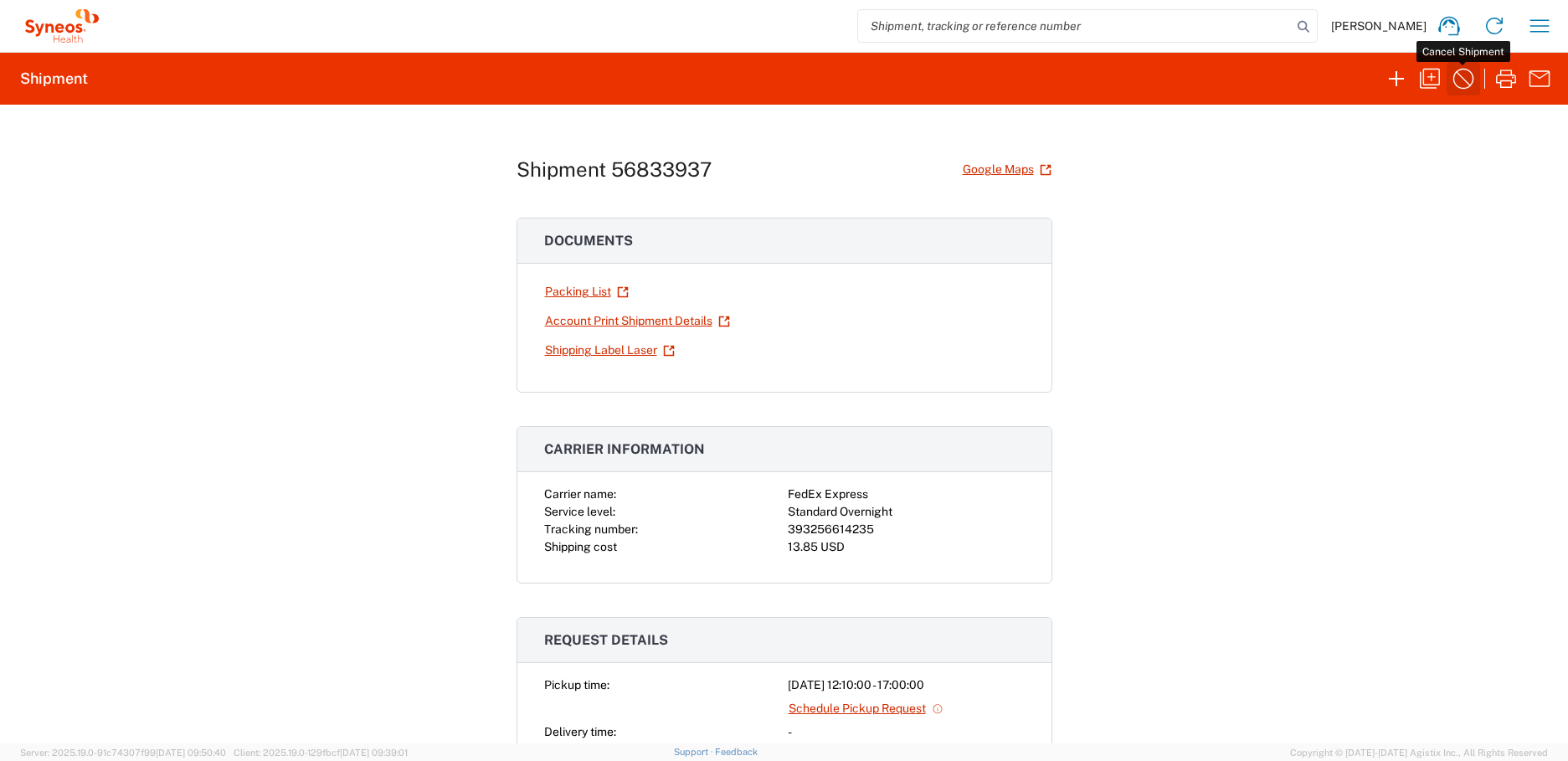
click at [1476, 79] on button "button" at bounding box center [1463, 79] width 34 height 34
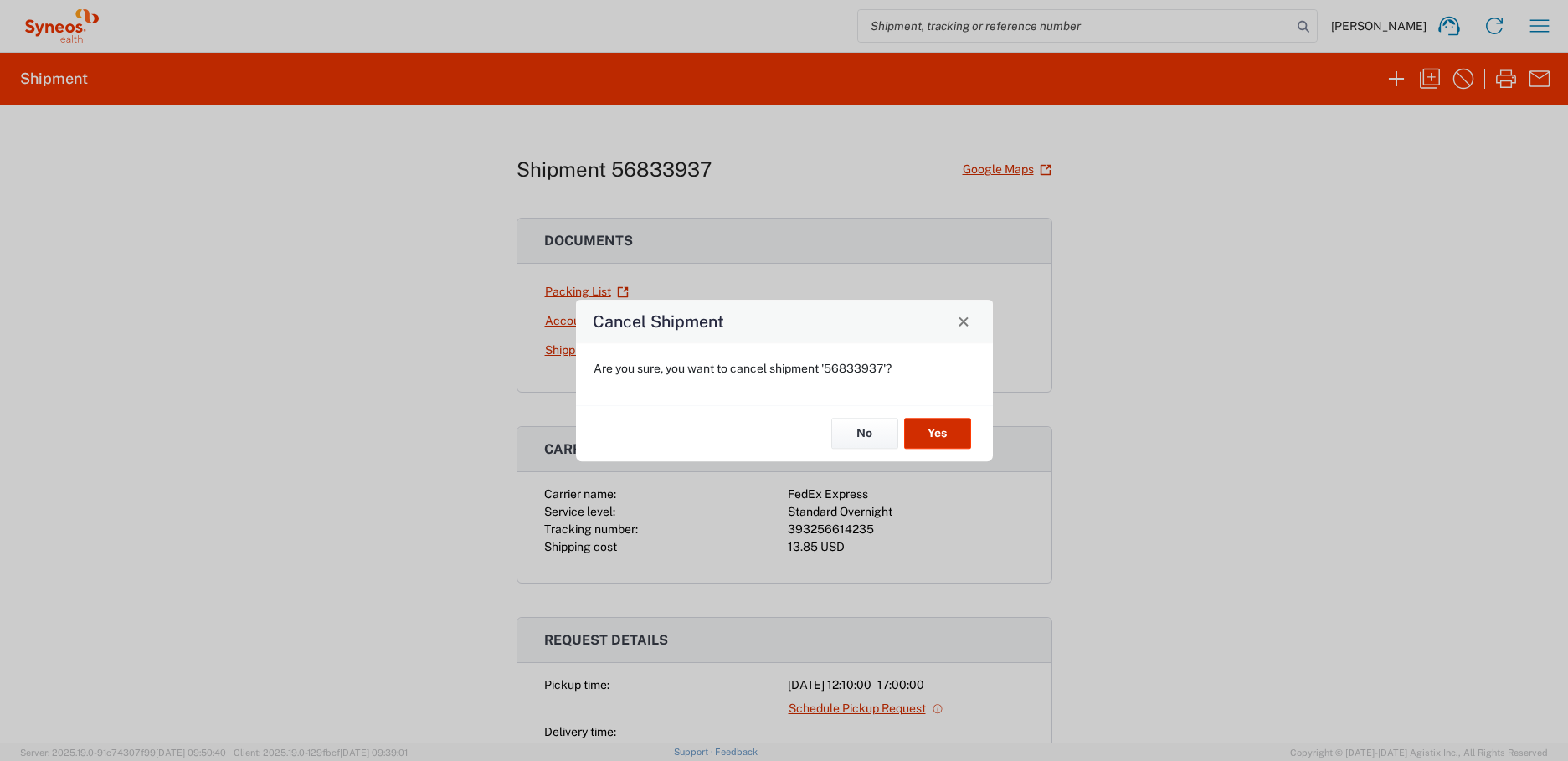
click at [924, 438] on button "Yes" at bounding box center [938, 434] width 67 height 31
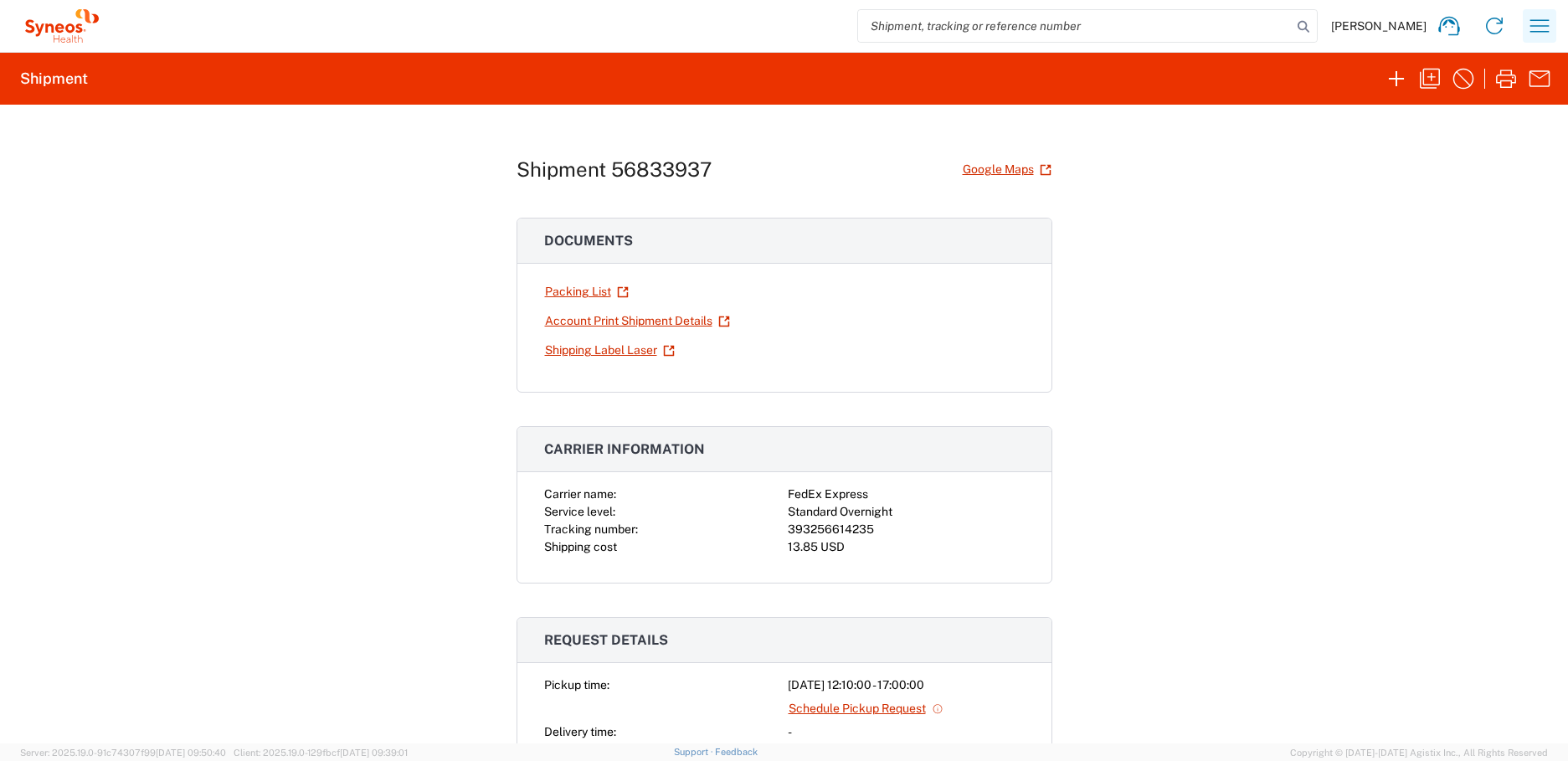
click at [1525, 36] on button "button" at bounding box center [1539, 26] width 34 height 34
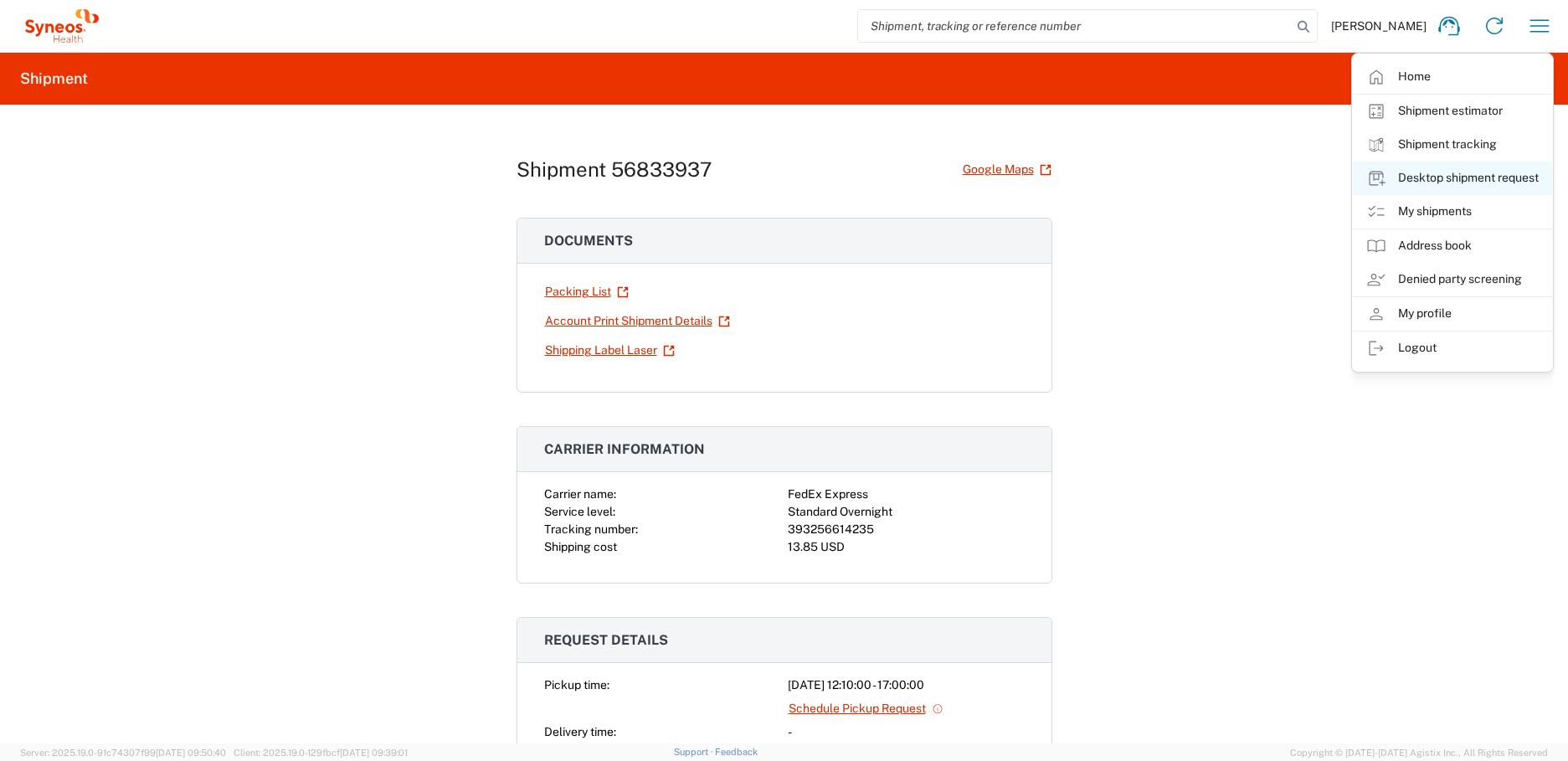
click at [1423, 194] on link "Desktop shipment request" at bounding box center [1452, 179] width 199 height 34
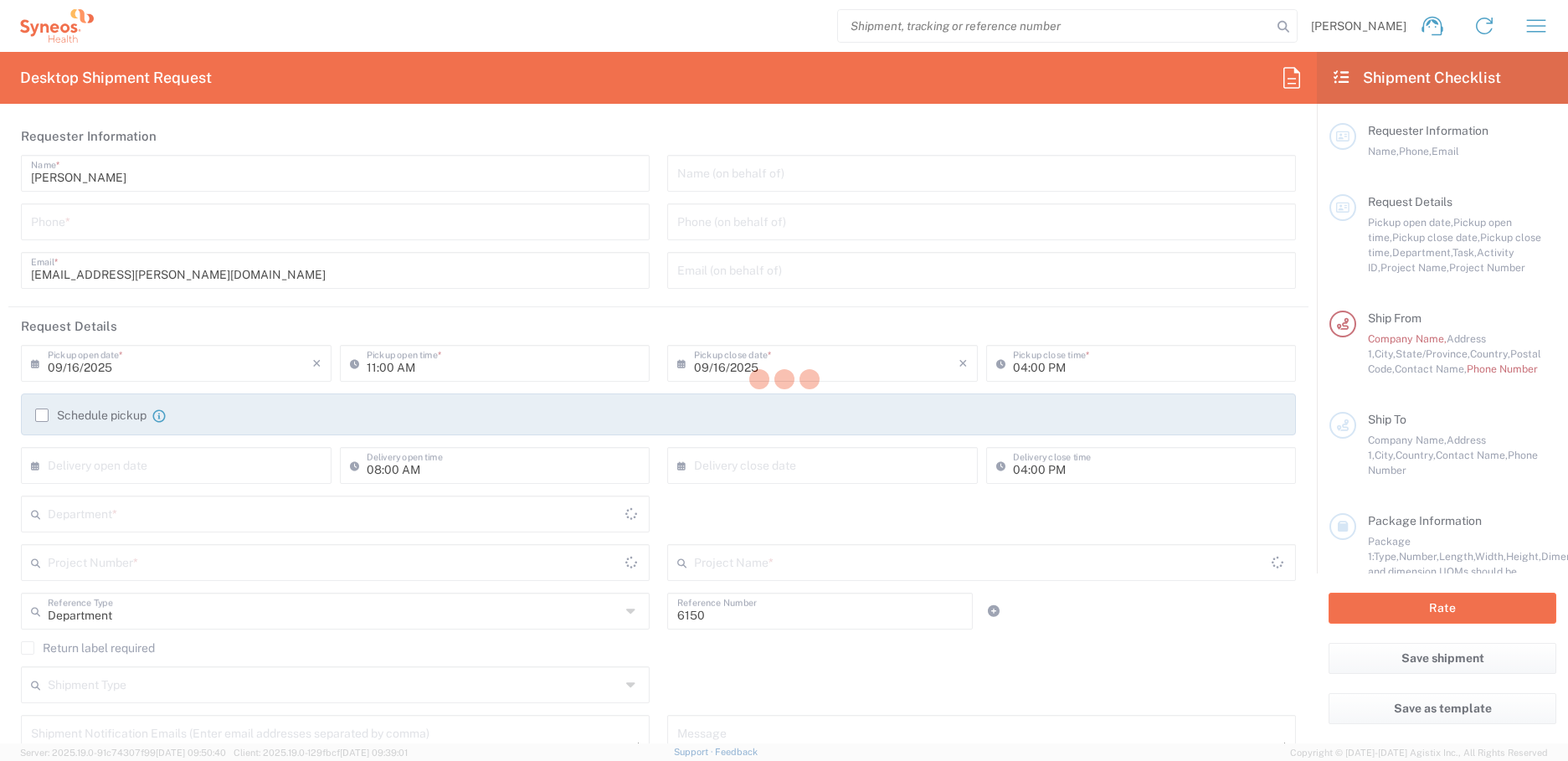
type input "New York"
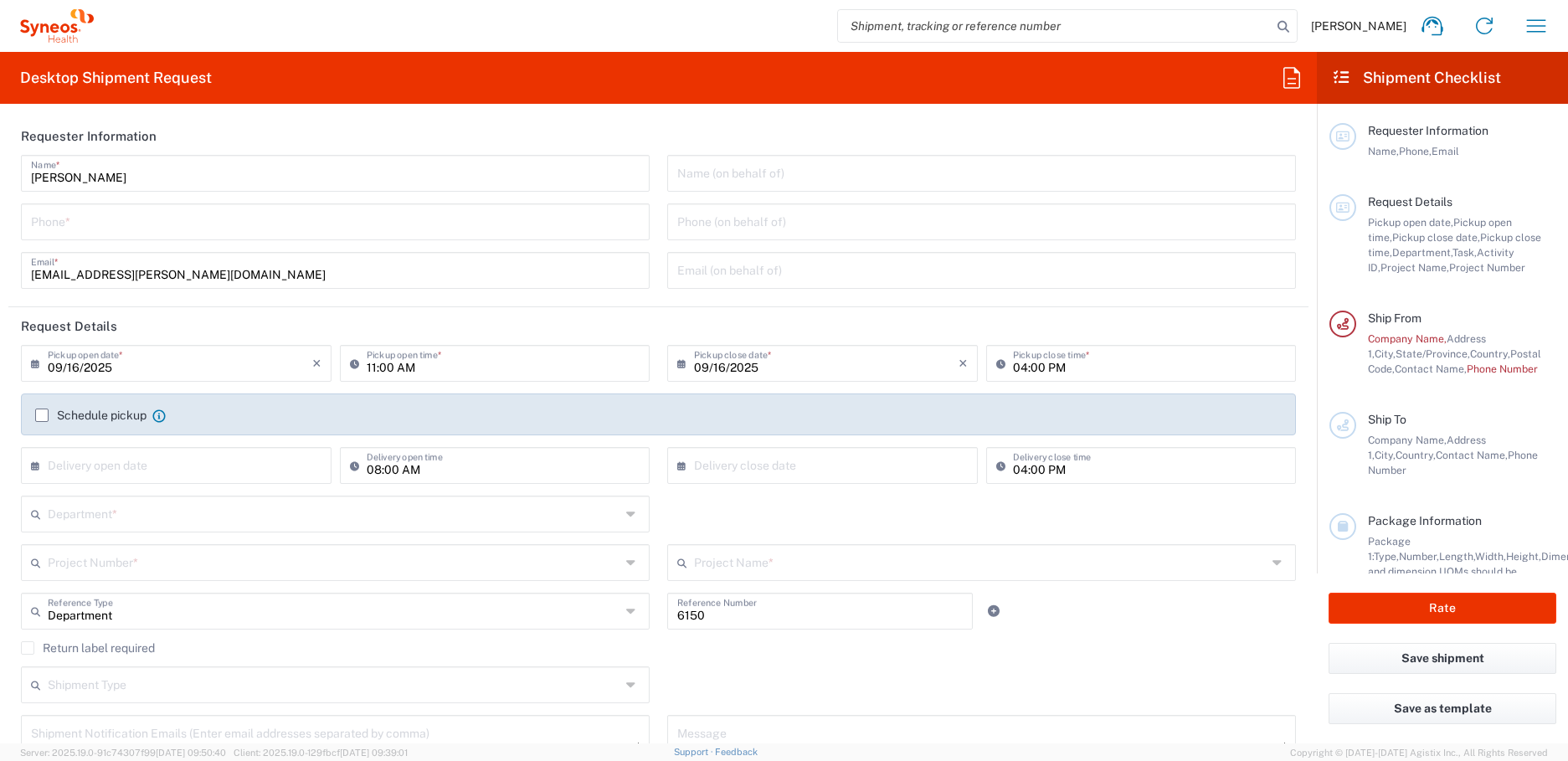
click at [1561, 37] on div "Grace Hennigan Home Shipment estimator Shipment tracking Desktop shipment reque…" at bounding box center [827, 25] width 1468 height 40
click at [1545, 33] on icon "button" at bounding box center [1535, 25] width 27 height 27
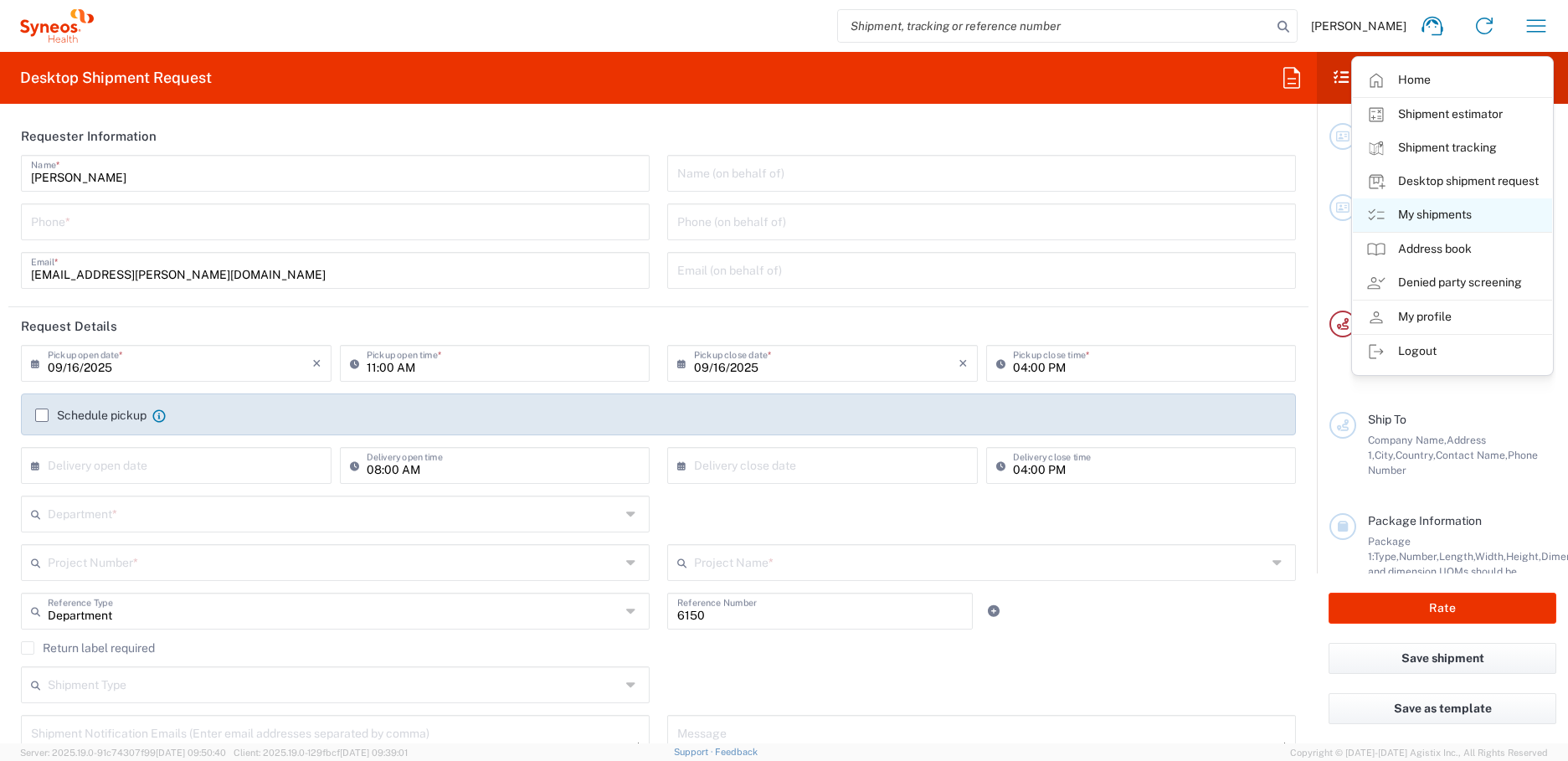
click at [1455, 216] on link "My shipments" at bounding box center [1452, 215] width 199 height 34
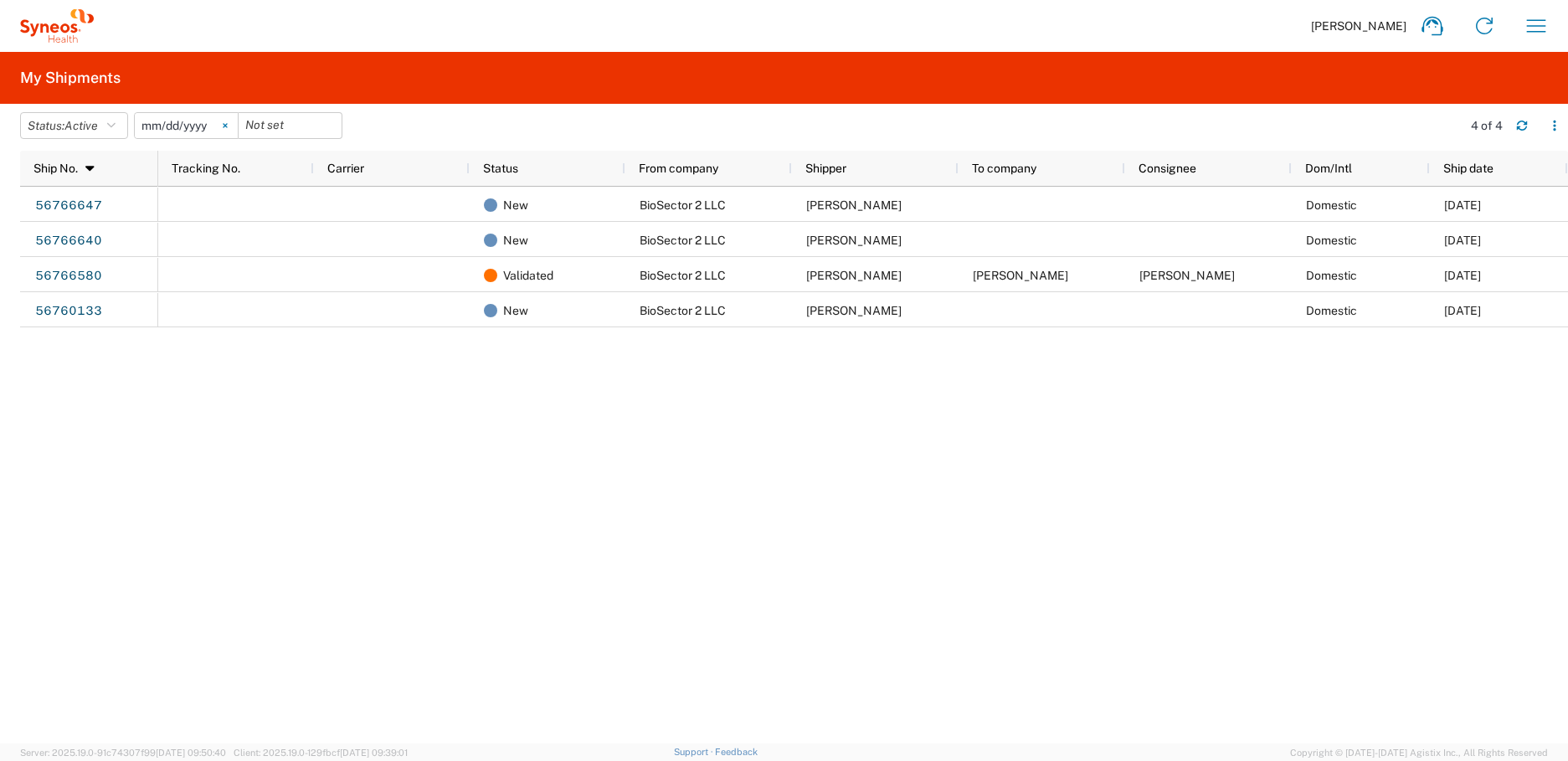
click at [226, 127] on svg-icon at bounding box center [224, 125] width 25 height 25
click at [84, 137] on button "Status: Active" at bounding box center [73, 125] width 108 height 27
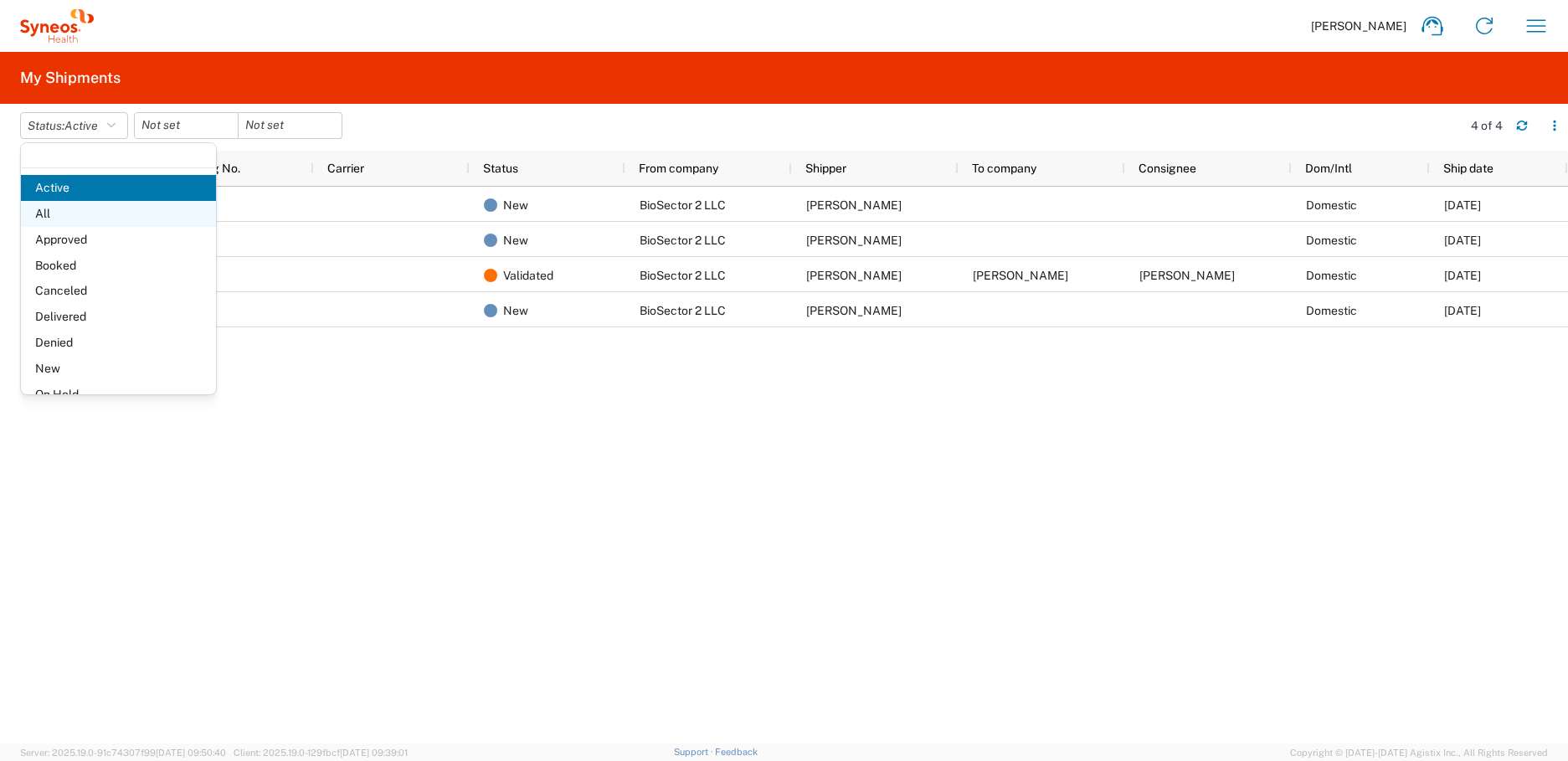
click at [79, 211] on span "All" at bounding box center [118, 214] width 195 height 26
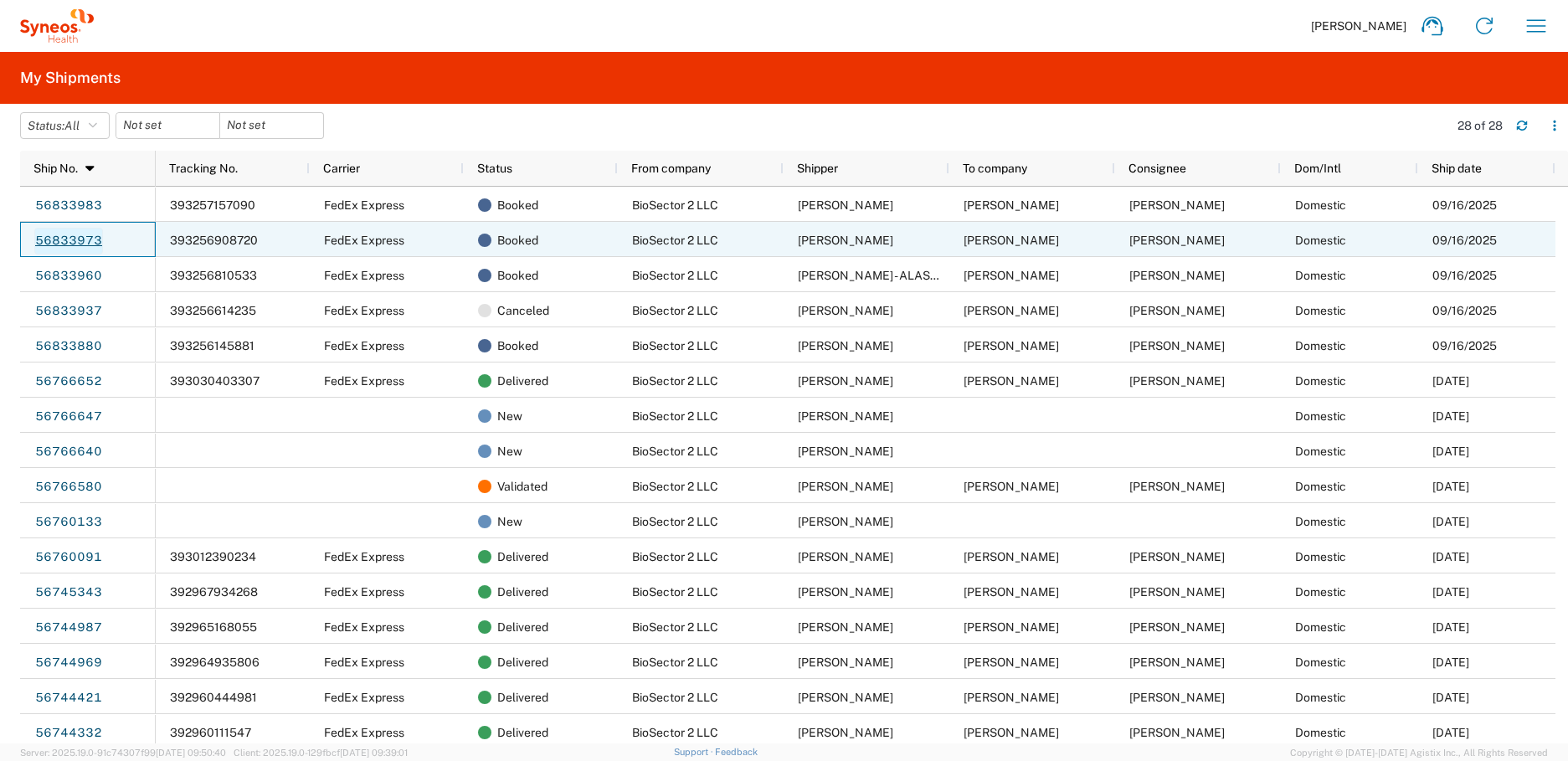
click at [86, 244] on link "56833973" at bounding box center [68, 240] width 68 height 27
